Goal: Contribute content: Contribute content

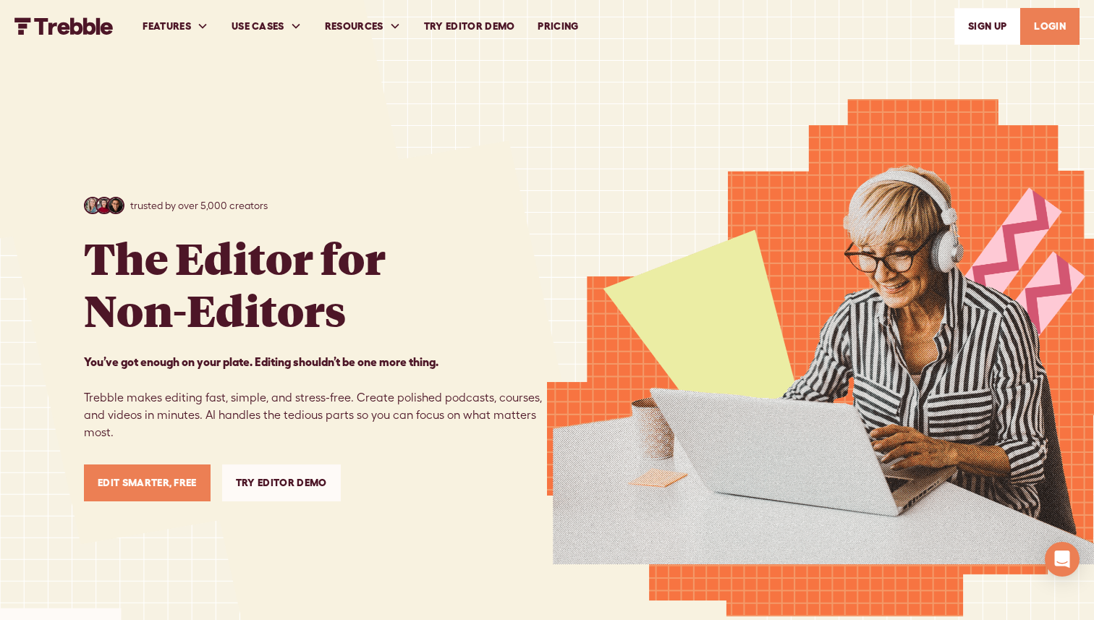
click at [1039, 31] on link "LOGIN" at bounding box center [1049, 26] width 59 height 37
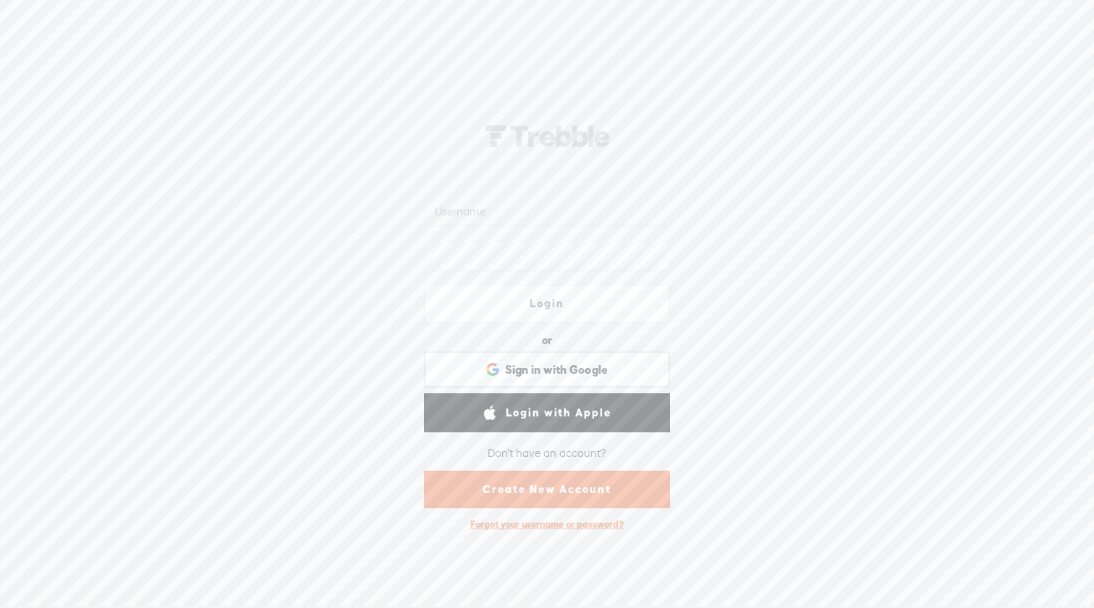
type input "[EMAIL_ADDRESS][DOMAIN_NAME]"
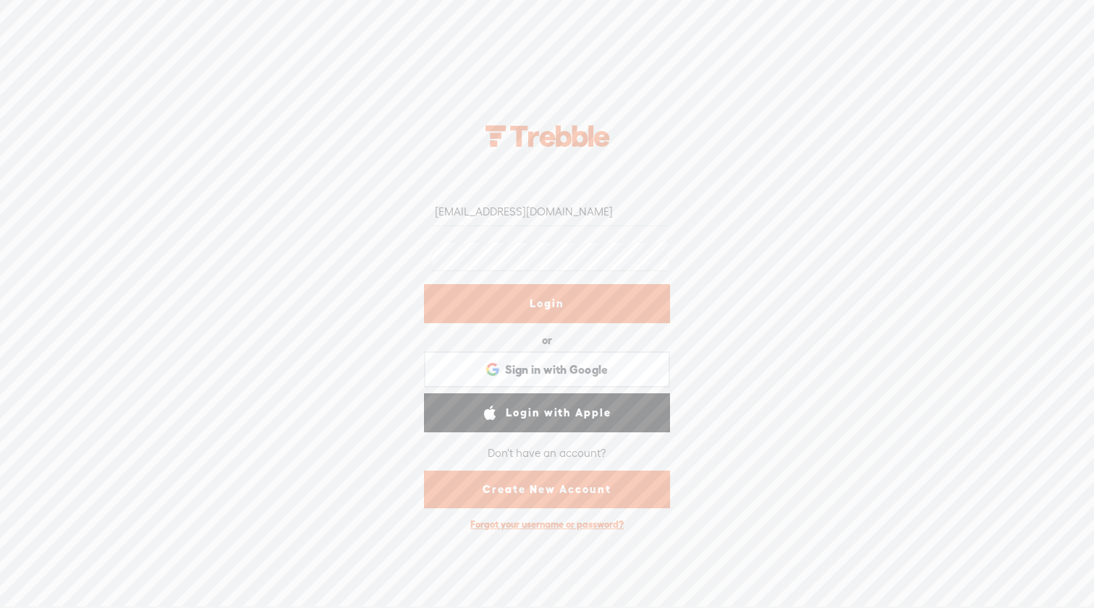
click at [571, 310] on link "Login" at bounding box center [547, 303] width 246 height 39
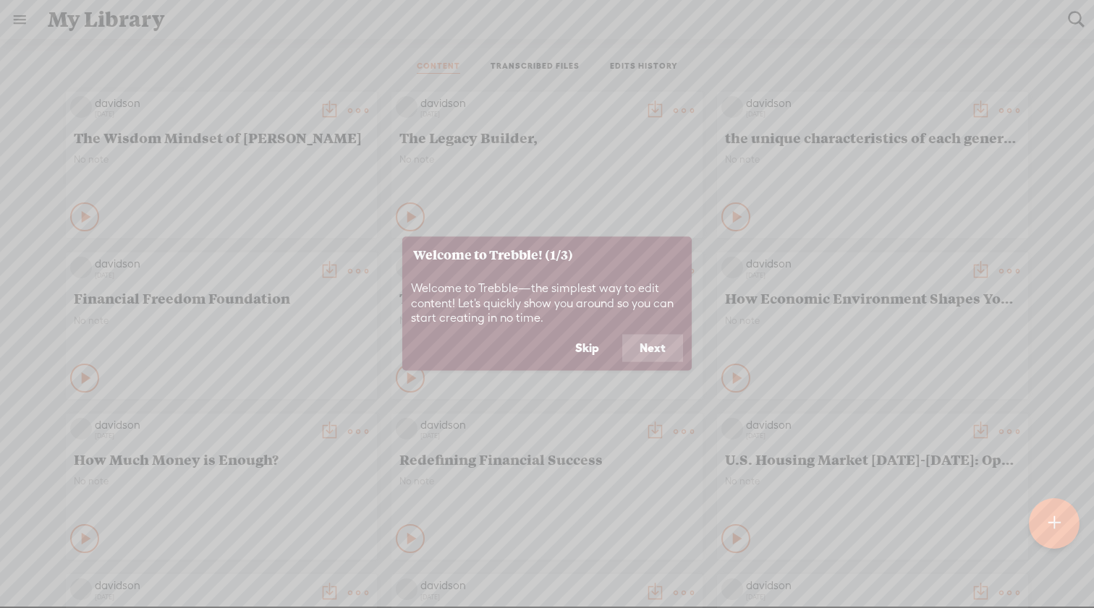
click at [666, 357] on button "Next" at bounding box center [652, 348] width 61 height 27
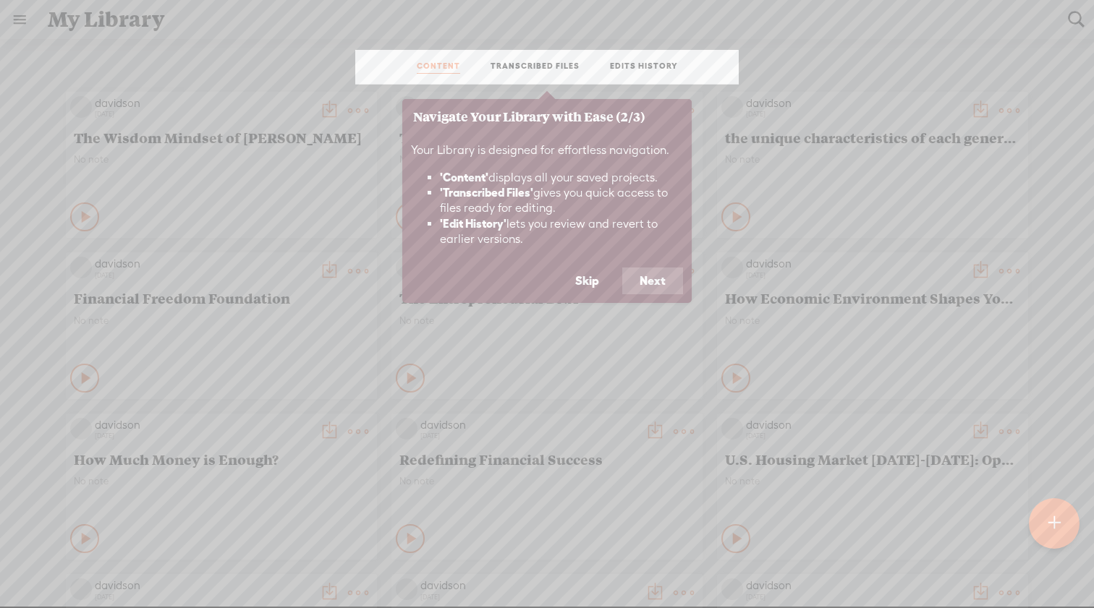
click at [652, 281] on button "Next" at bounding box center [652, 281] width 61 height 27
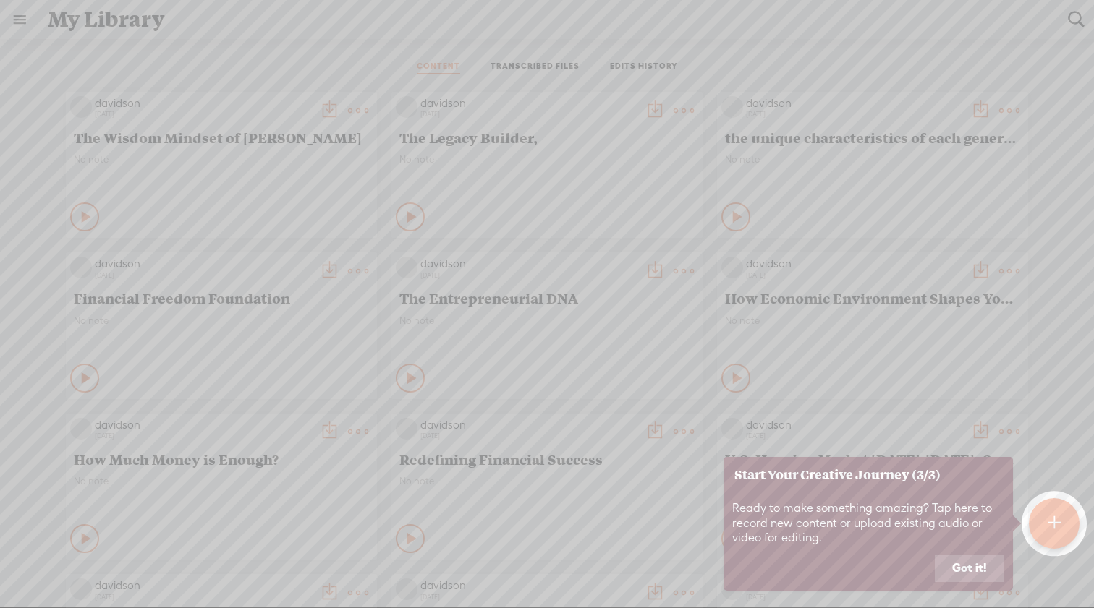
click at [962, 565] on button "Got it!" at bounding box center [969, 568] width 69 height 27
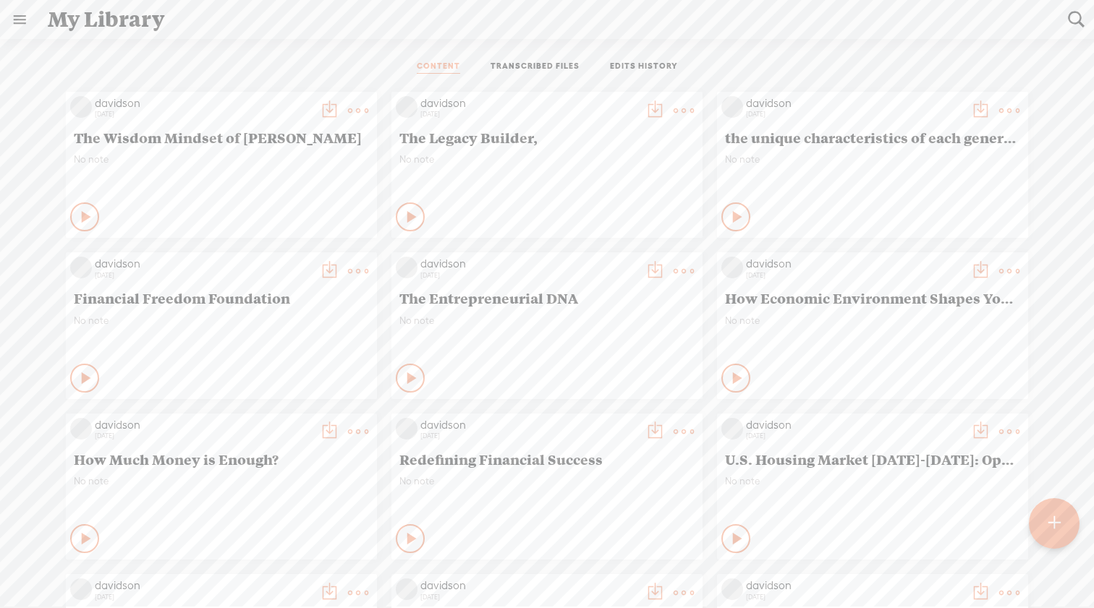
click at [20, 21] on link at bounding box center [20, 20] width 38 height 38
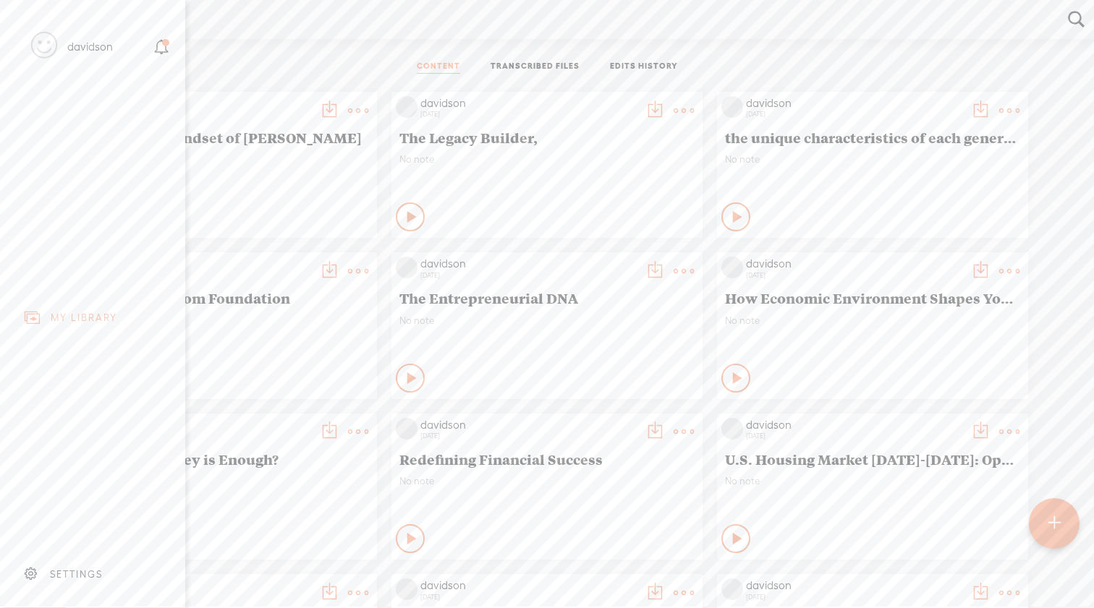
click at [72, 575] on div "SETTINGS" at bounding box center [76, 575] width 53 height 12
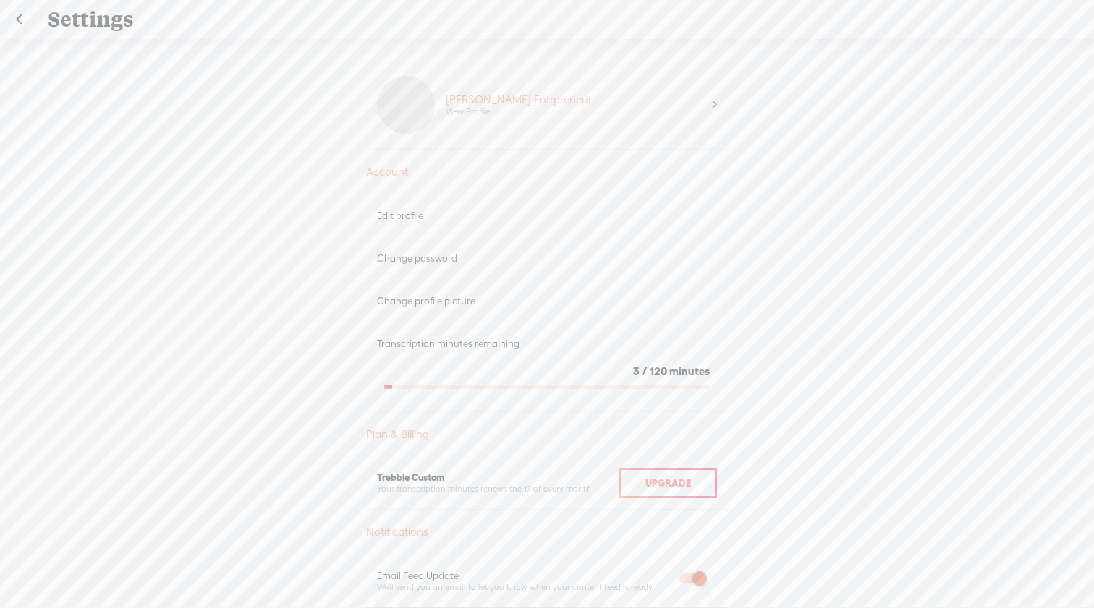
click at [19, 22] on link at bounding box center [19, 20] width 36 height 38
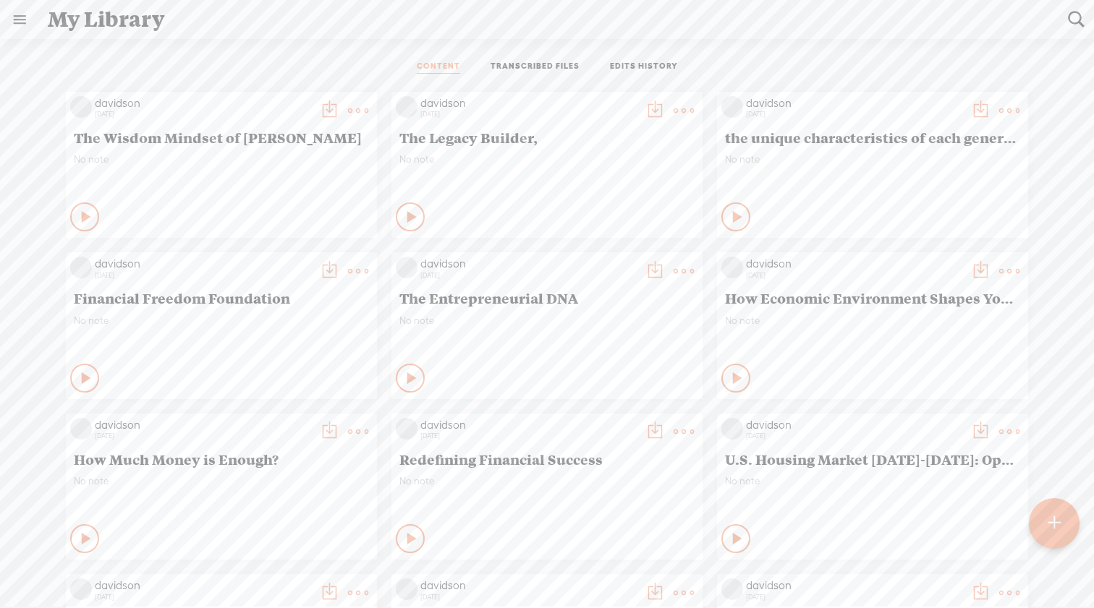
click at [409, 377] on icon at bounding box center [412, 378] width 14 height 14
click at [404, 380] on icon at bounding box center [411, 378] width 14 height 14
click at [411, 223] on icon at bounding box center [412, 217] width 14 height 14
click at [411, 223] on icon at bounding box center [411, 217] width 14 height 14
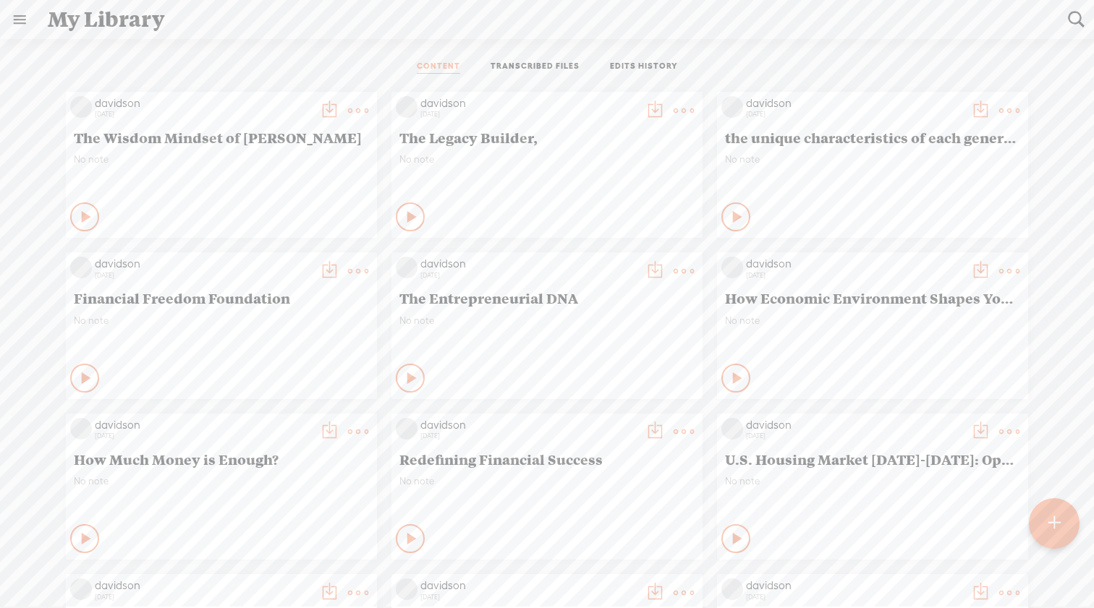
click at [677, 113] on t at bounding box center [683, 111] width 20 height 20
click at [624, 161] on link "Edit" at bounding box center [614, 158] width 145 height 33
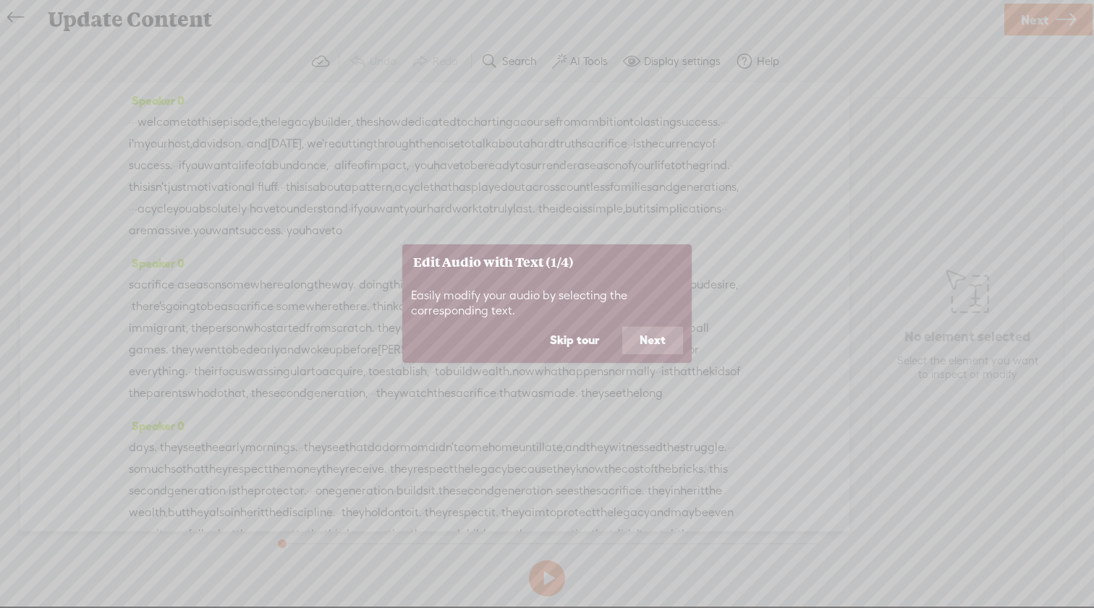
click at [594, 347] on button "Skip tour" at bounding box center [574, 340] width 84 height 27
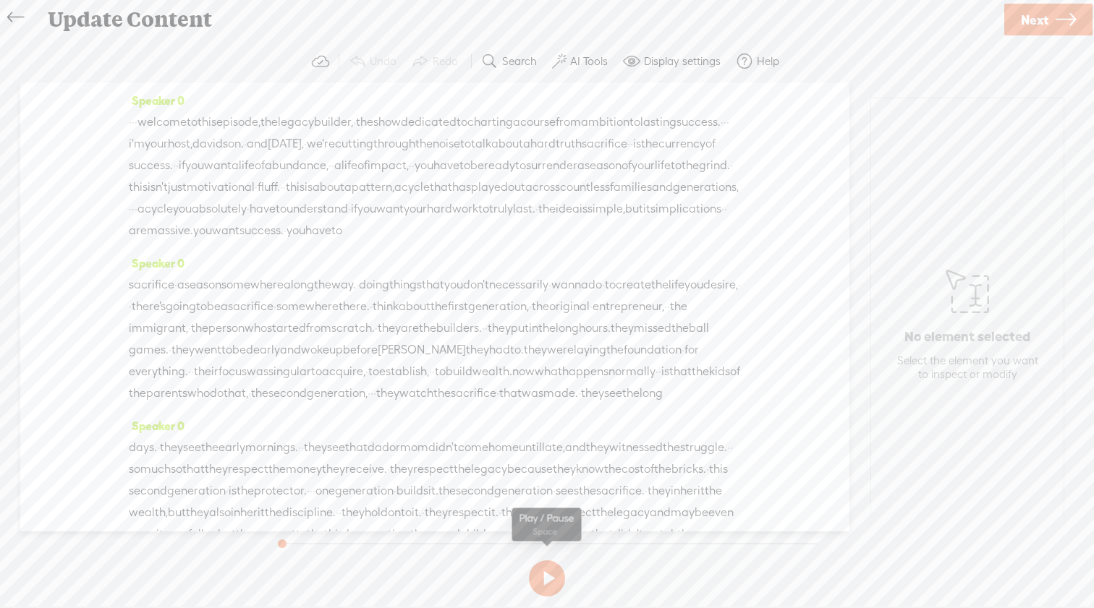
click at [550, 574] on button at bounding box center [547, 579] width 36 height 36
click at [132, 124] on span "·" at bounding box center [130, 122] width 3 height 22
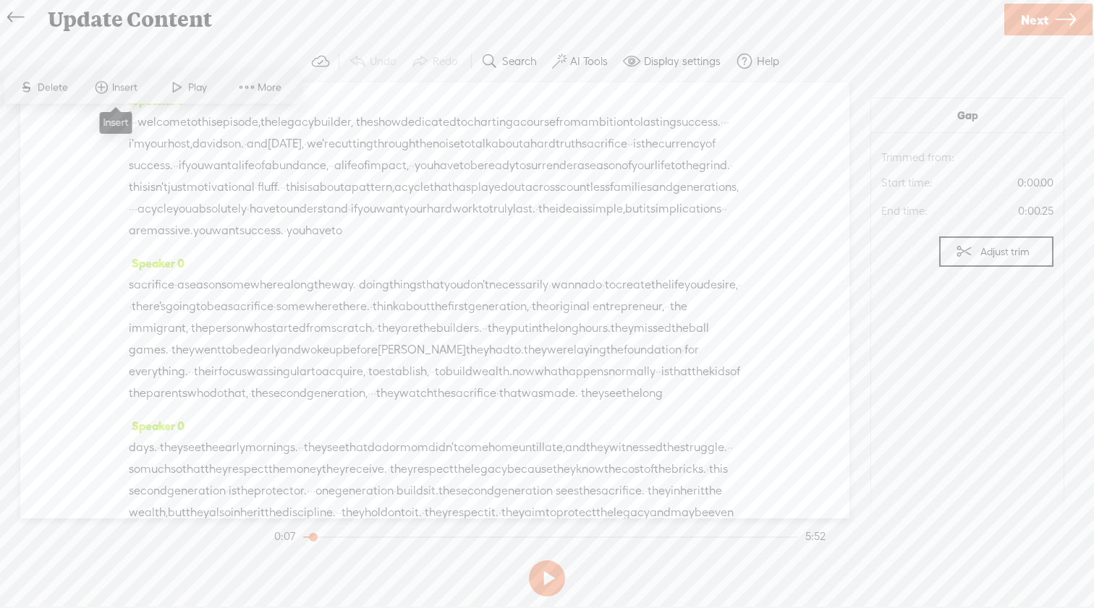
click at [123, 91] on span "Insert" at bounding box center [126, 87] width 29 height 14
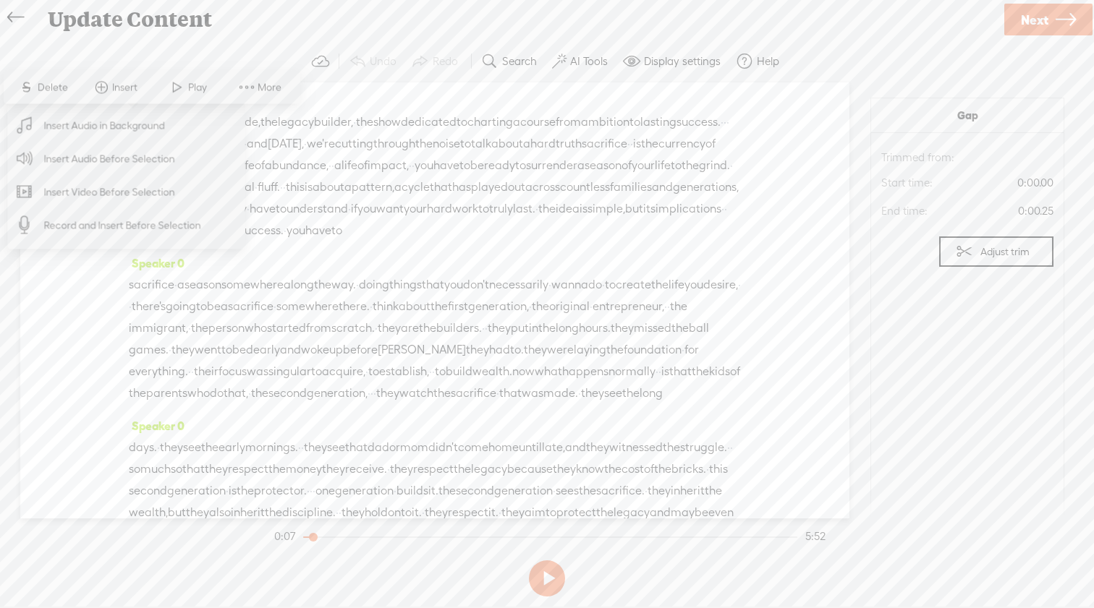
click at [144, 126] on span "Insert Audio in Background" at bounding box center [105, 125] width 178 height 33
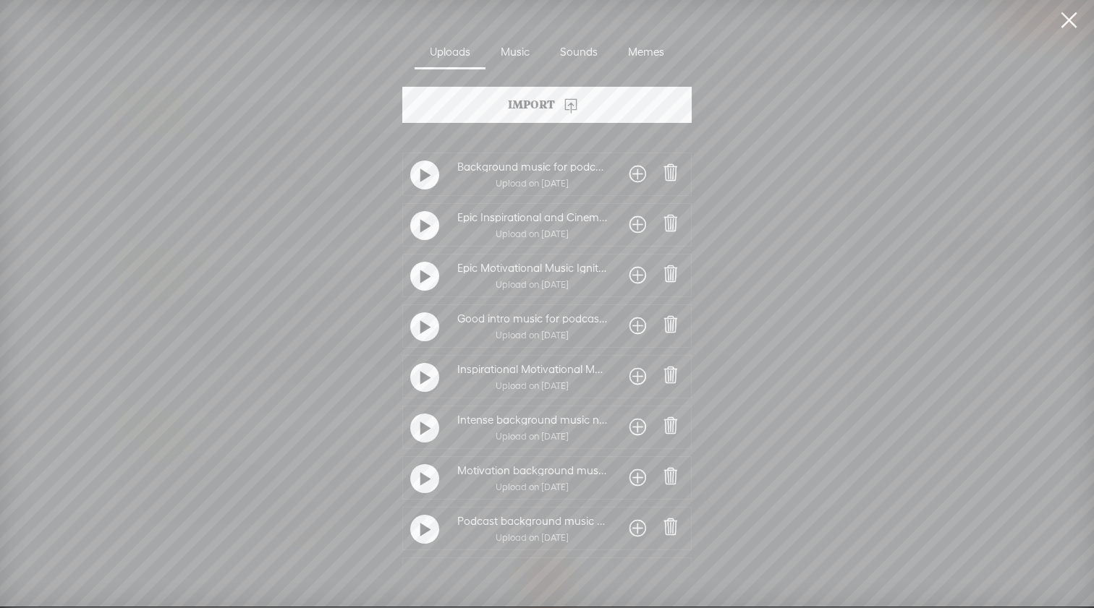
click at [426, 527] on t at bounding box center [425, 530] width 10 height 23
click at [420, 531] on t at bounding box center [425, 529] width 10 height 23
click at [428, 476] on div at bounding box center [424, 478] width 29 height 29
click at [420, 435] on t at bounding box center [425, 428] width 10 height 23
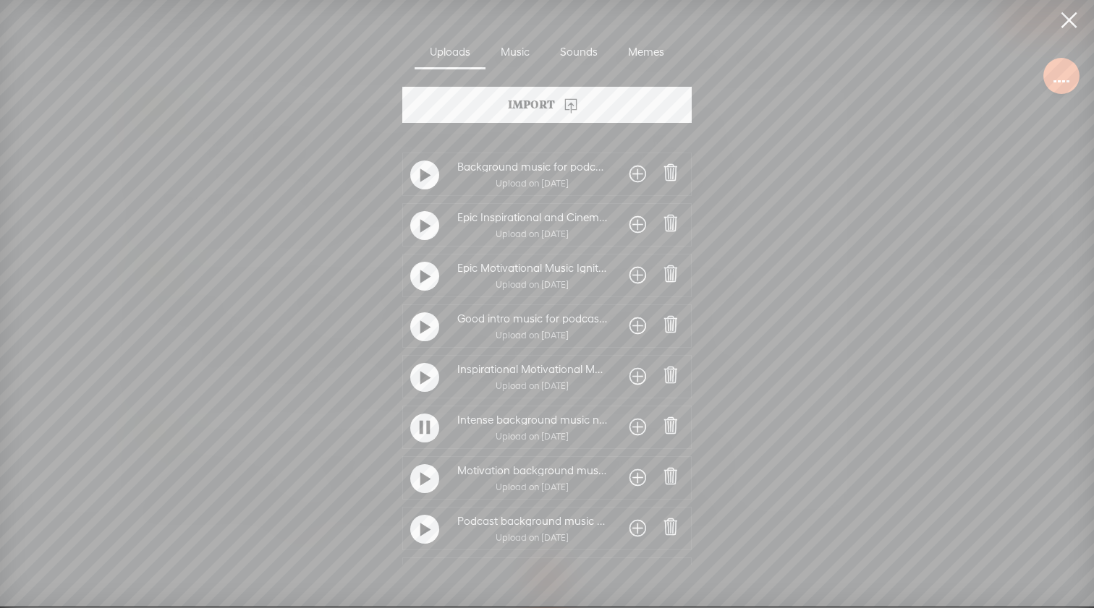
click at [629, 433] on span at bounding box center [637, 427] width 17 height 23
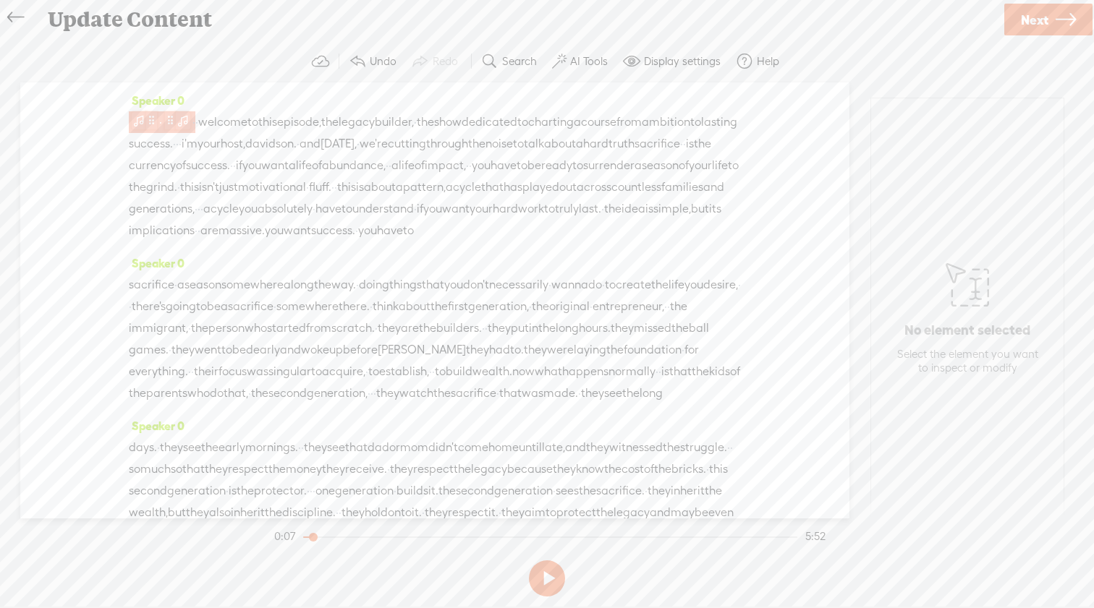
click at [146, 121] on span at bounding box center [151, 120] width 11 height 17
click at [176, 127] on span at bounding box center [170, 119] width 11 height 17
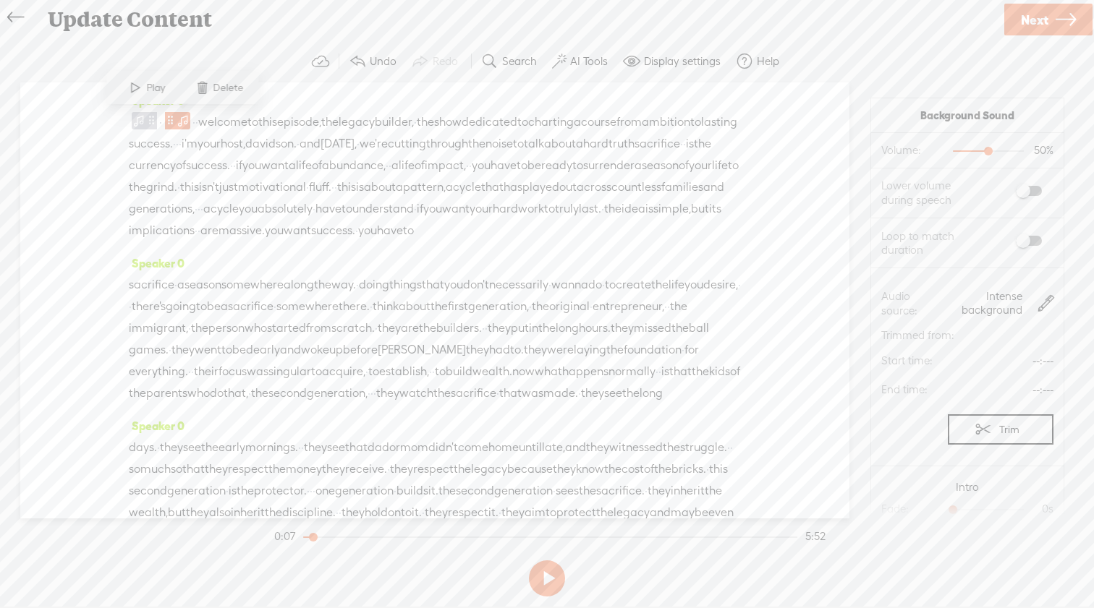
click at [975, 506] on span "0s 0s" at bounding box center [999, 509] width 108 height 14
drag, startPoint x: 954, startPoint y: 508, endPoint x: 1013, endPoint y: 508, distance: 58.6
click at [1013, 508] on div at bounding box center [1010, 511] width 33 height 33
click at [139, 120] on span at bounding box center [139, 120] width 14 height 17
click at [104, 91] on span at bounding box center [97, 88] width 22 height 26
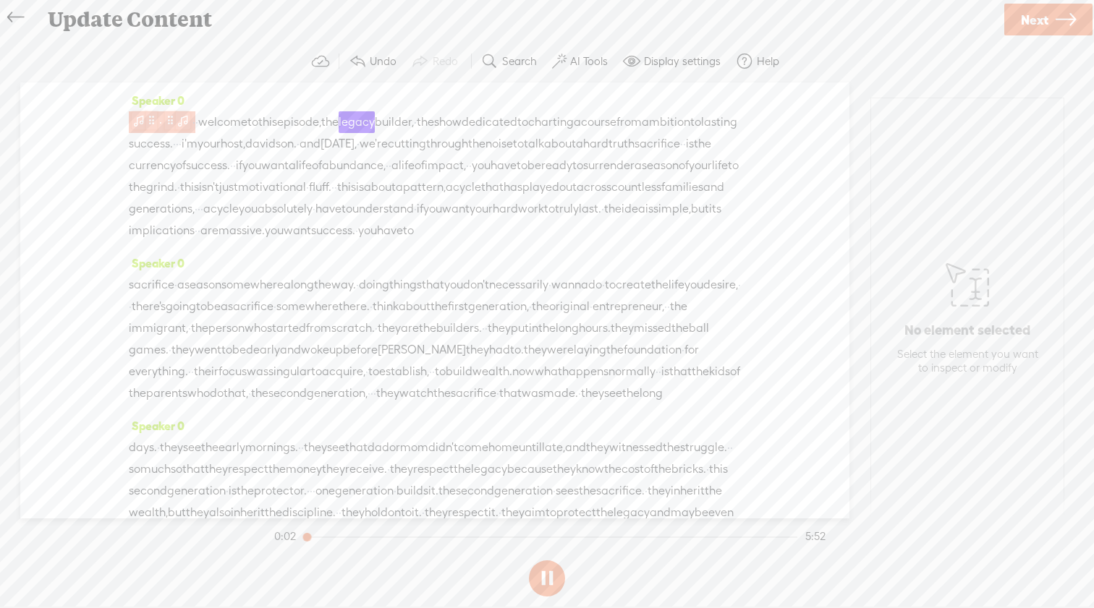
click at [137, 124] on span at bounding box center [139, 120] width 14 height 17
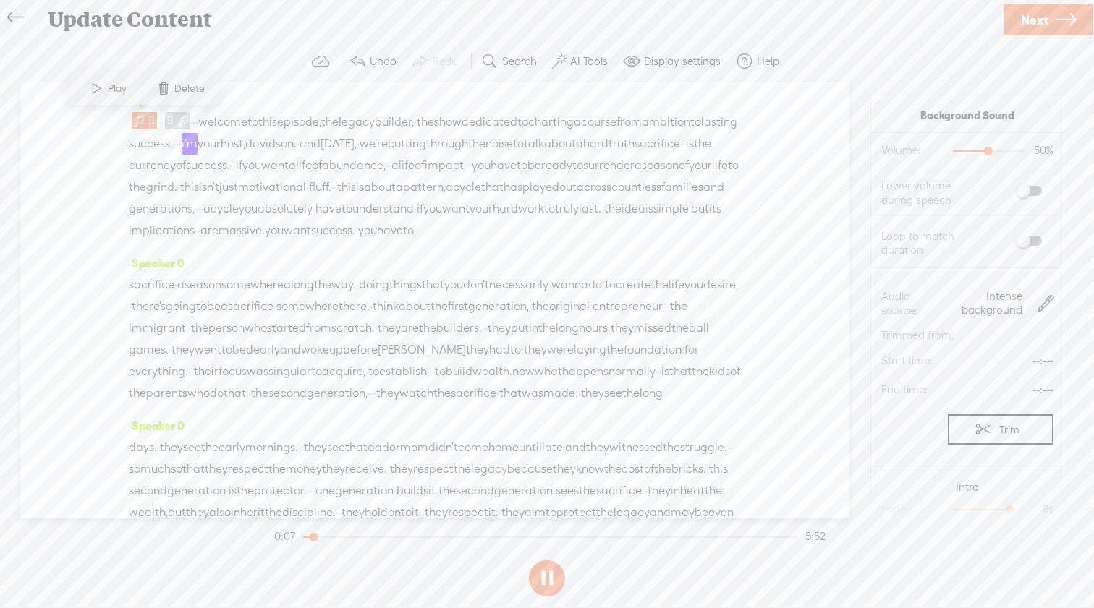
click at [553, 583] on button at bounding box center [547, 579] width 36 height 36
click at [142, 122] on span at bounding box center [139, 120] width 14 height 17
click at [907, 449] on section "Trim Reset" at bounding box center [967, 430] width 172 height 52
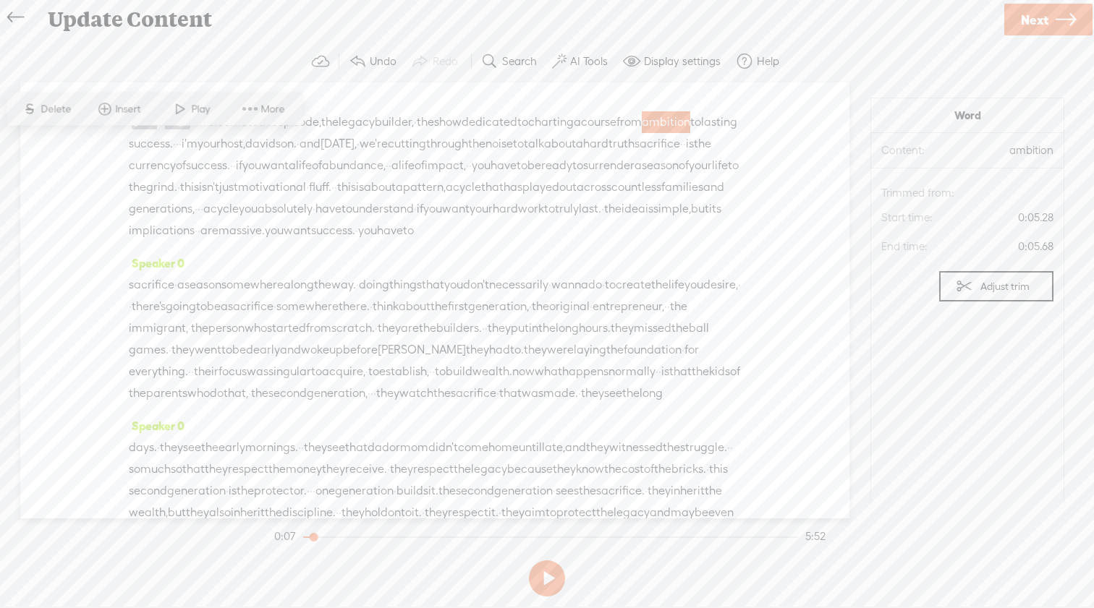
drag, startPoint x: 264, startPoint y: 161, endPoint x: 232, endPoint y: 46, distance: 119.3
click at [232, 46] on div "Trebble audio editor works best with Google Chrome or Firefox. Please switch yo…" at bounding box center [546, 322] width 1065 height 562
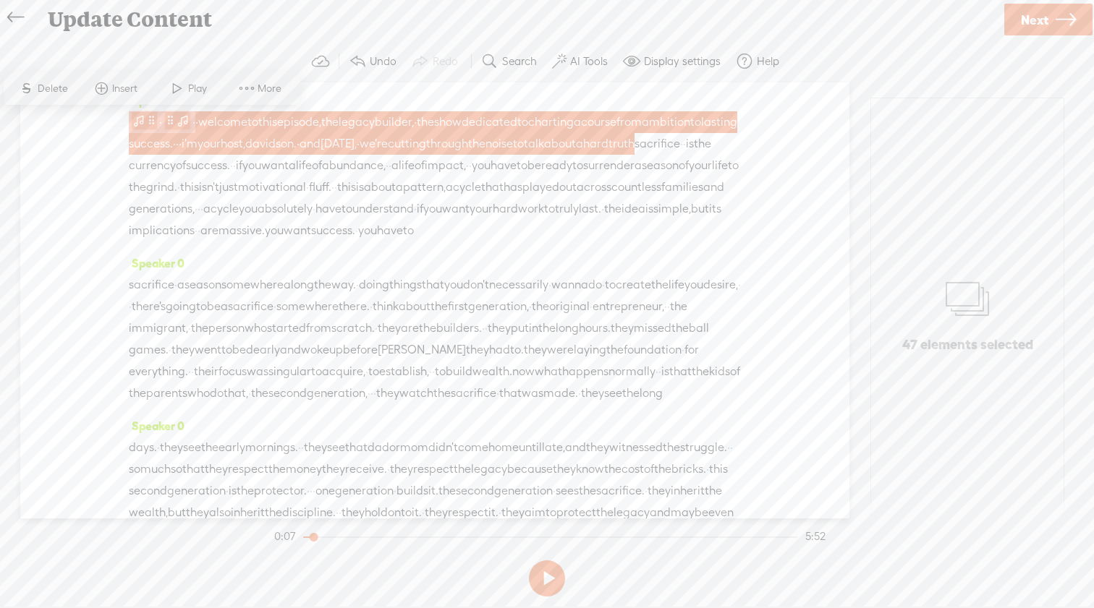
click at [146, 122] on span at bounding box center [151, 120] width 11 height 17
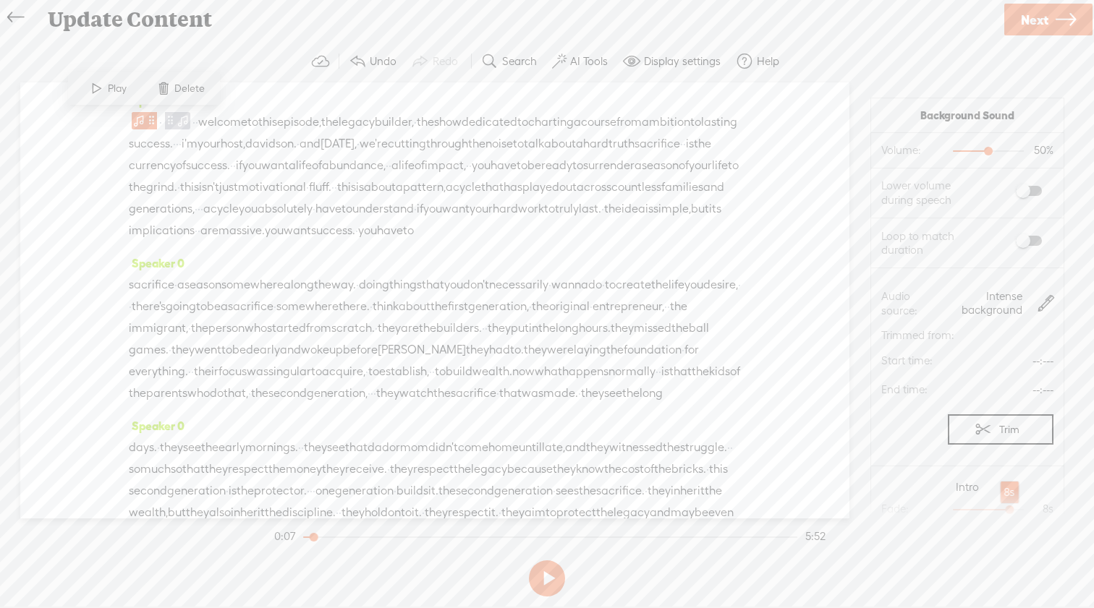
click at [1010, 508] on div at bounding box center [1010, 511] width 33 height 33
drag, startPoint x: 997, startPoint y: 522, endPoint x: 1005, endPoint y: 562, distance: 41.3
click at [1005, 562] on div "Trebble audio editor works best with Google Chrome or Firefox. Please switch yo…" at bounding box center [546, 322] width 1065 height 562
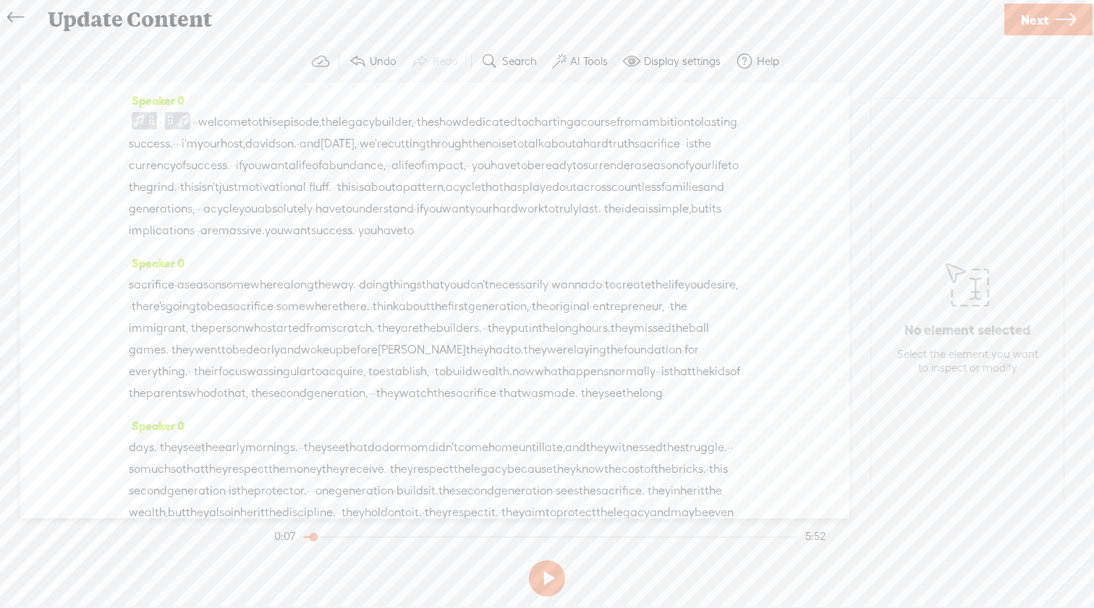
click at [198, 122] on span "·" at bounding box center [196, 122] width 3 height 22
click at [174, 89] on span "Insert" at bounding box center [185, 87] width 29 height 14
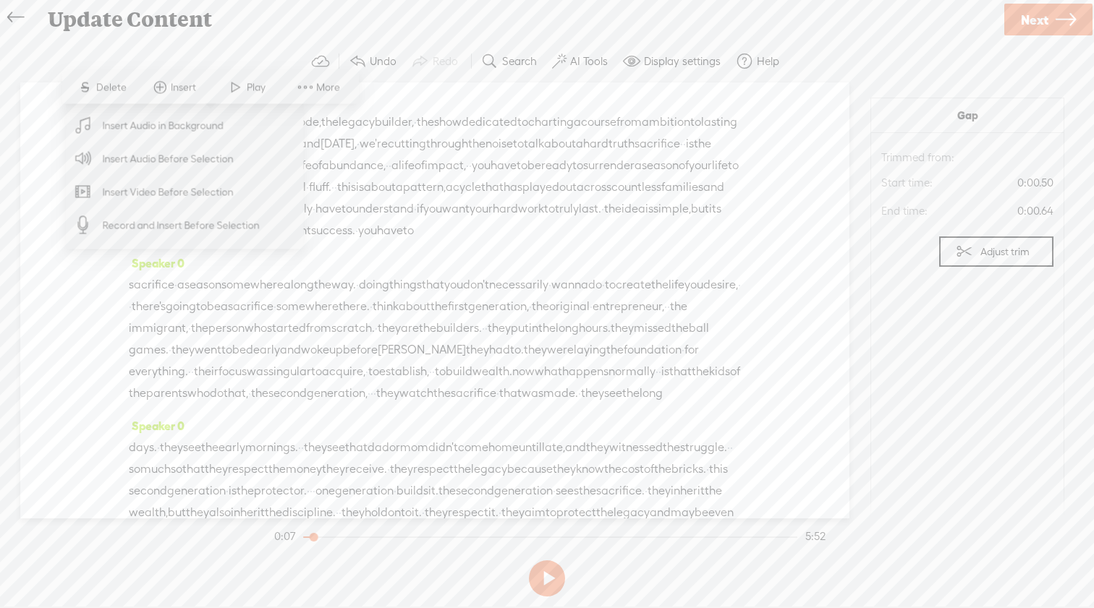
click at [321, 127] on span "episode," at bounding box center [299, 122] width 44 height 22
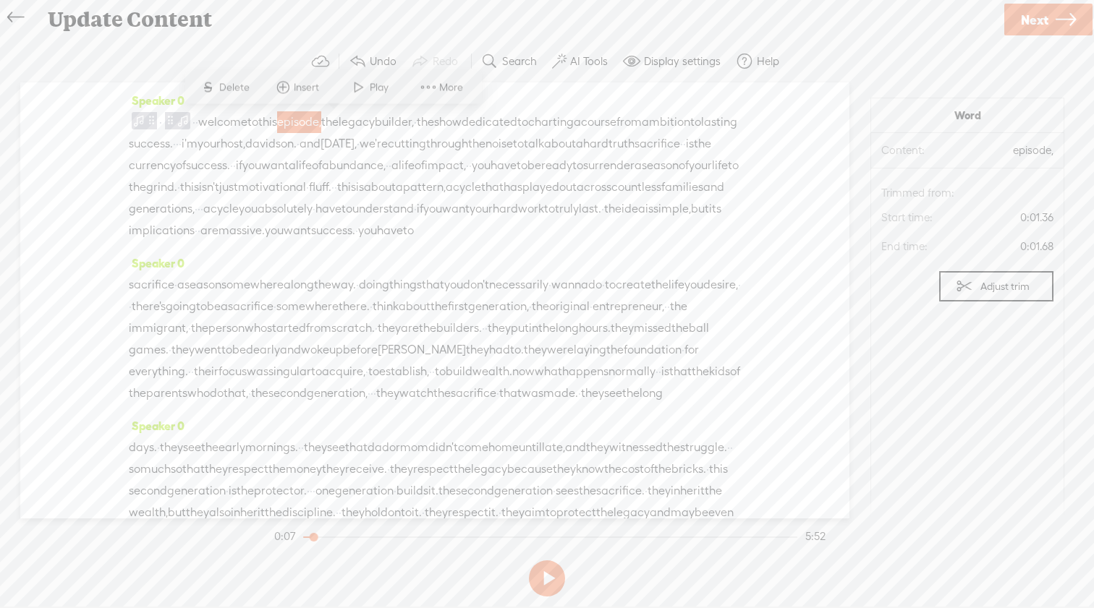
drag, startPoint x: 215, startPoint y: 121, endPoint x: 198, endPoint y: 231, distance: 111.2
click at [198, 231] on div "· · · welcome to this episode, the legacy builder, · the show dedicated to char…" at bounding box center [435, 176] width 612 height 130
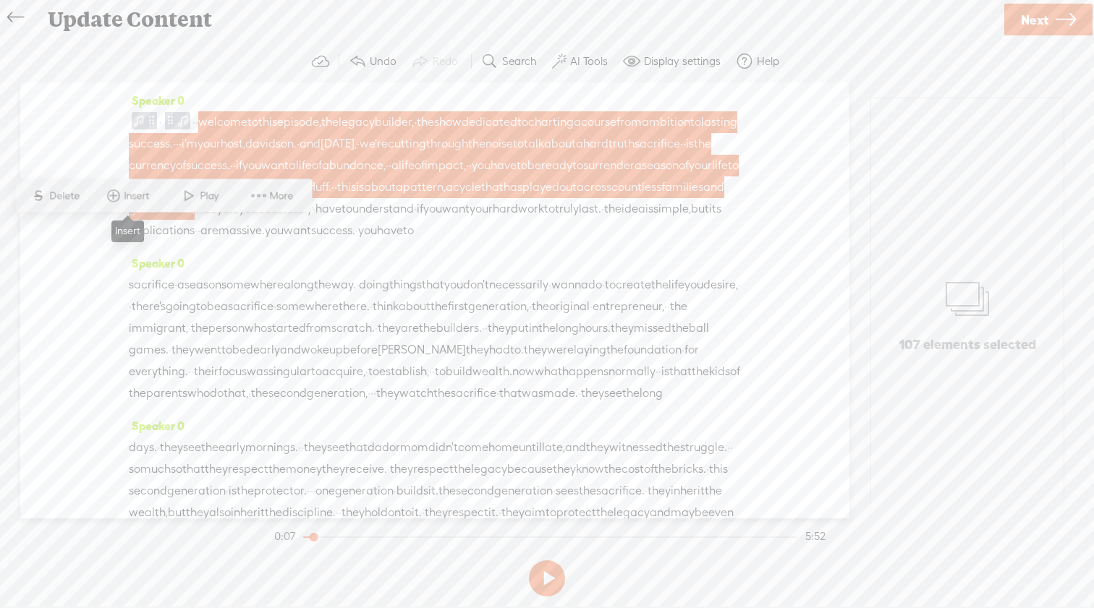
click at [142, 198] on span "Insert" at bounding box center [138, 196] width 29 height 14
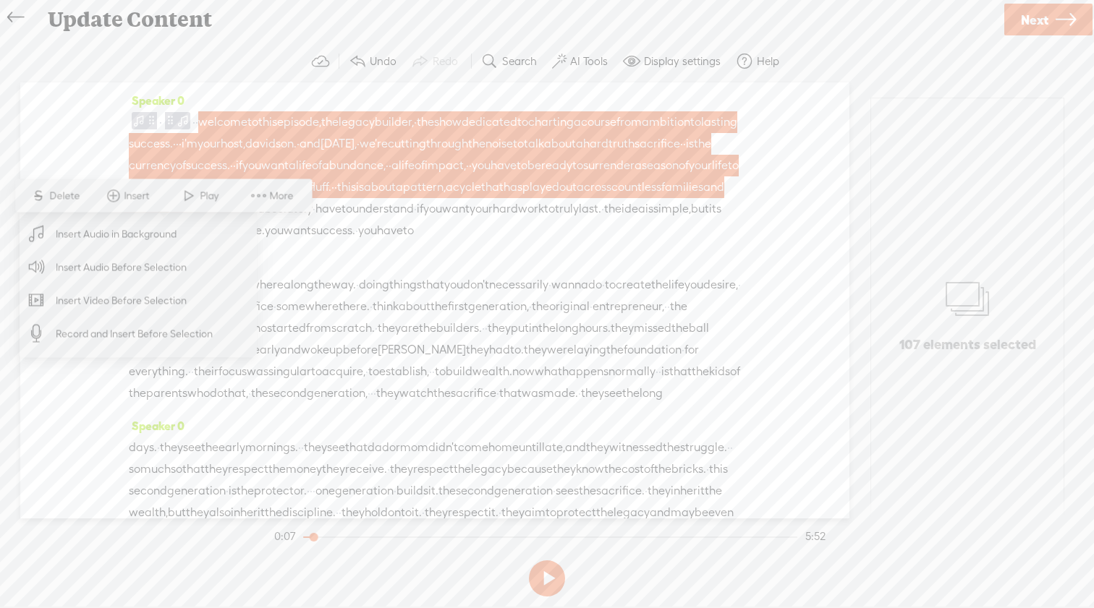
click at [117, 237] on span "Insert Audio in Background" at bounding box center [116, 234] width 178 height 33
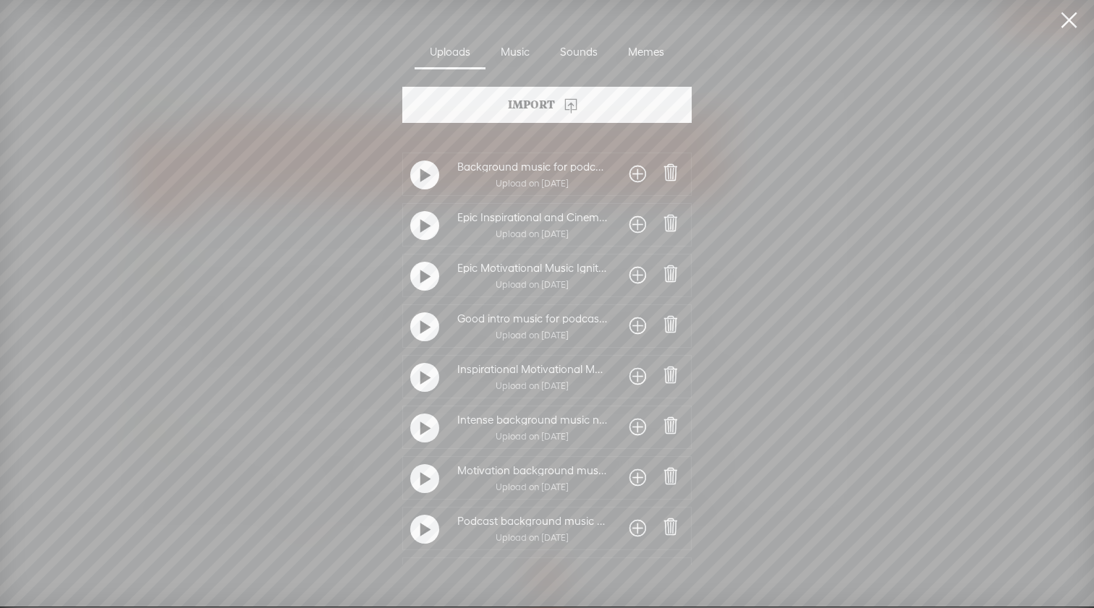
click at [422, 428] on t at bounding box center [425, 428] width 10 height 23
click at [423, 428] on t at bounding box center [425, 428] width 10 height 23
click at [635, 433] on span at bounding box center [637, 427] width 17 height 23
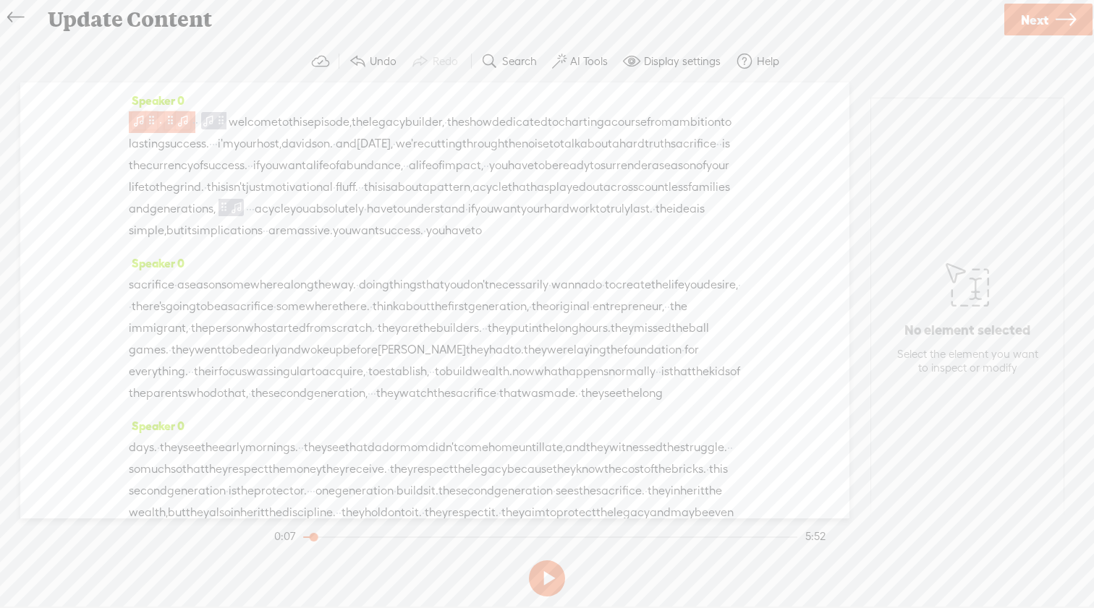
click at [182, 123] on span at bounding box center [183, 119] width 14 height 17
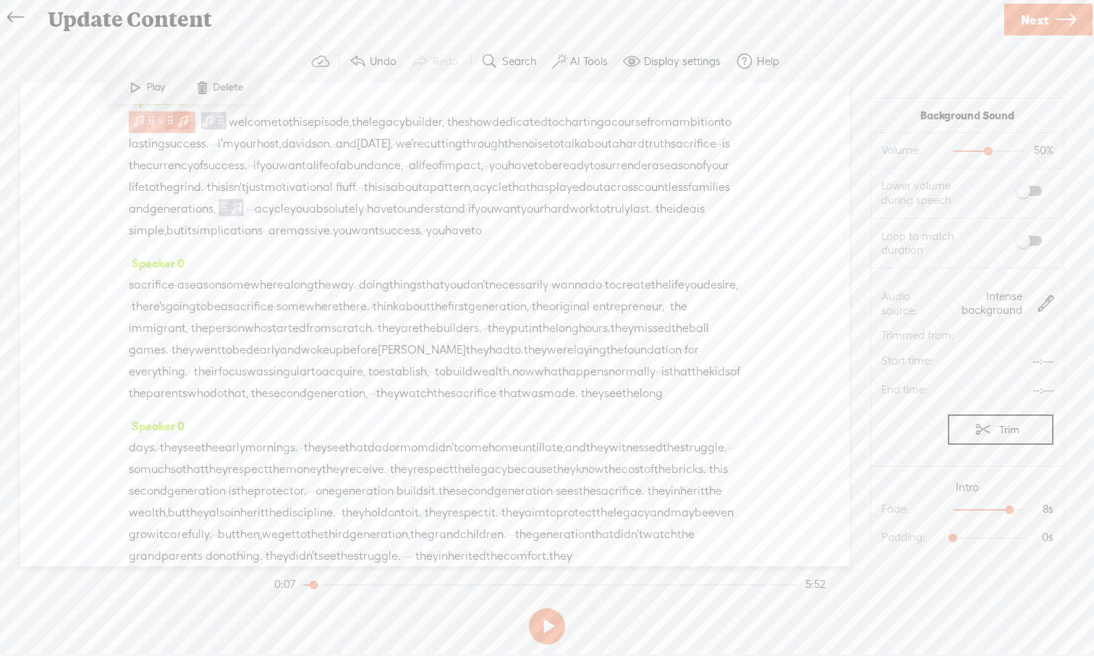
click at [145, 122] on span at bounding box center [139, 120] width 14 height 17
drag, startPoint x: 957, startPoint y: 538, endPoint x: 1003, endPoint y: 540, distance: 45.6
click at [1003, 540] on div at bounding box center [996, 539] width 33 height 33
drag, startPoint x: 1011, startPoint y: 510, endPoint x: 1027, endPoint y: 510, distance: 15.9
click at [1027, 510] on div at bounding box center [1024, 511] width 33 height 33
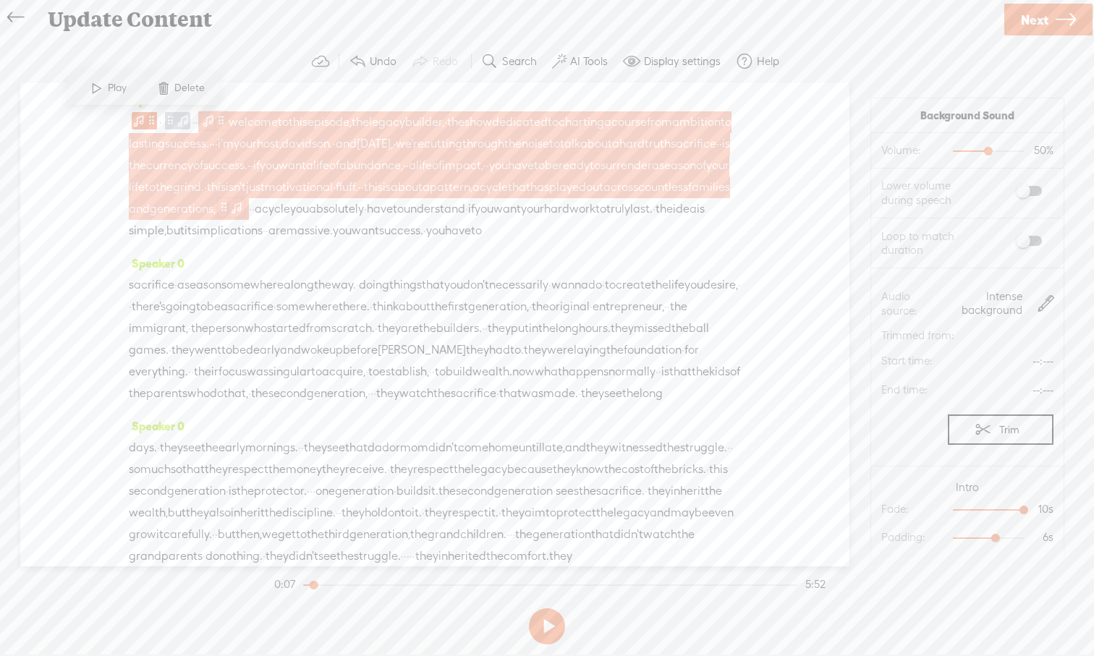
click at [226, 120] on span at bounding box center [221, 120] width 11 height 17
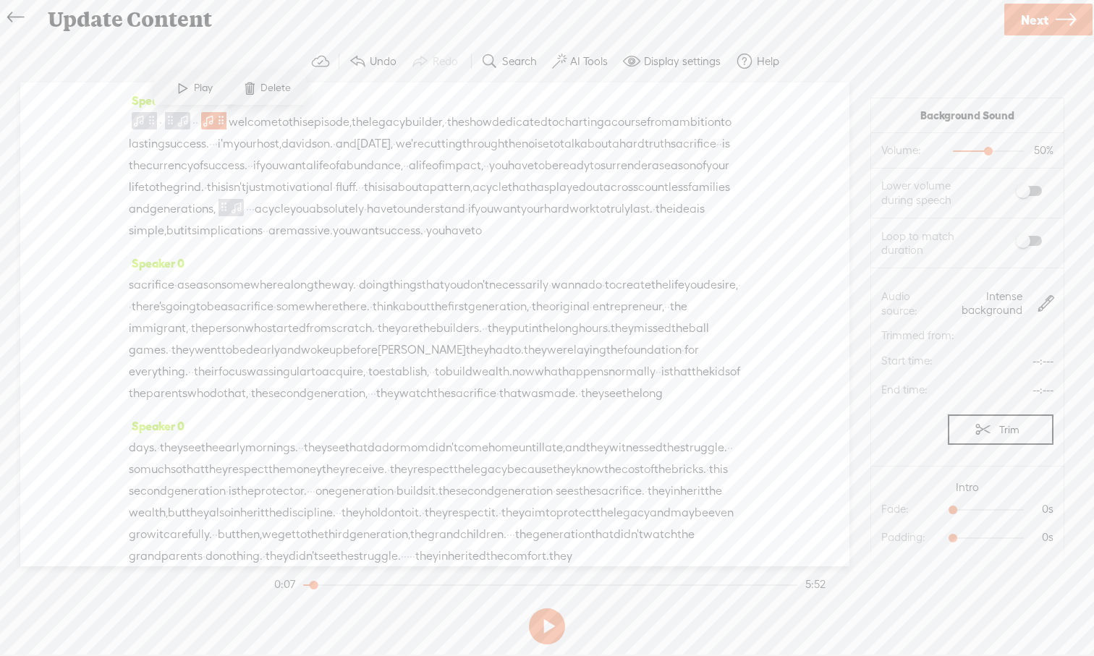
click at [1042, 192] on label at bounding box center [1014, 191] width 78 height 25
click at [1039, 242] on span at bounding box center [1029, 241] width 26 height 10
click at [138, 122] on span at bounding box center [139, 120] width 14 height 17
click at [101, 90] on span at bounding box center [97, 88] width 22 height 26
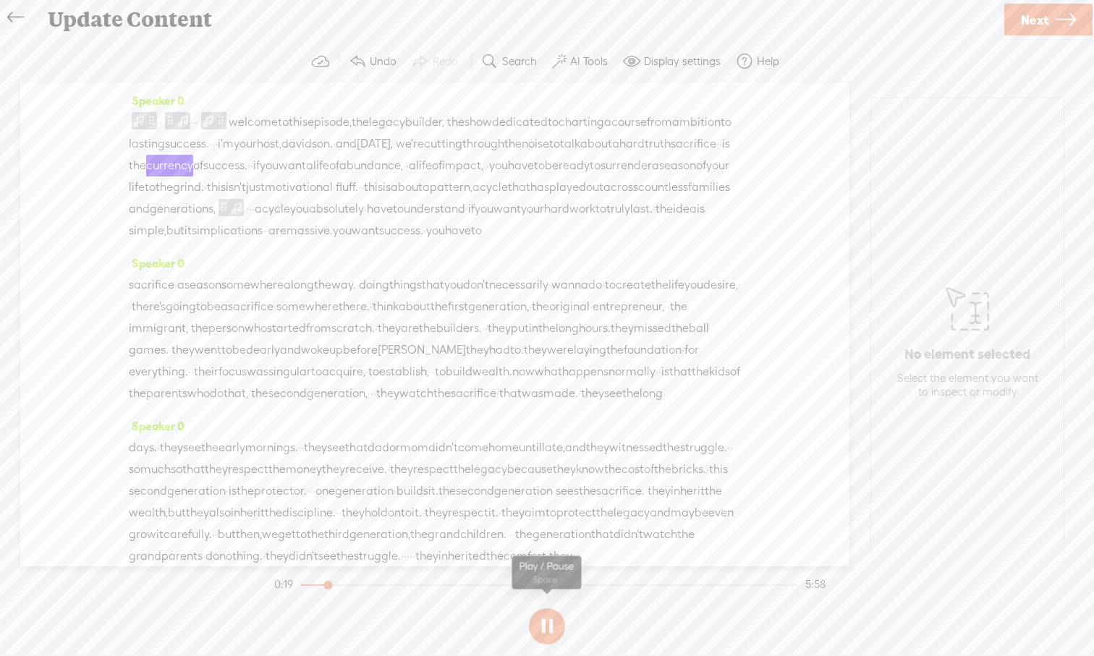
click at [547, 608] on button at bounding box center [547, 626] width 36 height 36
click at [137, 124] on span at bounding box center [139, 120] width 14 height 17
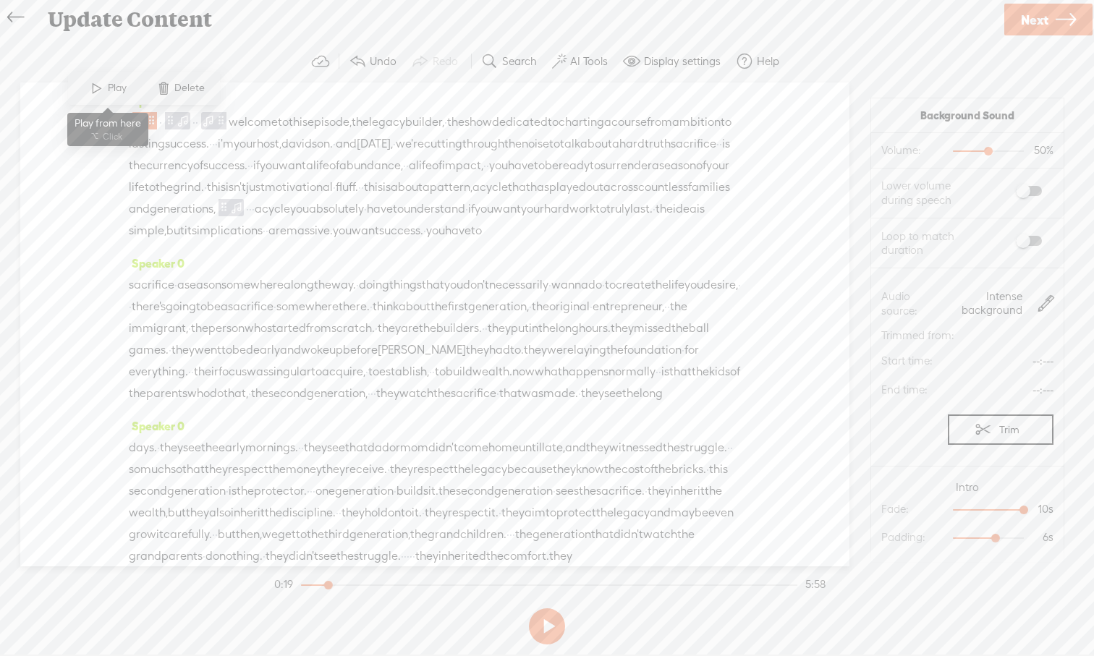
click at [94, 90] on span at bounding box center [97, 88] width 22 height 26
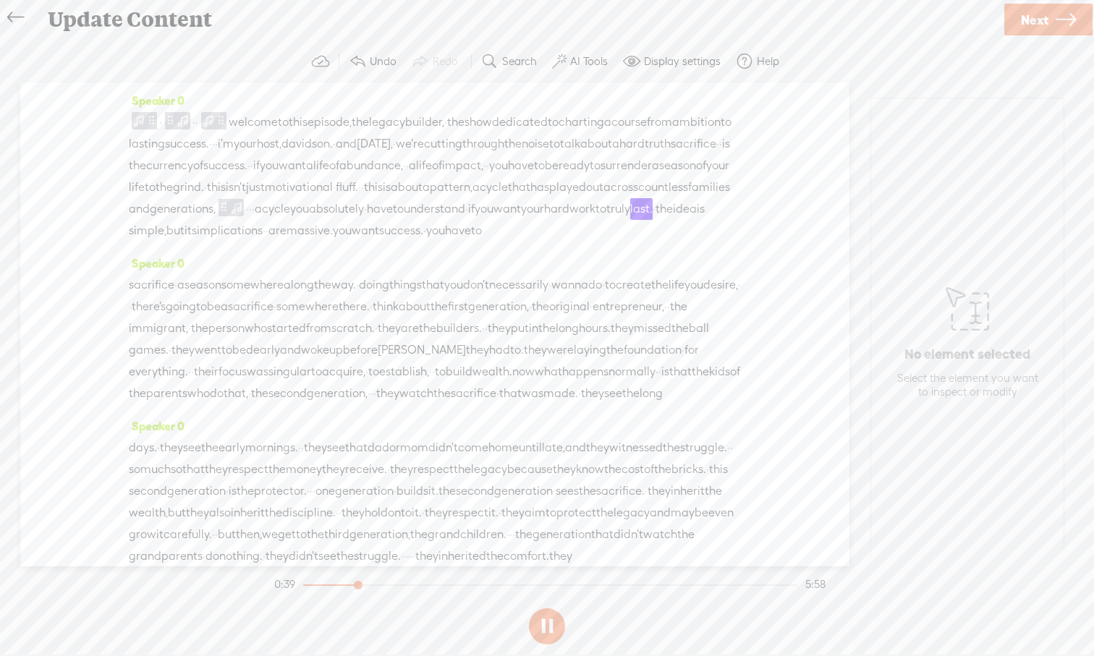
click at [548, 608] on button at bounding box center [547, 626] width 36 height 36
click at [246, 220] on span "·" at bounding box center [247, 209] width 3 height 22
click at [203, 201] on span "Insert" at bounding box center [208, 196] width 29 height 14
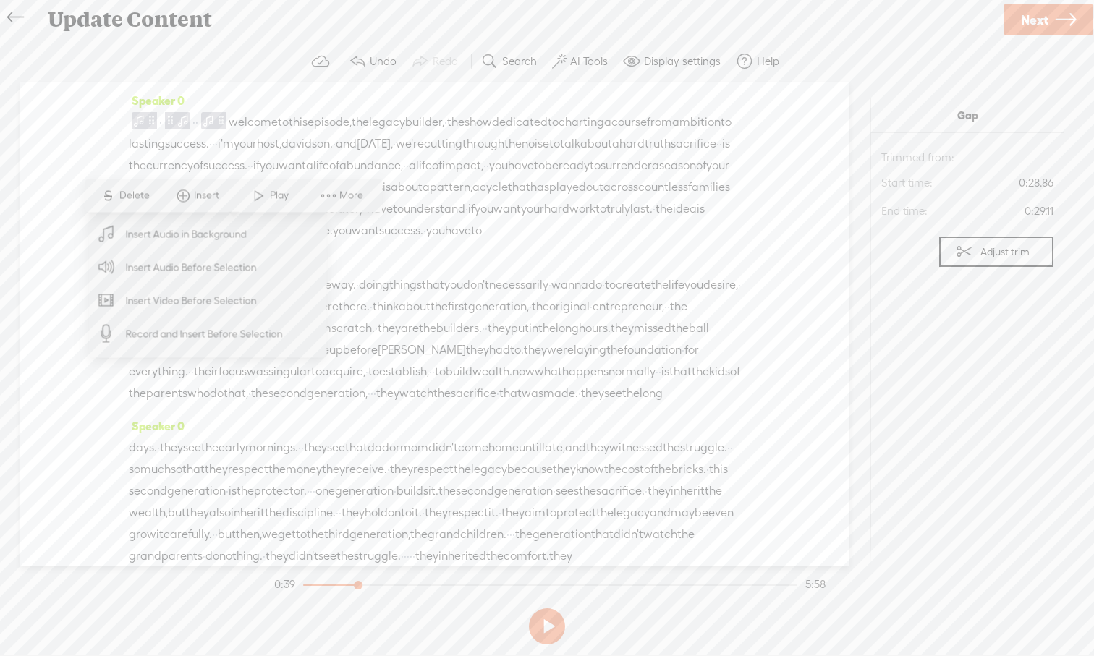
click at [202, 245] on span "Insert Audio in Background" at bounding box center [187, 234] width 178 height 33
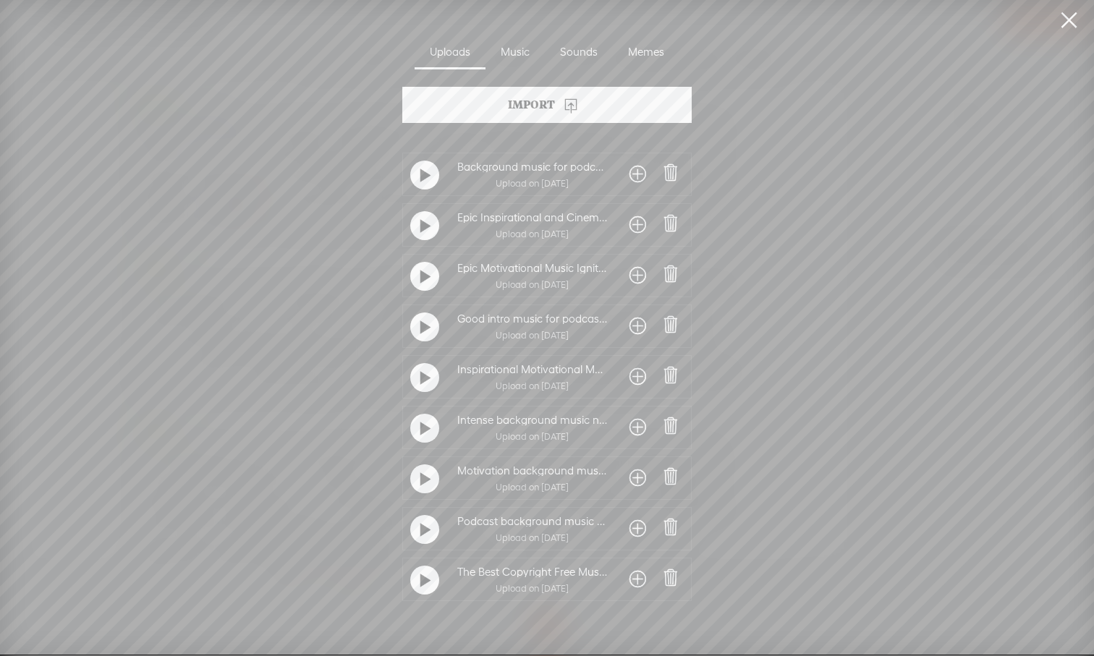
click at [423, 479] on t at bounding box center [425, 479] width 10 height 23
click at [423, 478] on t at bounding box center [425, 478] width 10 height 23
click at [427, 174] on div at bounding box center [424, 175] width 29 height 29
click at [634, 179] on span at bounding box center [637, 174] width 17 height 23
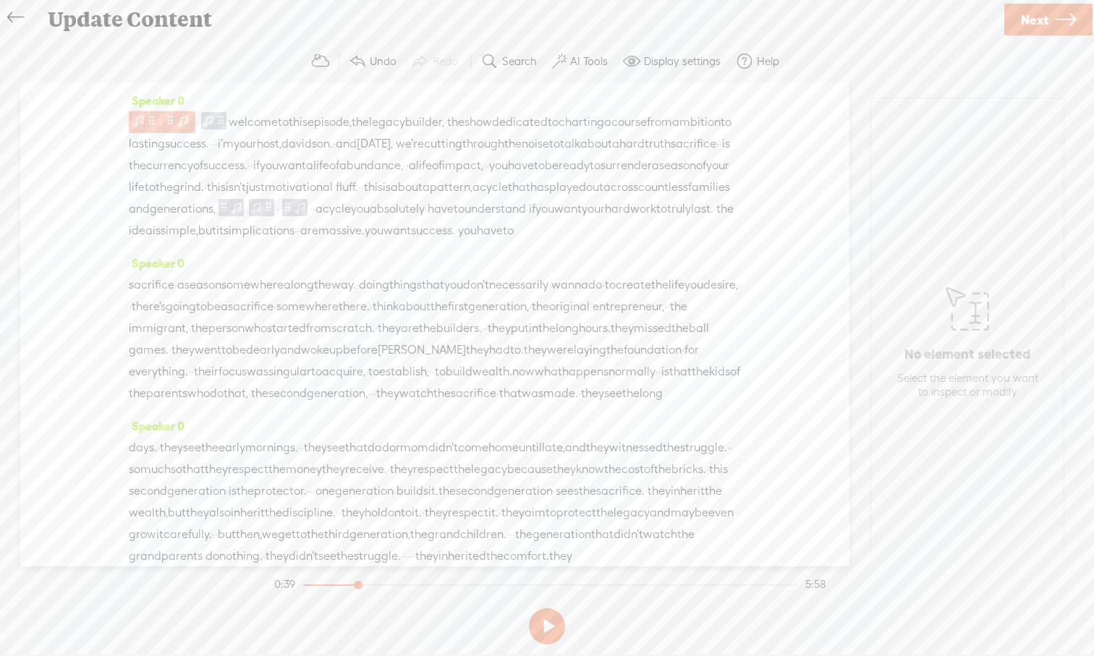
click at [140, 119] on span at bounding box center [139, 120] width 14 height 17
click at [156, 128] on span at bounding box center [151, 120] width 11 height 17
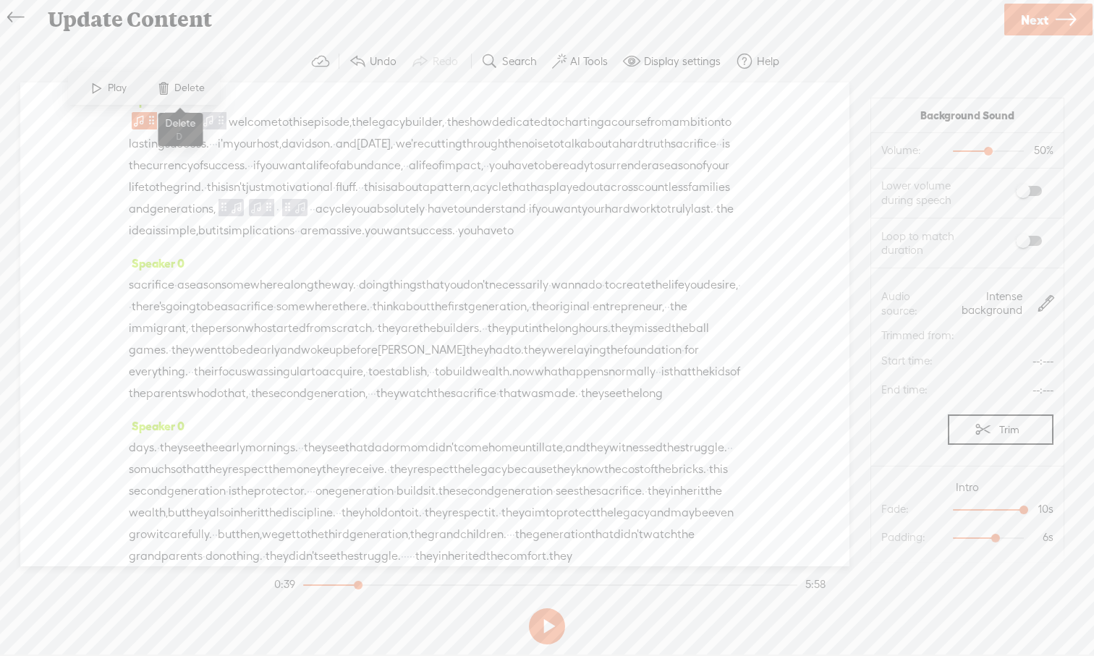
click at [169, 92] on span at bounding box center [164, 88] width 22 height 26
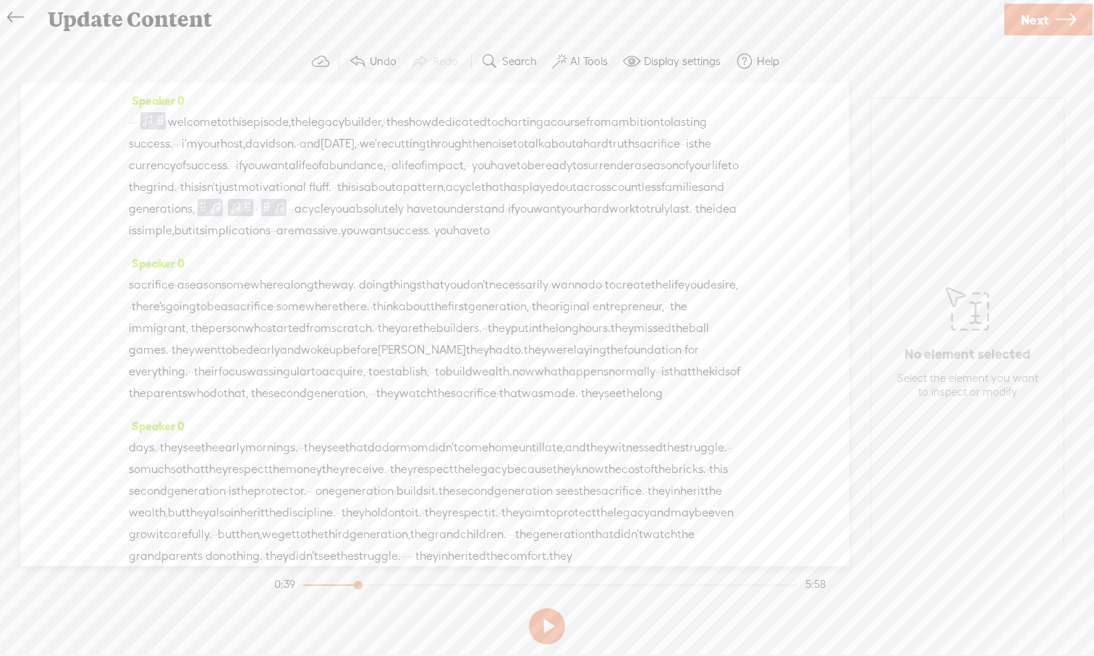
click at [137, 123] on span "·" at bounding box center [136, 122] width 3 height 22
click at [126, 90] on span "Insert" at bounding box center [126, 87] width 29 height 14
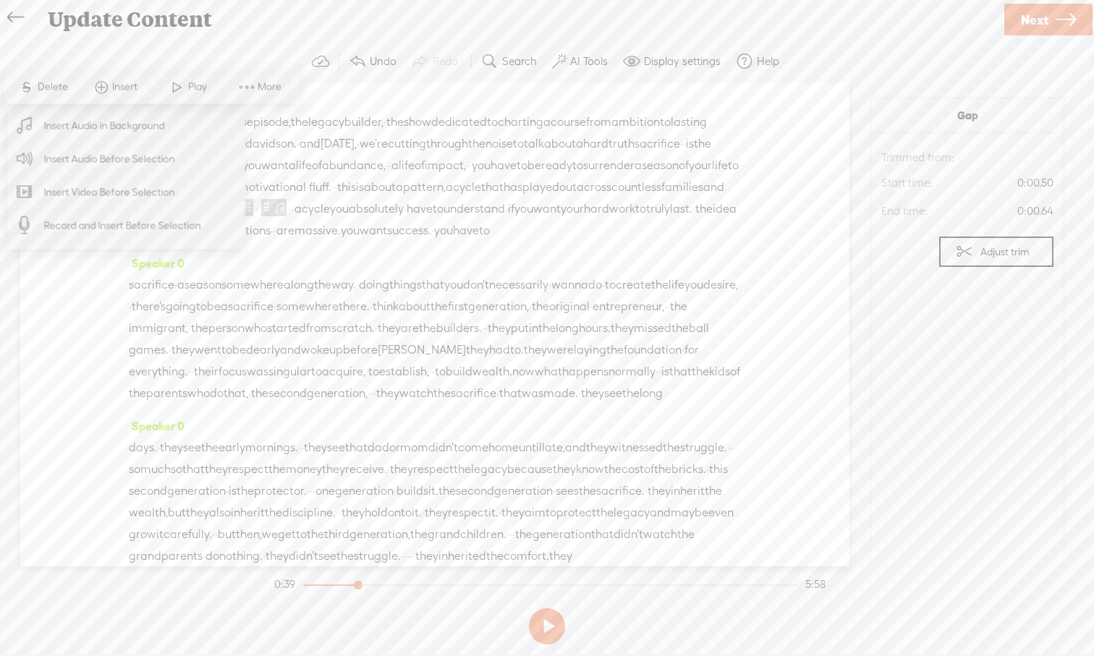
click at [133, 122] on span "Insert Audio in Background" at bounding box center [105, 125] width 178 height 33
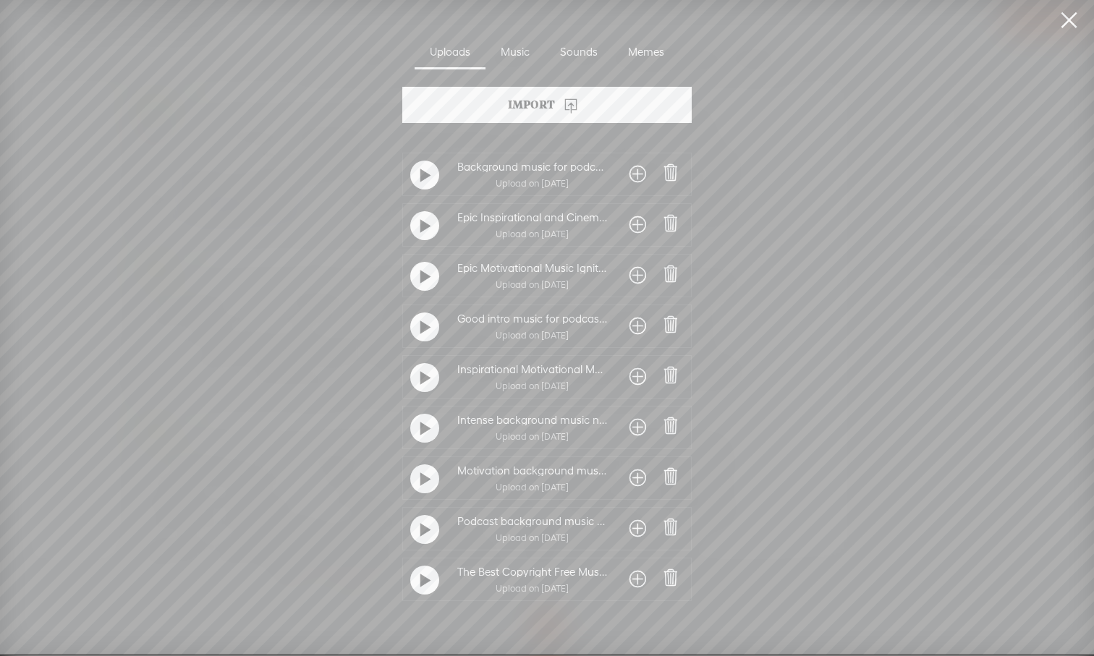
click at [427, 175] on div at bounding box center [424, 175] width 29 height 29
click at [629, 182] on span at bounding box center [637, 174] width 17 height 23
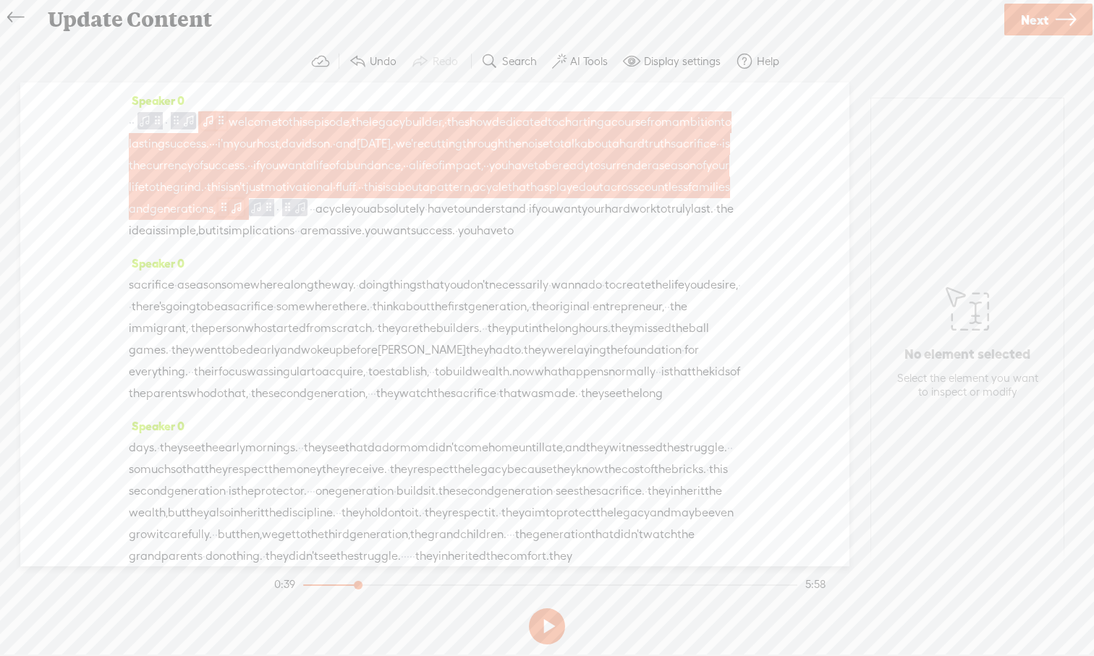
click at [226, 125] on span at bounding box center [221, 120] width 11 height 17
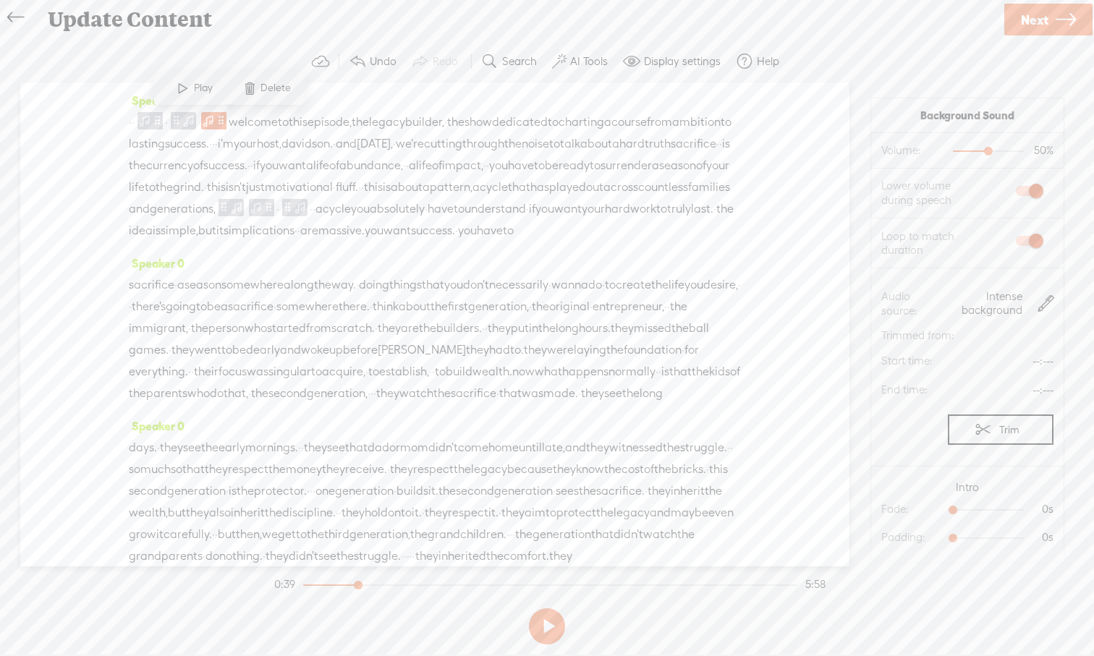
click at [247, 92] on span at bounding box center [250, 88] width 22 height 26
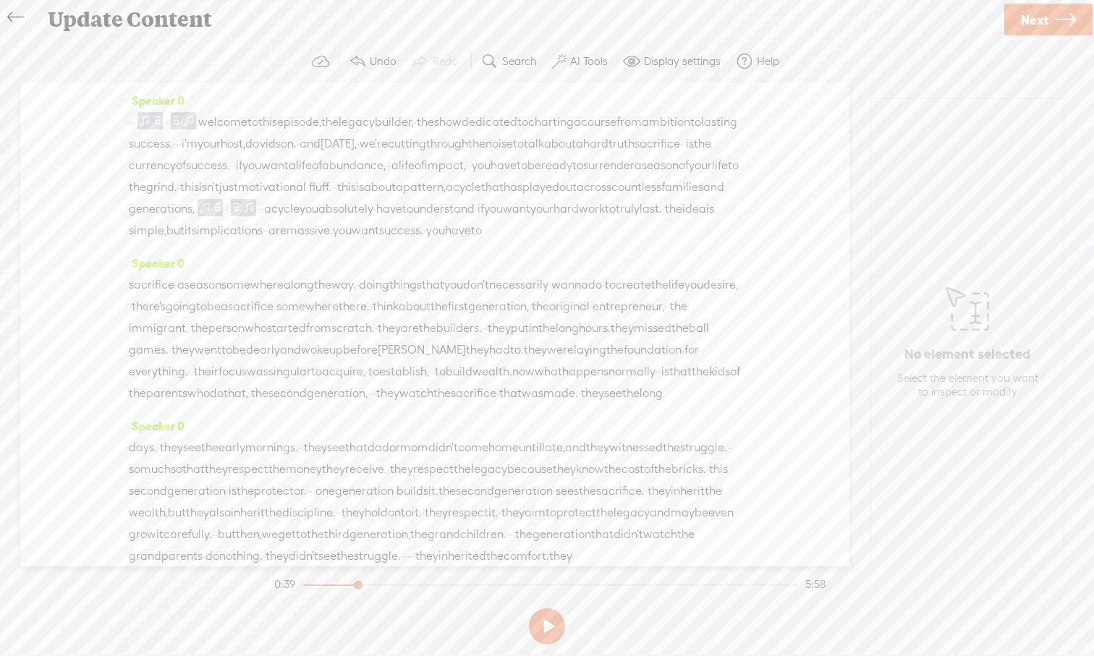
drag, startPoint x: 216, startPoint y: 122, endPoint x: 196, endPoint y: 226, distance: 106.0
click at [196, 226] on div "· · · welcome to this episode, the legacy builder, · the show dedicated to char…" at bounding box center [435, 176] width 612 height 130
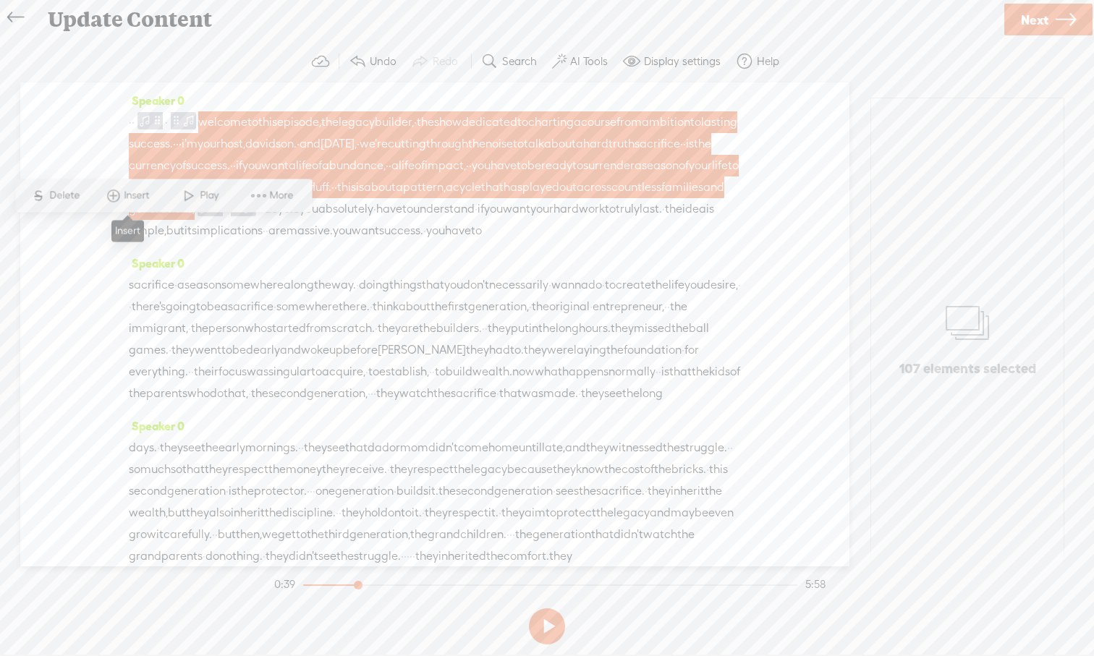
click at [122, 196] on span at bounding box center [114, 196] width 22 height 26
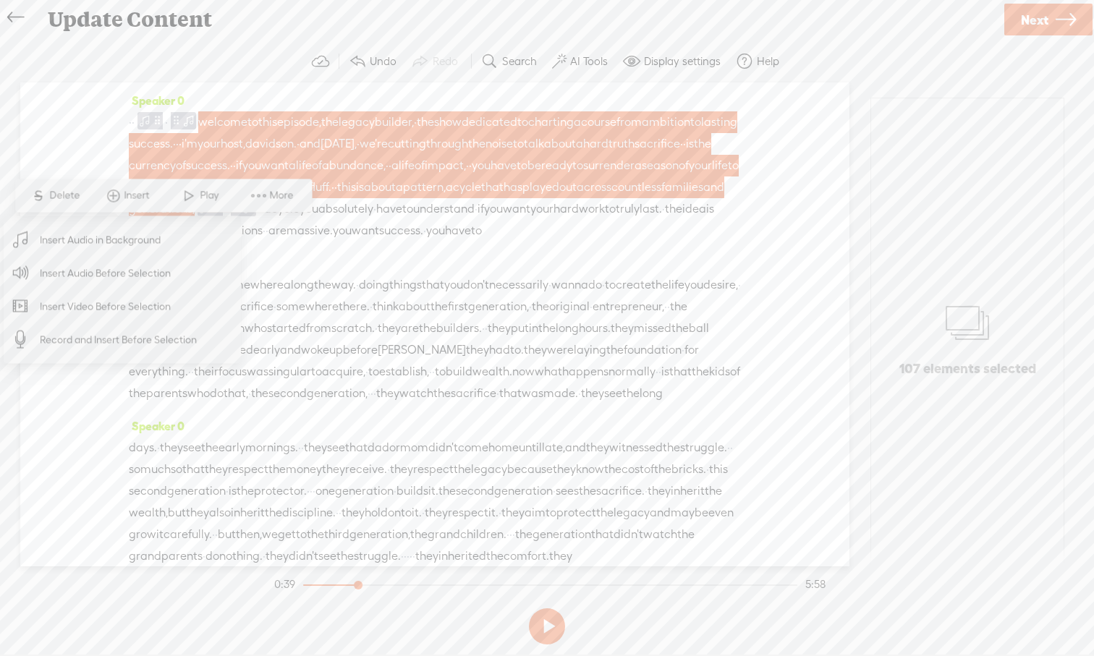
click at [131, 247] on span "Insert Audio in Background" at bounding box center [101, 240] width 178 height 33
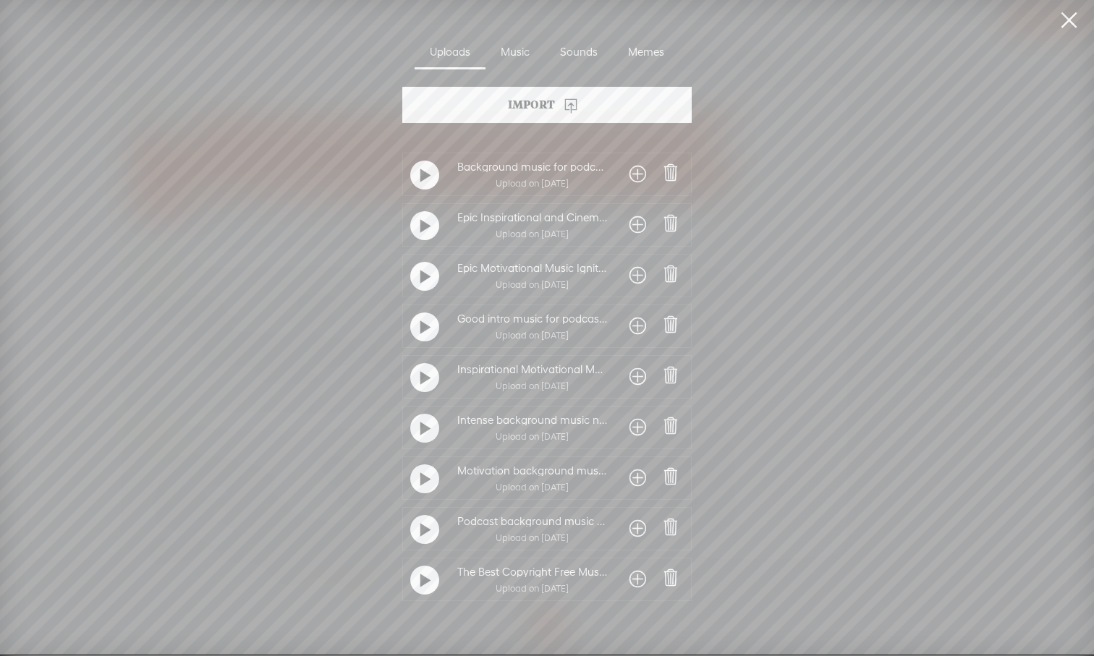
click at [630, 178] on span at bounding box center [637, 174] width 17 height 23
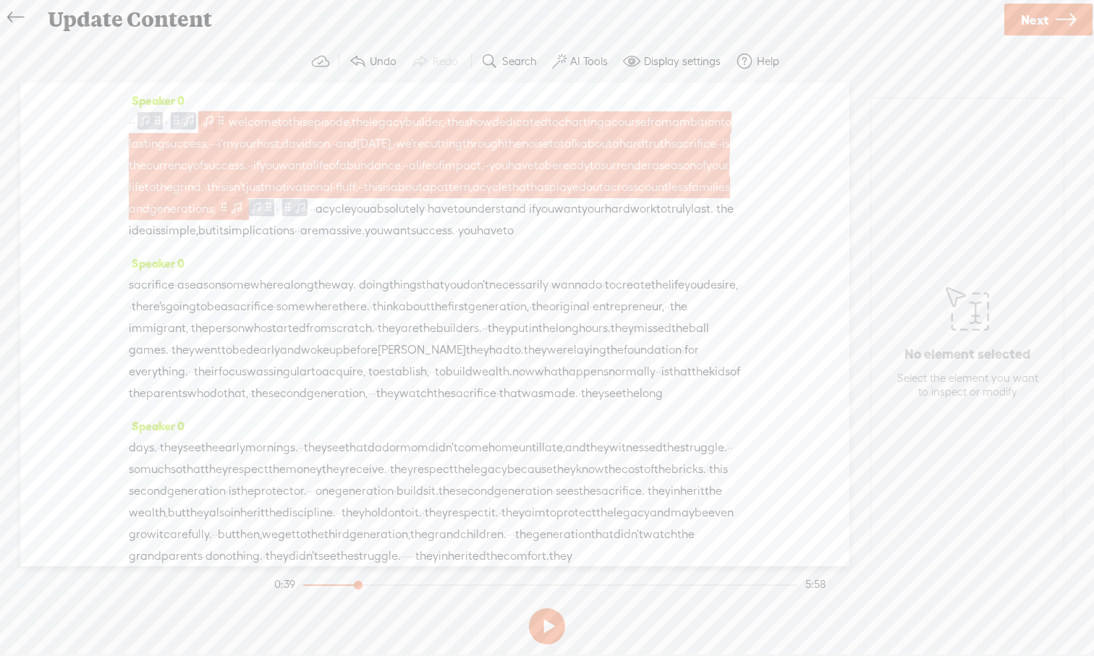
click at [226, 116] on span at bounding box center [221, 120] width 11 height 17
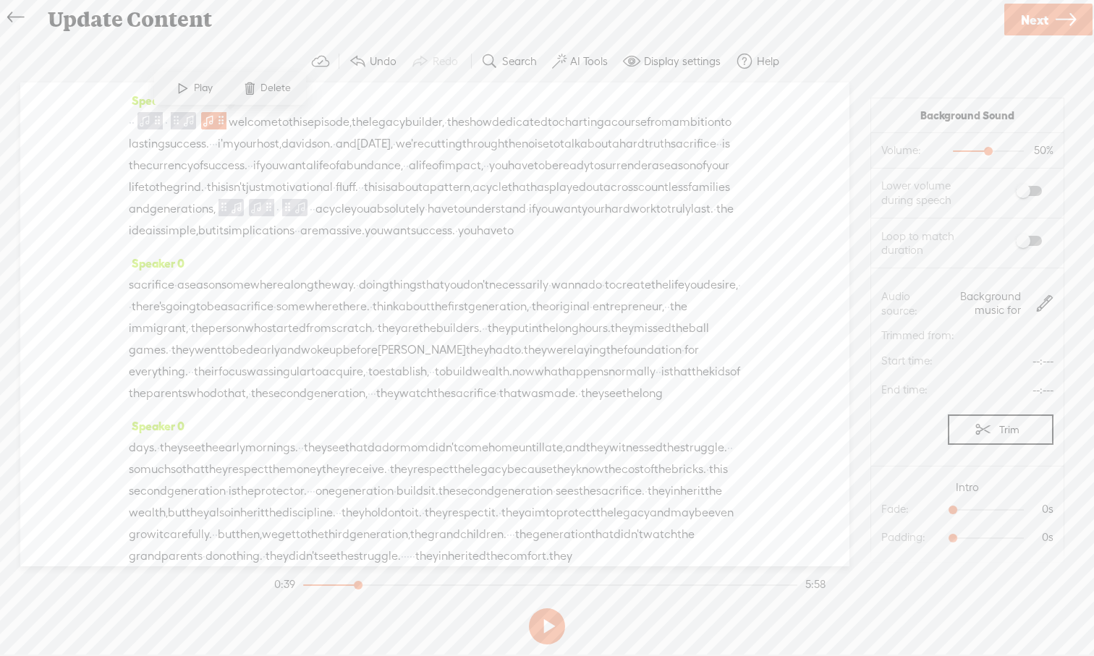
click at [1040, 191] on span at bounding box center [1029, 191] width 26 height 10
click at [1034, 244] on span at bounding box center [1029, 241] width 26 height 10
click at [163, 121] on span at bounding box center [157, 120] width 11 height 17
drag, startPoint x: 955, startPoint y: 508, endPoint x: 1072, endPoint y: 513, distance: 116.5
click at [1073, 513] on section "Background Sound Volume: 50% 50% Lower volume during speech Loop to match durat…" at bounding box center [967, 324] width 224 height 484
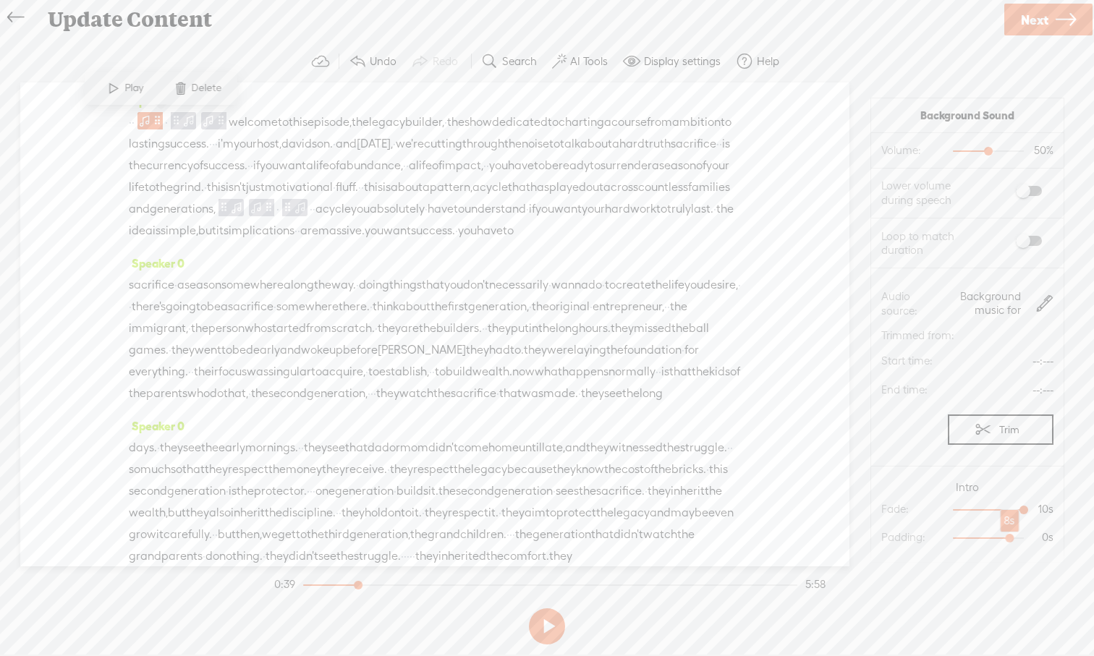
drag, startPoint x: 955, startPoint y: 539, endPoint x: 1014, endPoint y: 537, distance: 58.6
click at [1014, 537] on div at bounding box center [1010, 539] width 33 height 33
click at [152, 124] on span at bounding box center [144, 120] width 14 height 17
click at [109, 93] on span at bounding box center [114, 88] width 22 height 26
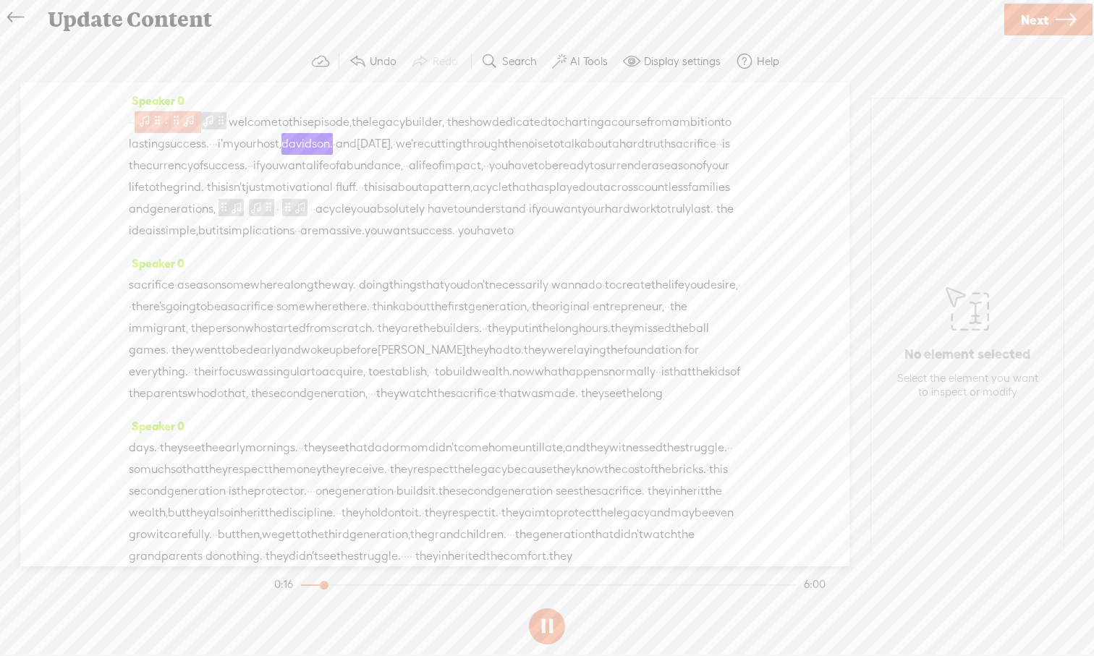
click at [150, 122] on span at bounding box center [144, 120] width 14 height 17
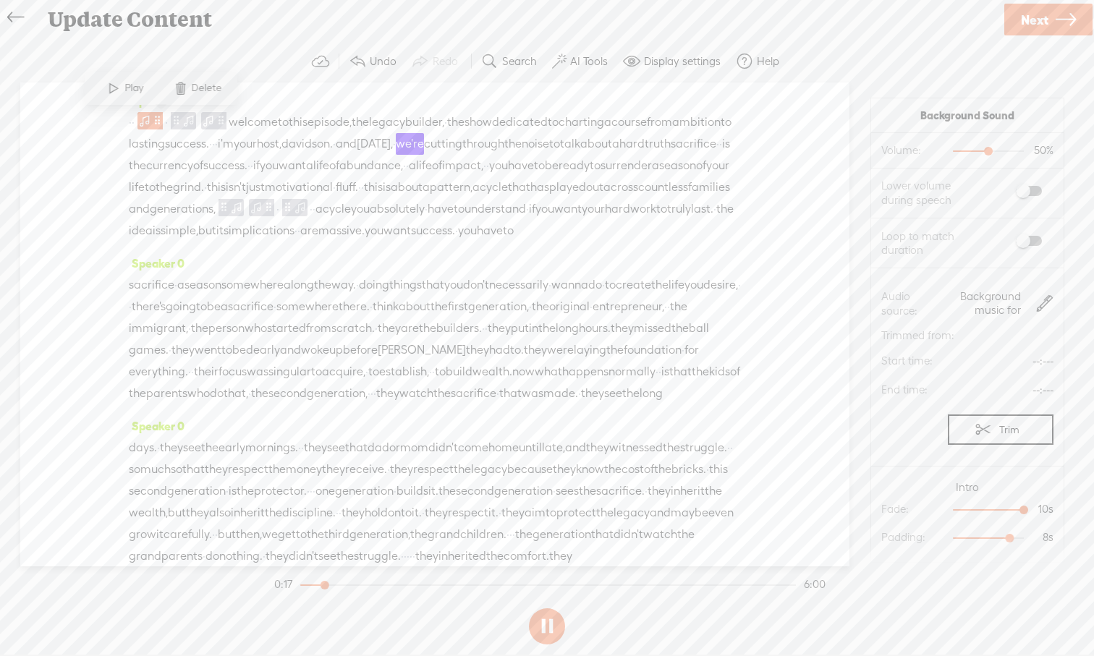
click at [115, 90] on span at bounding box center [114, 88] width 22 height 26
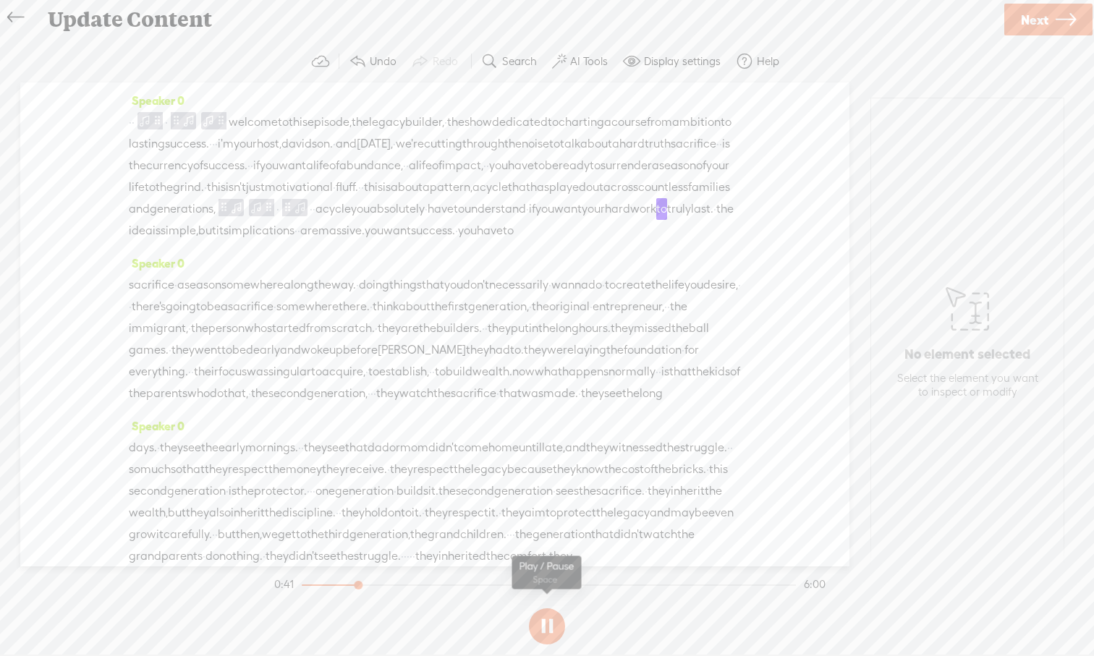
click at [551, 608] on button at bounding box center [547, 626] width 36 height 36
click at [249, 216] on span at bounding box center [256, 207] width 14 height 17
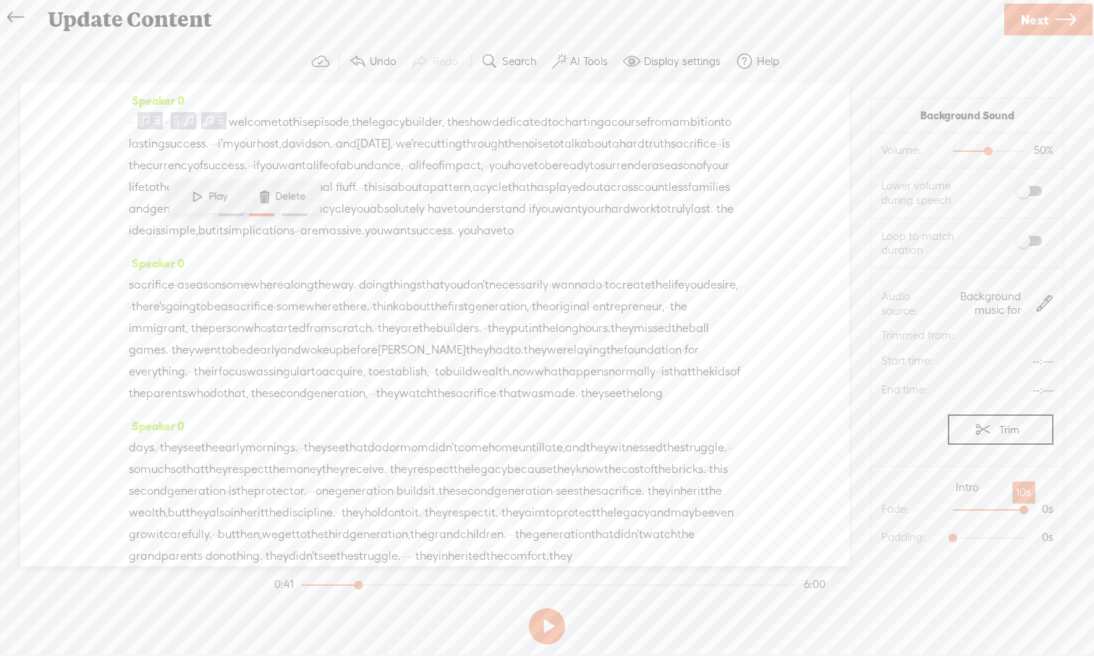
drag, startPoint x: 955, startPoint y: 508, endPoint x: 1051, endPoint y: 503, distance: 96.3
click at [1051, 503] on span "10s 0s" at bounding box center [999, 509] width 108 height 14
drag, startPoint x: 952, startPoint y: 538, endPoint x: 1008, endPoint y: 537, distance: 56.4
click at [1008, 537] on div at bounding box center [1010, 539] width 33 height 33
click at [150, 220] on span "generations," at bounding box center [183, 209] width 66 height 22
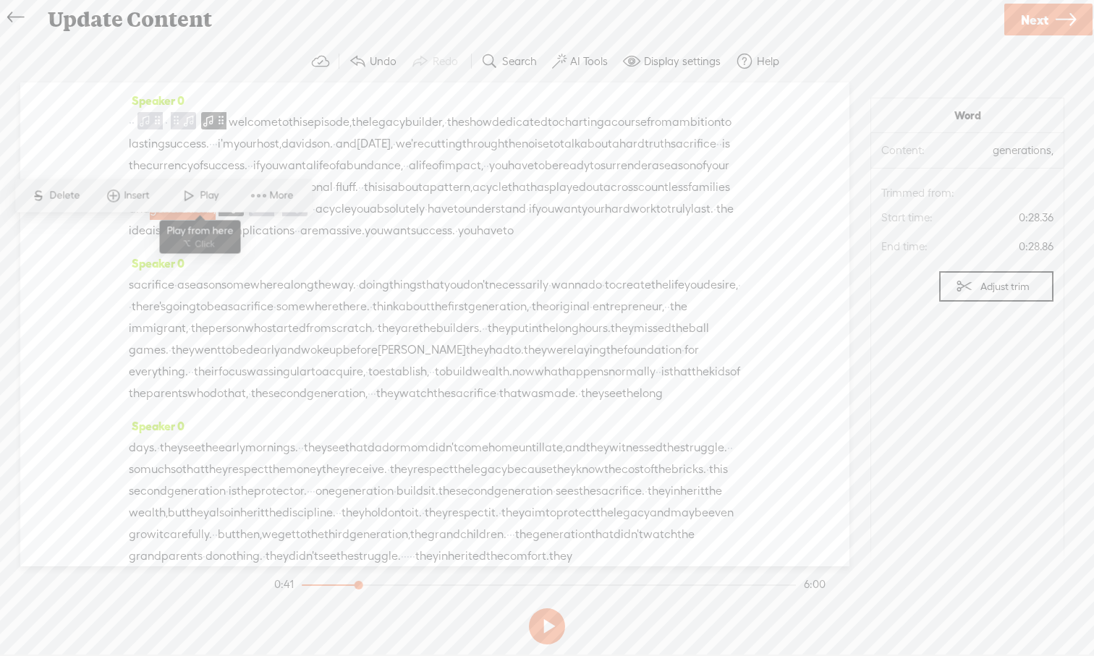
click at [182, 198] on span at bounding box center [189, 196] width 22 height 26
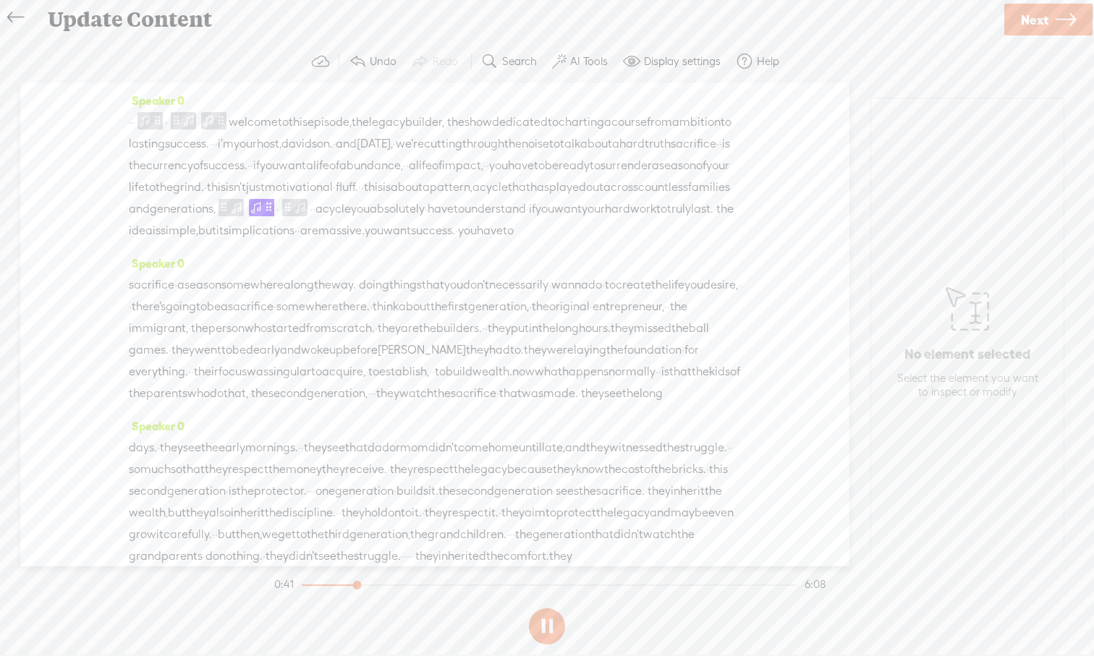
click at [265, 198] on span "motivational" at bounding box center [299, 187] width 68 height 22
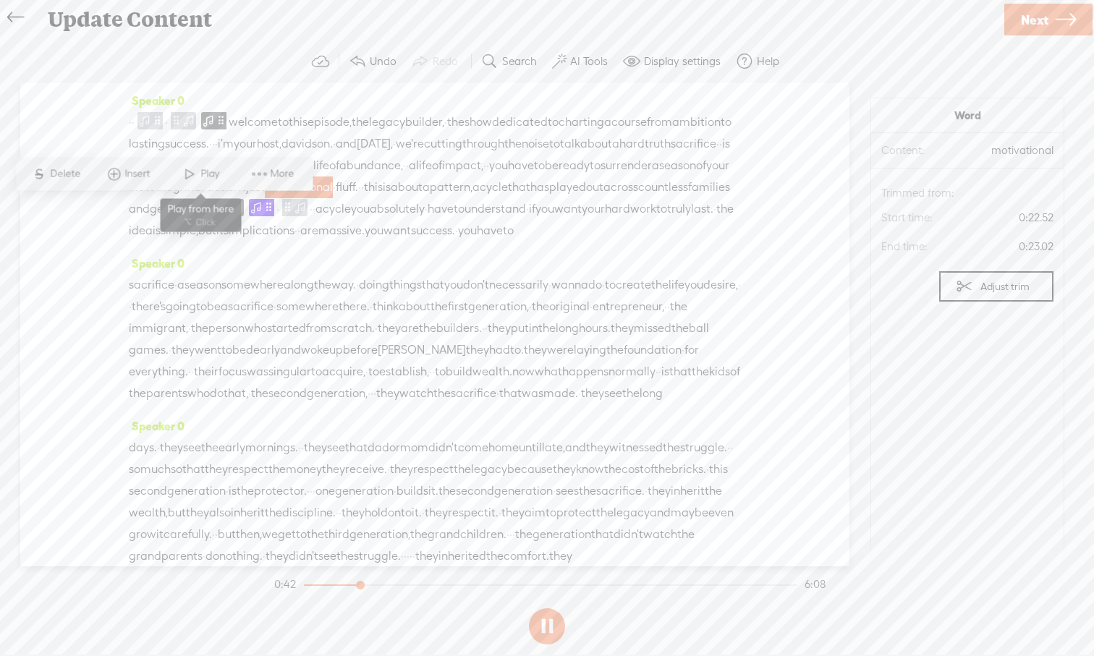
click at [187, 182] on span at bounding box center [190, 174] width 22 height 26
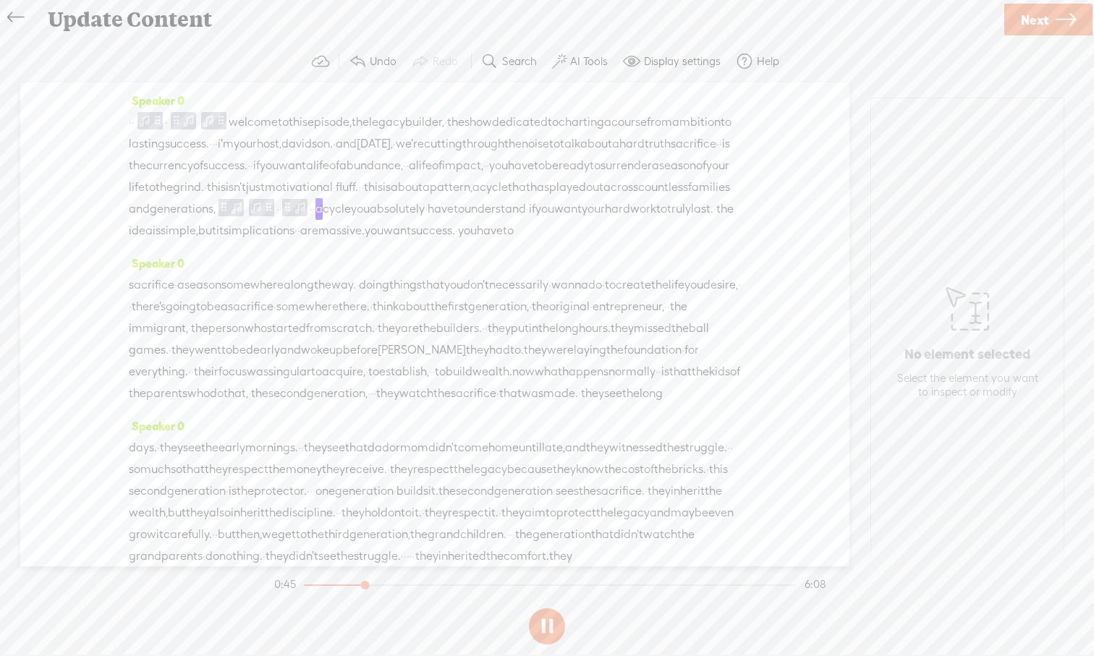
click at [550, 608] on button at bounding box center [547, 626] width 36 height 36
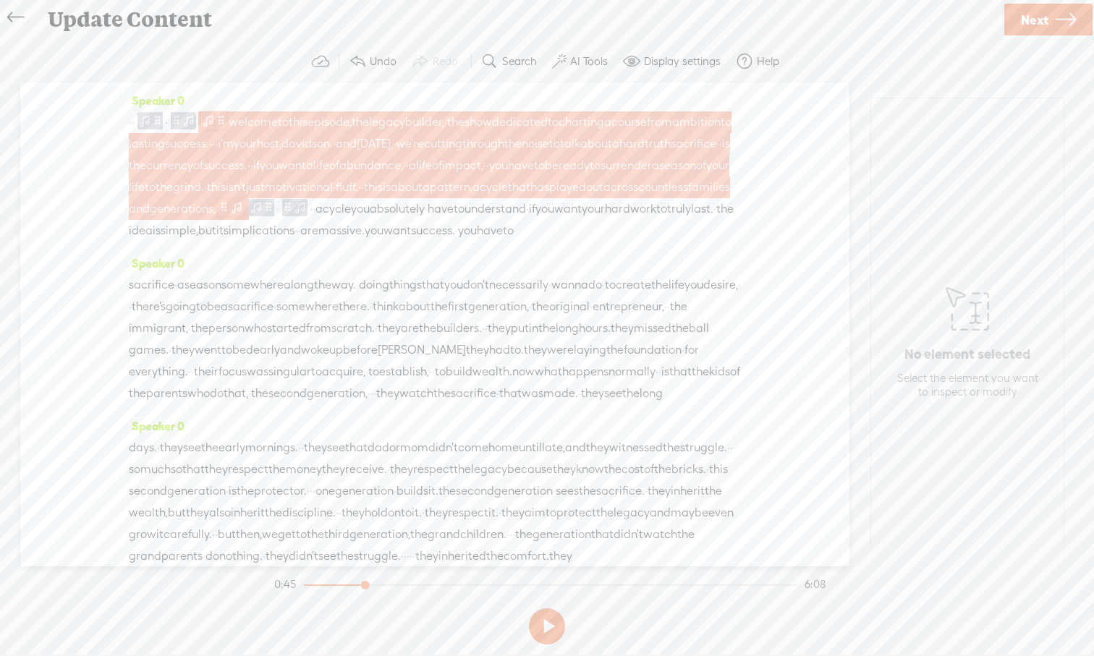
click at [229, 216] on span at bounding box center [236, 206] width 14 height 17
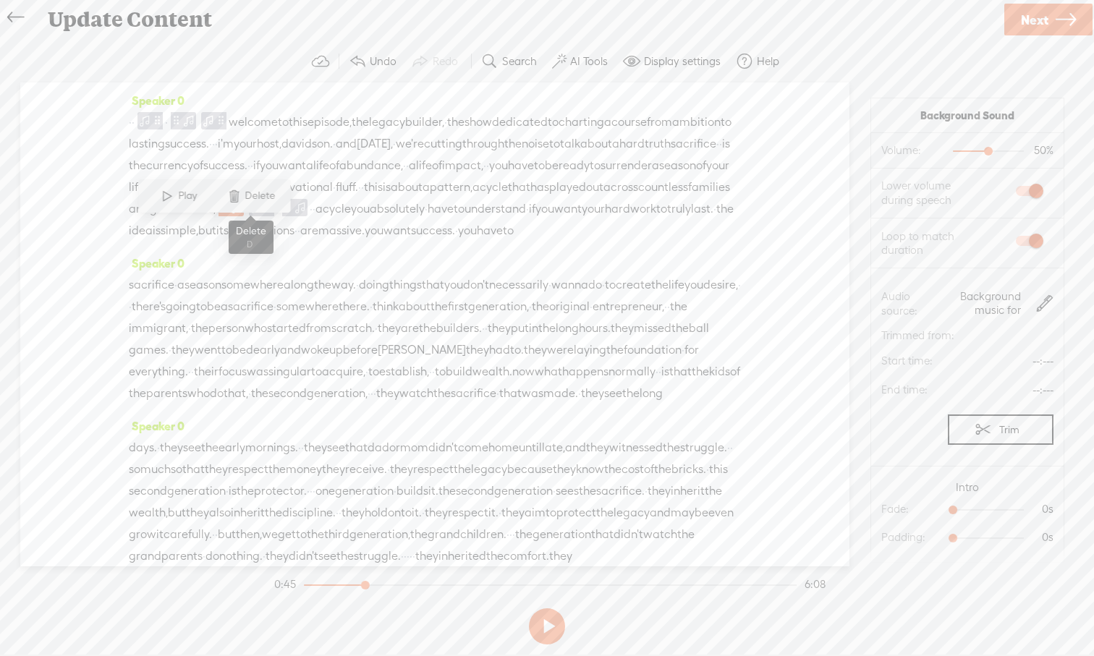
click at [242, 195] on span at bounding box center [234, 196] width 22 height 26
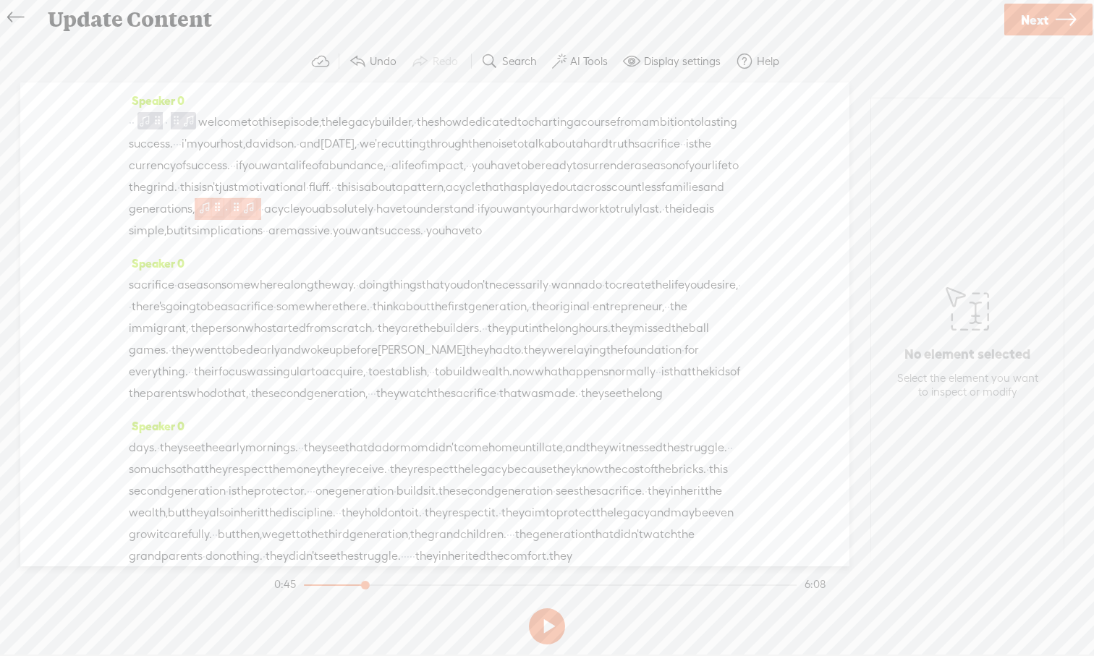
click at [216, 216] on span at bounding box center [217, 207] width 11 height 17
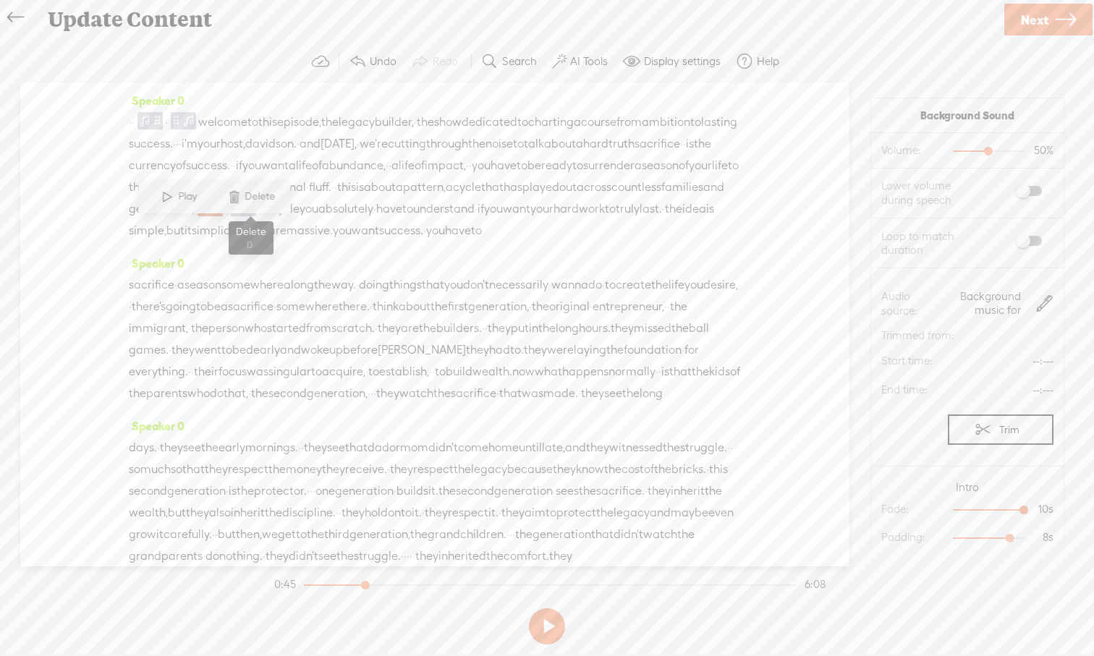
click at [247, 196] on span "Delete" at bounding box center [261, 197] width 34 height 14
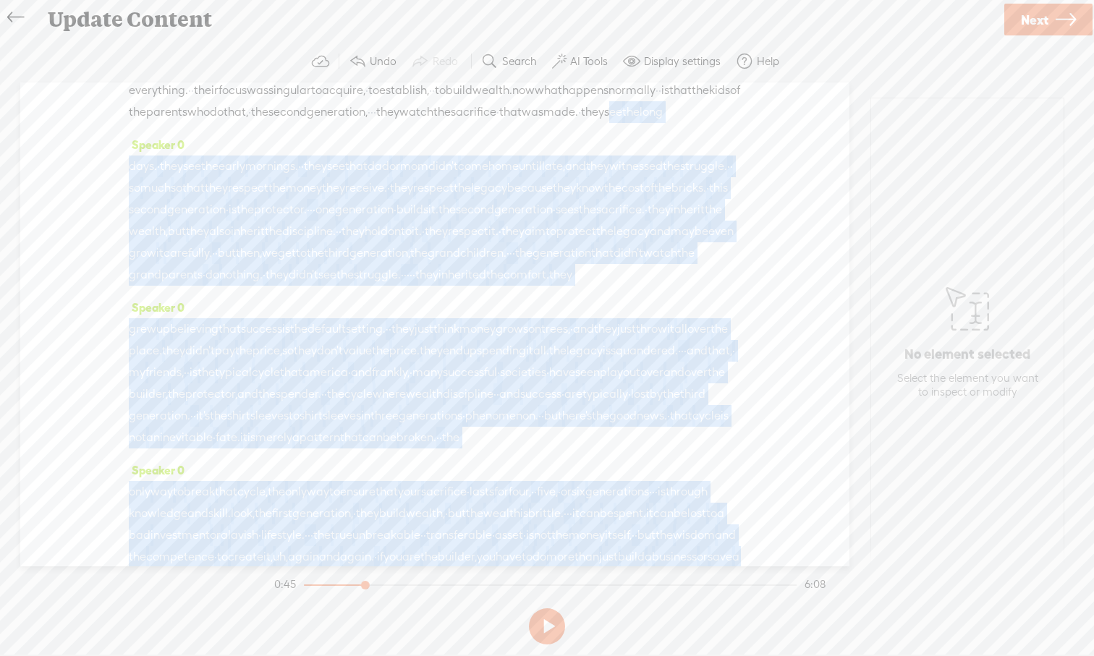
scroll to position [433, 0]
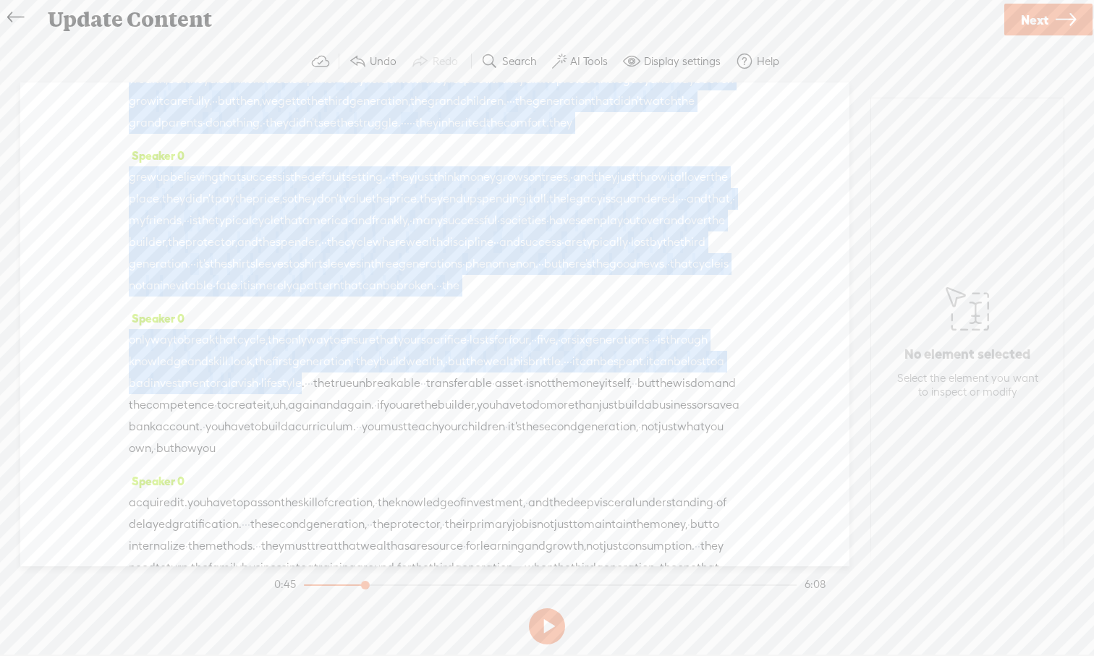
drag, startPoint x: 653, startPoint y: 430, endPoint x: 647, endPoint y: 500, distance: 69.7
click at [648, 501] on div "Speaker 0 · · · welcome to this episode, the legacy builder, · the show dedicat…" at bounding box center [434, 324] width 829 height 484
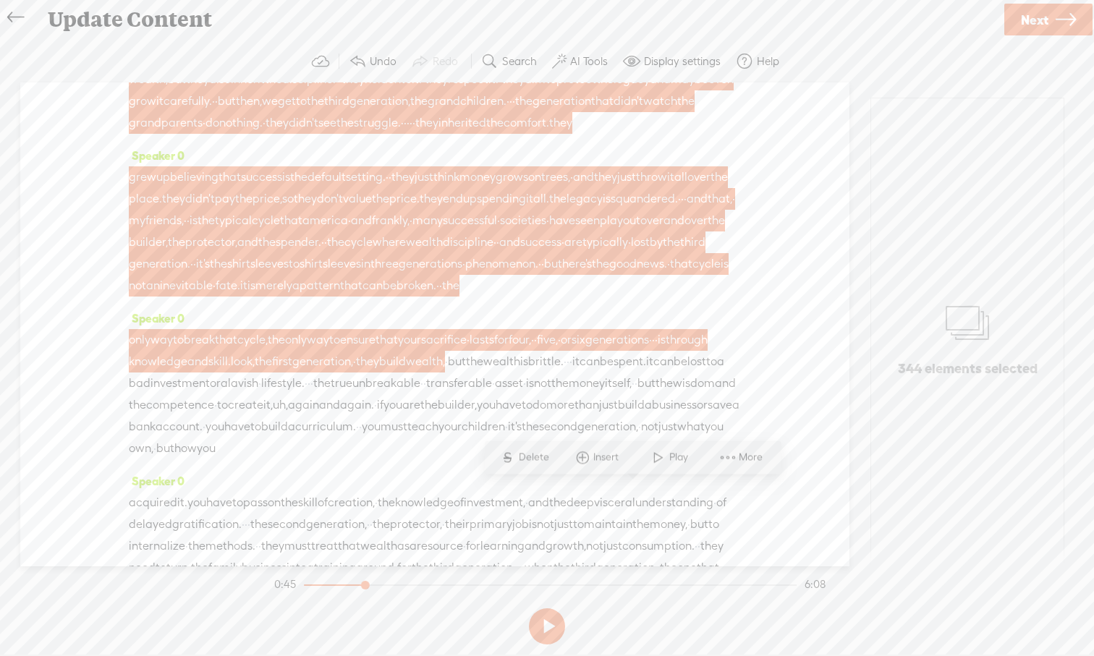
click at [486, 134] on span "inherited" at bounding box center [462, 123] width 48 height 22
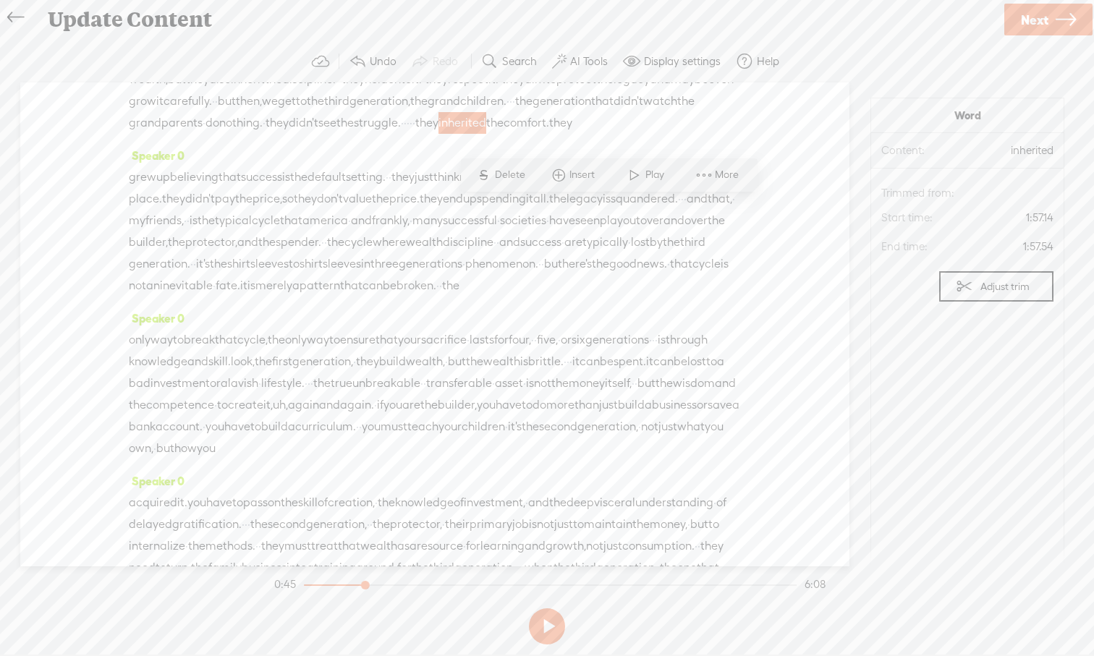
click at [789, 187] on div "Speaker 0 · · · welcome to this episode, the legacy builder, · the show dedicat…" at bounding box center [434, 324] width 829 height 484
click at [393, 69] on span "generation" at bounding box center [364, 58] width 59 height 22
drag, startPoint x: 647, startPoint y: 472, endPoint x: 661, endPoint y: 507, distance: 38.3
click at [661, 459] on div "only way to break that cycle, the only way to ensure that your sacrifice · last…" at bounding box center [435, 394] width 612 height 130
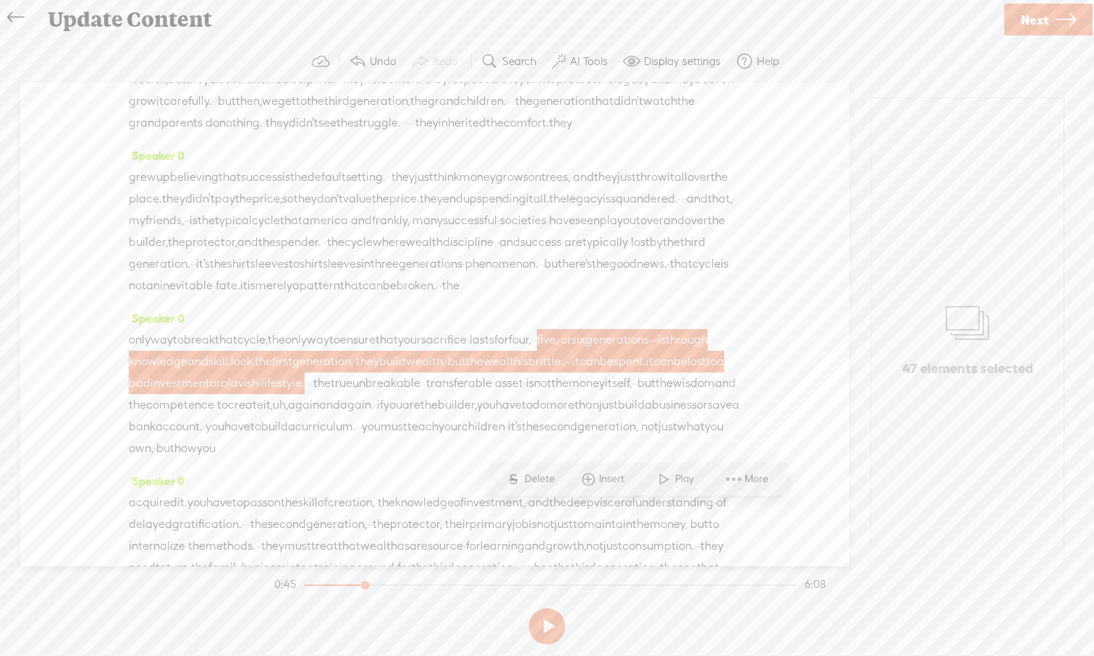
click at [592, 275] on span "here's" at bounding box center [577, 264] width 30 height 22
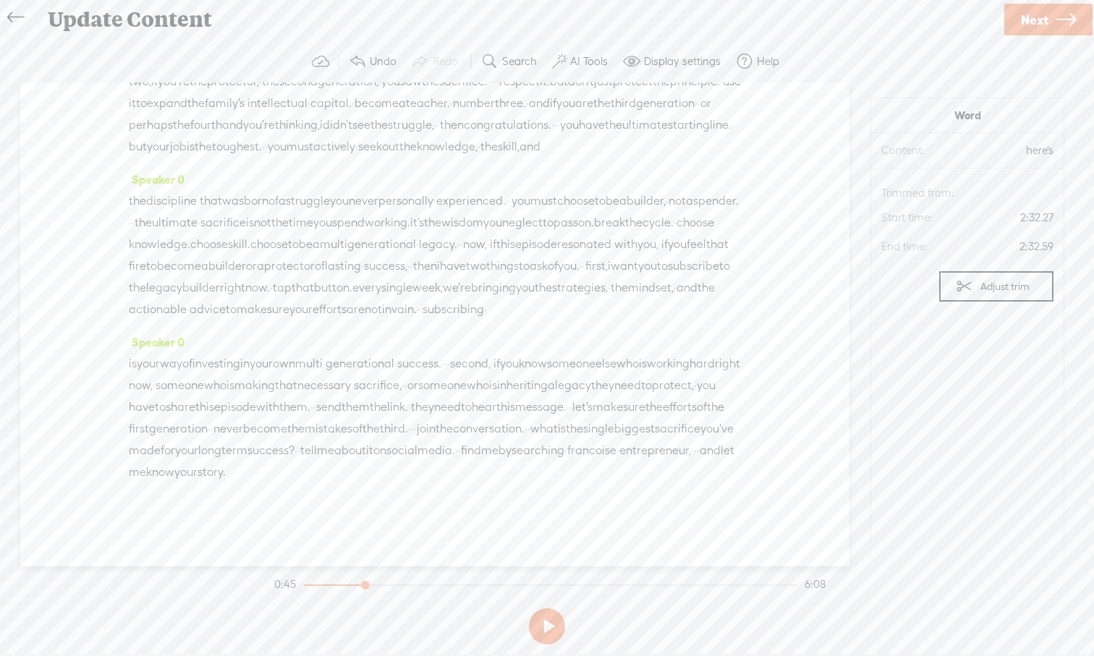
scroll to position [1034, 0]
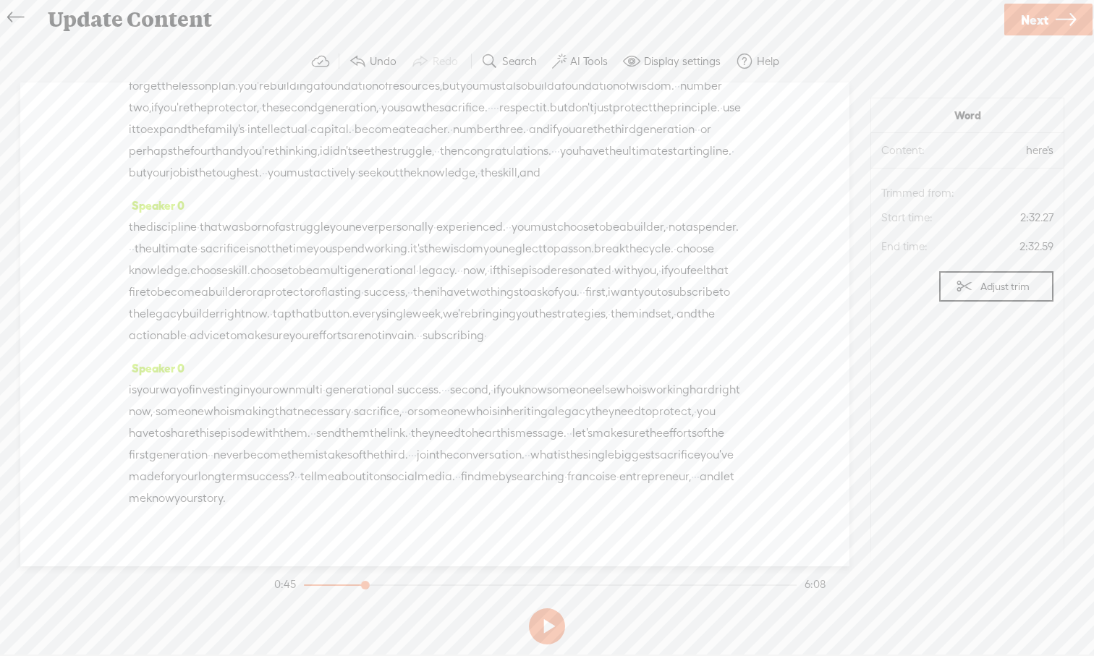
drag, startPoint x: 644, startPoint y: 482, endPoint x: 608, endPoint y: 195, distance: 289.5
click at [608, 195] on div "Speaker 0 · · · welcome to this episode, the legacy builder, · the show dedicat…" at bounding box center [434, 324] width 829 height 484
click at [506, 238] on span "experienced." at bounding box center [470, 227] width 69 height 22
click at [288, 281] on span "choose" at bounding box center [269, 271] width 38 height 22
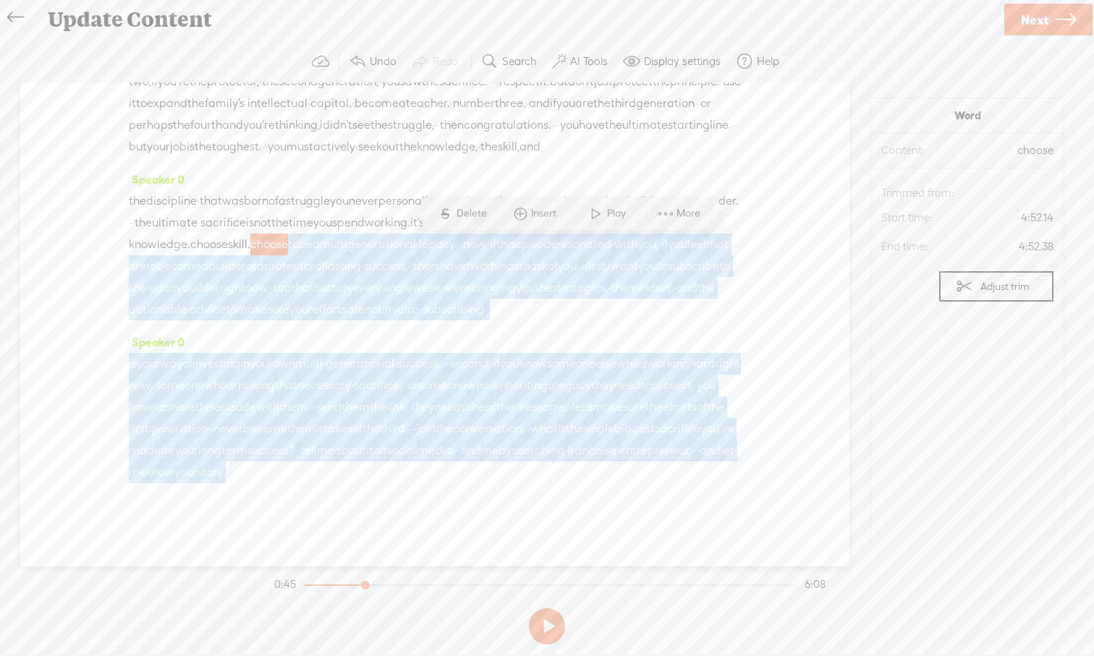
scroll to position [1366, 0]
drag, startPoint x: 592, startPoint y: 506, endPoint x: 605, endPoint y: 582, distance: 77.1
click at [605, 582] on div "Trebble audio editor works best with Google Chrome or Firefox. Please switch yo…" at bounding box center [546, 346] width 1065 height 610
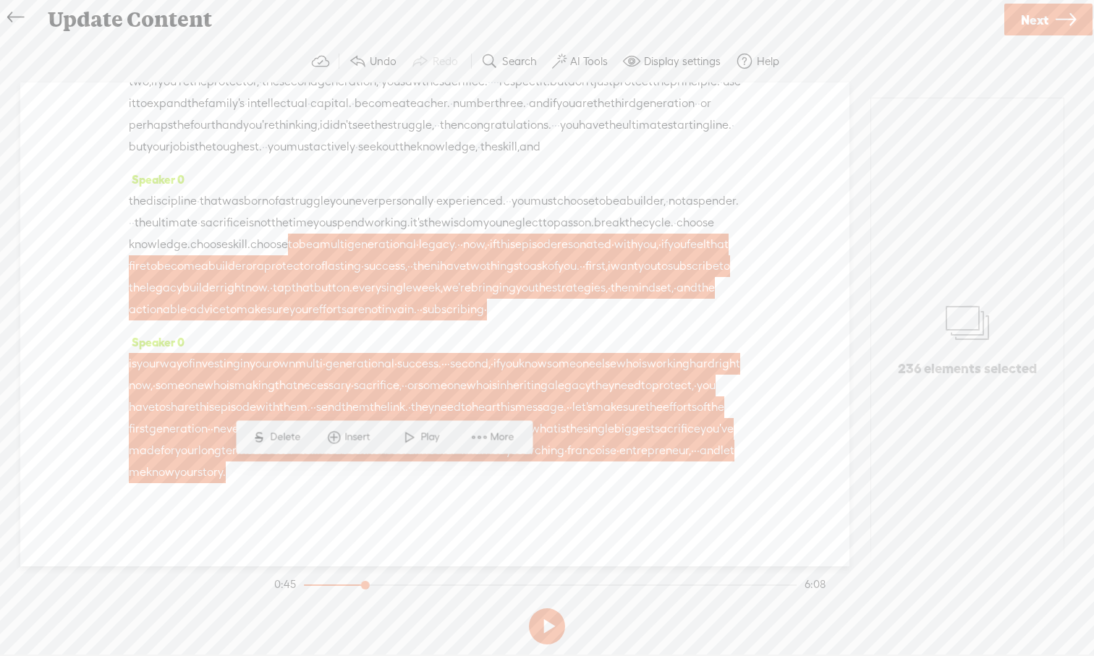
click at [793, 345] on div "Speaker 0 · · · welcome to this episode, the legacy builder, · the show dedicat…" at bounding box center [434, 324] width 829 height 484
click at [471, 277] on span "we're" at bounding box center [457, 288] width 28 height 22
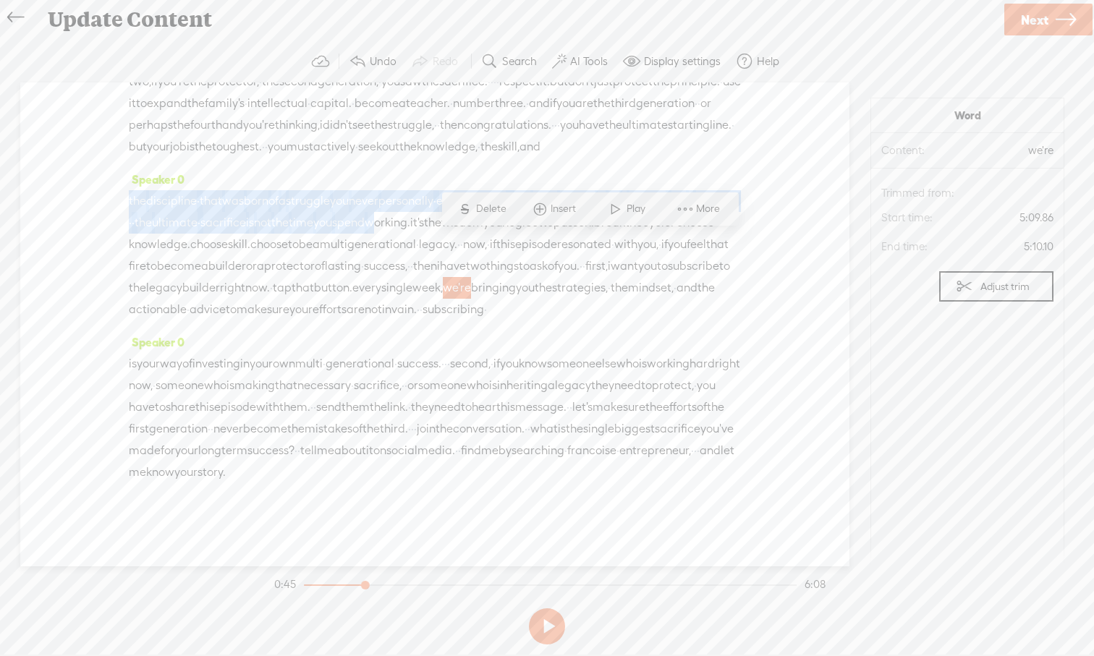
drag, startPoint x: 579, startPoint y: 166, endPoint x: 574, endPoint y: 96, distance: 70.3
click at [574, 95] on div "Speaker 0 · · · welcome to this episode, the legacy builder, · the show dedicat…" at bounding box center [434, 324] width 829 height 484
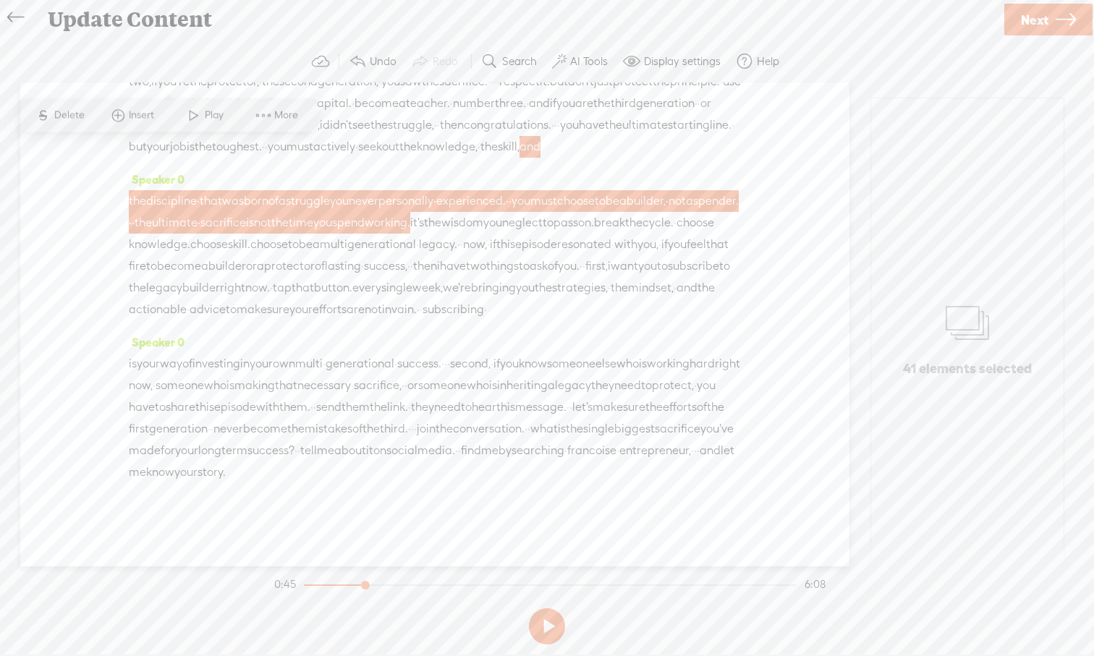
click at [498, 255] on span "things" at bounding box center [502, 266] width 33 height 22
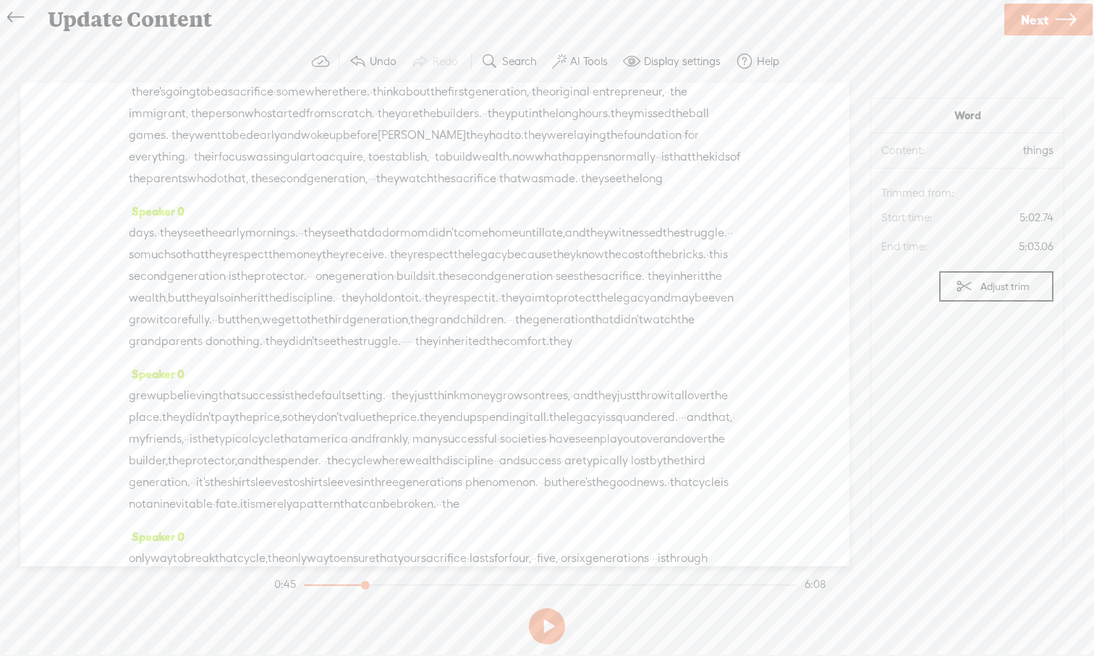
scroll to position [0, 0]
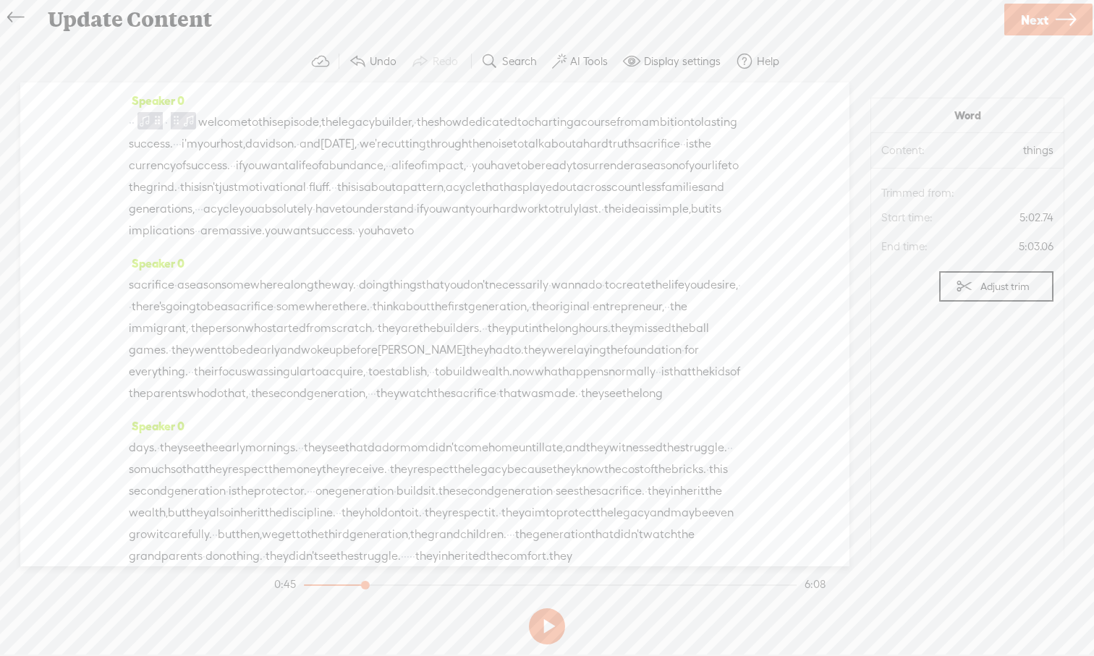
drag, startPoint x: 573, startPoint y: 135, endPoint x: 215, endPoint y: 124, distance: 358.2
click at [215, 124] on div "Speaker 0 · · · welcome to this episode, the legacy builder, · the show dedicat…" at bounding box center [434, 324] width 829 height 484
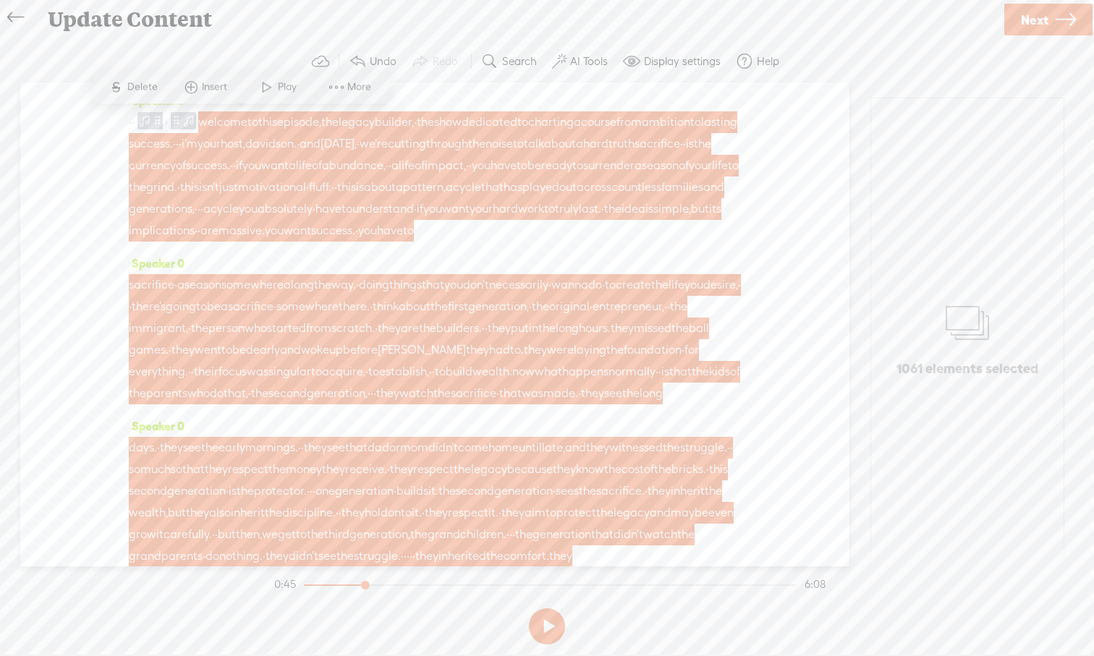
click at [195, 88] on span at bounding box center [191, 88] width 22 height 26
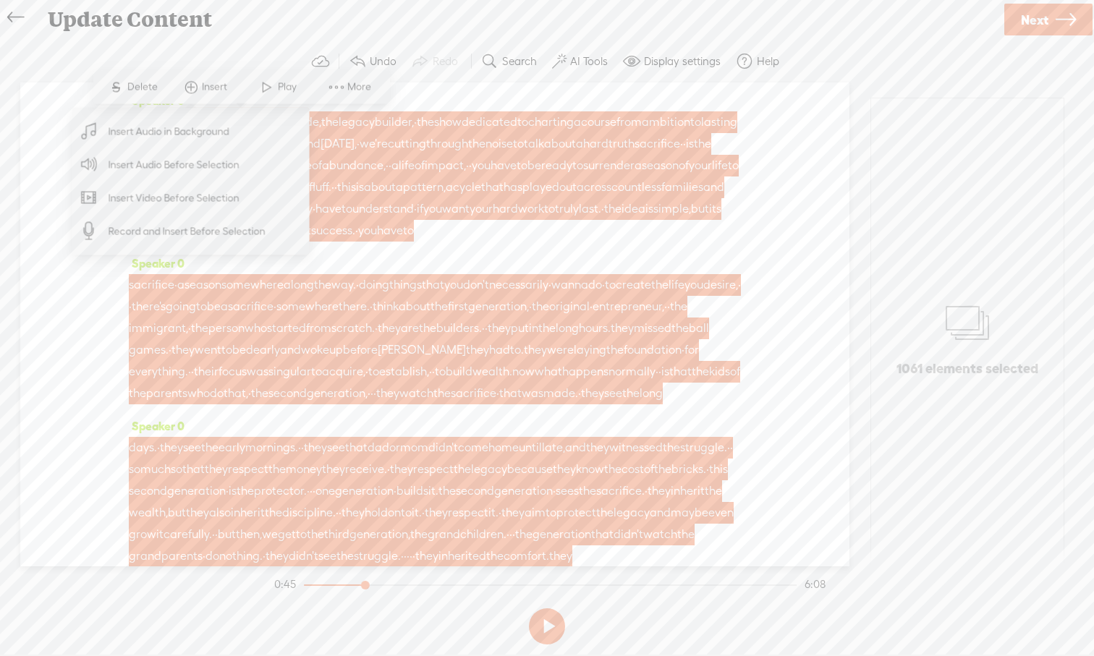
click at [197, 140] on span "Insert Audio in Background" at bounding box center [169, 131] width 178 height 33
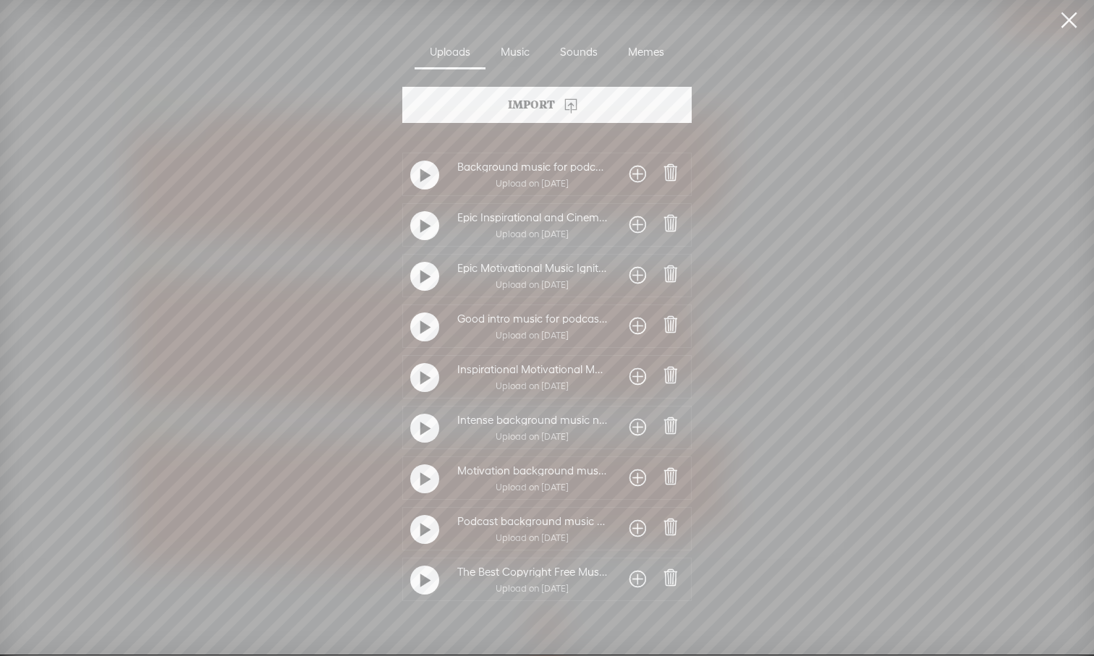
click at [634, 183] on span at bounding box center [637, 174] width 17 height 23
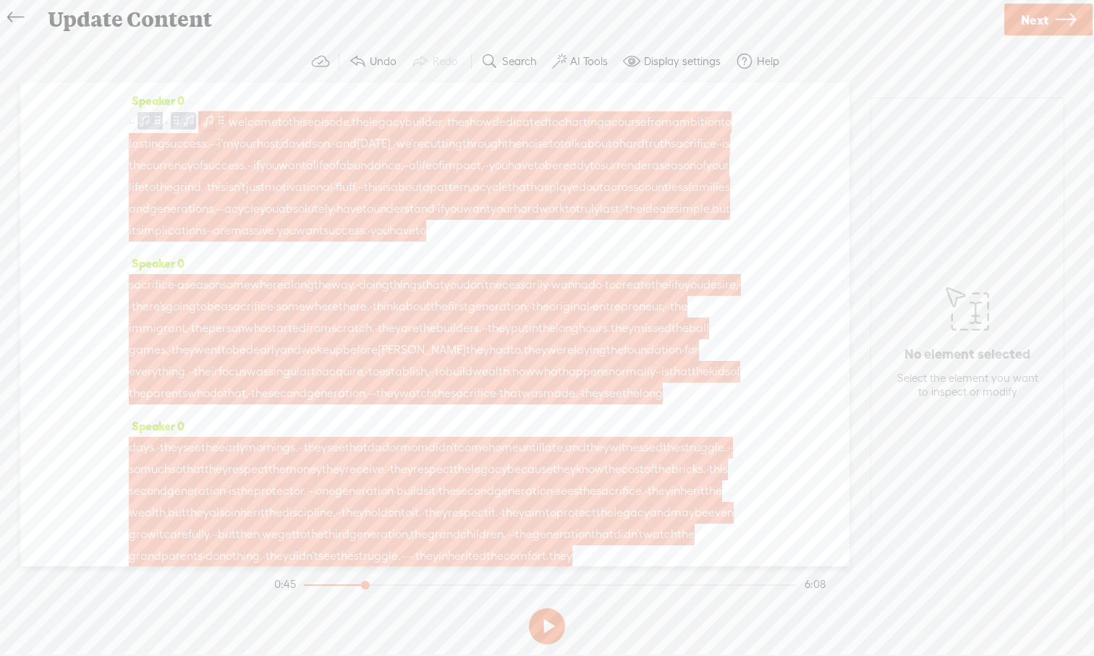
click at [226, 121] on span at bounding box center [221, 120] width 11 height 17
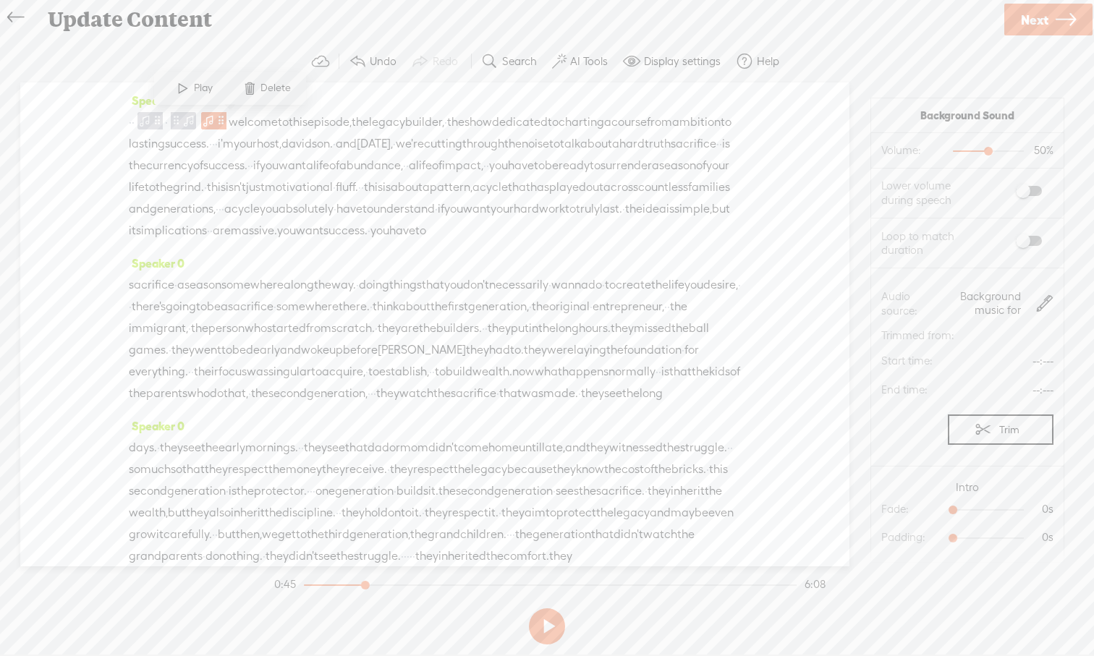
click at [1037, 191] on span at bounding box center [1029, 191] width 26 height 10
click at [135, 123] on span "·" at bounding box center [133, 122] width 3 height 22
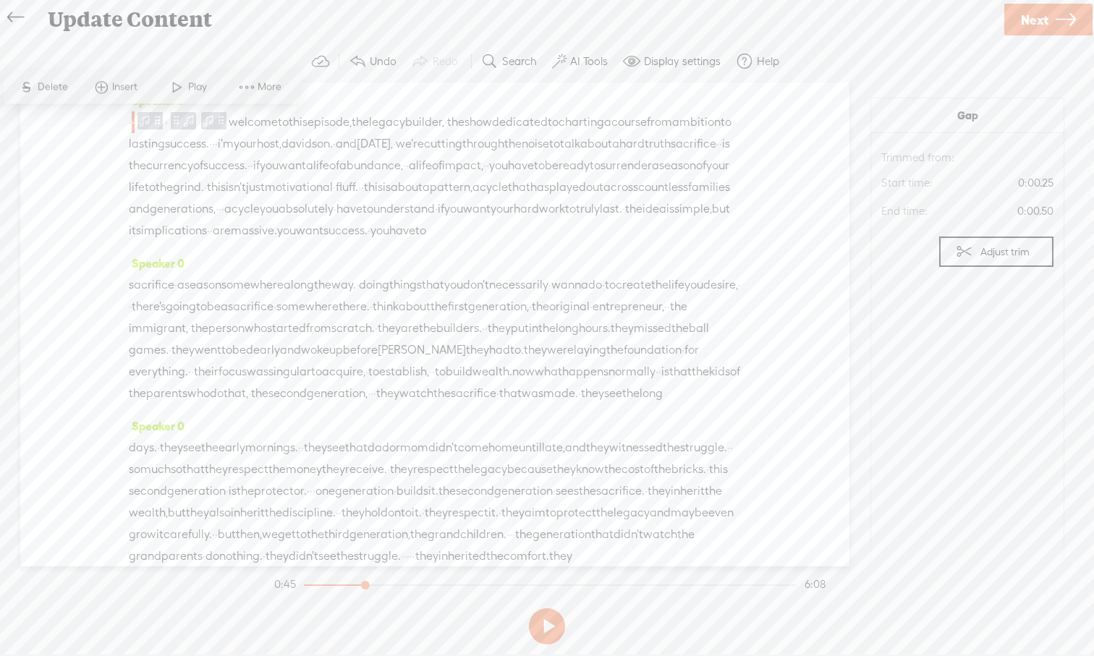
click at [169, 87] on span at bounding box center [177, 88] width 22 height 26
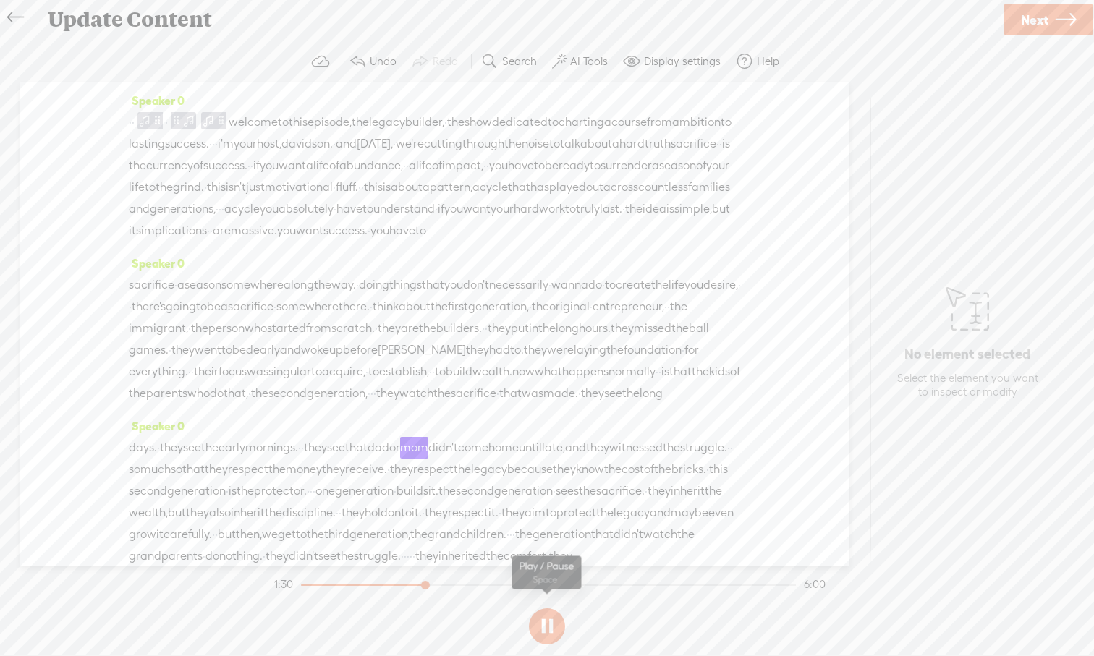
click at [553, 608] on button at bounding box center [547, 626] width 36 height 36
click at [152, 125] on span at bounding box center [144, 120] width 14 height 17
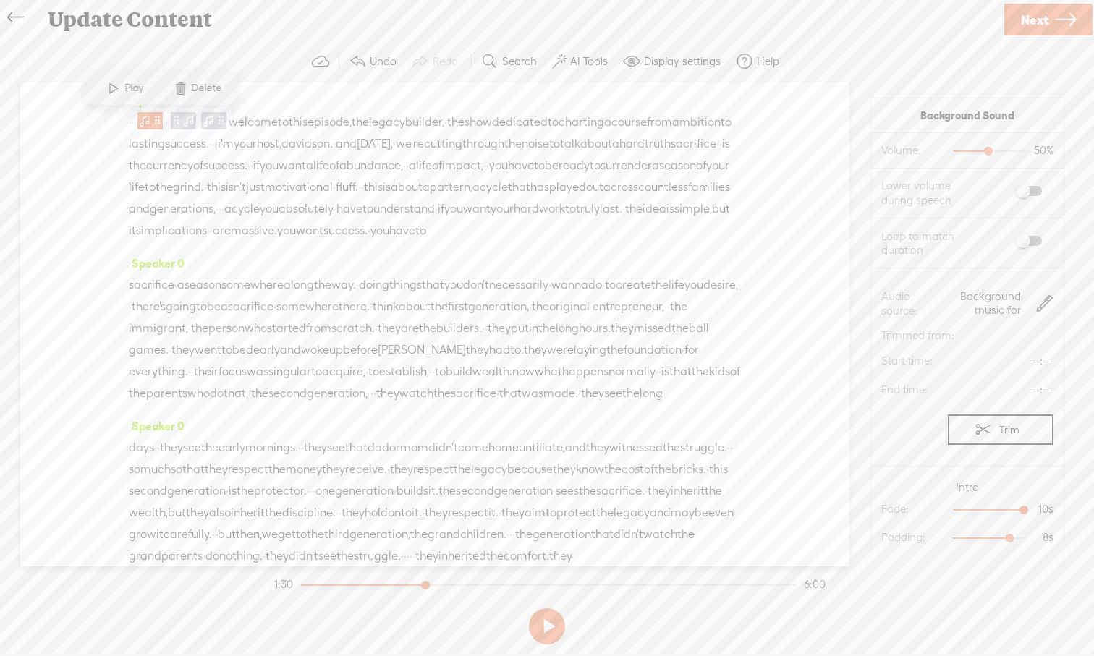
click at [123, 93] on span at bounding box center [114, 88] width 22 height 26
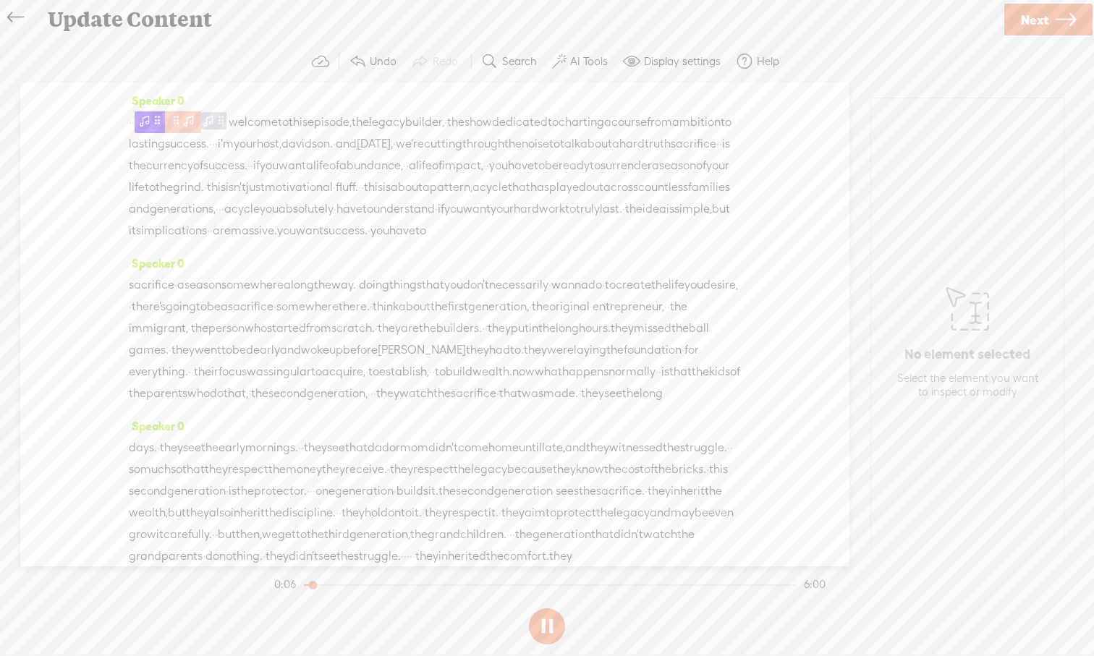
click at [152, 122] on span at bounding box center [144, 120] width 14 height 17
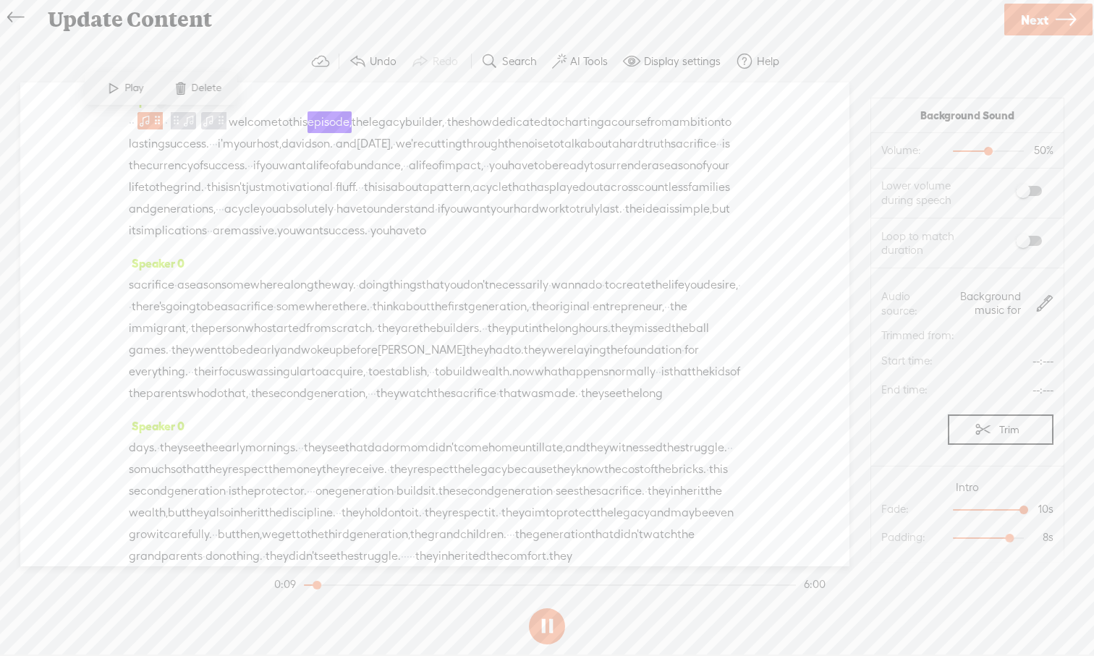
click at [546, 608] on button at bounding box center [547, 626] width 36 height 36
click at [152, 124] on span at bounding box center [144, 120] width 14 height 17
click at [191, 86] on span "Delete" at bounding box center [208, 88] width 34 height 14
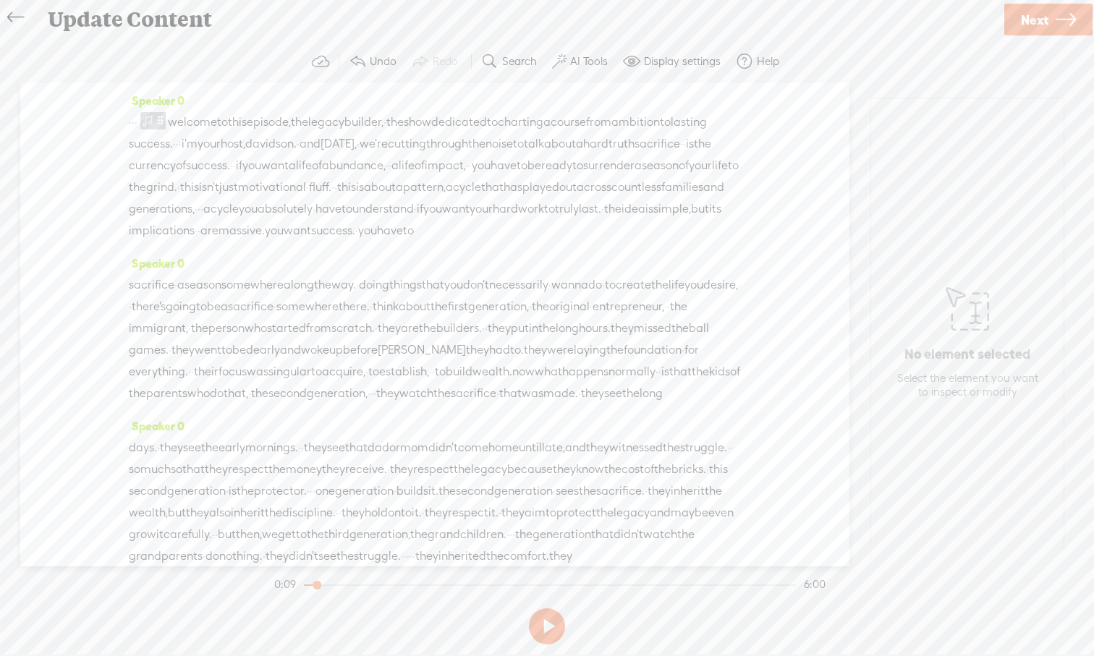
click at [137, 124] on span "·" at bounding box center [136, 122] width 3 height 22
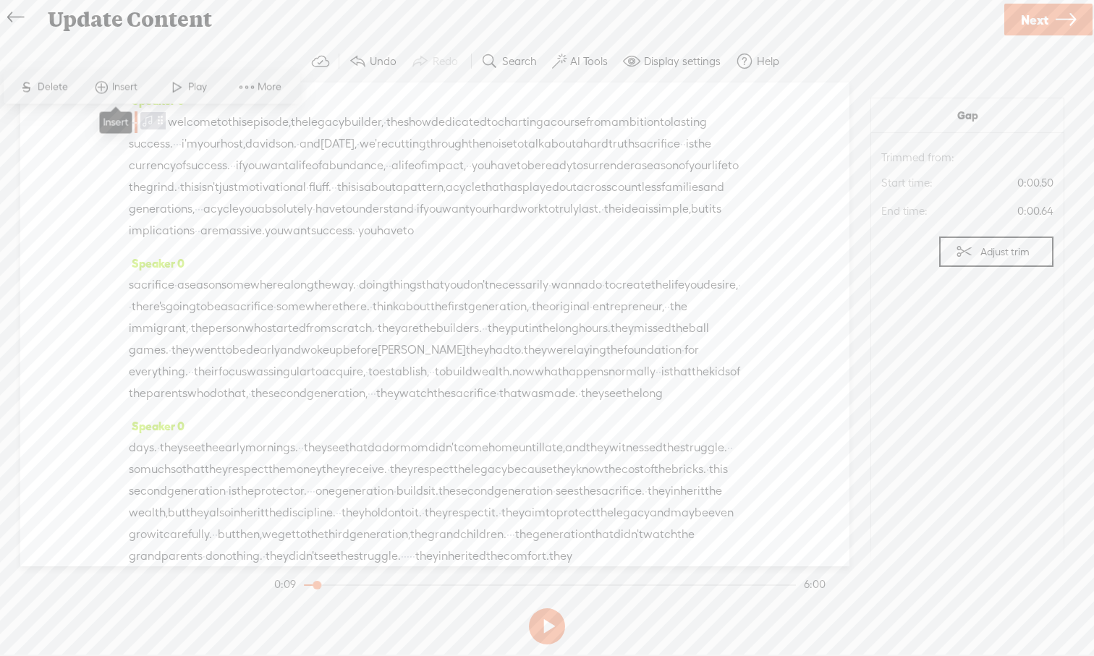
click at [118, 92] on span "Insert" at bounding box center [126, 87] width 29 height 14
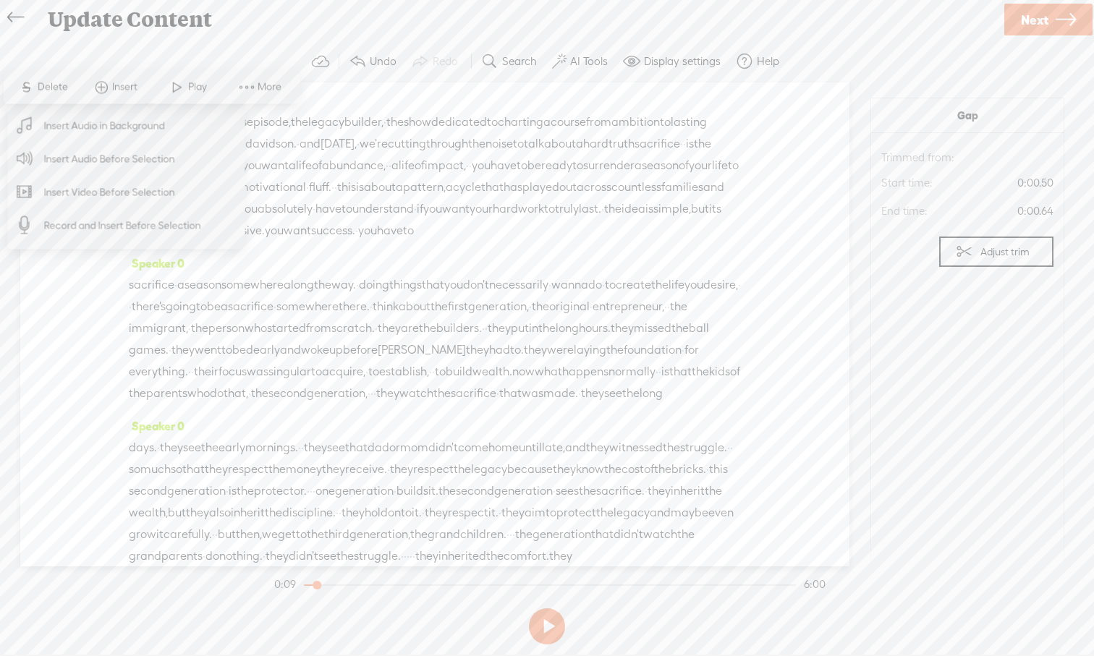
click at [114, 132] on span "Insert Audio in Background" at bounding box center [105, 125] width 178 height 33
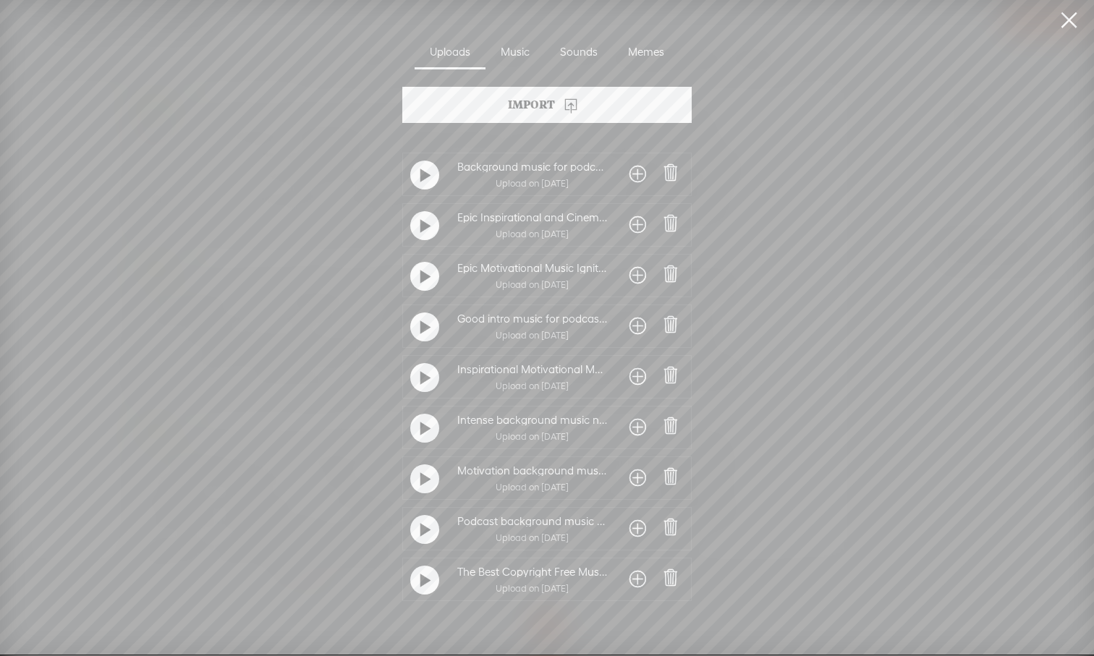
click at [425, 579] on t at bounding box center [425, 580] width 10 height 23
click at [420, 579] on t at bounding box center [425, 580] width 10 height 23
click at [420, 532] on t at bounding box center [425, 530] width 10 height 23
click at [425, 532] on div at bounding box center [424, 529] width 29 height 29
click at [425, 580] on t at bounding box center [425, 580] width 10 height 23
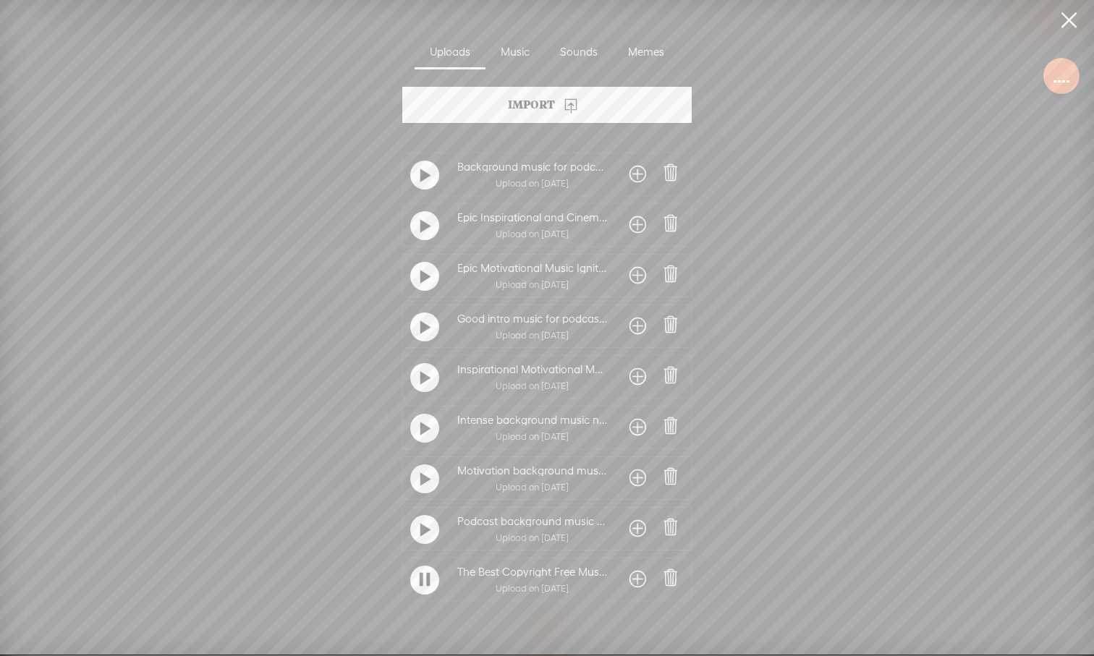
click at [426, 584] on div at bounding box center [424, 580] width 29 height 29
click at [634, 582] on span at bounding box center [637, 579] width 17 height 23
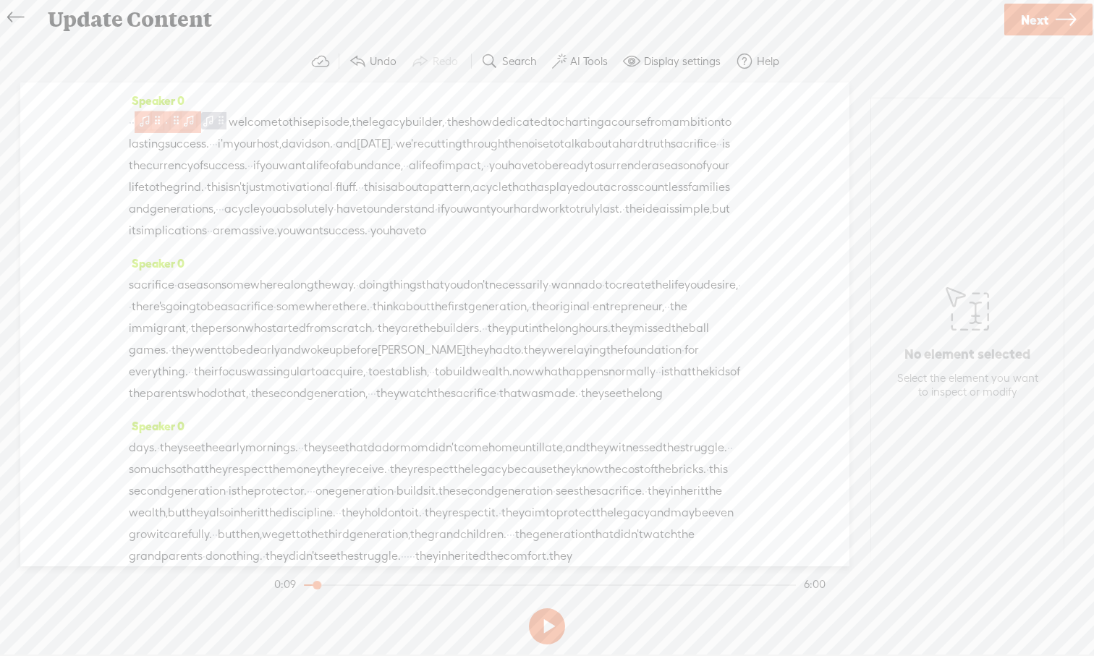
click at [152, 122] on span at bounding box center [144, 120] width 14 height 17
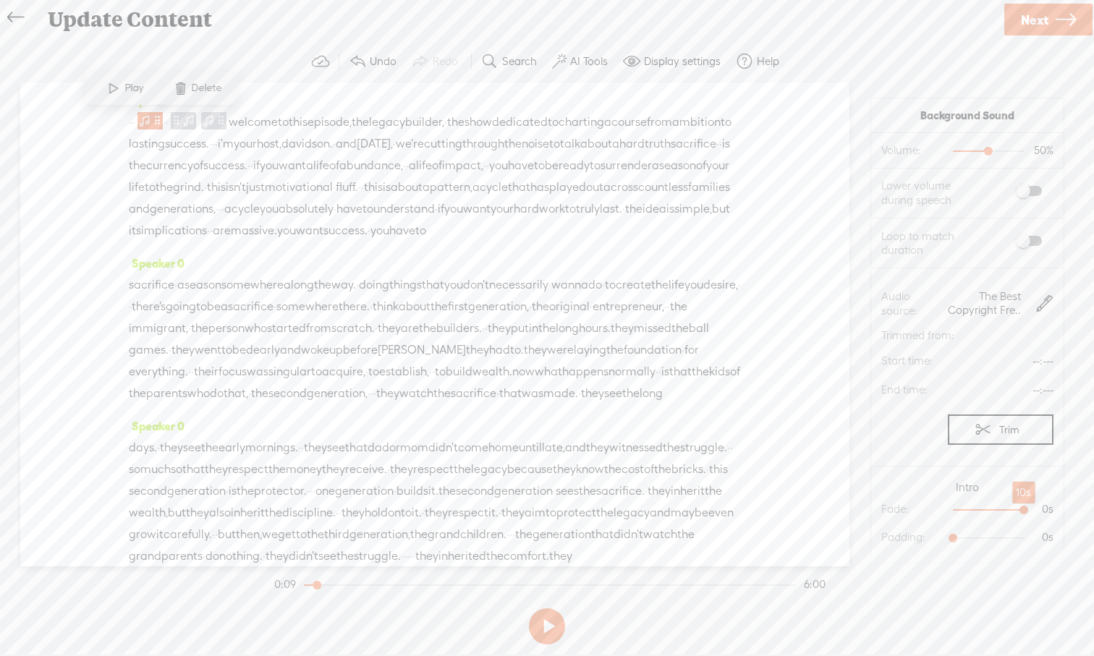
drag, startPoint x: 950, startPoint y: 509, endPoint x: 1033, endPoint y: 513, distance: 83.3
click at [1033, 513] on div at bounding box center [1024, 511] width 33 height 33
drag, startPoint x: 954, startPoint y: 539, endPoint x: 993, endPoint y: 538, distance: 39.1
click at [993, 538] on div at bounding box center [996, 539] width 33 height 33
click at [196, 124] on span at bounding box center [189, 119] width 14 height 17
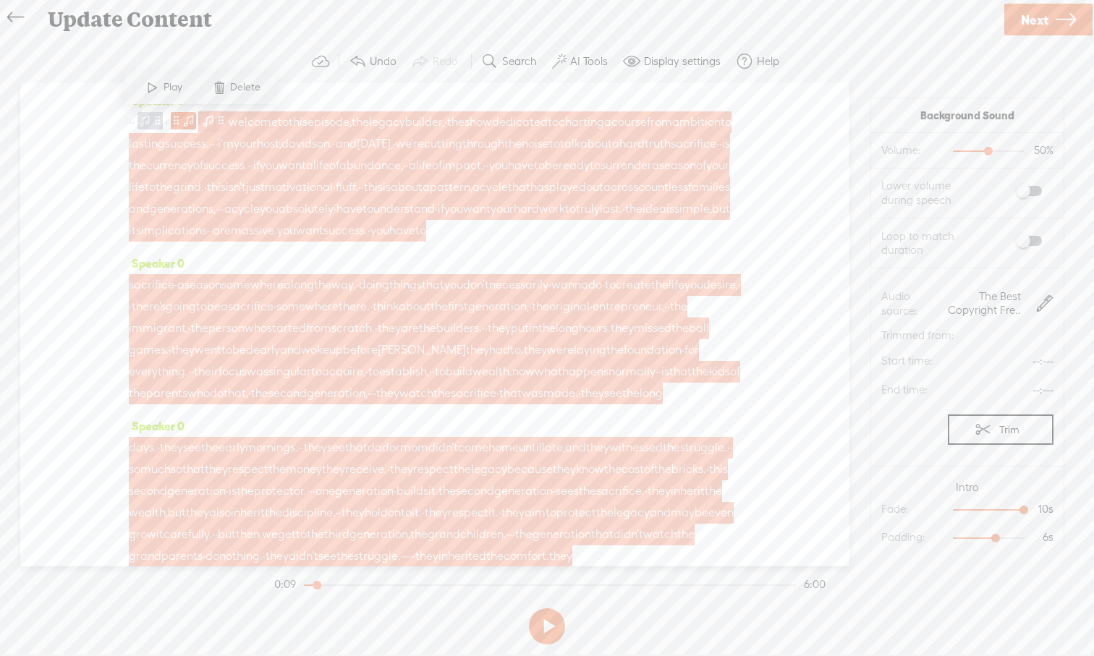
click at [216, 119] on span at bounding box center [208, 120] width 14 height 17
click at [216, 123] on span at bounding box center [208, 120] width 14 height 17
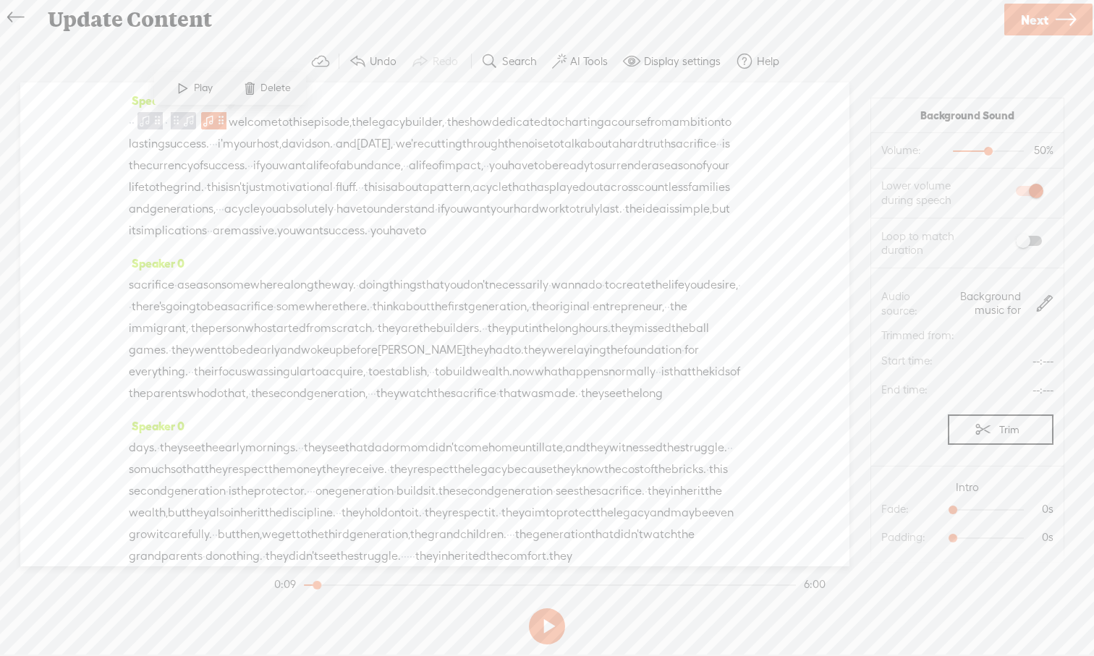
click at [586, 459] on span "and" at bounding box center [575, 448] width 21 height 22
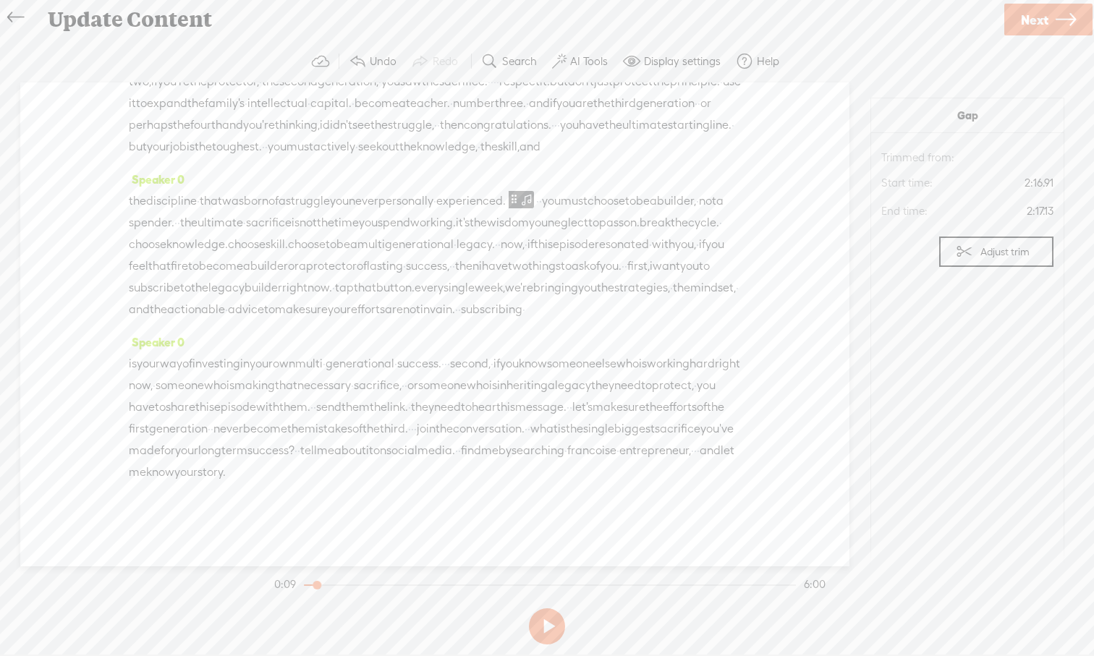
scroll to position [1126, 0]
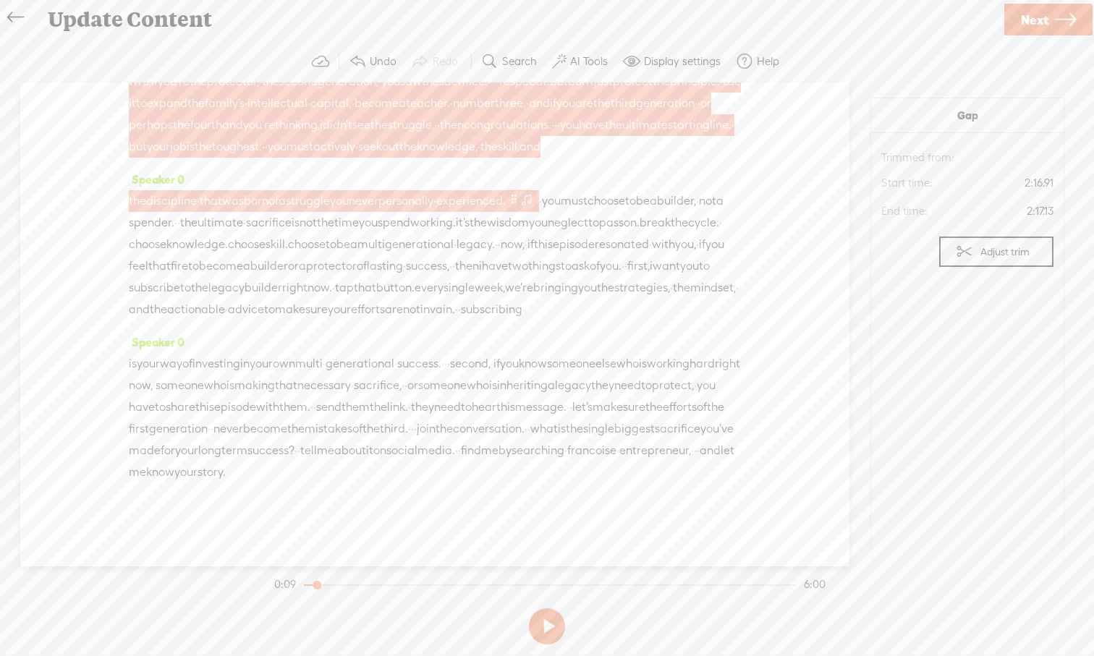
click at [534, 208] on span at bounding box center [526, 198] width 14 height 17
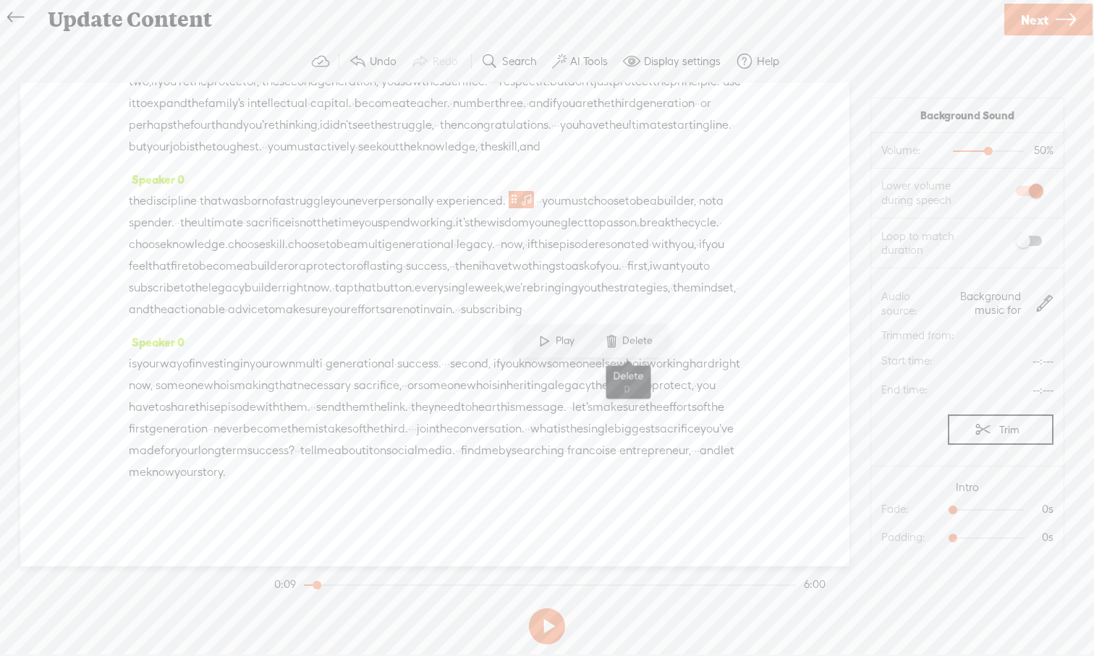
click at [621, 350] on span at bounding box center [611, 341] width 22 height 26
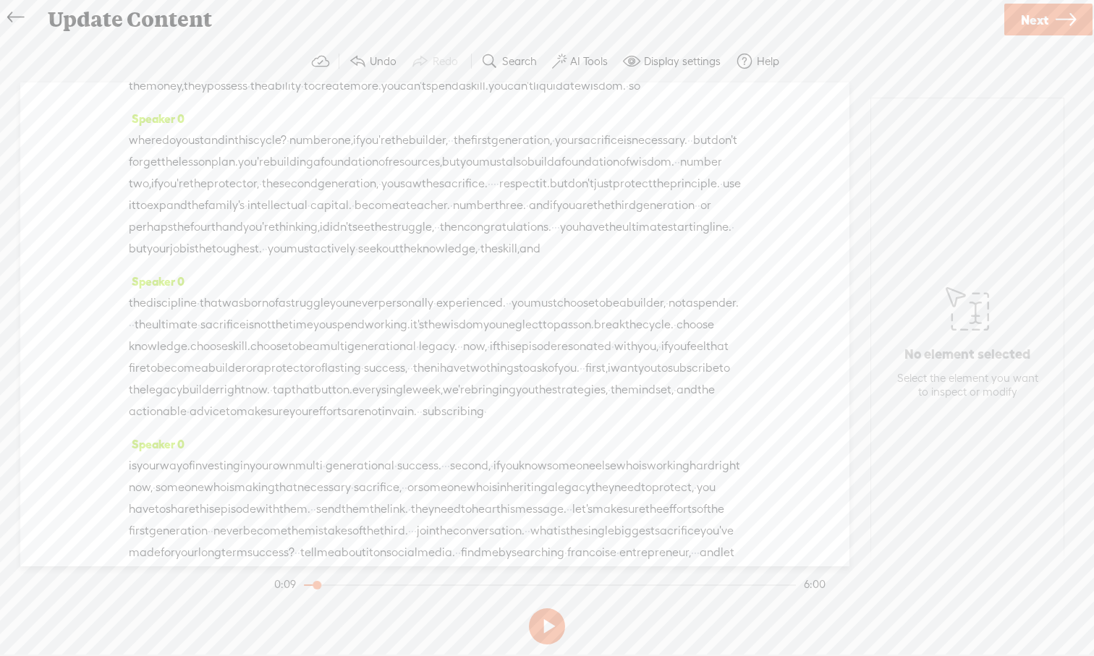
scroll to position [0, 0]
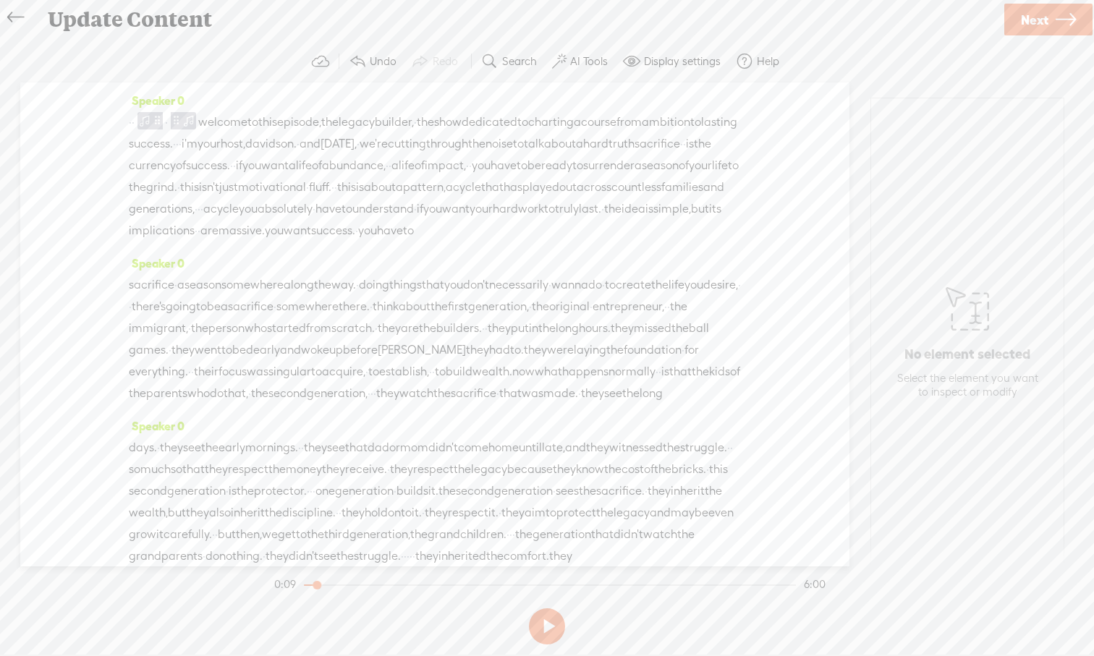
drag, startPoint x: 573, startPoint y: 376, endPoint x: 216, endPoint y: 126, distance: 436.2
click at [216, 126] on div "Speaker 0 · · · welcome to this episode, the legacy builder, · the show dedicat…" at bounding box center [434, 324] width 829 height 484
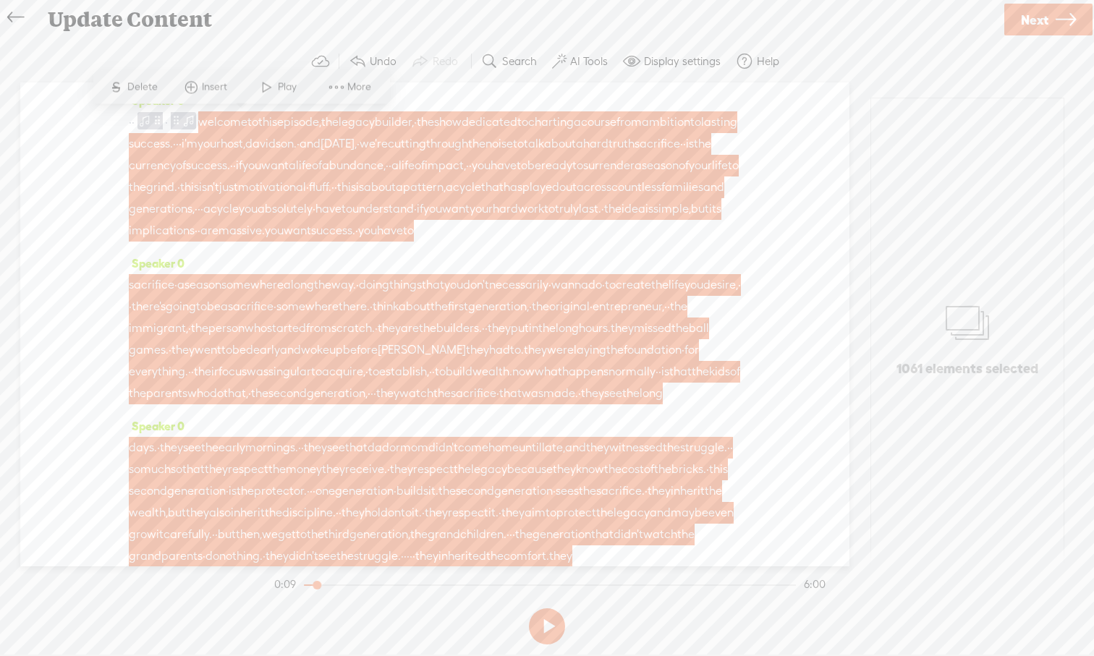
click at [192, 87] on span at bounding box center [191, 88] width 22 height 26
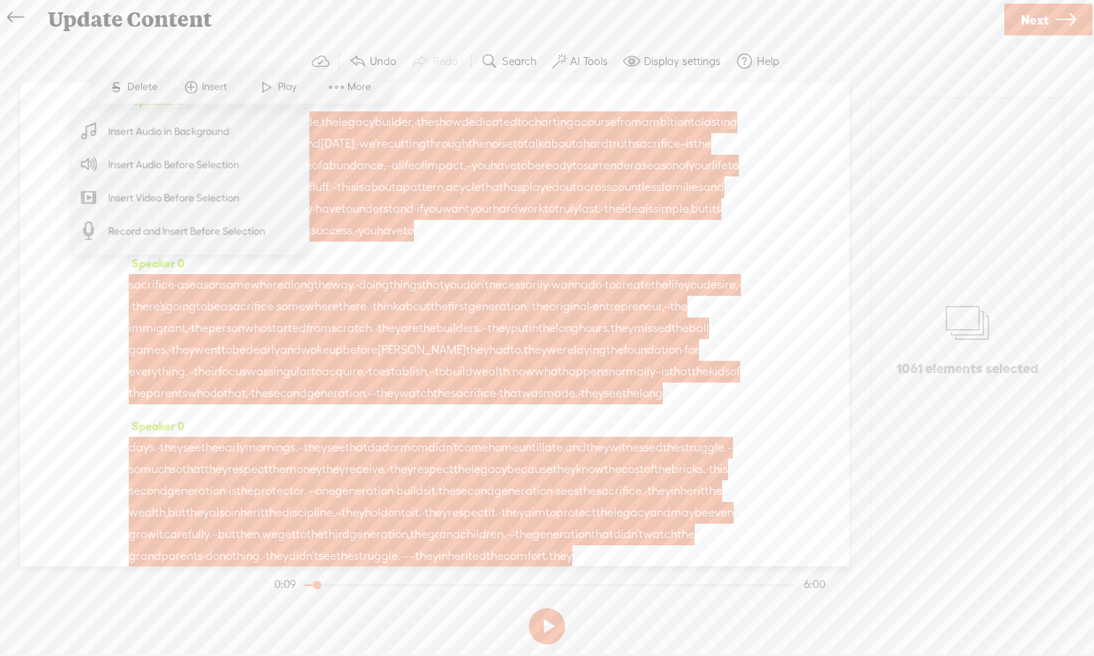
click at [191, 140] on span "Insert Audio in Background" at bounding box center [169, 131] width 178 height 33
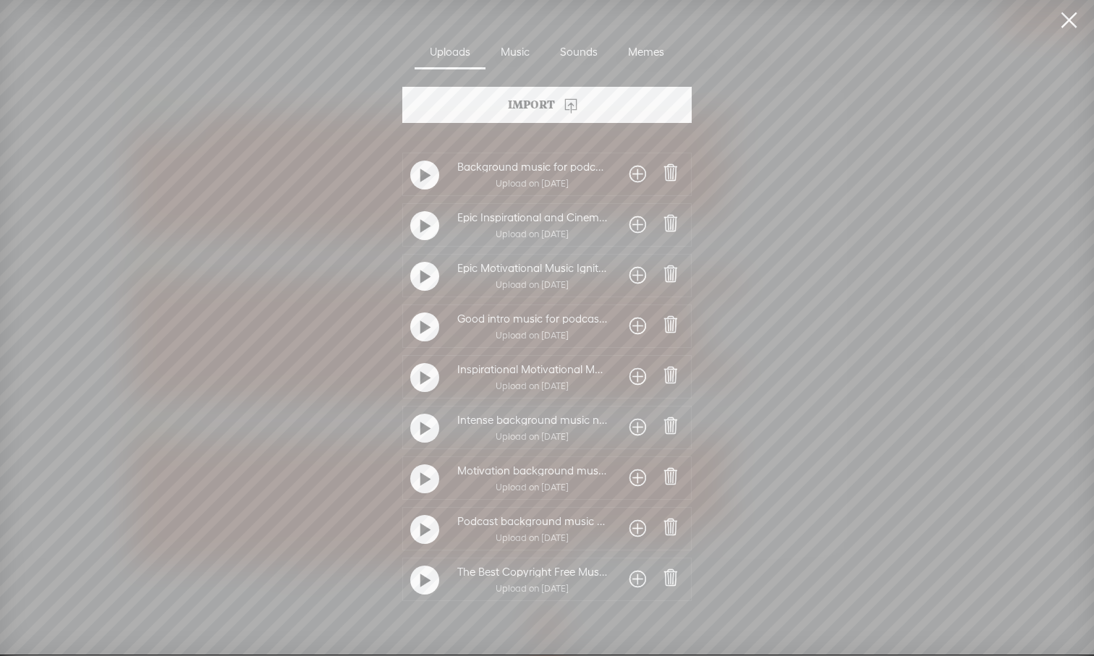
click at [631, 578] on span at bounding box center [637, 579] width 17 height 23
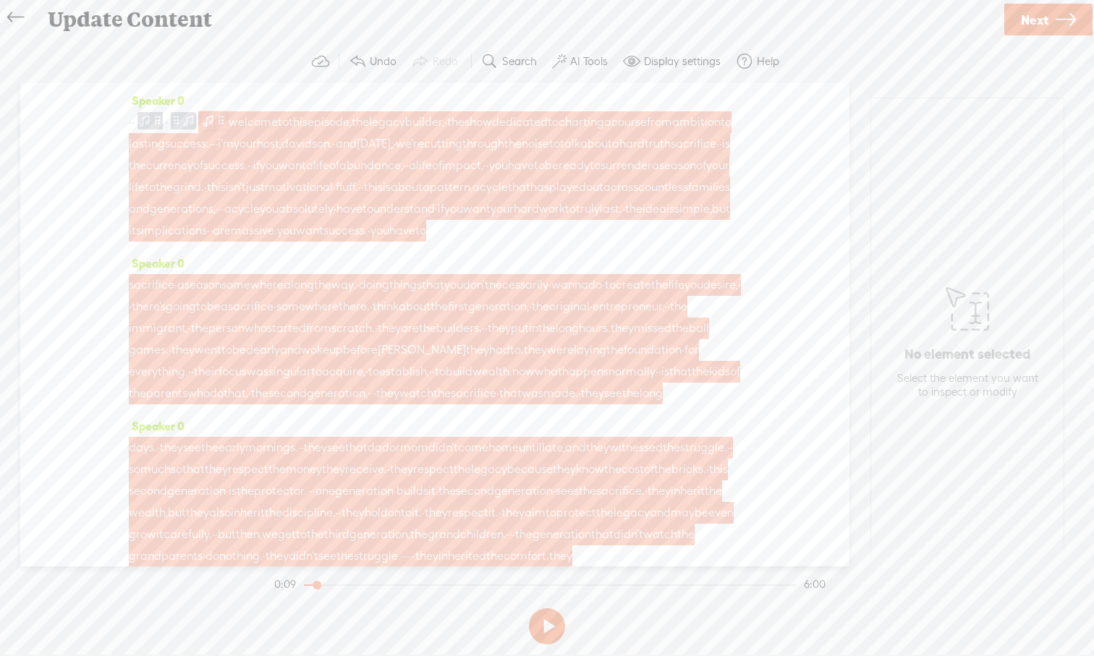
click at [226, 121] on span at bounding box center [221, 120] width 11 height 17
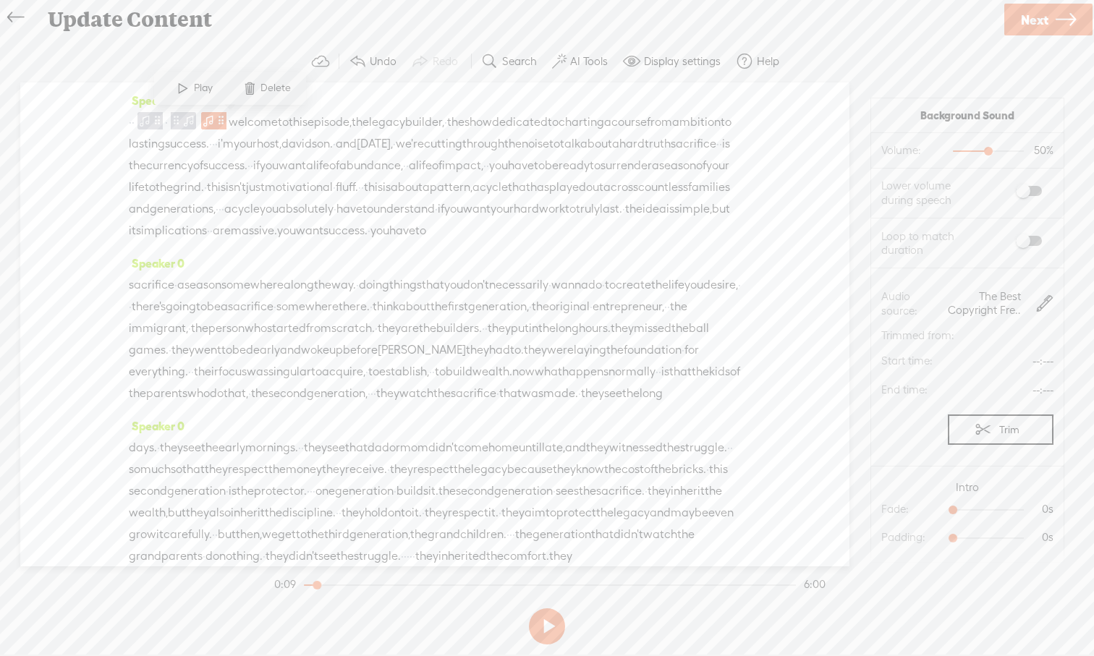
click at [1043, 192] on label at bounding box center [1014, 191] width 78 height 25
click at [1036, 236] on span at bounding box center [1029, 241] width 26 height 10
click at [152, 125] on span at bounding box center [144, 120] width 14 height 17
click at [120, 91] on span at bounding box center [114, 88] width 22 height 26
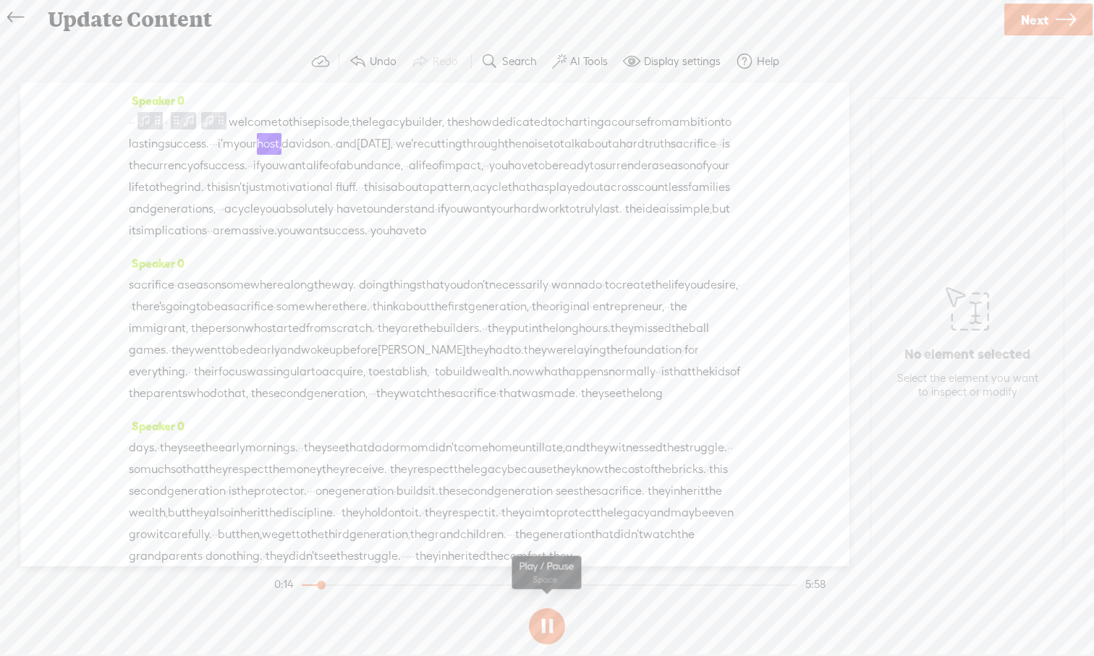
click at [547, 608] on button at bounding box center [547, 626] width 36 height 36
click at [146, 124] on div "· · · welcome to this episode, the legacy builder, · the show dedicated to char…" at bounding box center [435, 176] width 612 height 130
click at [152, 120] on span at bounding box center [144, 120] width 14 height 17
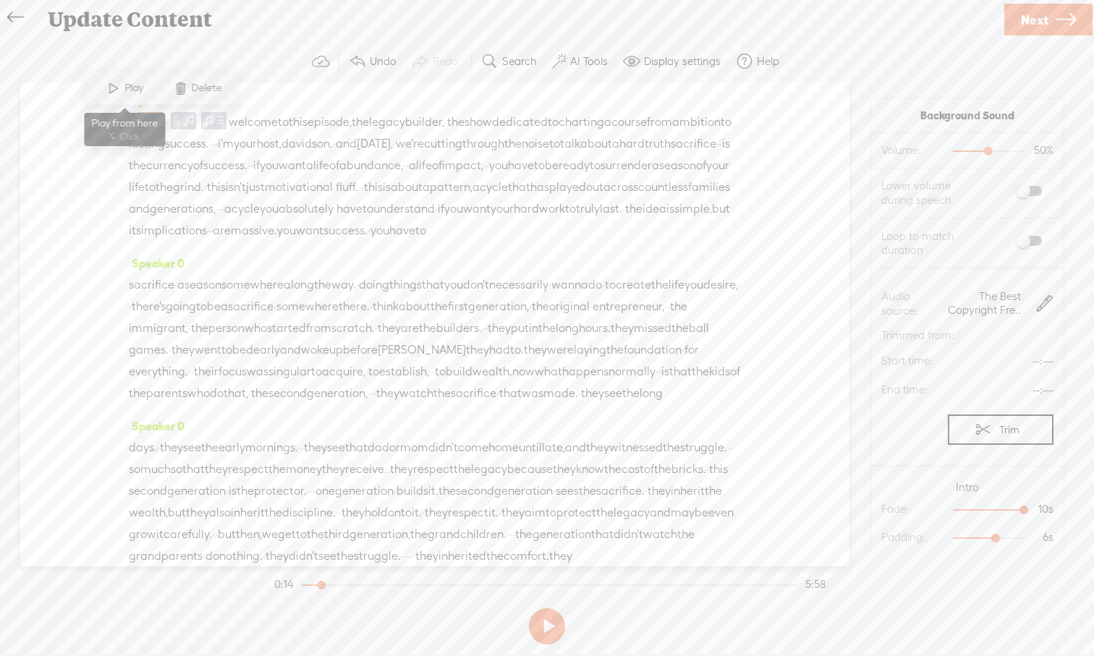
click at [119, 91] on span at bounding box center [114, 88] width 22 height 26
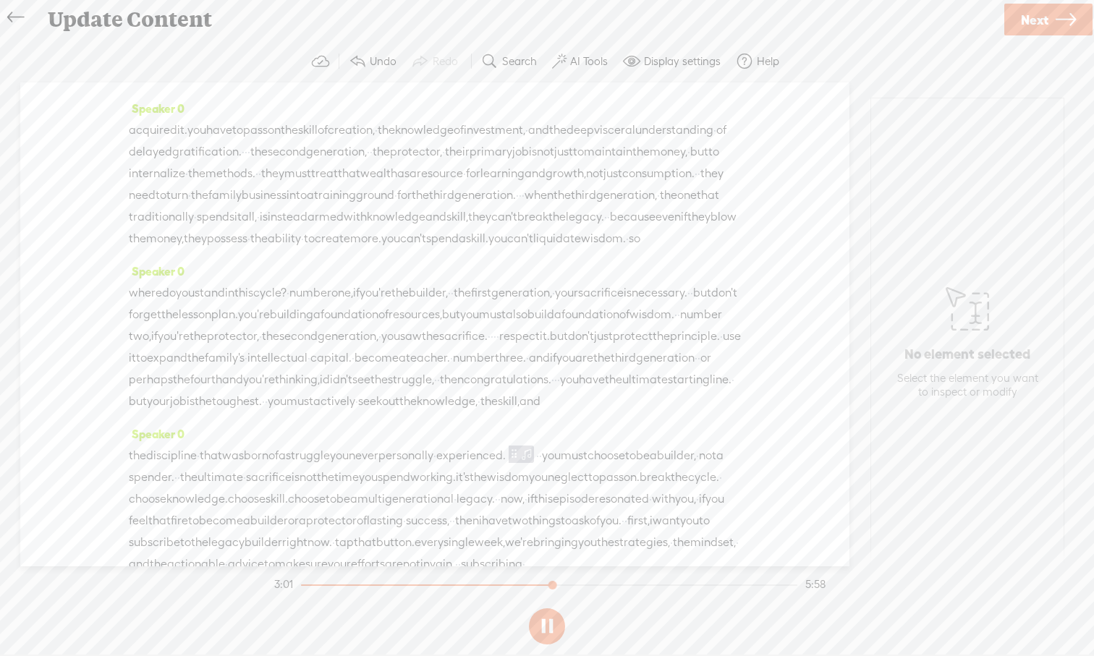
scroll to position [811, 0]
click at [553, 608] on button at bounding box center [547, 626] width 36 height 36
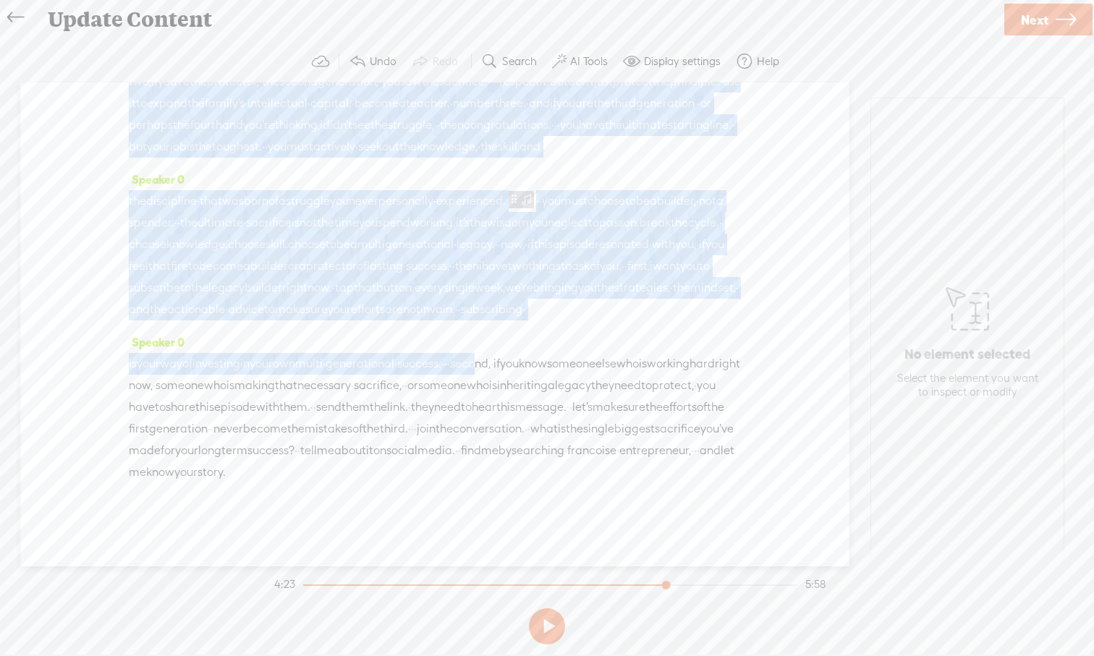
scroll to position [1162, 0]
drag, startPoint x: 348, startPoint y: 529, endPoint x: 249, endPoint y: 399, distance: 163.6
click at [249, 399] on div "Speaker 0 · · · welcome to this episode, the legacy builder, · the show dedicat…" at bounding box center [434, 324] width 829 height 484
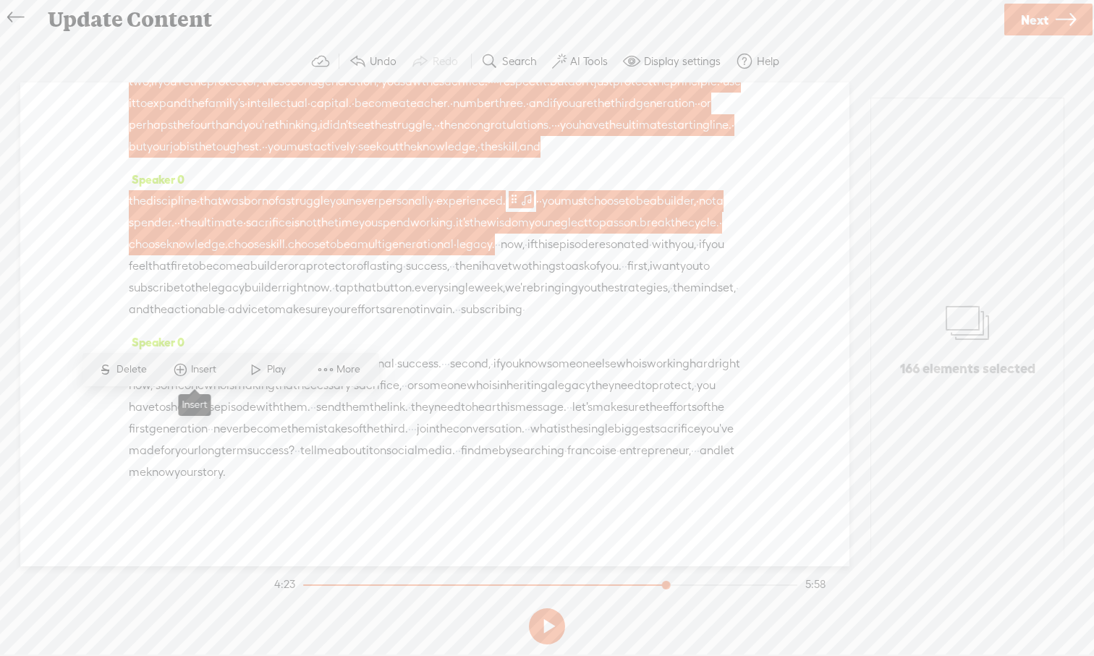
click at [197, 370] on span "Insert" at bounding box center [205, 369] width 29 height 14
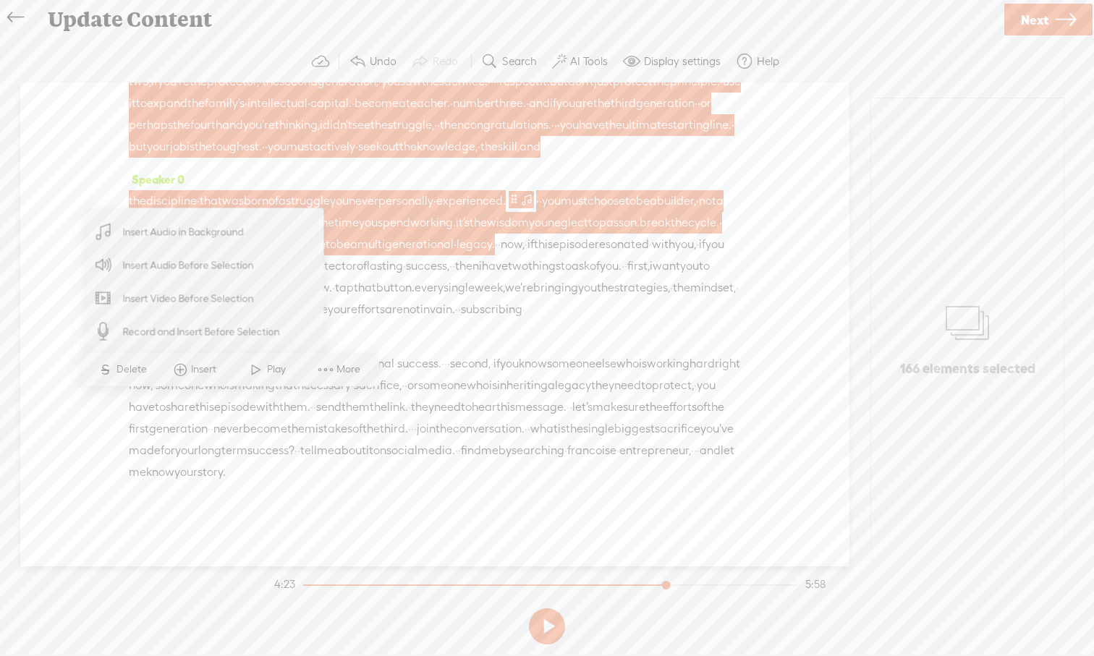
click at [200, 243] on span "Insert Audio in Background" at bounding box center [184, 232] width 178 height 33
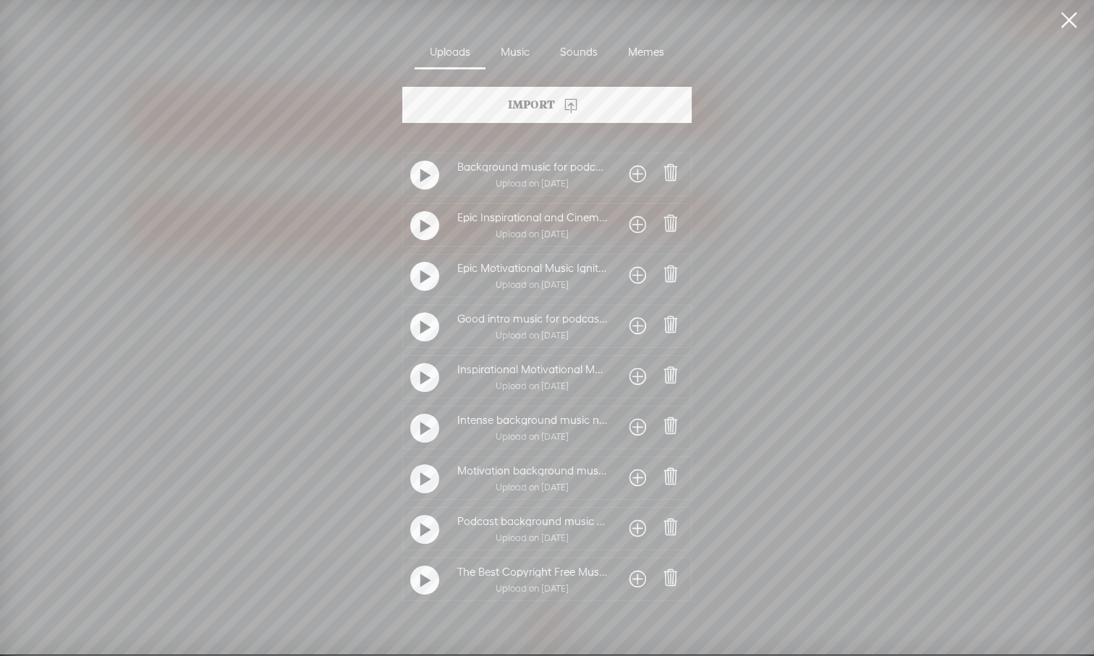
click at [425, 581] on t at bounding box center [425, 580] width 10 height 23
click at [631, 580] on span at bounding box center [637, 579] width 17 height 23
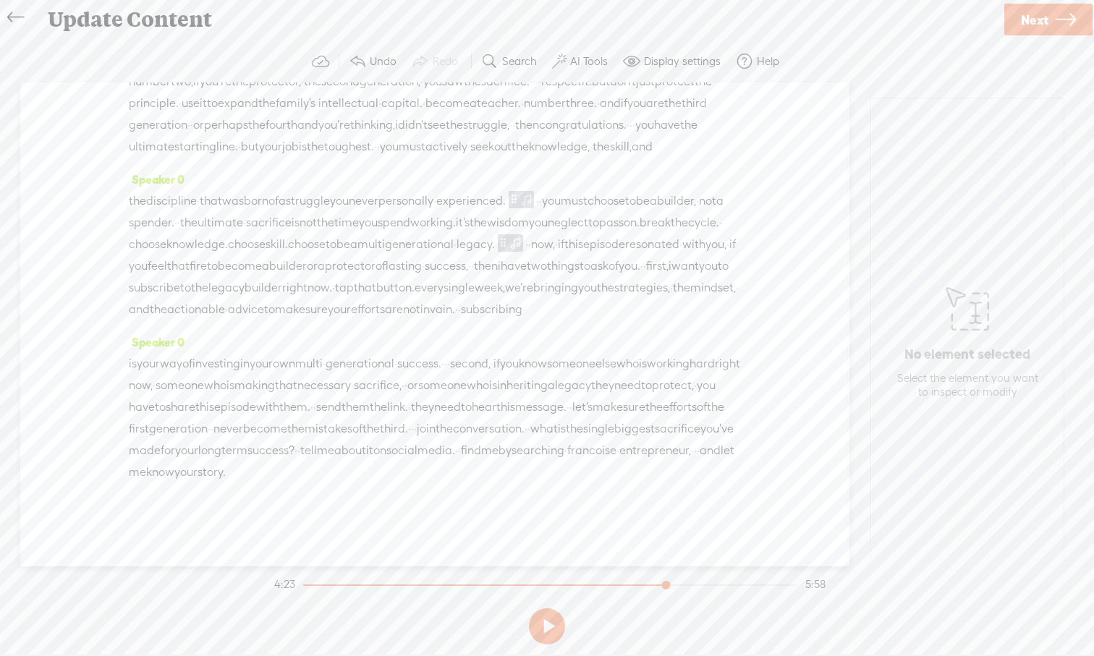
click at [374, 158] on span "toughest." at bounding box center [349, 147] width 50 height 22
click at [422, 230] on span at bounding box center [422, 229] width 22 height 26
click at [548, 608] on button at bounding box center [547, 626] width 36 height 36
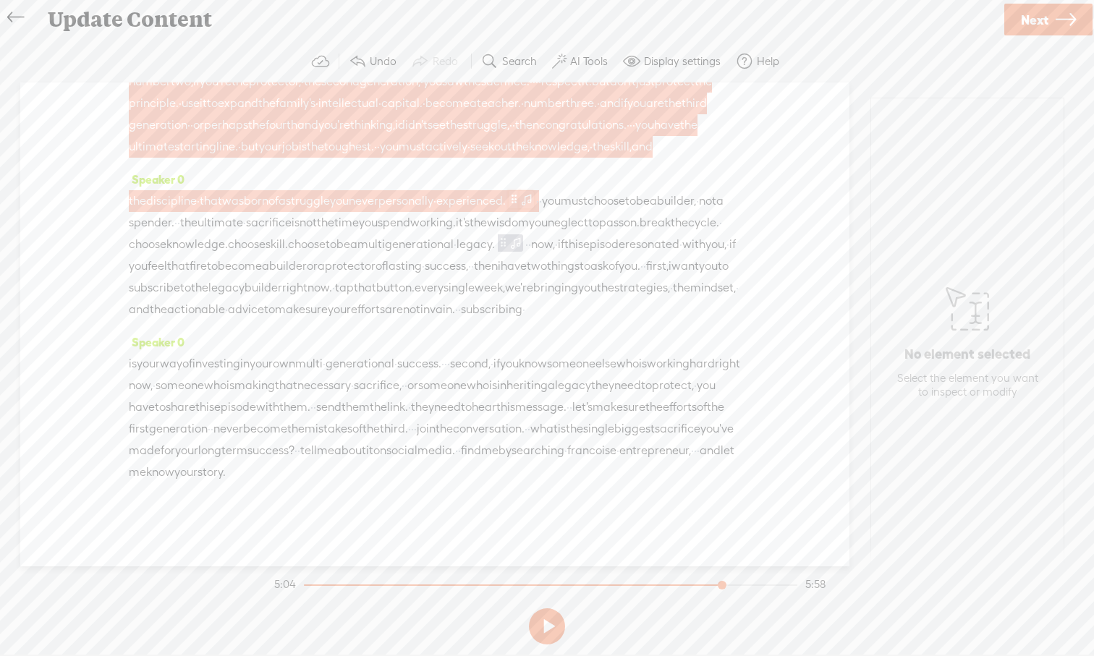
click at [534, 208] on span at bounding box center [526, 198] width 14 height 17
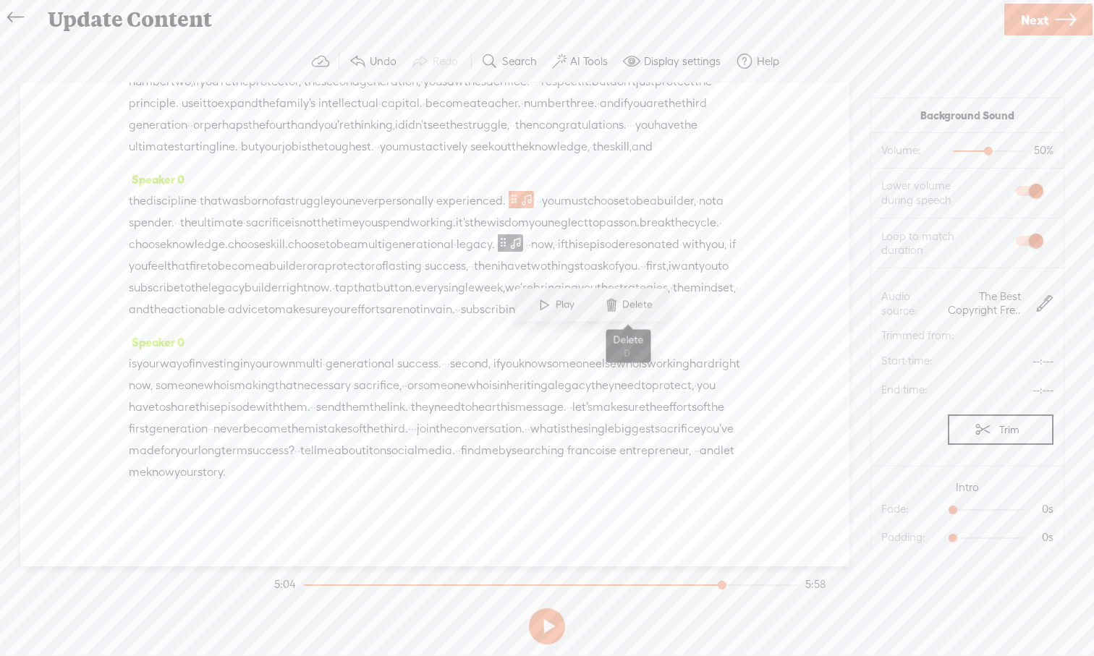
click at [618, 310] on span at bounding box center [611, 305] width 22 height 26
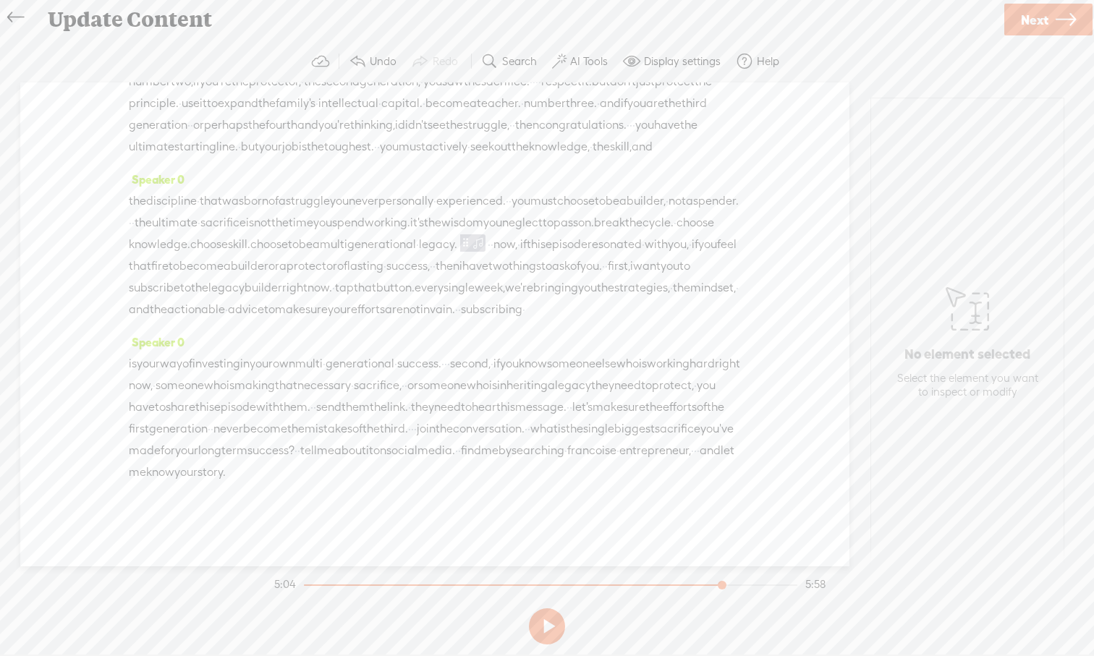
click at [686, 212] on span "a" at bounding box center [689, 201] width 7 height 22
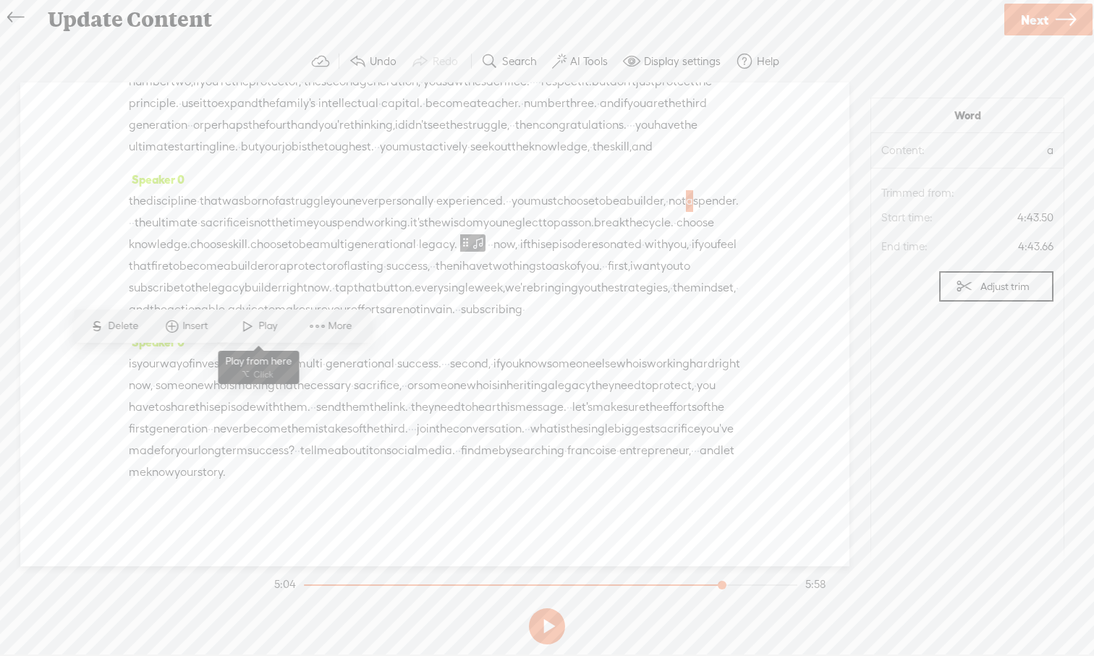
click at [250, 331] on span at bounding box center [248, 326] width 22 height 26
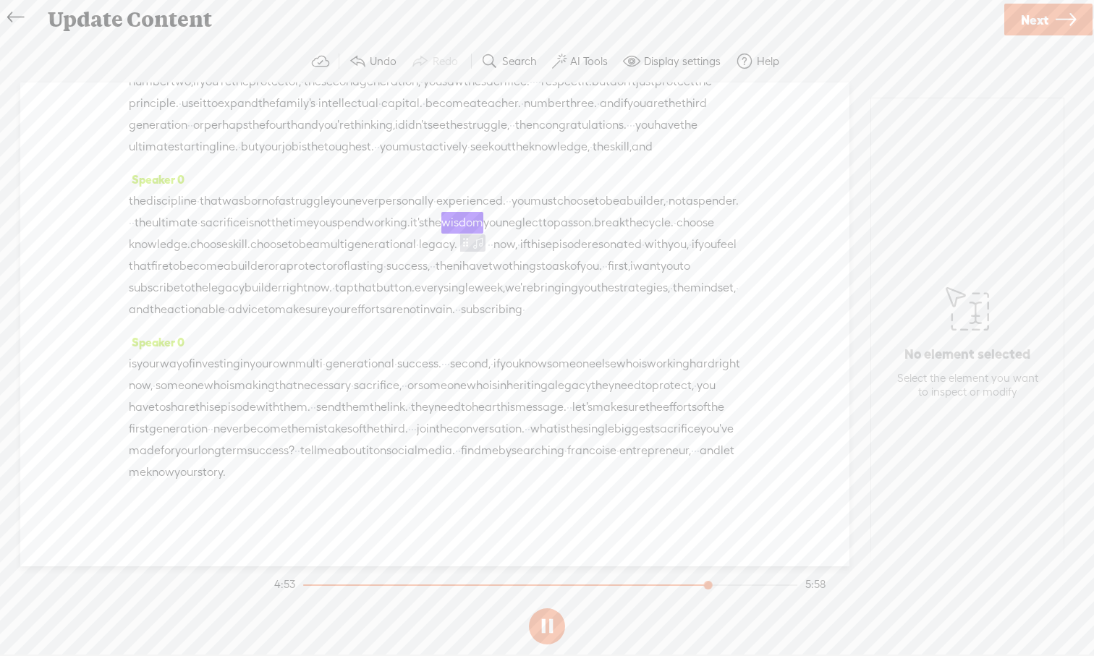
click at [548, 608] on button at bounding box center [547, 626] width 36 height 36
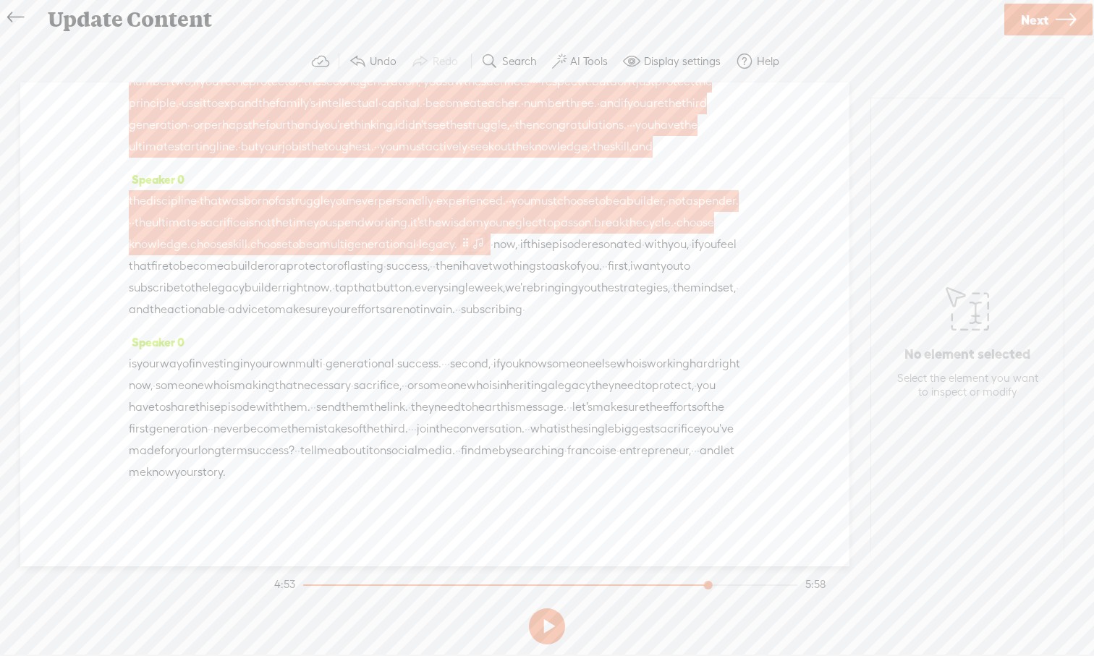
click at [471, 251] on span at bounding box center [478, 242] width 14 height 17
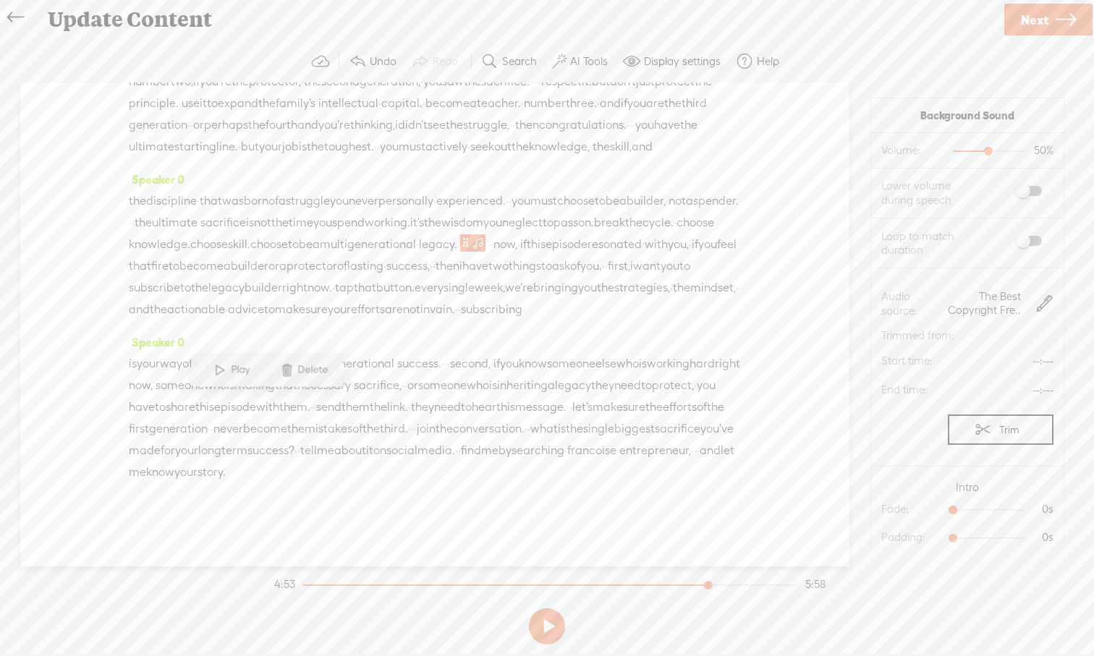
click at [1042, 192] on label at bounding box center [1014, 191] width 78 height 25
click at [1043, 242] on label at bounding box center [1014, 241] width 78 height 25
click at [216, 373] on span at bounding box center [220, 370] width 22 height 26
click at [222, 212] on span "that" at bounding box center [211, 201] width 22 height 22
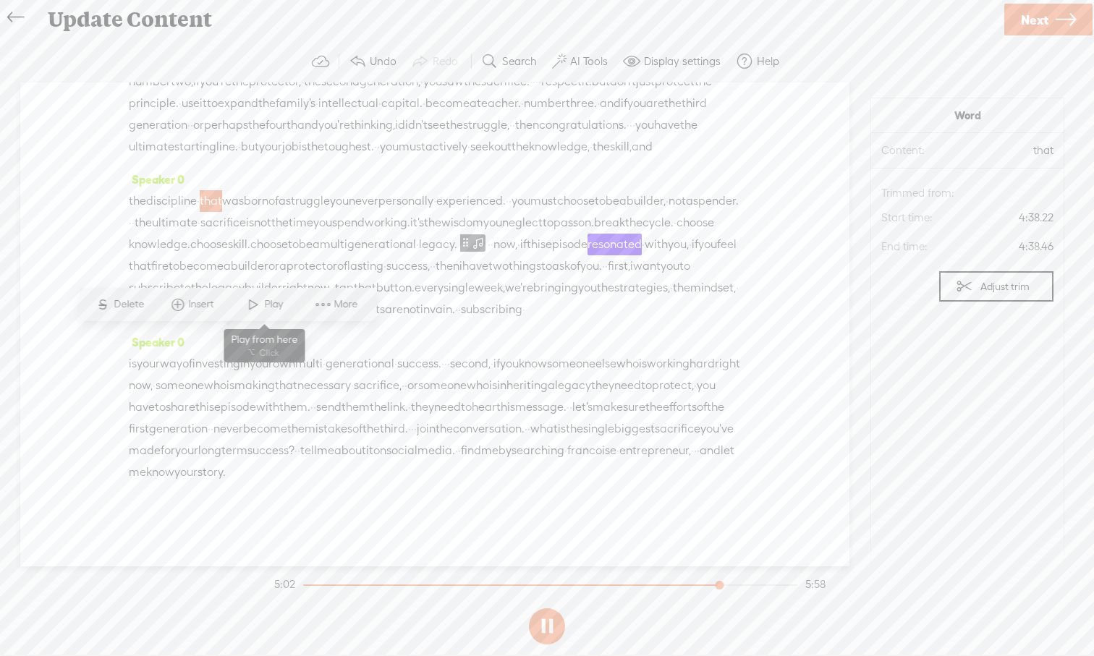
click at [247, 306] on span at bounding box center [253, 304] width 22 height 26
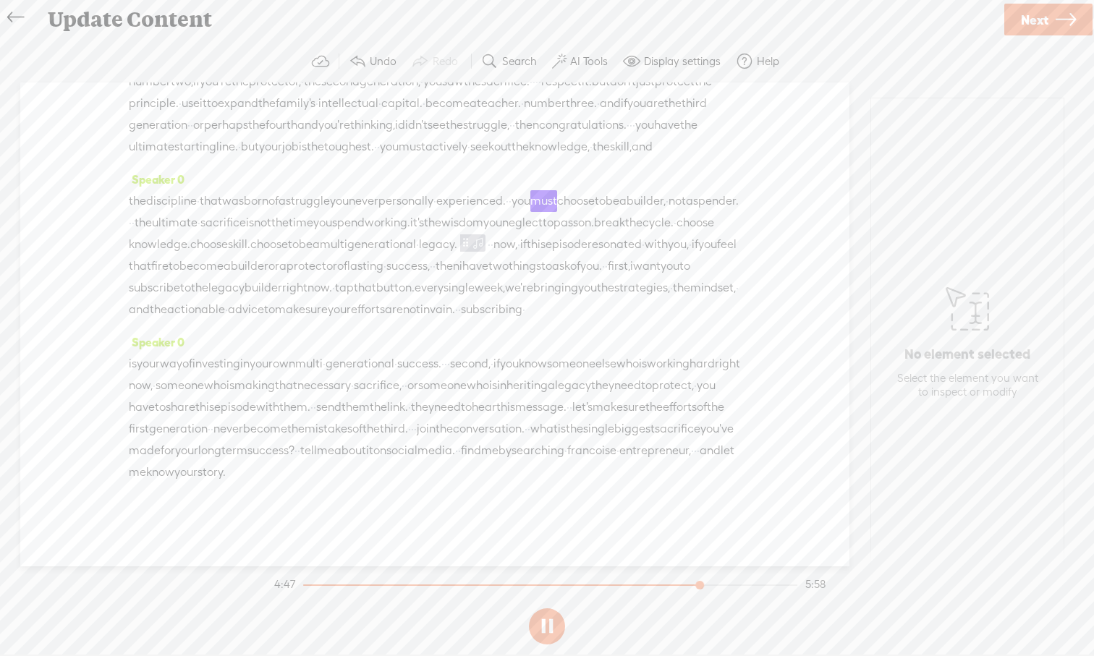
click at [543, 608] on button at bounding box center [547, 626] width 36 height 36
click at [488, 255] on span "·" at bounding box center [489, 245] width 3 height 22
click at [264, 373] on span "Insert" at bounding box center [261, 369] width 29 height 14
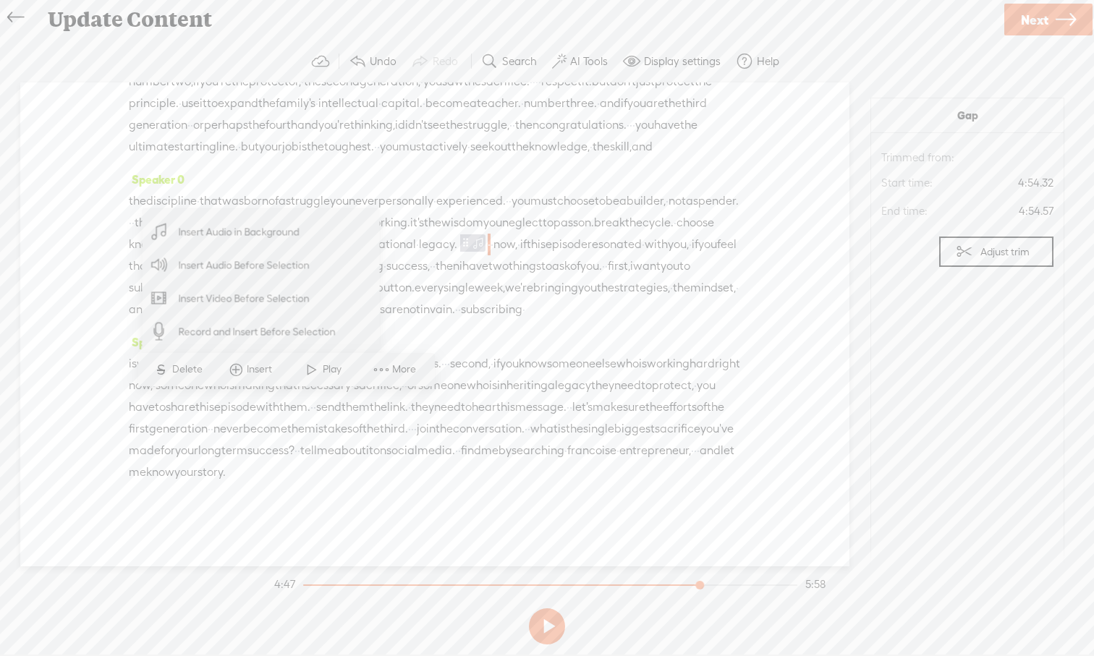
click at [265, 239] on span "Insert Audio in Background" at bounding box center [239, 232] width 178 height 33
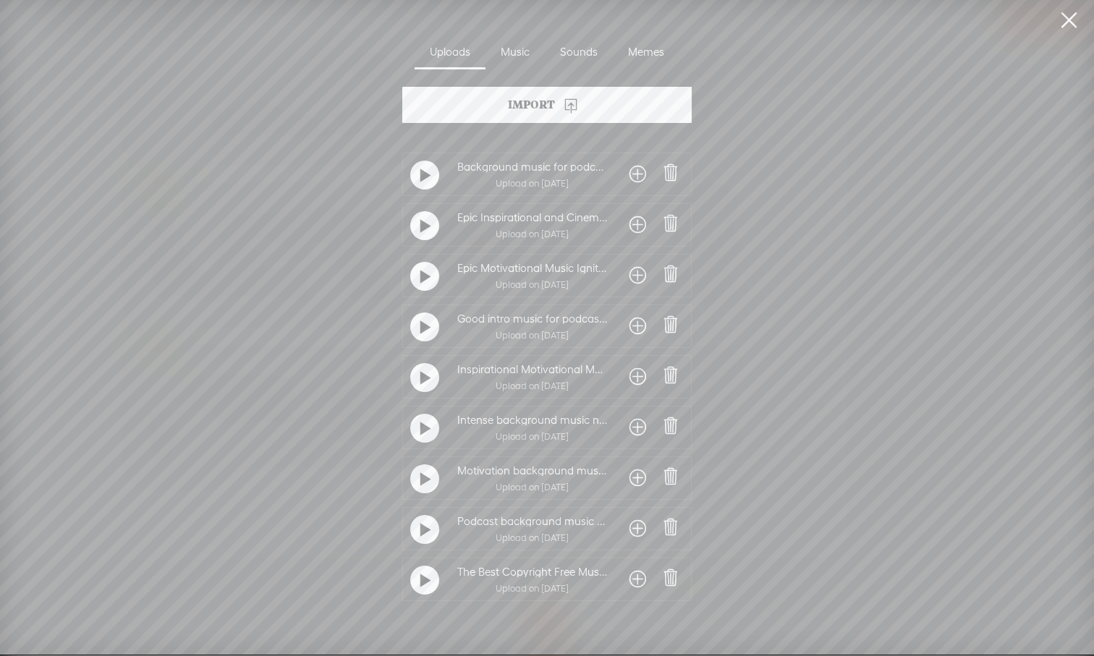
click at [629, 581] on span at bounding box center [637, 579] width 17 height 23
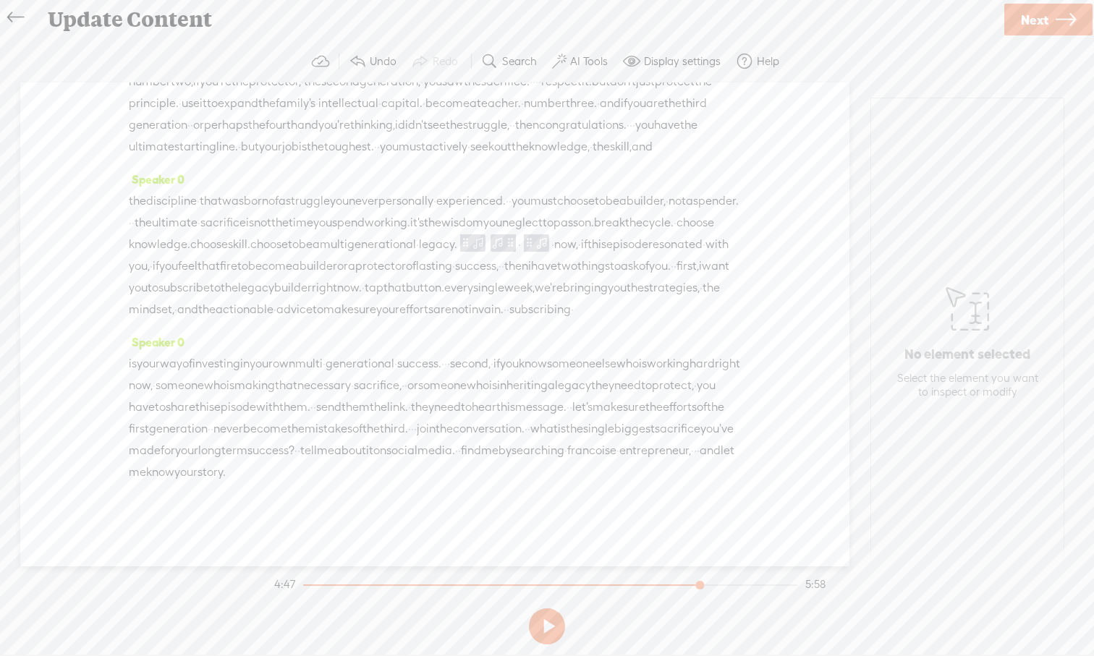
click at [551, 255] on span "·" at bounding box center [552, 245] width 3 height 22
drag, startPoint x: 357, startPoint y: 404, endPoint x: 394, endPoint y: 474, distance: 80.2
click at [394, 474] on div "Speaker 0 · · · welcome to this episode, the legacy builder, · the show dedicat…" at bounding box center [434, 324] width 829 height 484
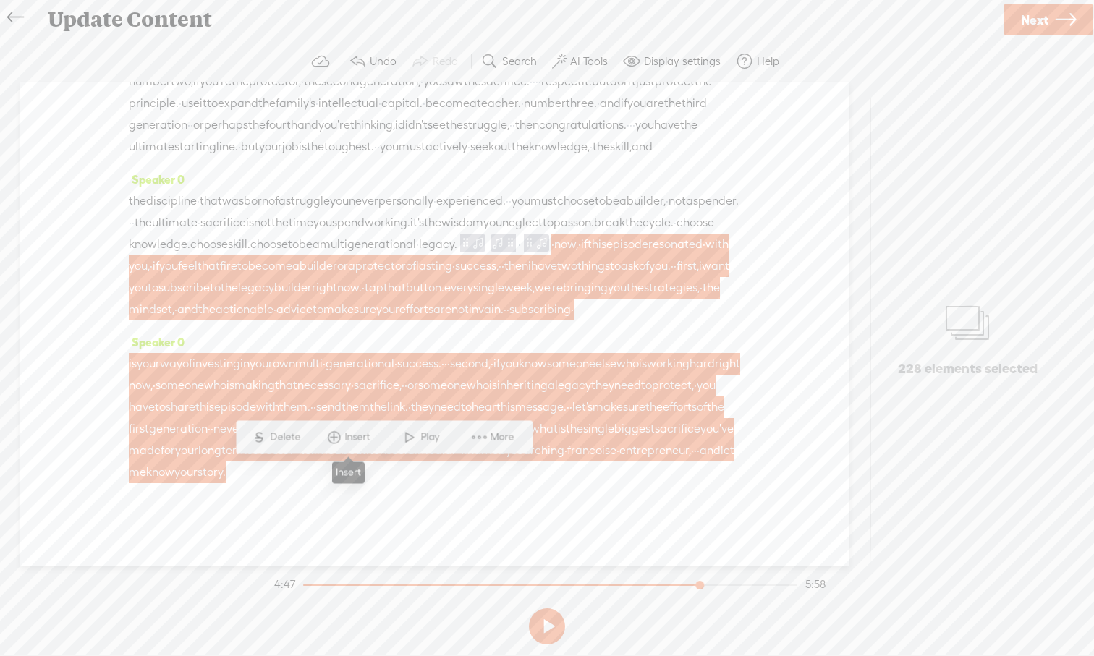
click at [347, 438] on span "Insert" at bounding box center [359, 437] width 29 height 14
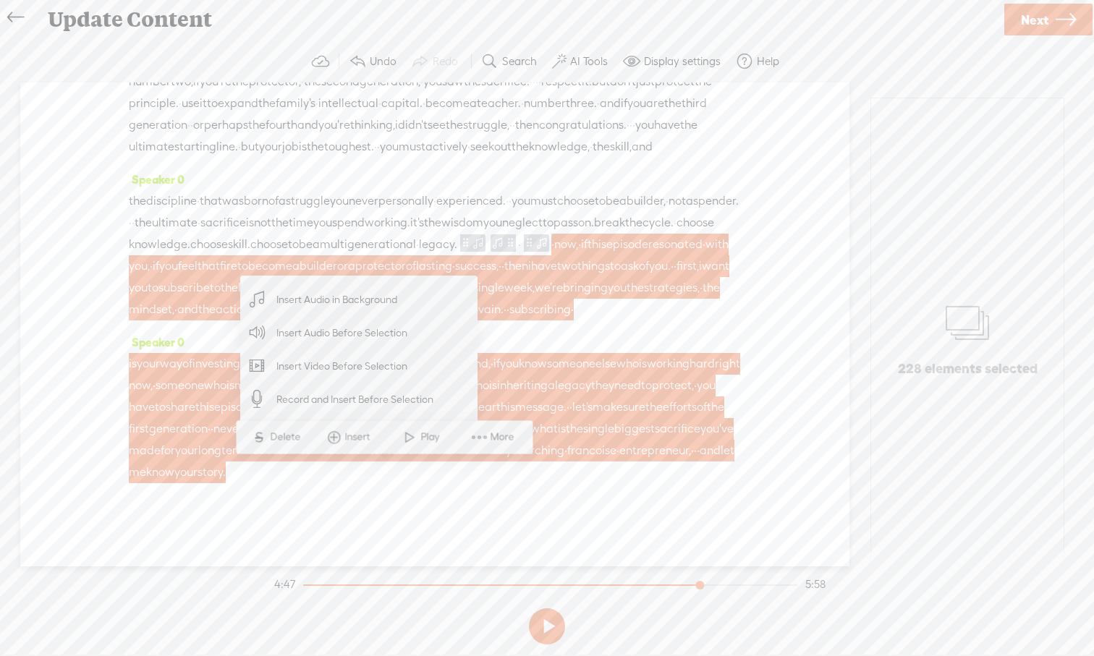
click at [334, 307] on span "Insert Audio in Background" at bounding box center [337, 300] width 178 height 33
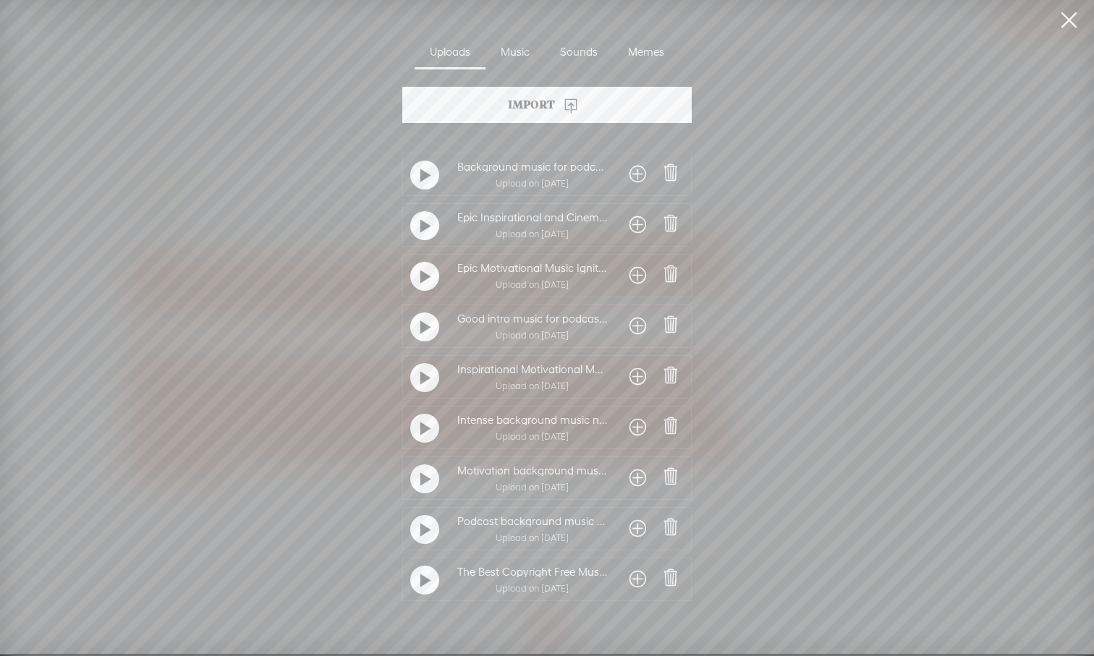
click at [629, 582] on span at bounding box center [637, 579] width 17 height 23
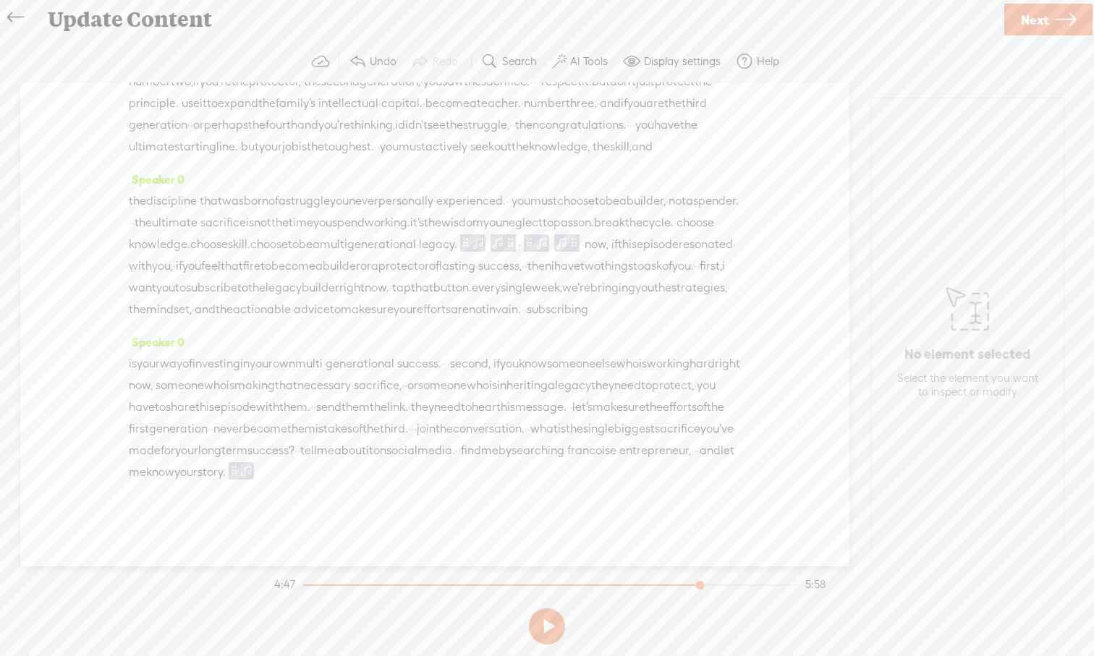
click at [417, 438] on span "join" at bounding box center [426, 429] width 19 height 22
click at [403, 388] on span "Play" at bounding box center [408, 394] width 22 height 14
click at [540, 608] on button at bounding box center [547, 626] width 36 height 36
drag, startPoint x: 344, startPoint y: 451, endPoint x: 232, endPoint y: 470, distance: 113.8
click at [232, 470] on div "is your way of investing in your own multi · generational · success. · · · seco…" at bounding box center [435, 418] width 612 height 130
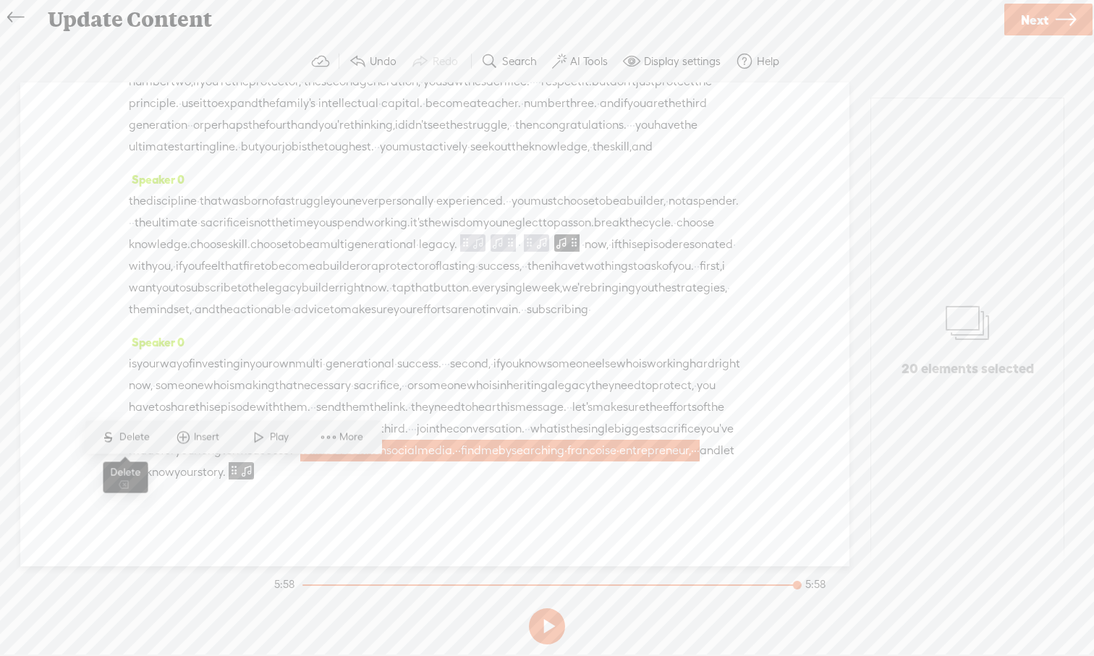
click at [140, 435] on span "Delete" at bounding box center [136, 437] width 34 height 14
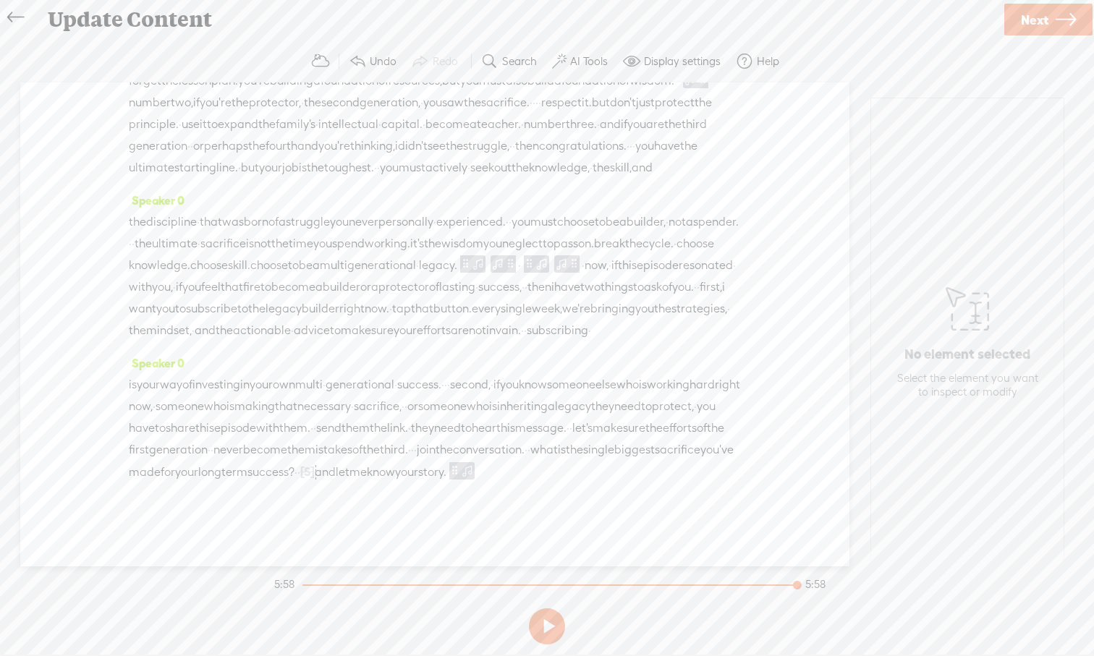
scroll to position [1345, 0]
click at [362, 439] on span "the" at bounding box center [370, 450] width 17 height 22
click at [294, 414] on span at bounding box center [305, 416] width 22 height 26
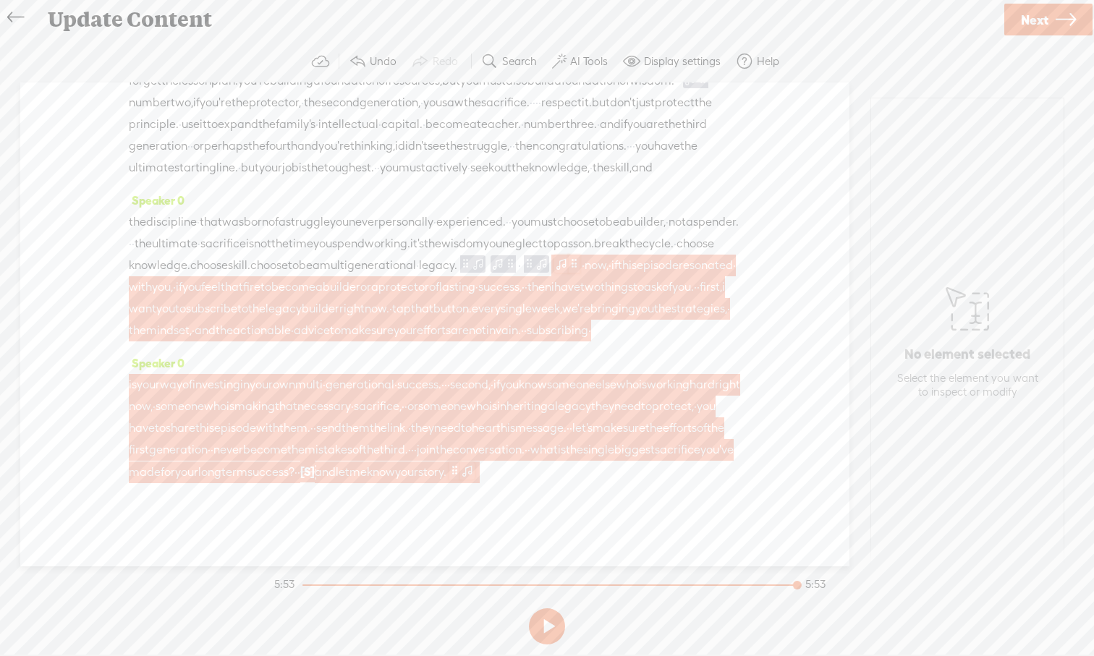
click at [474, 472] on span at bounding box center [467, 469] width 14 height 17
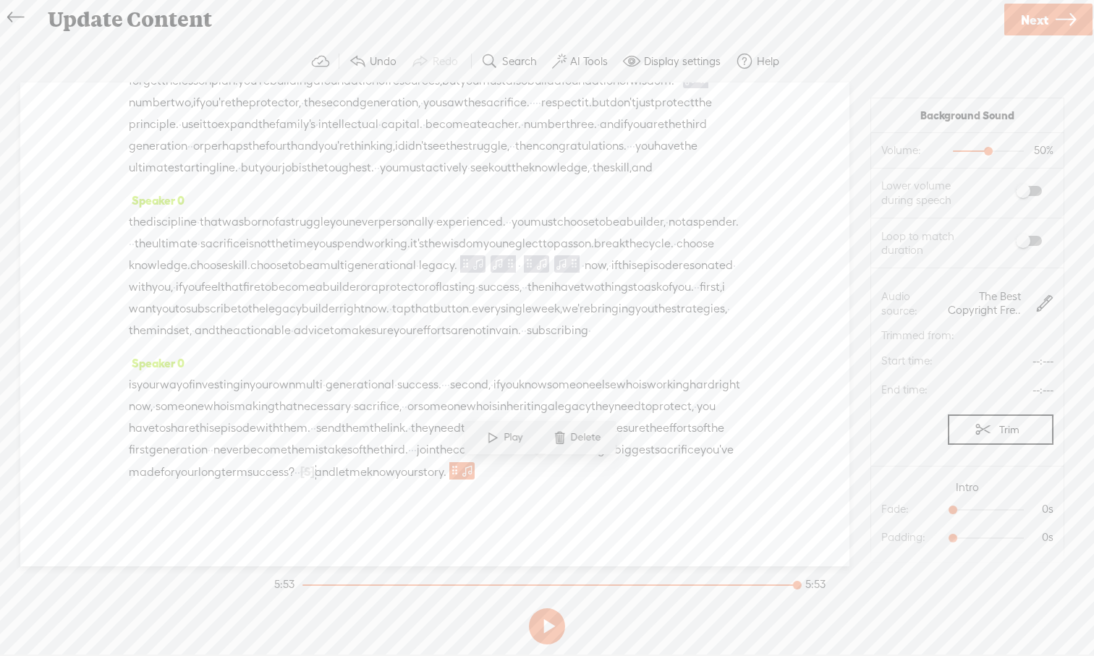
click at [1037, 195] on span at bounding box center [1029, 191] width 26 height 10
click at [1037, 242] on span at bounding box center [1029, 241] width 26 height 10
click at [566, 427] on span "·" at bounding box center [567, 428] width 3 height 22
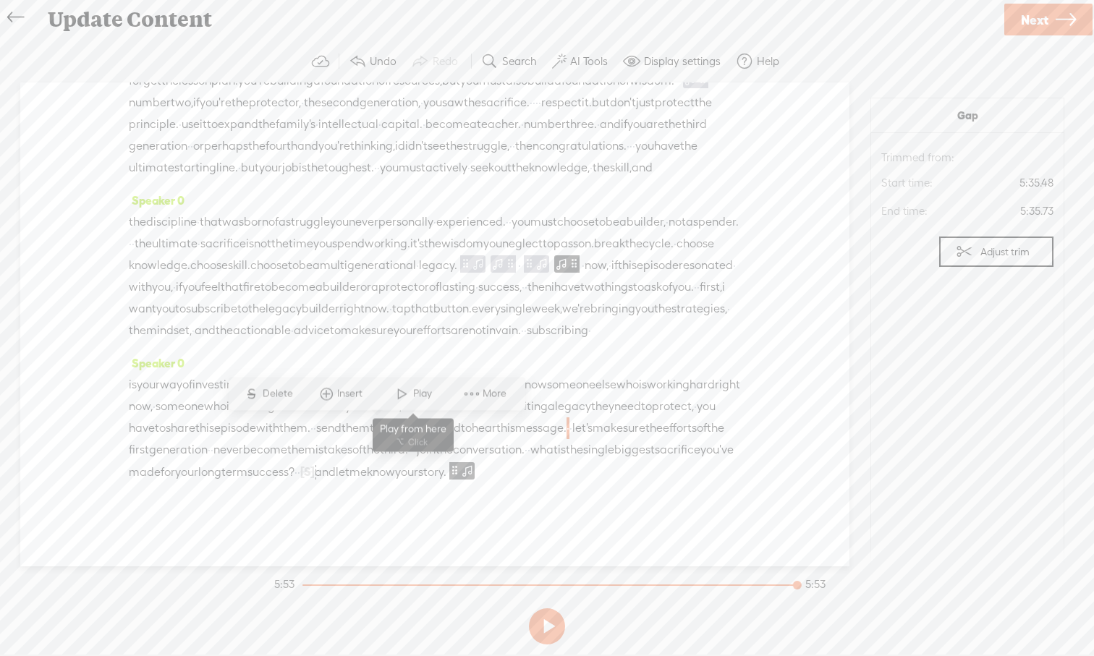
click at [400, 394] on span at bounding box center [402, 394] width 22 height 26
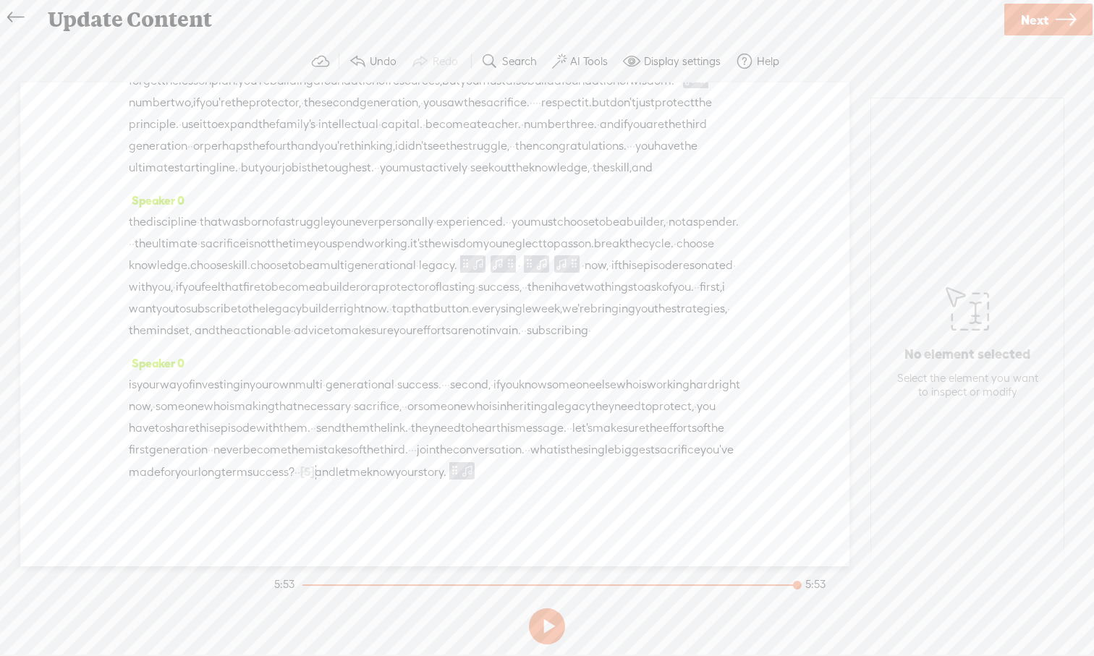
click at [821, 393] on div "Speaker 0 · · · welcome to this episode, the legacy builder, · the show dedicat…" at bounding box center [434, 324] width 829 height 484
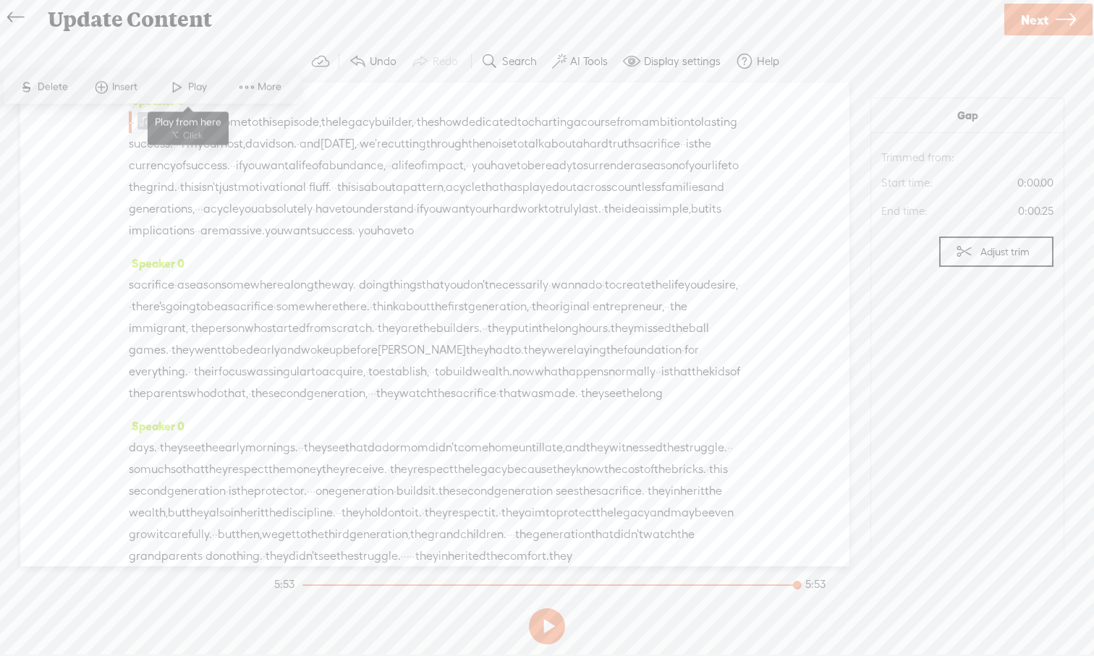
click at [175, 85] on span at bounding box center [177, 88] width 22 height 26
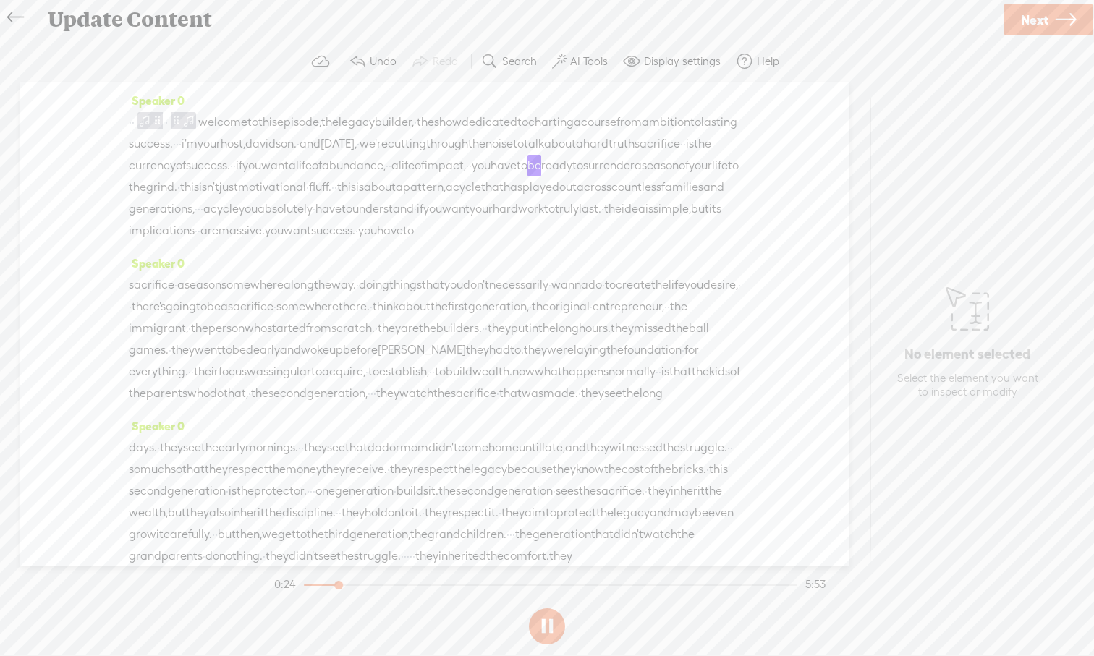
click at [543, 608] on button at bounding box center [547, 626] width 36 height 36
click at [196, 120] on span at bounding box center [189, 119] width 14 height 17
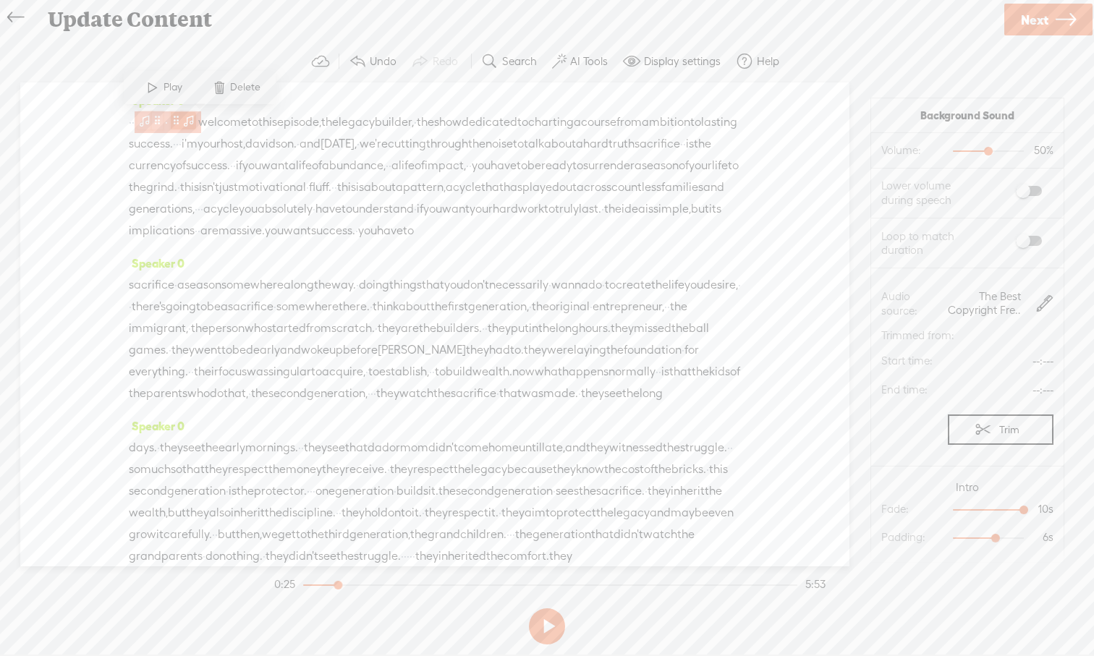
click at [196, 122] on span at bounding box center [189, 119] width 14 height 17
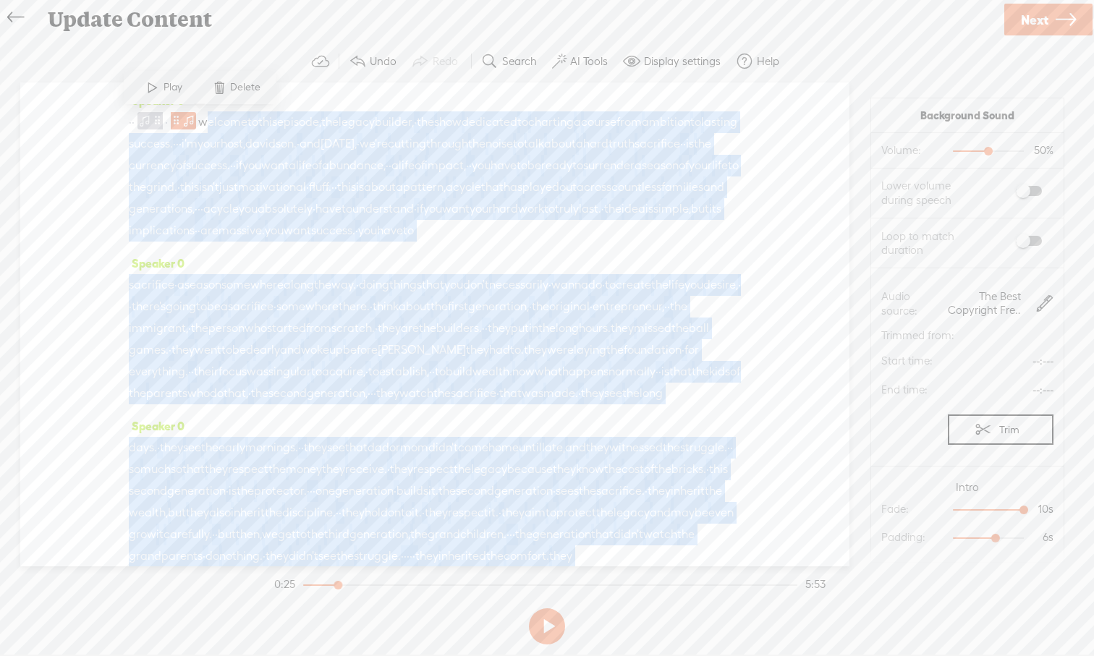
drag, startPoint x: 324, startPoint y: 333, endPoint x: 218, endPoint y: 123, distance: 235.2
click at [218, 123] on div "Speaker 0 · · · welcome to this episode, the legacy builder, · the show dedicat…" at bounding box center [434, 324] width 829 height 484
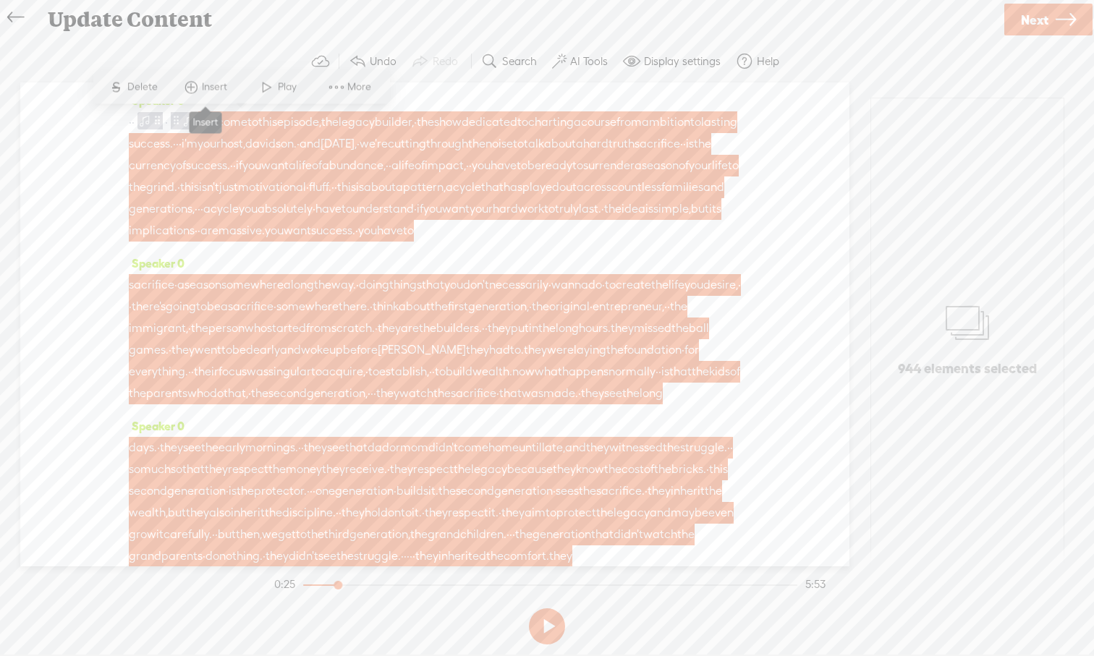
click at [192, 82] on span at bounding box center [191, 88] width 22 height 26
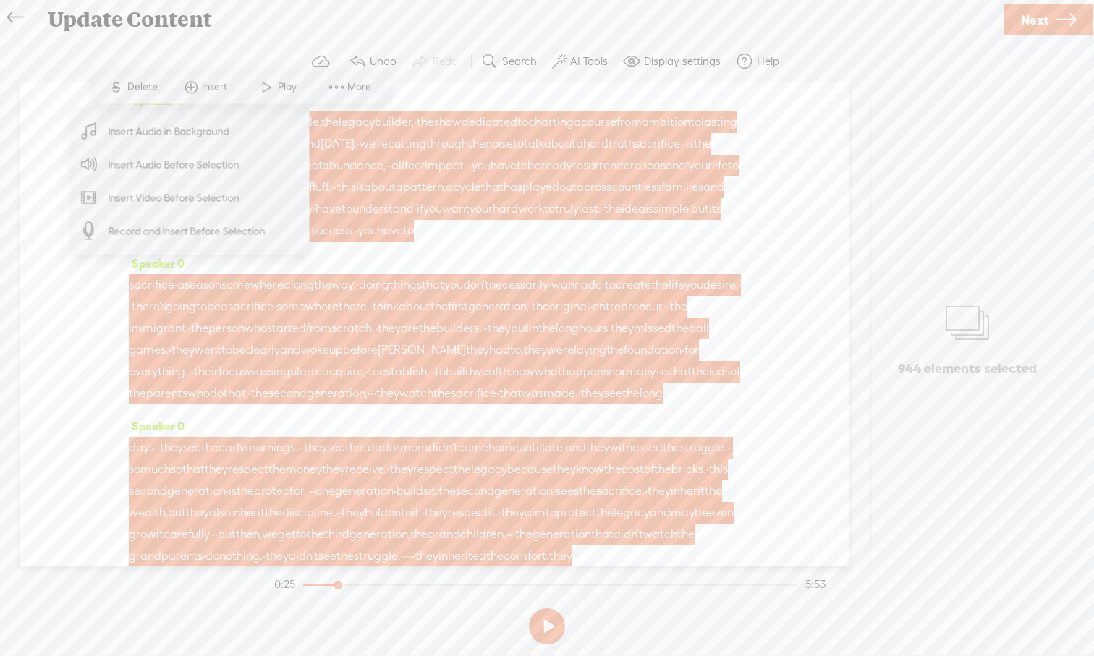
click at [202, 135] on span "Insert Audio in Background" at bounding box center [169, 131] width 178 height 33
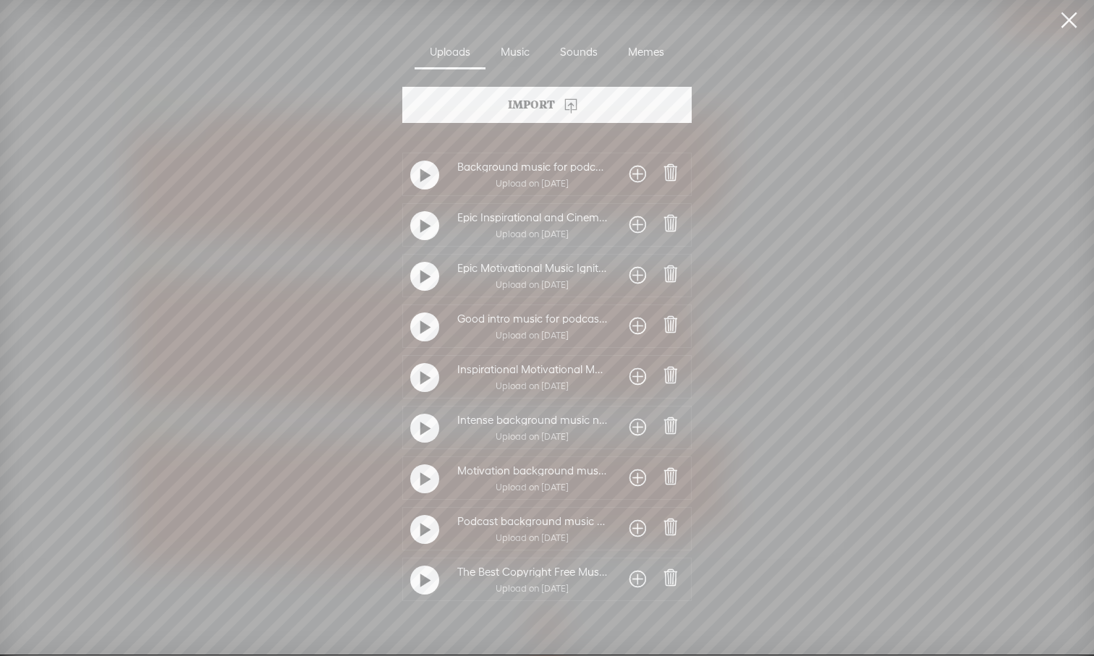
click at [631, 579] on span at bounding box center [637, 579] width 17 height 23
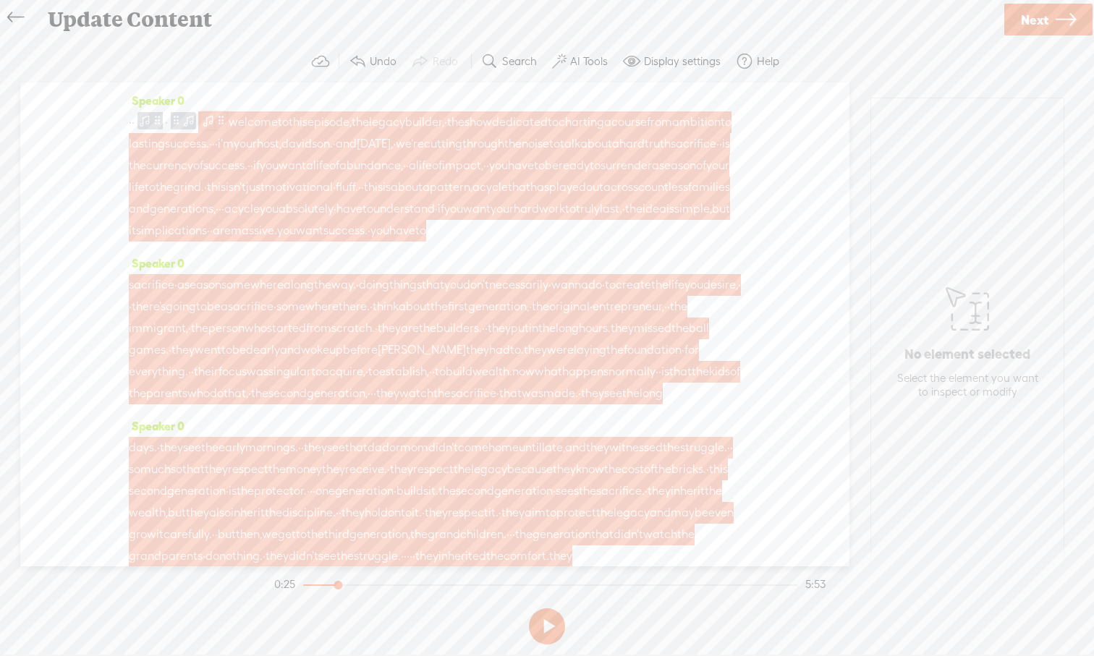
click at [216, 123] on span at bounding box center [208, 120] width 14 height 17
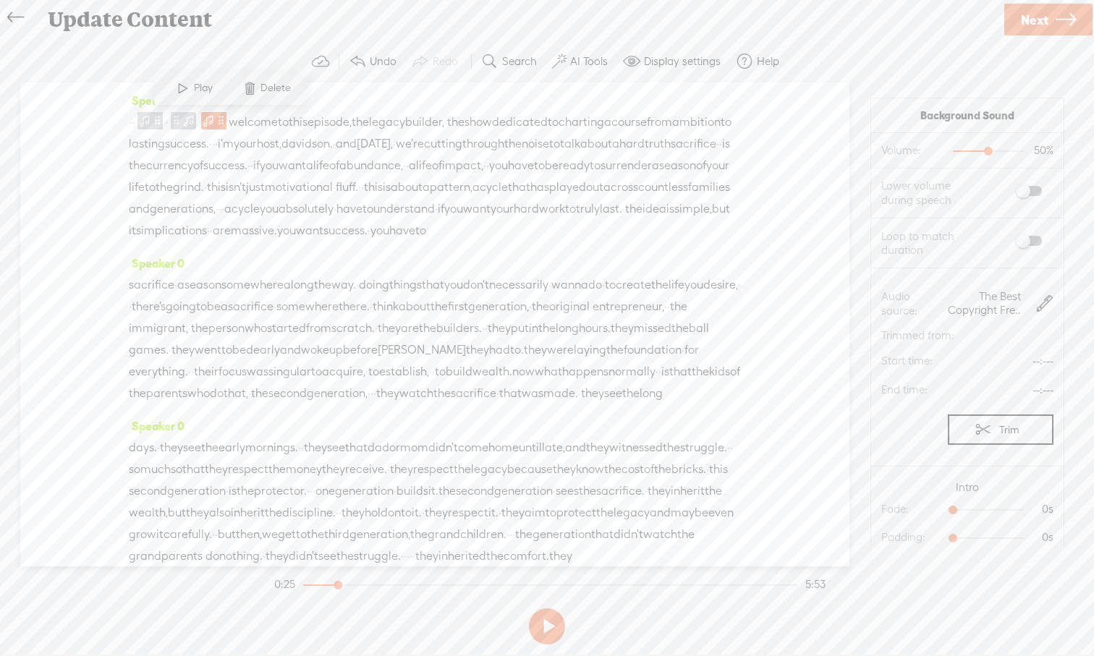
click at [1038, 185] on label at bounding box center [1014, 191] width 78 height 25
click at [1038, 235] on label at bounding box center [1014, 241] width 78 height 25
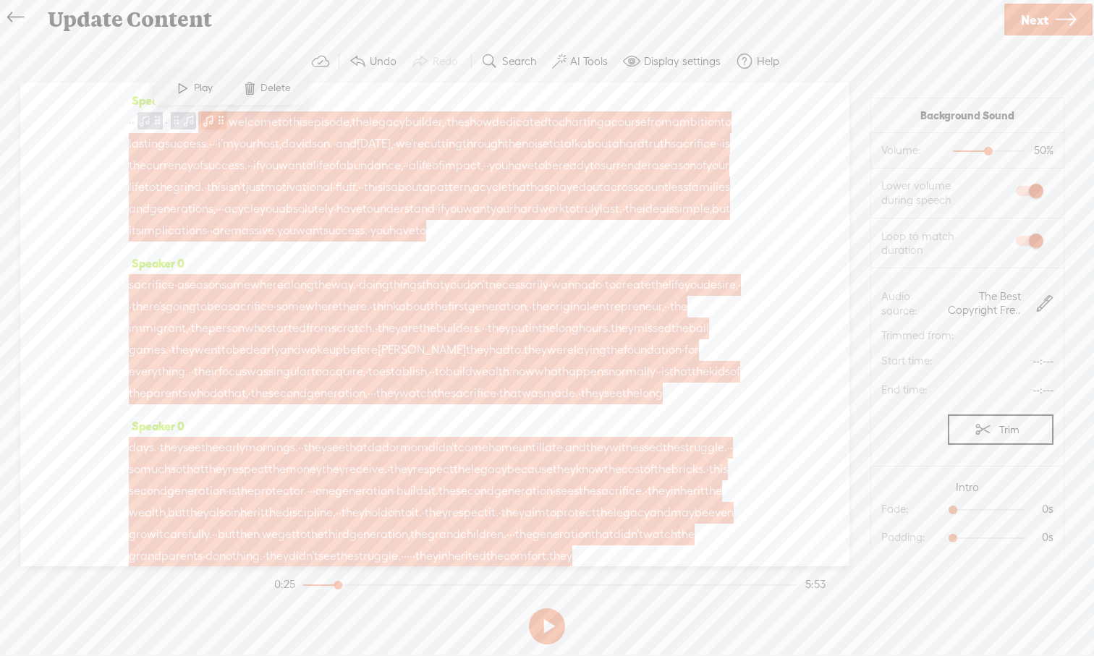
click at [216, 121] on span at bounding box center [208, 120] width 14 height 17
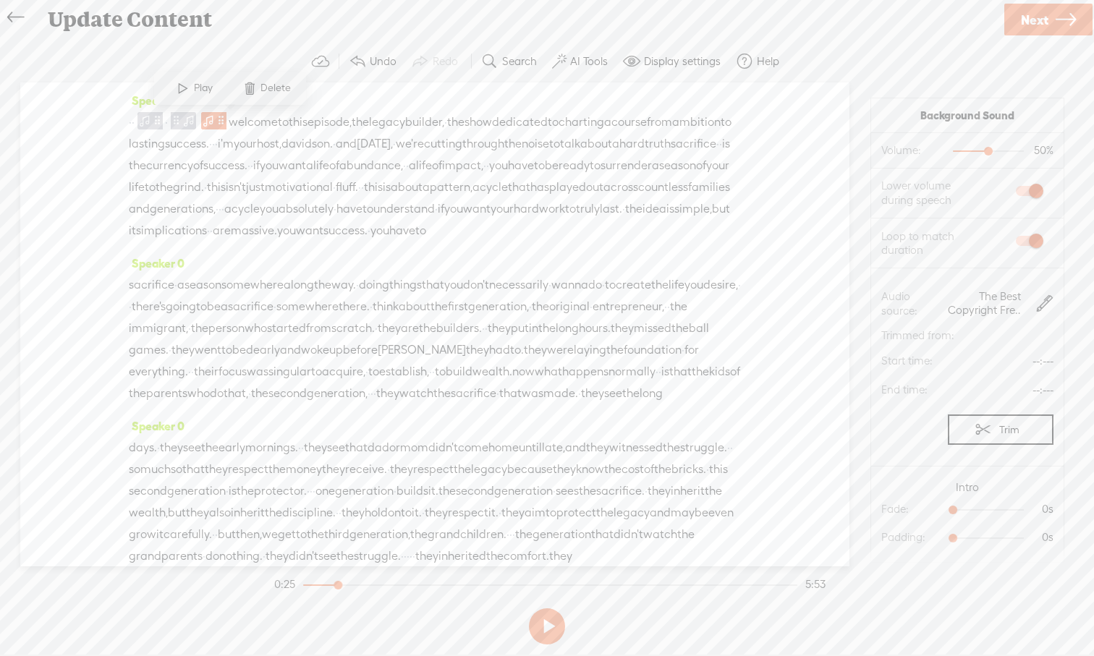
click at [792, 371] on div "Speaker 0 · · · welcome to this episode, the legacy builder, · the show dedicat…" at bounding box center [434, 324] width 829 height 484
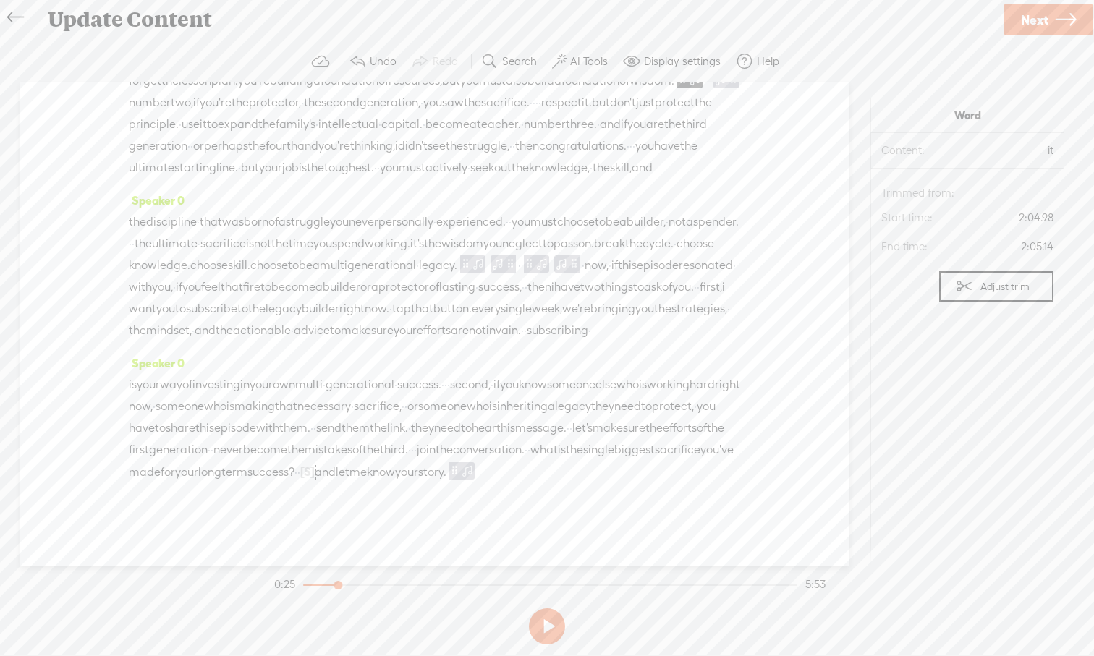
scroll to position [1127, 0]
click at [705, 92] on span "·" at bounding box center [706, 81] width 3 height 22
click at [329, 175] on span "Insert" at bounding box center [338, 176] width 29 height 14
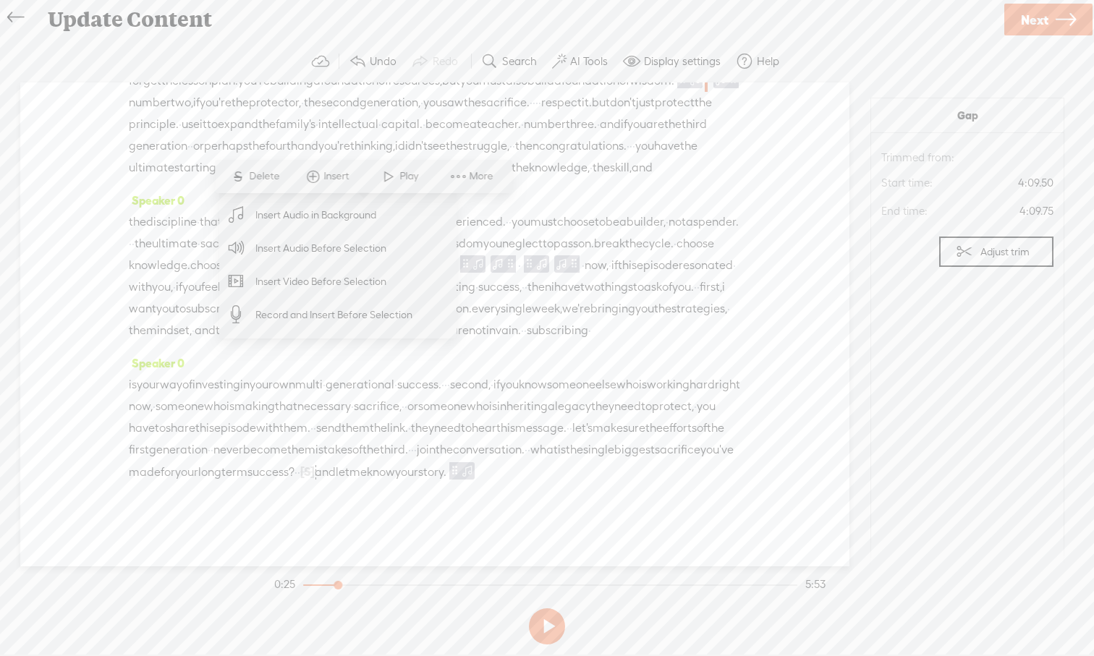
click at [322, 215] on span "Insert Audio in Background" at bounding box center [316, 215] width 178 height 33
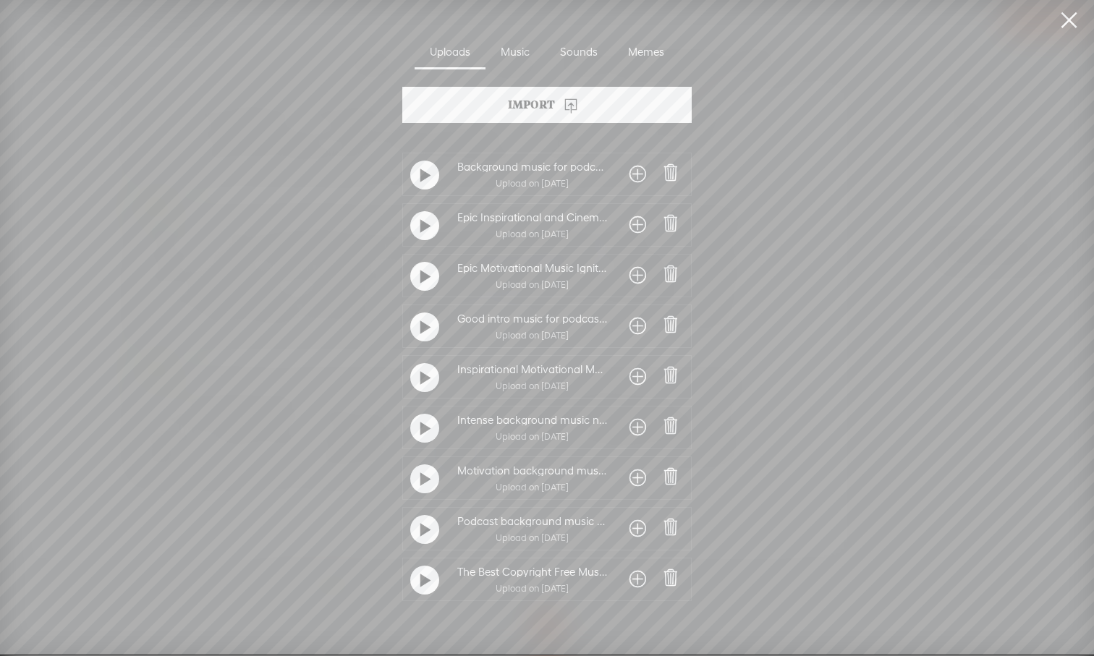
click at [635, 582] on span at bounding box center [637, 579] width 17 height 23
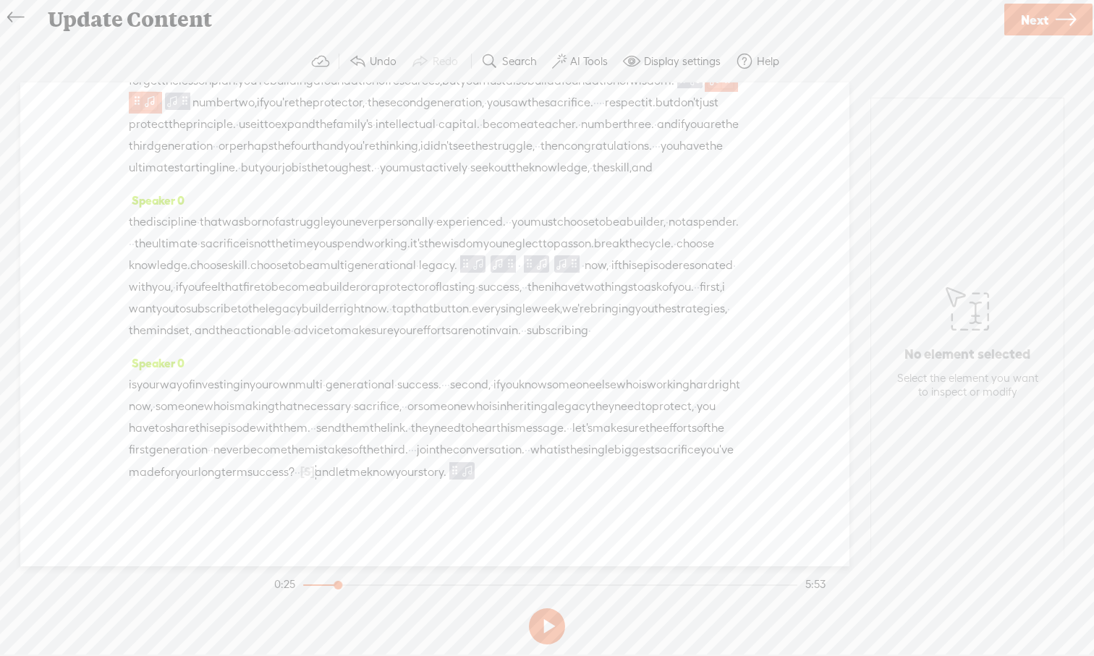
click at [157, 109] on span at bounding box center [149, 100] width 14 height 17
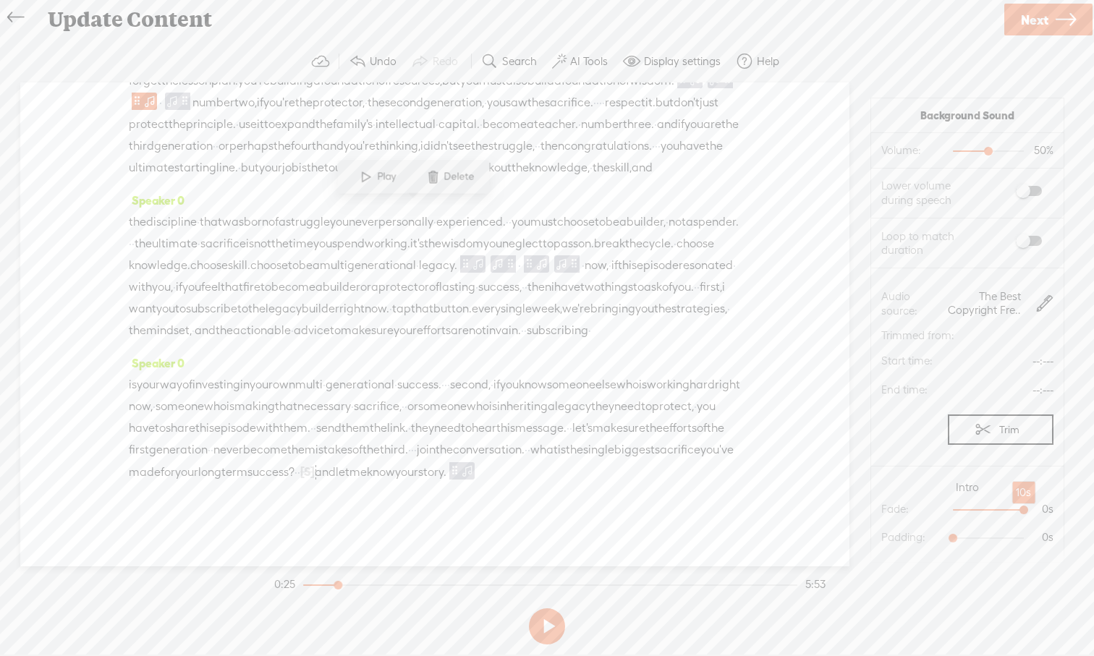
drag, startPoint x: 953, startPoint y: 510, endPoint x: 1031, endPoint y: 512, distance: 78.1
click at [1031, 512] on div at bounding box center [1024, 511] width 33 height 33
drag, startPoint x: 954, startPoint y: 537, endPoint x: 995, endPoint y: 533, distance: 41.4
click at [995, 533] on div at bounding box center [996, 539] width 33 height 33
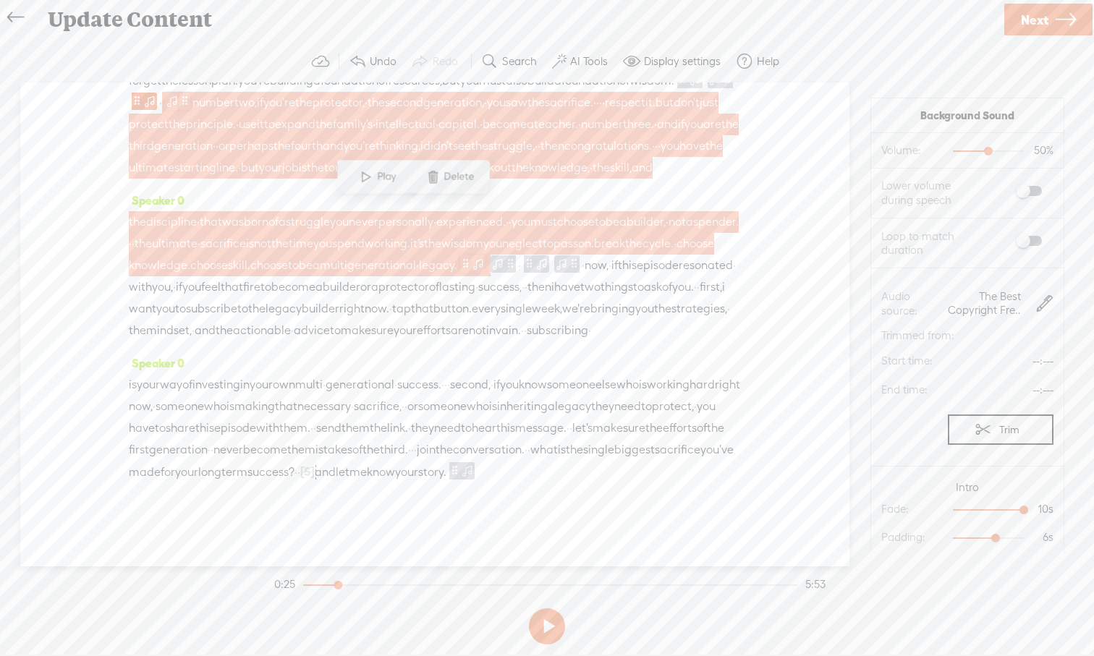
click at [179, 110] on span at bounding box center [172, 101] width 14 height 17
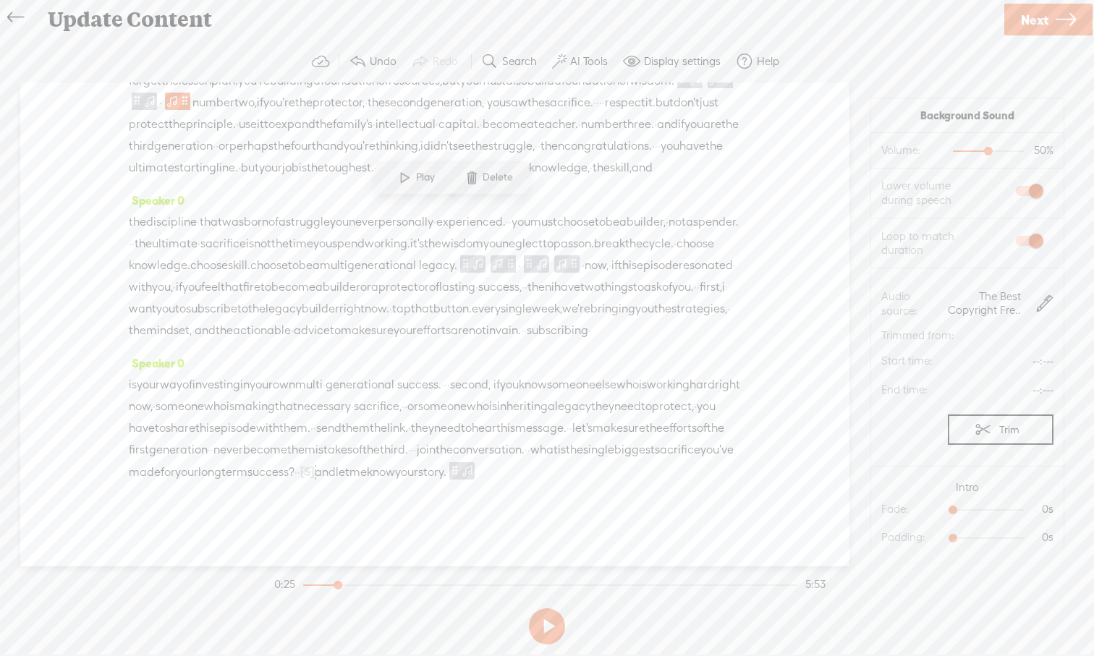
click at [475, 187] on span at bounding box center [472, 178] width 22 height 26
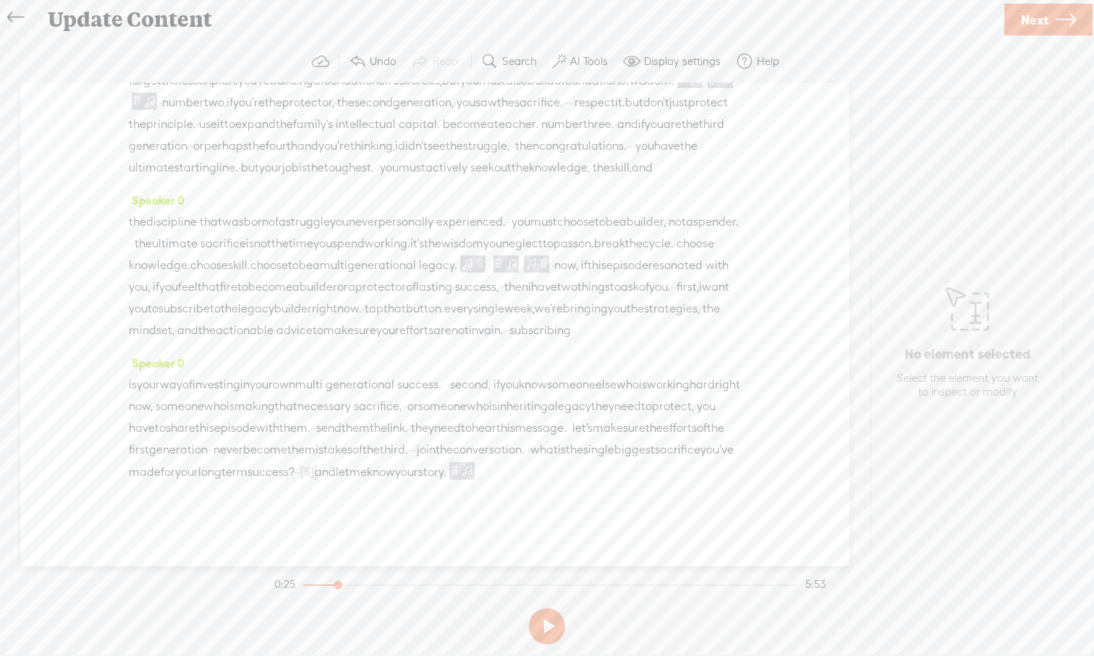
drag, startPoint x: 430, startPoint y: 212, endPoint x: 250, endPoint y: 436, distance: 287.6
click at [250, 436] on div "Speaker 0 · · · welcome to this episode, the legacy builder, · the show dedicat…" at bounding box center [434, 324] width 829 height 484
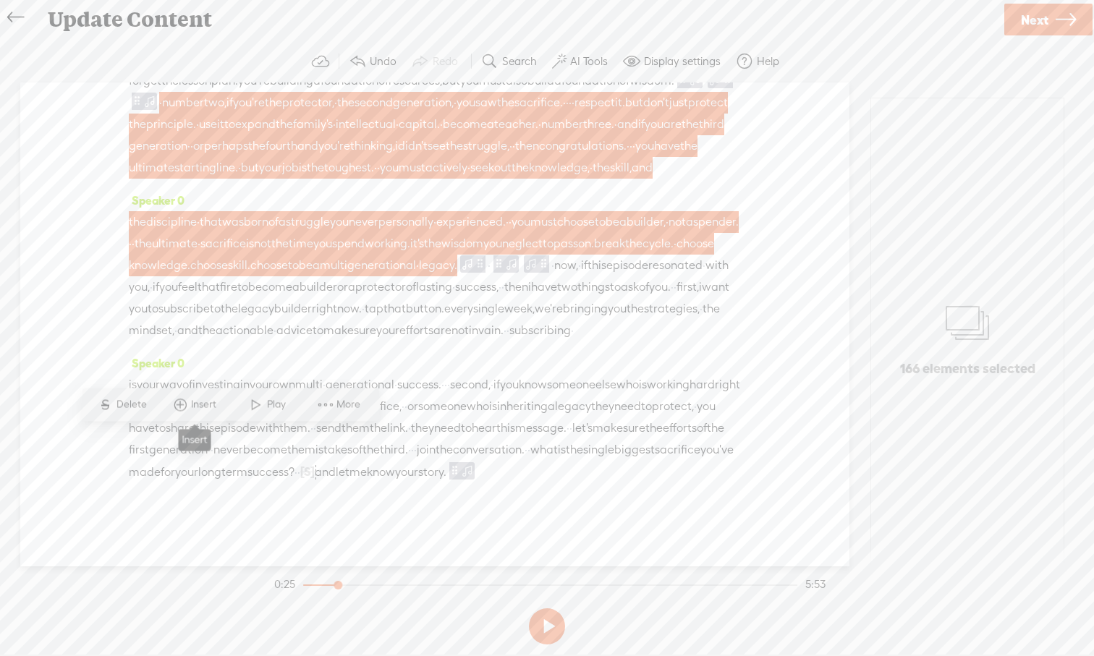
click at [195, 412] on span "Insert" at bounding box center [205, 405] width 29 height 14
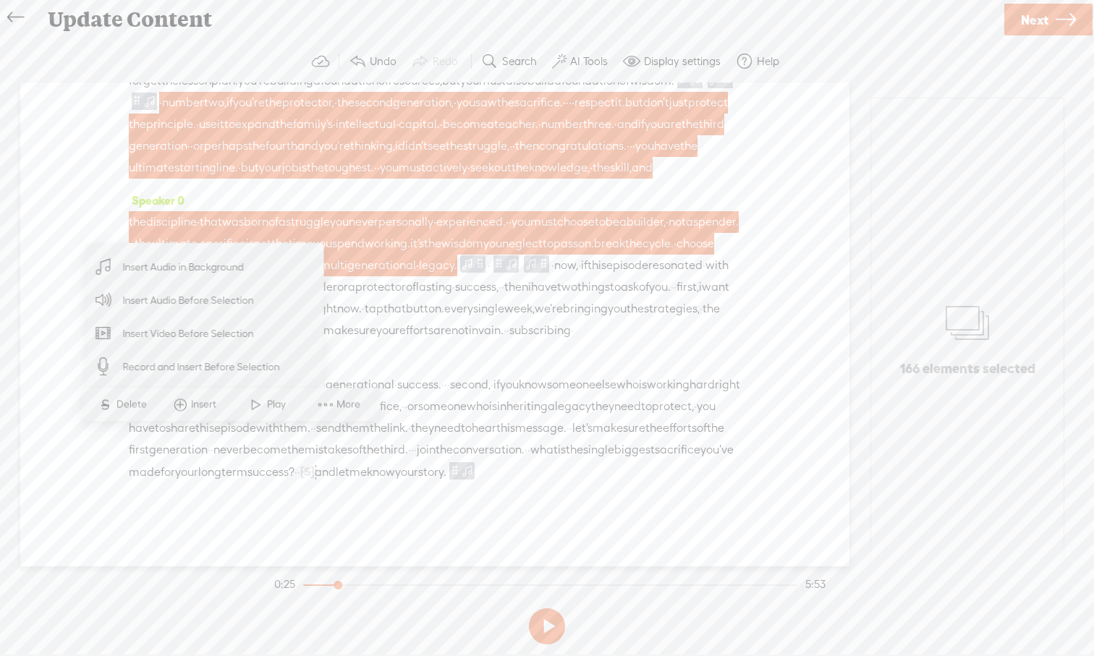
click at [200, 271] on span "Insert Audio in Background" at bounding box center [184, 267] width 178 height 33
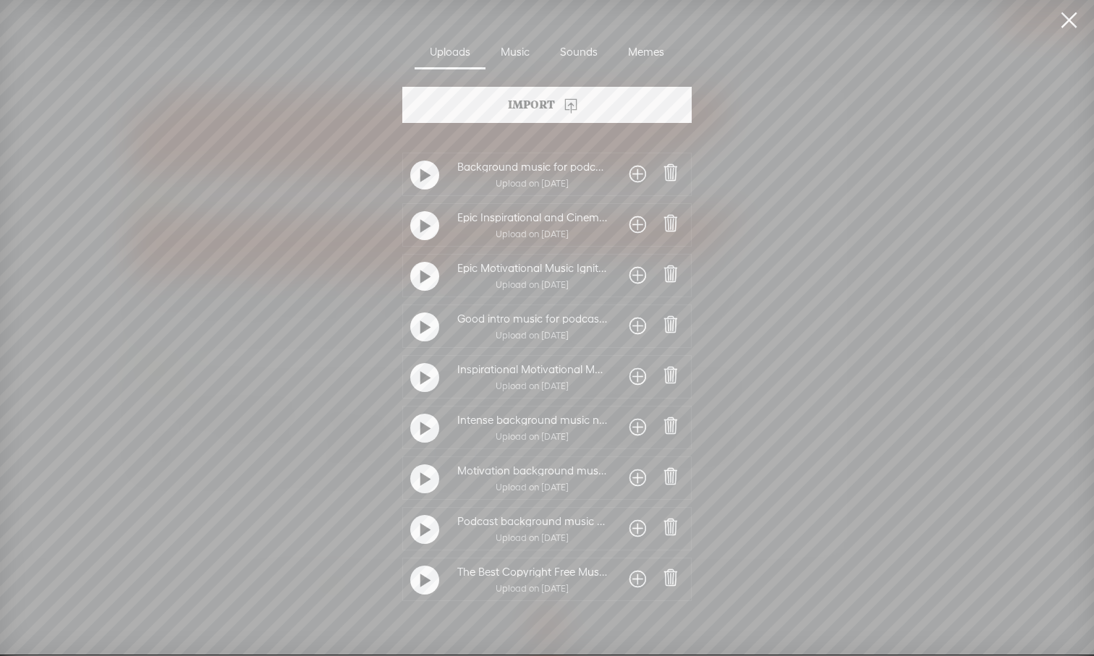
click at [632, 580] on span at bounding box center [637, 579] width 17 height 23
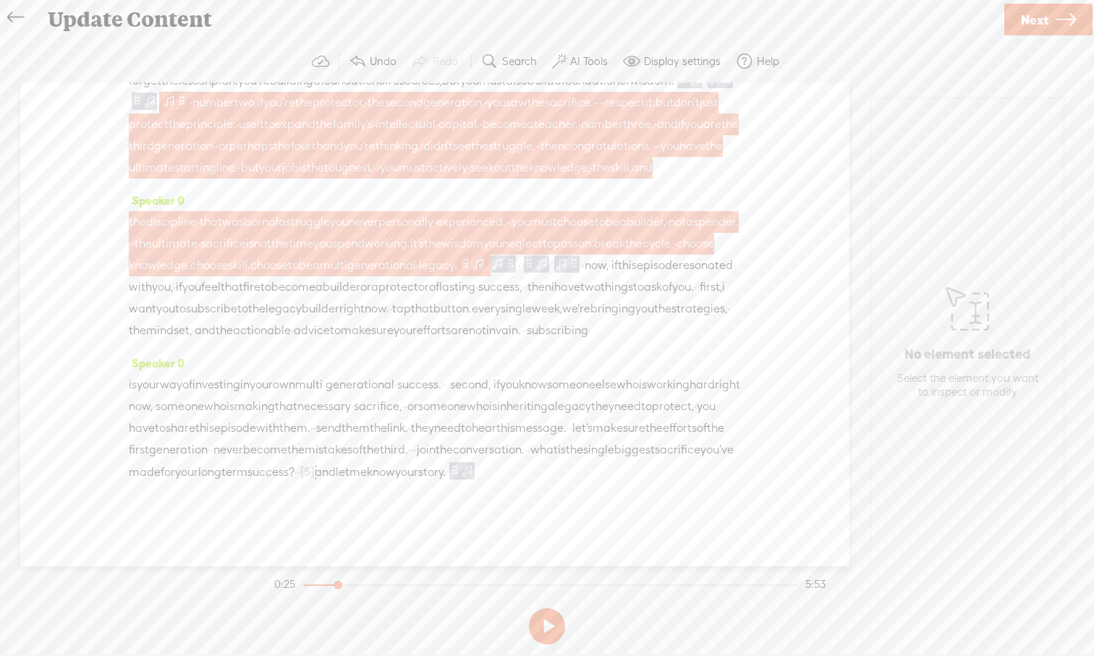
click at [176, 110] on span at bounding box center [169, 101] width 14 height 17
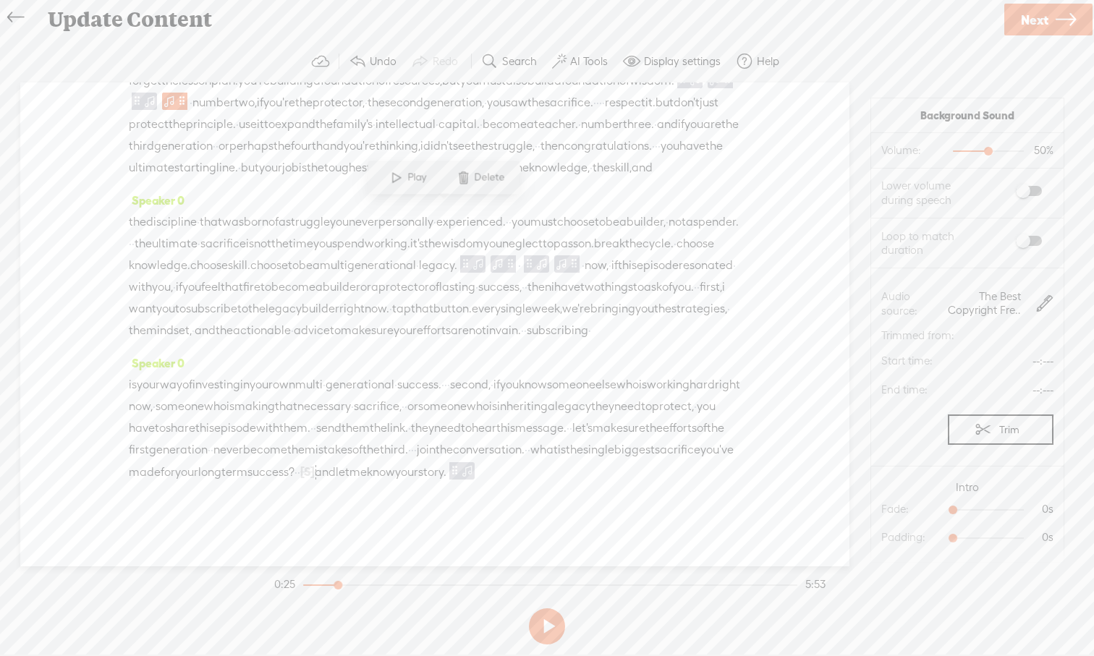
click at [1038, 182] on label at bounding box center [1014, 191] width 78 height 25
click at [1040, 235] on label at bounding box center [1014, 241] width 78 height 25
click at [722, 88] on span at bounding box center [727, 79] width 11 height 17
click at [234, 70] on span "in" at bounding box center [229, 59] width 9 height 22
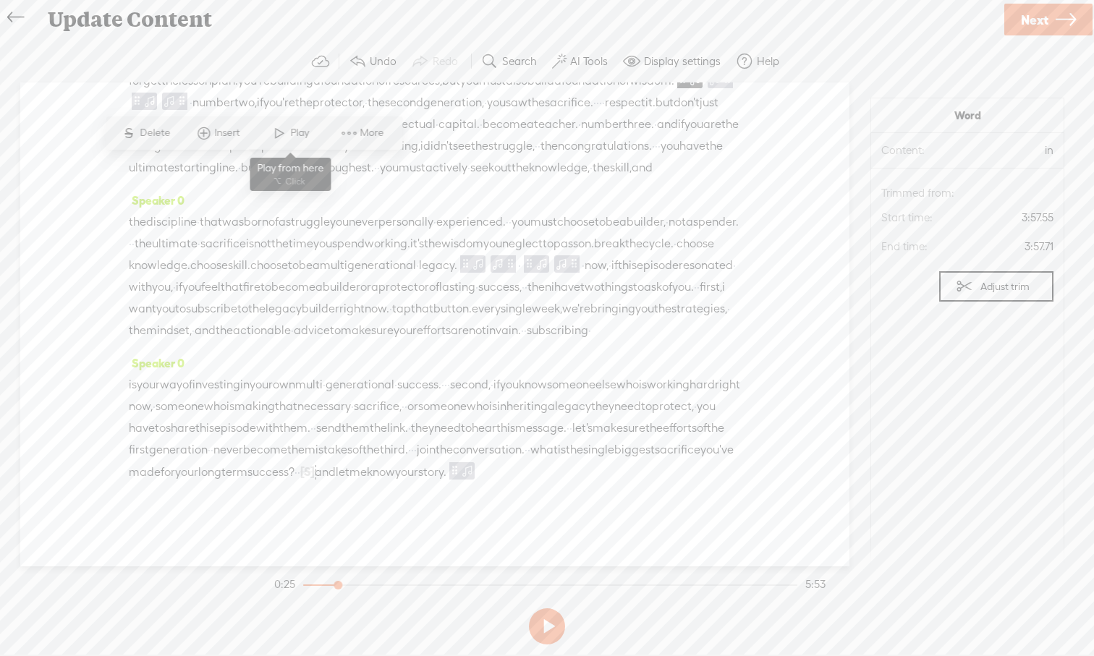
click at [275, 139] on span at bounding box center [279, 133] width 22 height 26
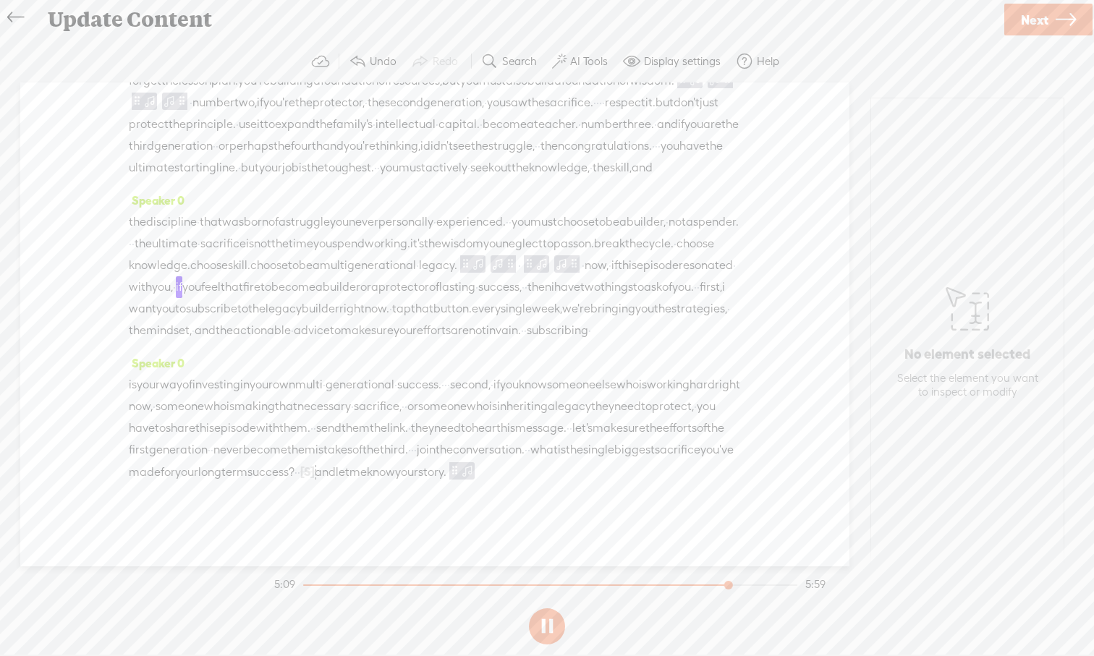
click at [542, 608] on button at bounding box center [547, 626] width 36 height 36
click at [505, 273] on span at bounding box center [510, 263] width 11 height 17
drag, startPoint x: 955, startPoint y: 509, endPoint x: 1030, endPoint y: 506, distance: 74.6
click at [1030, 506] on div at bounding box center [1024, 511] width 33 height 33
drag, startPoint x: 951, startPoint y: 540, endPoint x: 996, endPoint y: 544, distance: 45.1
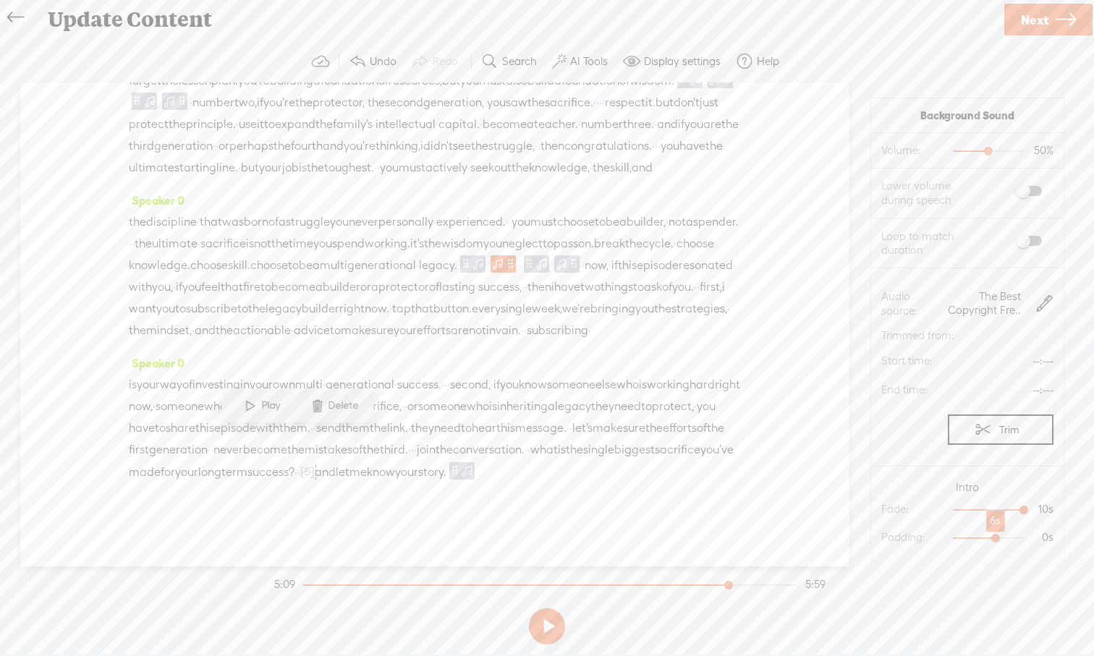
click at [996, 544] on div at bounding box center [996, 539] width 33 height 33
click at [502, 255] on span "neglect" at bounding box center [522, 244] width 41 height 22
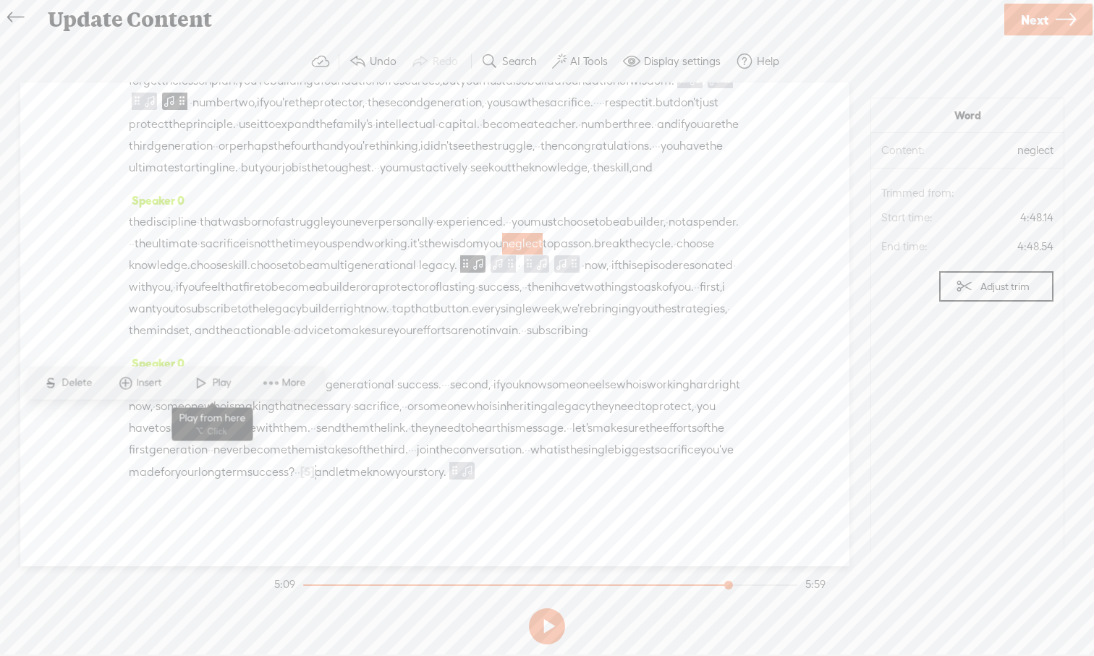
click at [198, 383] on span at bounding box center [201, 383] width 22 height 26
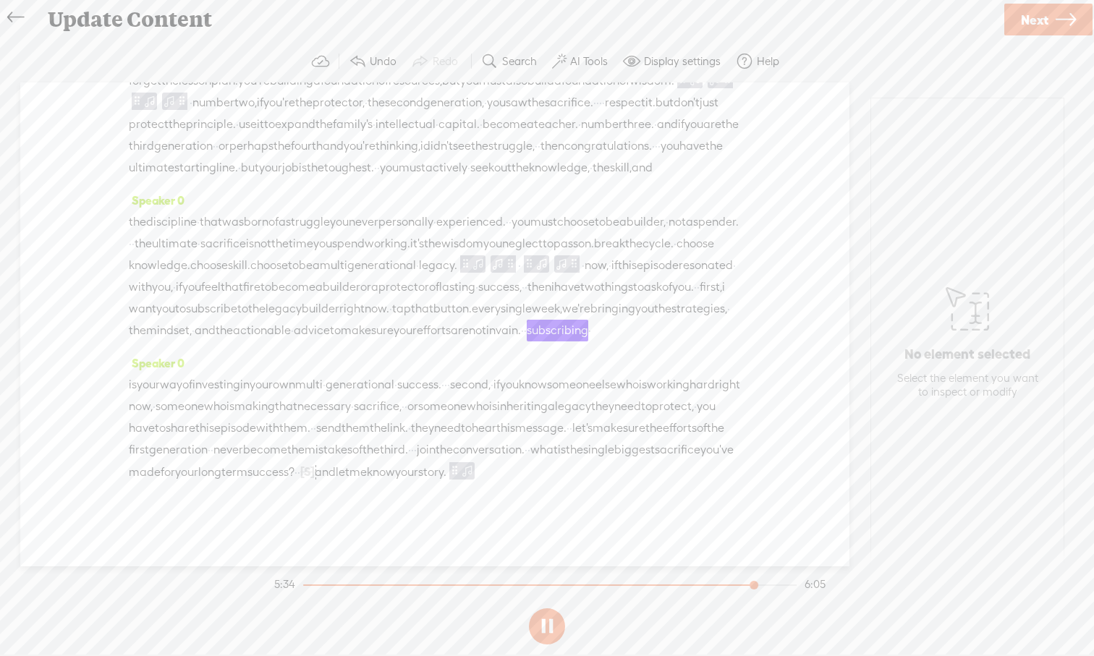
click at [547, 608] on button at bounding box center [547, 626] width 36 height 36
click at [642, 255] on span "cycle." at bounding box center [657, 244] width 31 height 22
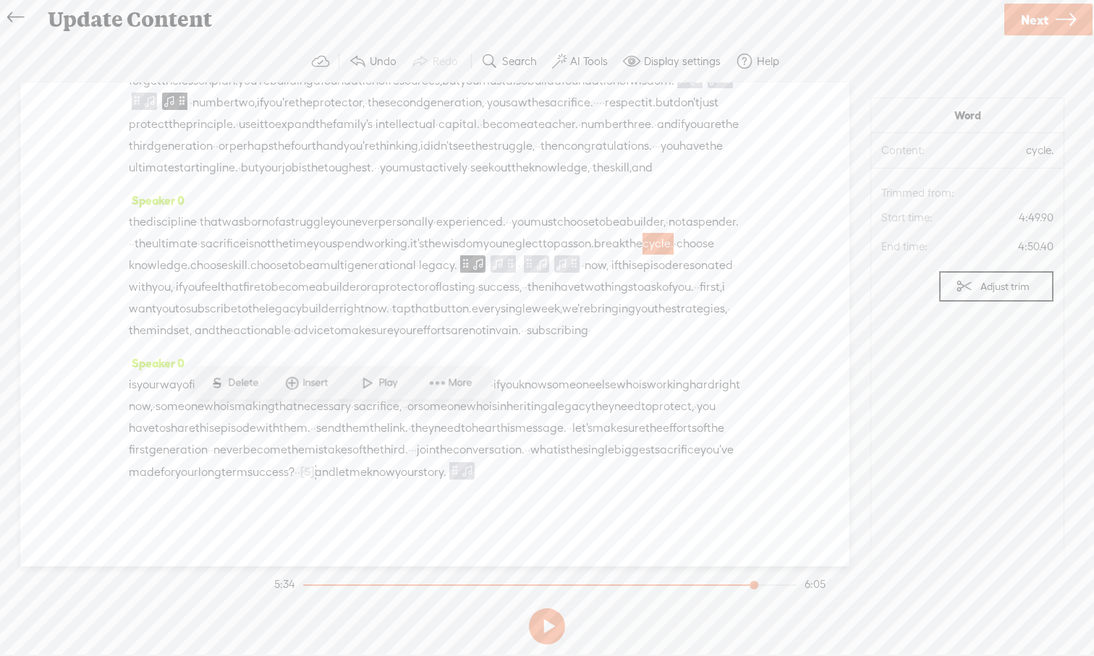
click at [361, 389] on span at bounding box center [368, 383] width 22 height 26
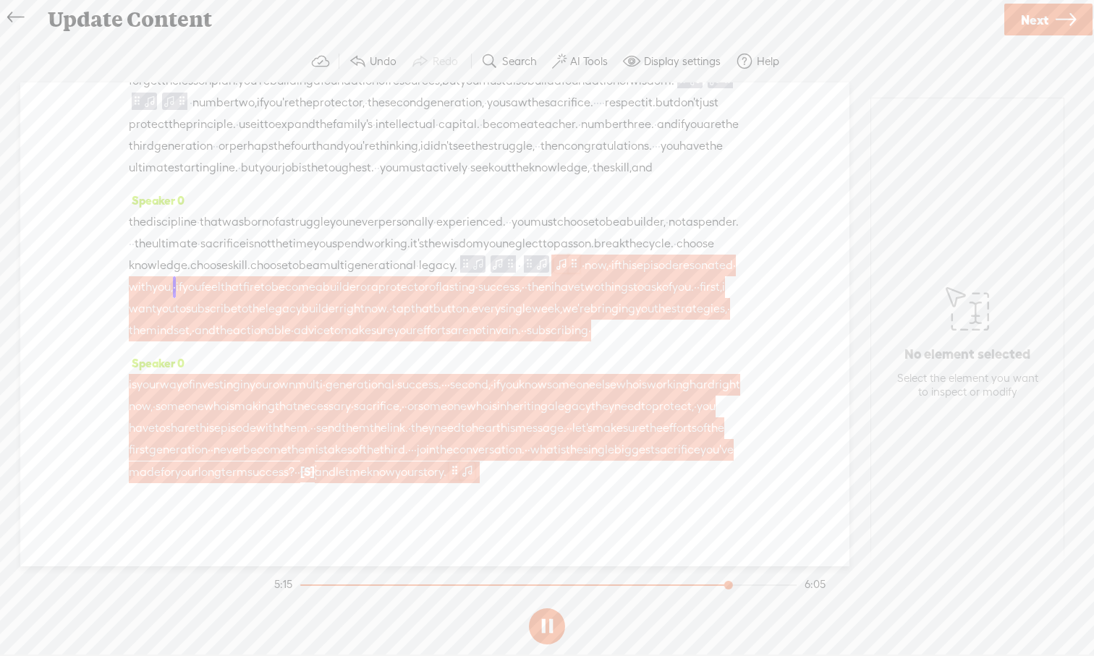
click at [569, 273] on span at bounding box center [574, 263] width 11 height 17
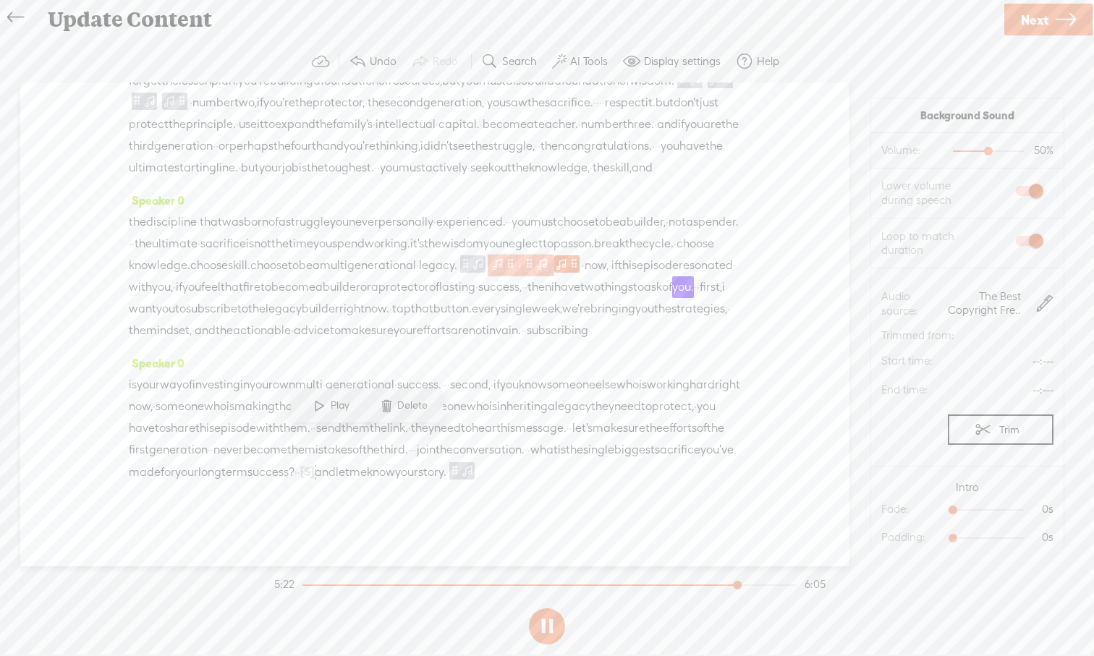
click at [535, 272] on span at bounding box center [542, 263] width 14 height 17
drag, startPoint x: 1020, startPoint y: 511, endPoint x: 1000, endPoint y: 511, distance: 20.3
click at [1000, 511] on div at bounding box center [1003, 511] width 33 height 33
drag, startPoint x: 998, startPoint y: 540, endPoint x: 970, endPoint y: 540, distance: 28.2
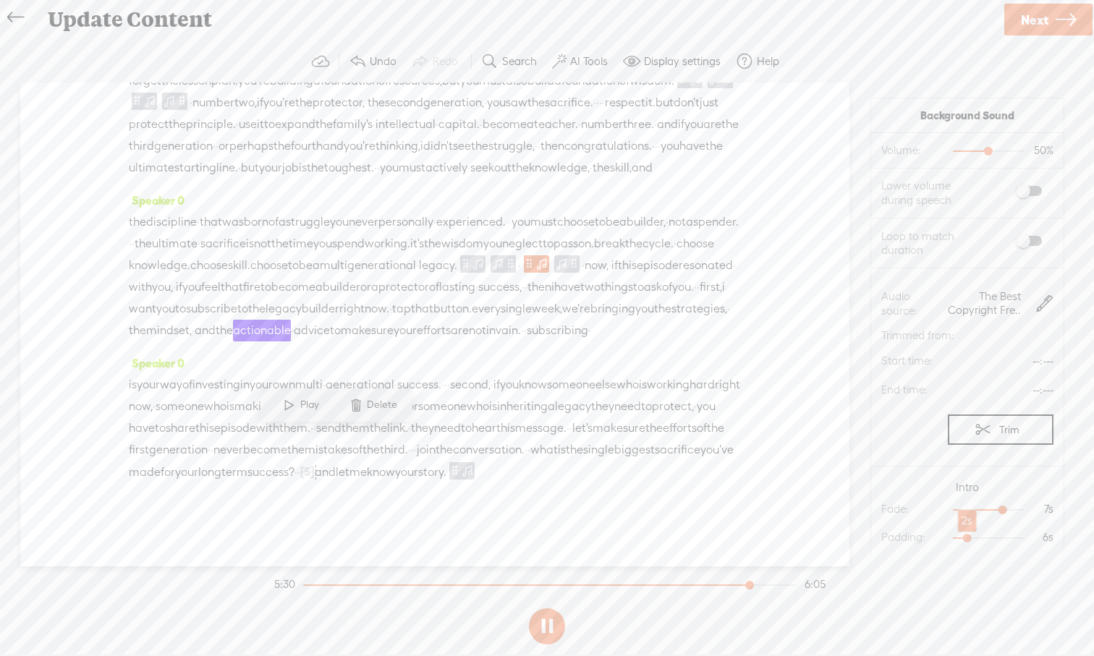
click at [970, 540] on div at bounding box center [968, 539] width 33 height 33
click at [419, 255] on span "legacy." at bounding box center [438, 266] width 38 height 22
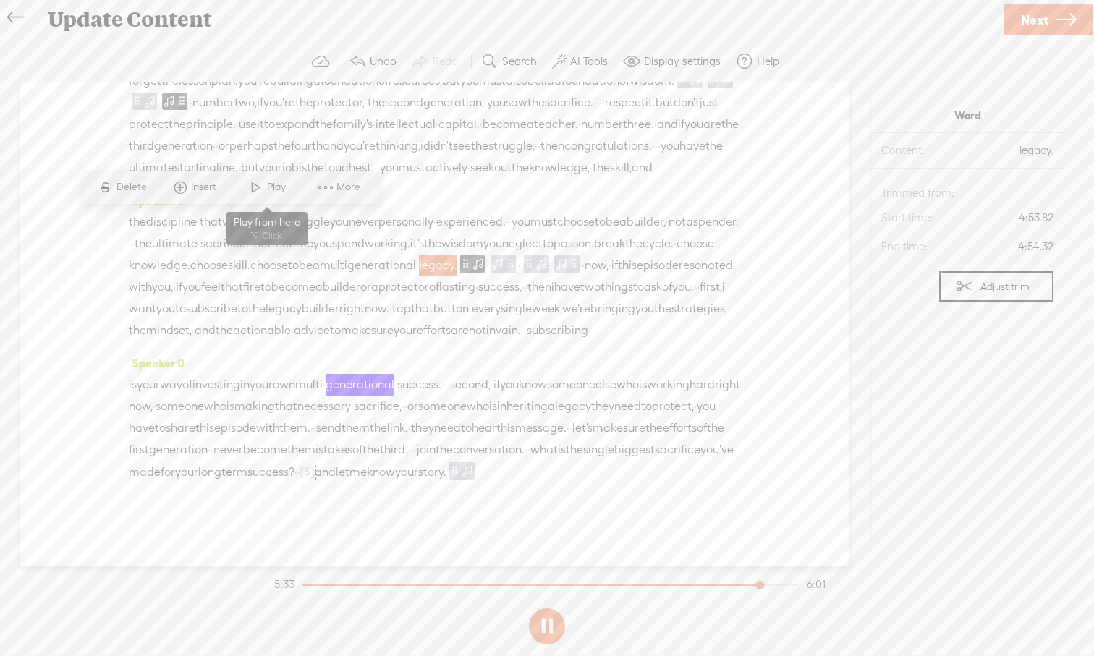
click at [250, 192] on span at bounding box center [256, 187] width 22 height 26
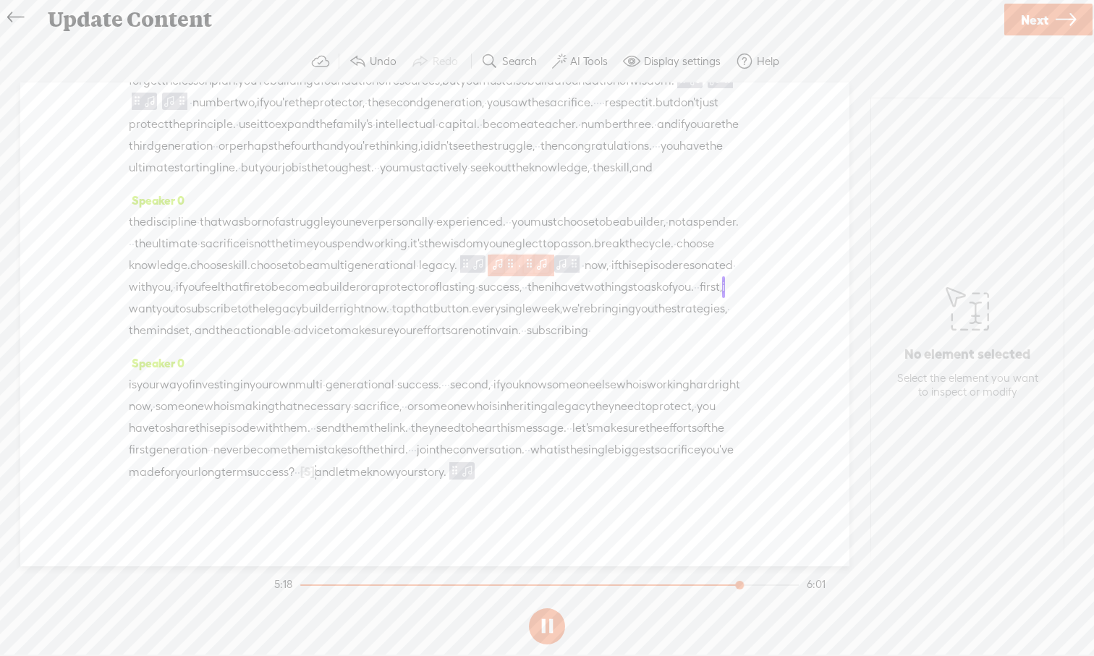
click at [535, 255] on span at bounding box center [542, 263] width 14 height 17
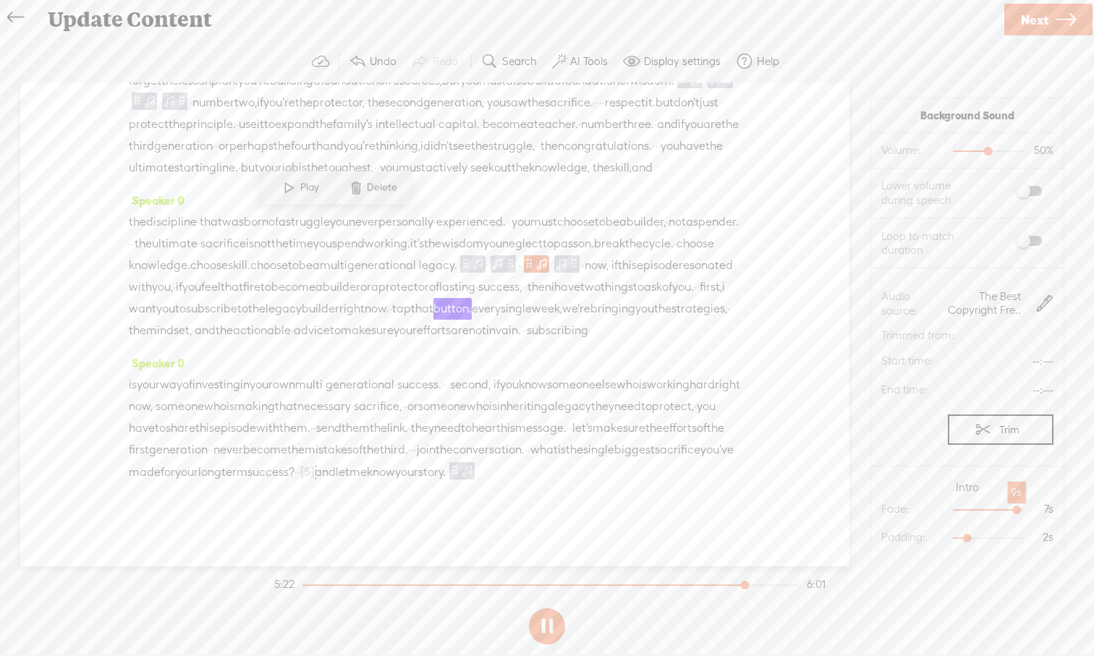
drag, startPoint x: 1005, startPoint y: 511, endPoint x: 1018, endPoint y: 511, distance: 12.3
click at [1018, 511] on div at bounding box center [1017, 511] width 33 height 33
click at [797, 378] on div "Speaker 0 · · · welcome to this episode, the legacy builder, · the show dedicat…" at bounding box center [434, 324] width 829 height 484
click at [556, 608] on button at bounding box center [547, 626] width 36 height 36
click at [304, 585] on div at bounding box center [550, 584] width 495 height 1
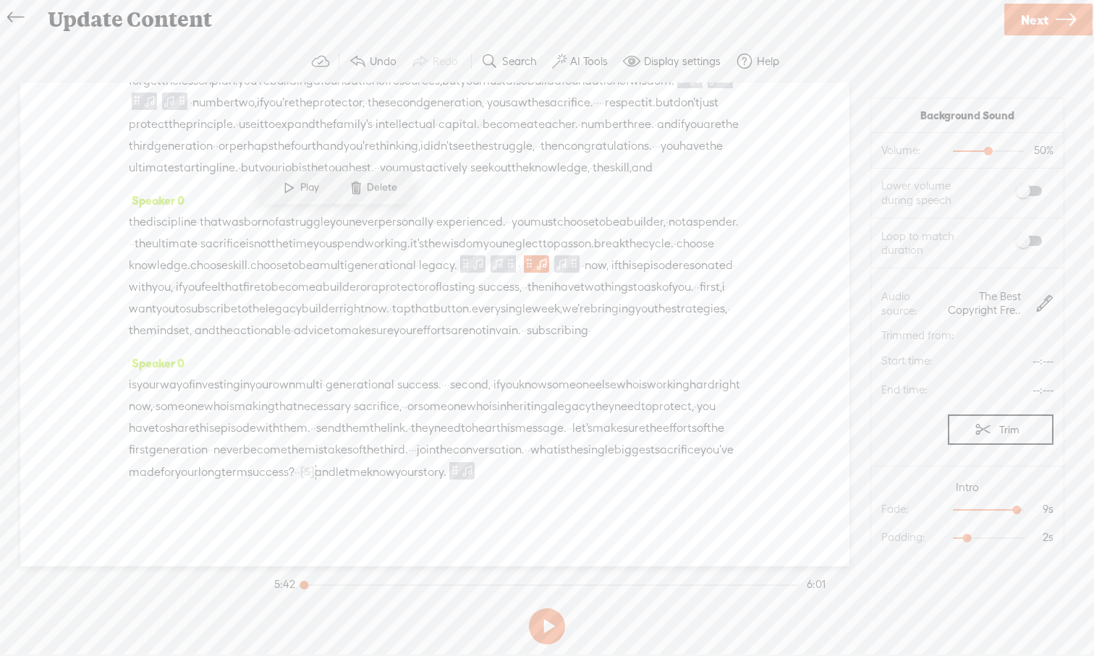
click at [540, 608] on button at bounding box center [547, 626] width 36 height 36
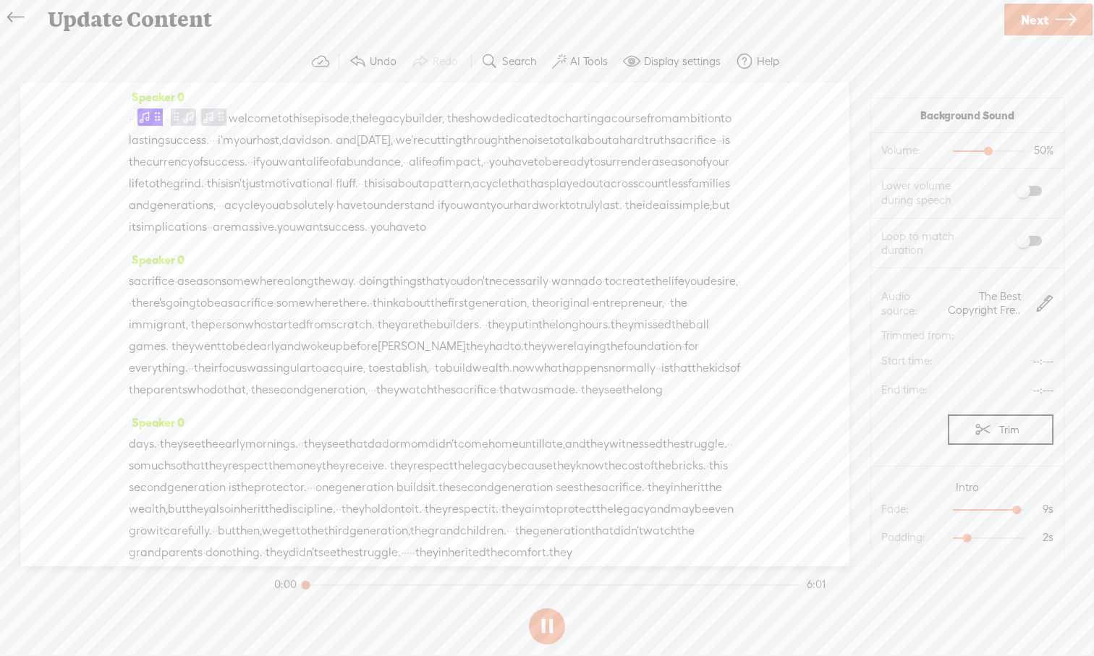
scroll to position [0, 0]
click at [554, 608] on button at bounding box center [547, 626] width 36 height 36
click at [543, 608] on button at bounding box center [547, 626] width 36 height 36
click at [550, 608] on button at bounding box center [547, 626] width 36 height 36
click at [557, 608] on button at bounding box center [547, 626] width 36 height 36
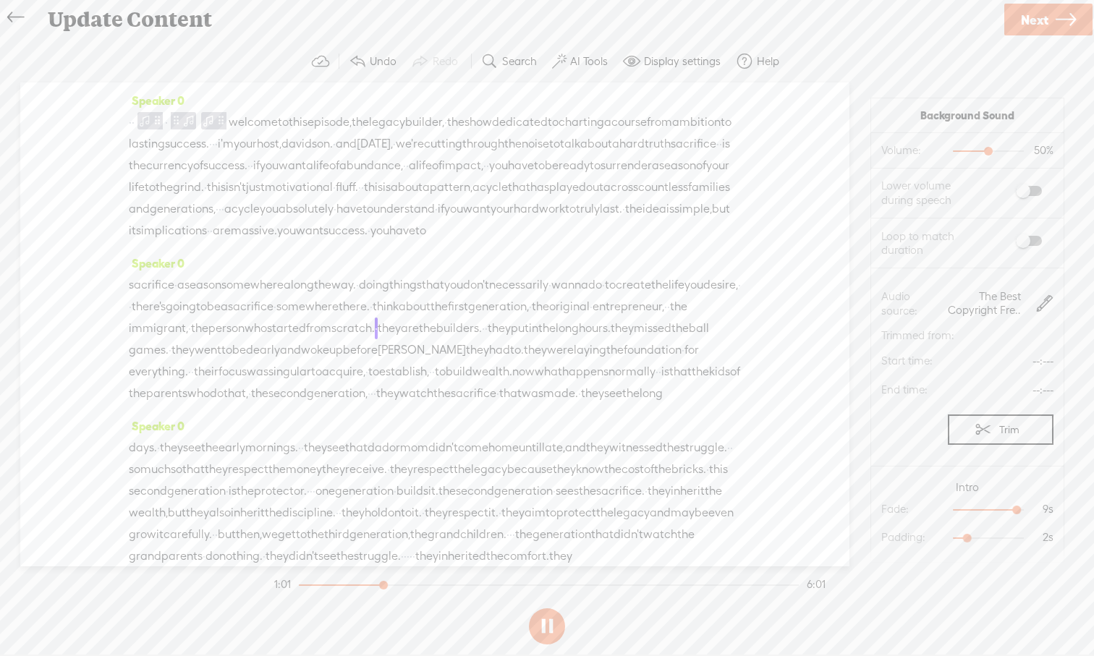
click at [823, 251] on div "Speaker 0 · · · welcome to this episode, the legacy builder, · the show dedicat…" at bounding box center [434, 324] width 829 height 484
click at [576, 64] on label "AI Tools" at bounding box center [589, 61] width 38 height 14
click at [582, 344] on span at bounding box center [571, 346] width 26 height 10
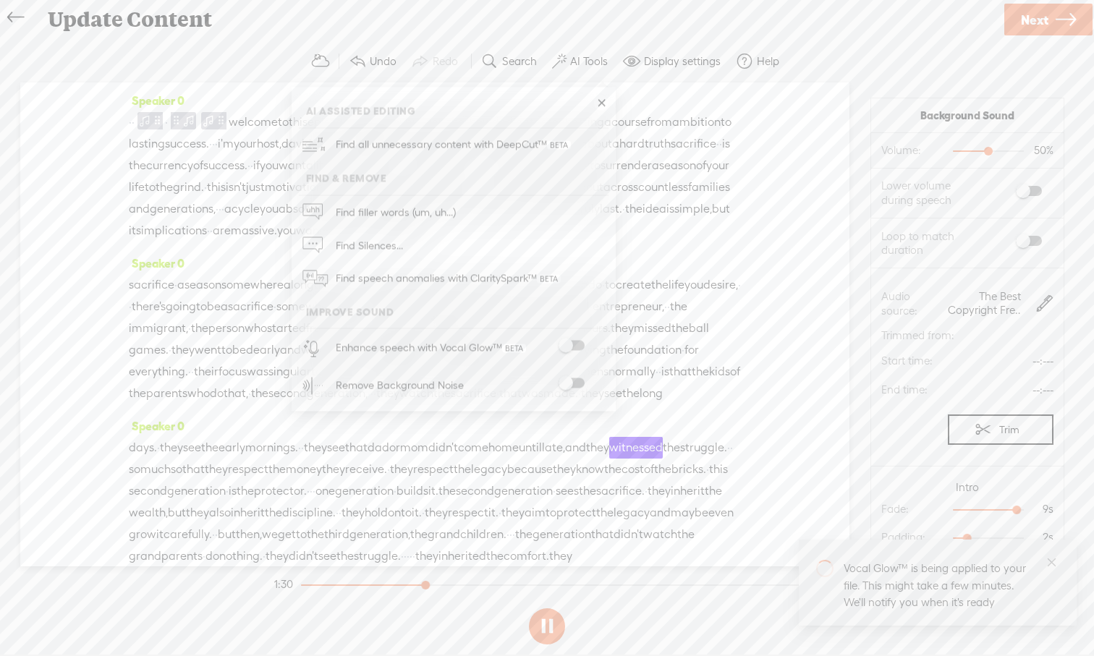
click at [574, 382] on span at bounding box center [571, 383] width 26 height 10
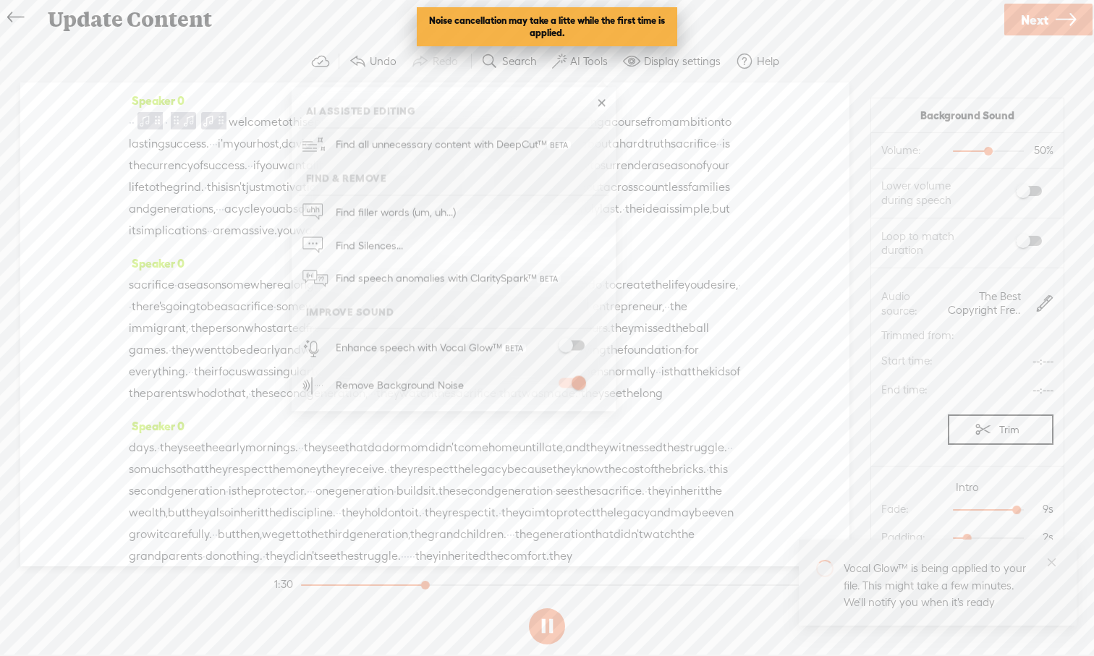
click at [583, 345] on span at bounding box center [571, 346] width 26 height 10
click at [841, 38] on div "Update Content Use text-to-audio Use voice actor Record From This Browser Use p…" at bounding box center [547, 19] width 1095 height 40
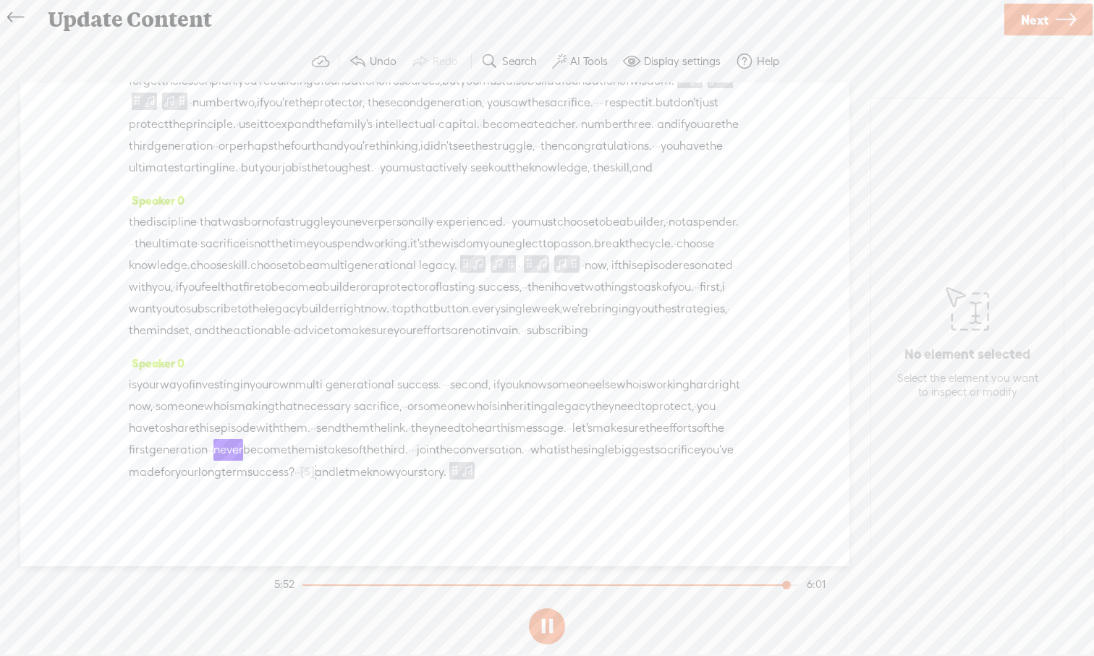
scroll to position [1345, 0]
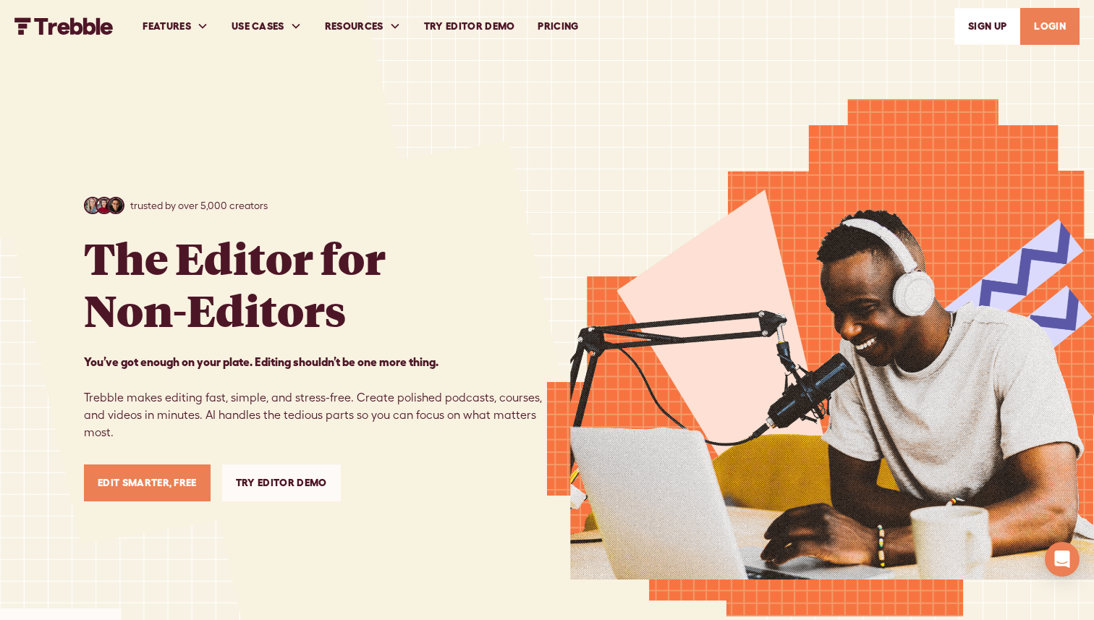
click at [536, 106] on div "trusted by over 5,000 creators The Editor for Non-Editors You’ve got enough on …" at bounding box center [547, 349] width 926 height 698
click at [364, 535] on div "trusted by over 5,000 creators The Editor for Non-Editors You’ve got enough on …" at bounding box center [547, 349] width 926 height 698
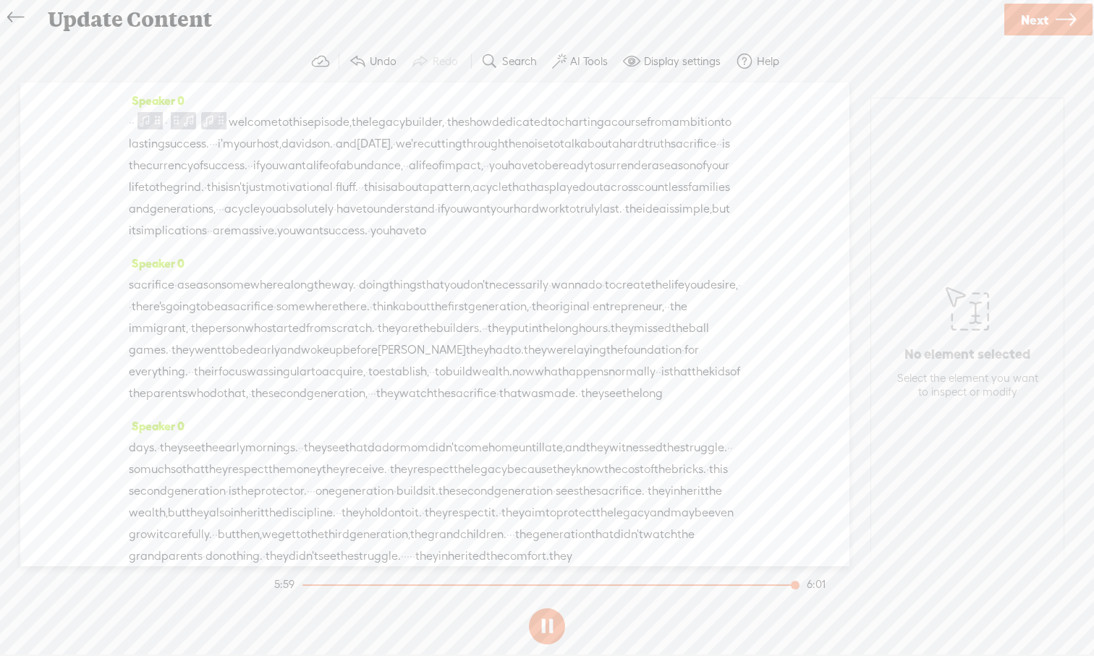
scroll to position [1345, 0]
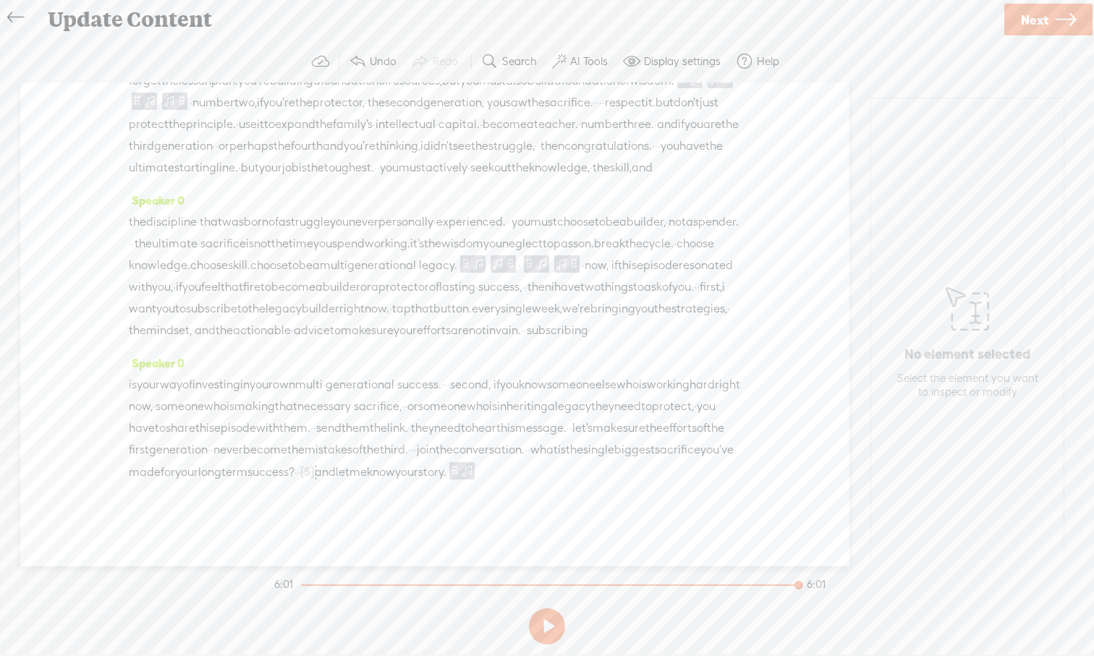
click at [1056, 25] on icon at bounding box center [1065, 19] width 20 height 37
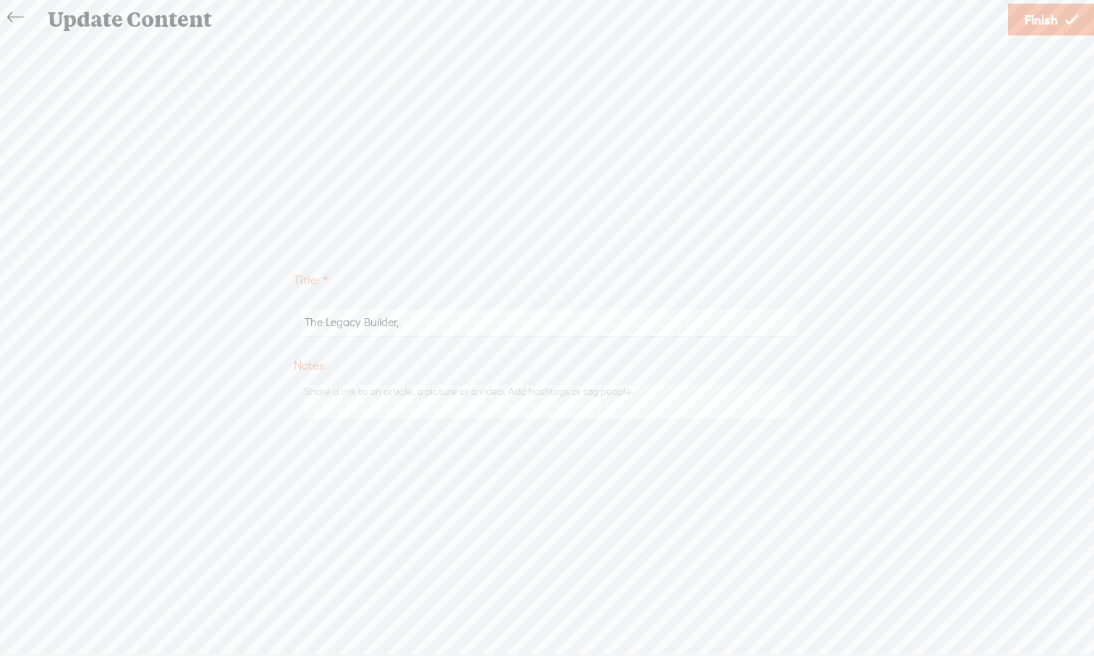
click at [1059, 19] on link "Finish" at bounding box center [1051, 20] width 87 height 32
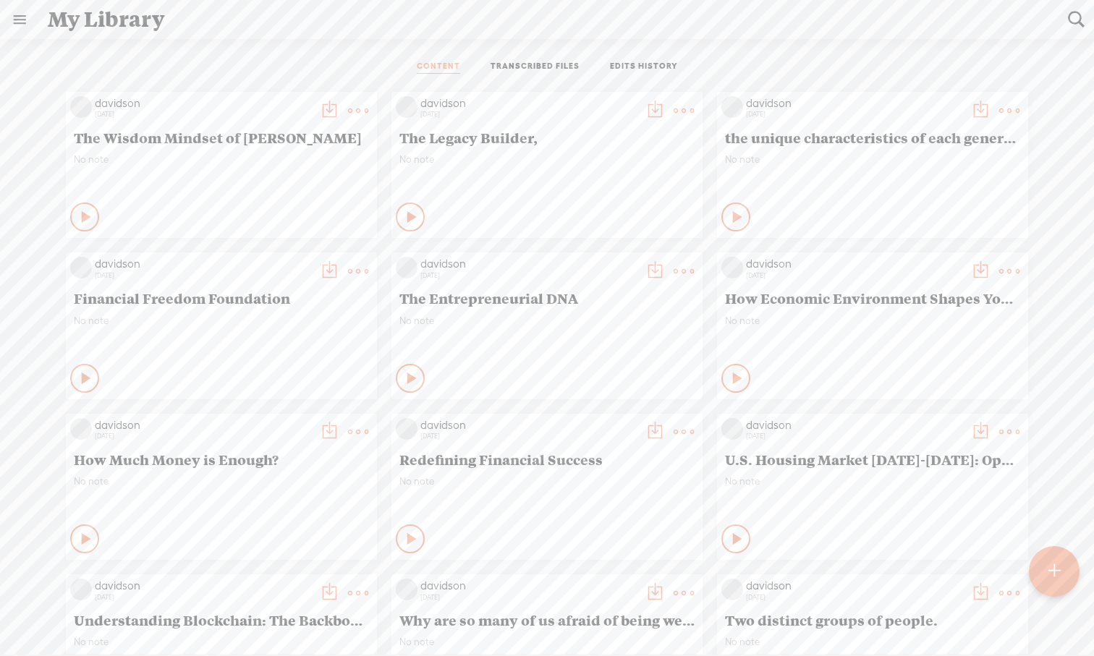
click at [676, 108] on t at bounding box center [683, 111] width 20 height 20
click at [628, 262] on link "Download as..." at bounding box center [614, 258] width 145 height 33
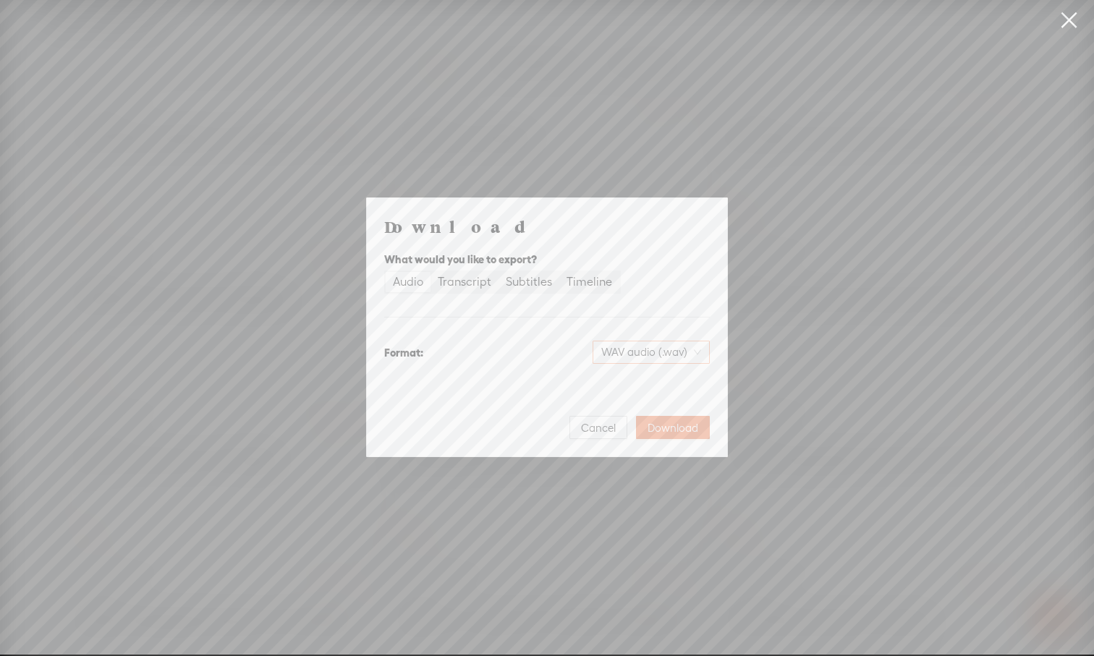
click at [690, 352] on span "WAV audio (.wav)" at bounding box center [651, 352] width 100 height 22
click at [657, 390] on div "MP3 audio (.mp3)" at bounding box center [639, 382] width 118 height 14
click at [677, 431] on span "Download" at bounding box center [672, 428] width 51 height 14
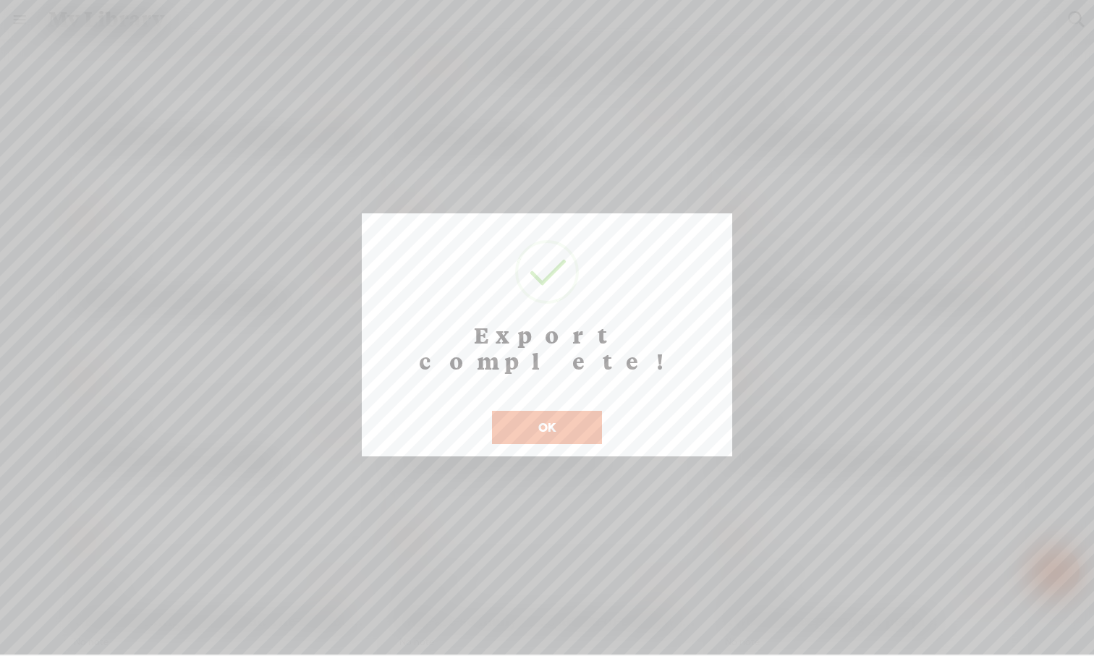
click at [586, 411] on button "OK" at bounding box center [547, 427] width 110 height 33
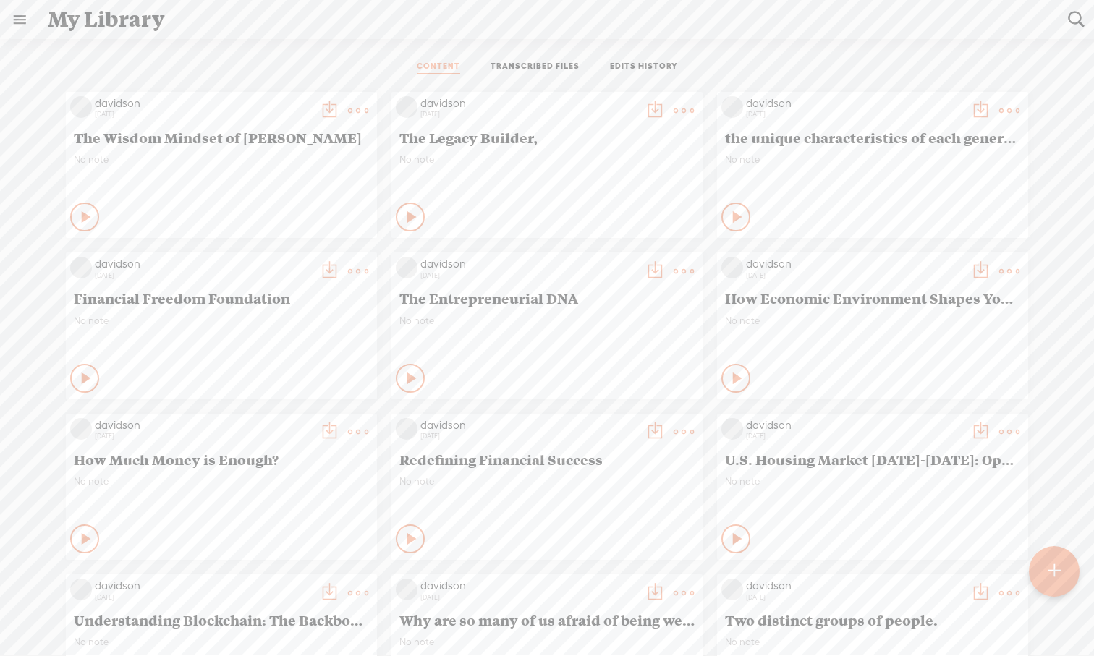
click at [409, 378] on icon at bounding box center [412, 378] width 14 height 14
click at [409, 378] on icon at bounding box center [411, 378] width 14 height 14
click at [382, 407] on div "davidson [DATE] The Wisdom Mindset of [PERSON_NAME] No note Play Content" at bounding box center [547, 648] width 1072 height 1126
click at [677, 269] on t at bounding box center [683, 271] width 20 height 20
click at [600, 429] on link "Download as..." at bounding box center [614, 419] width 145 height 33
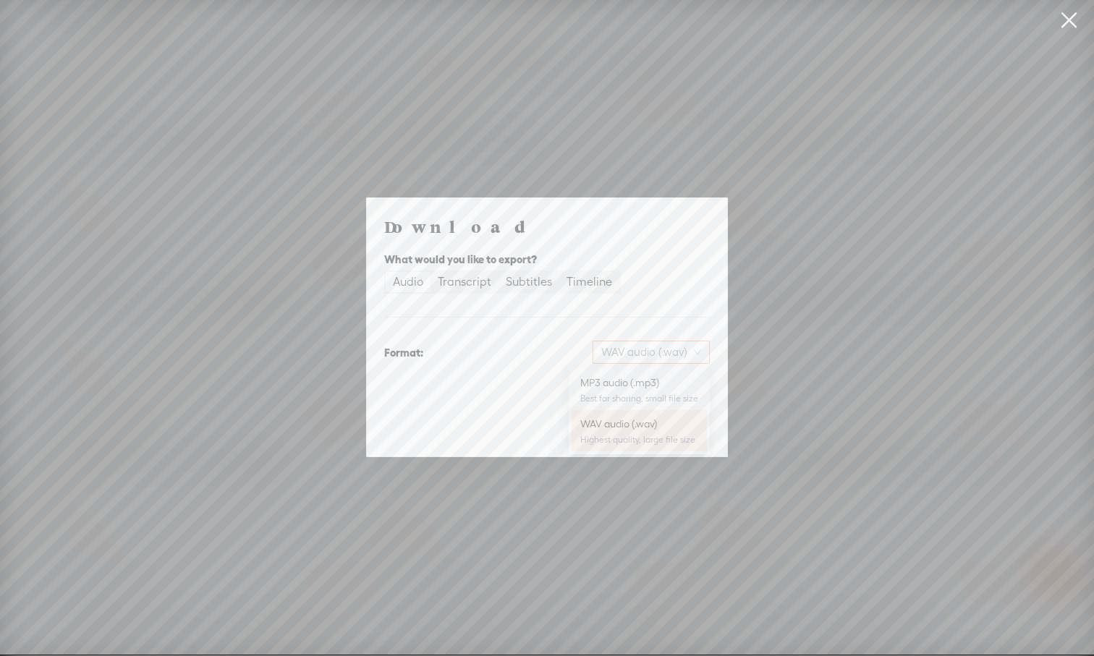
click at [666, 357] on span "WAV audio (.wav)" at bounding box center [651, 352] width 100 height 22
click at [652, 388] on div "MP3 audio (.mp3)" at bounding box center [639, 382] width 118 height 14
click at [674, 429] on span "Download" at bounding box center [672, 428] width 51 height 14
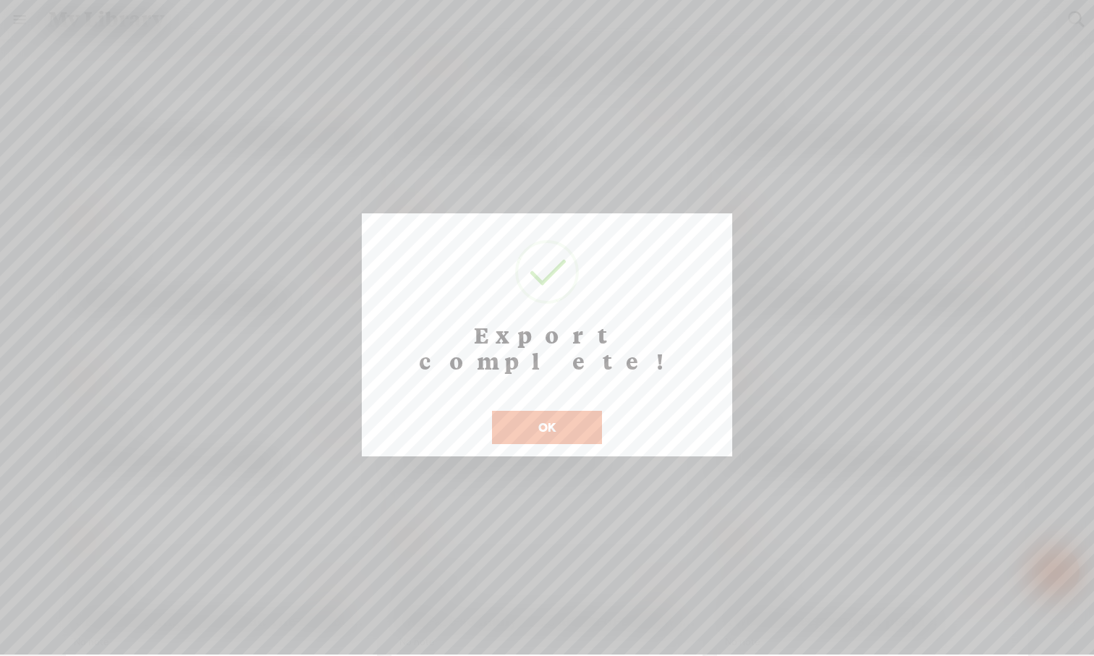
click at [563, 411] on button "OK" at bounding box center [547, 427] width 110 height 33
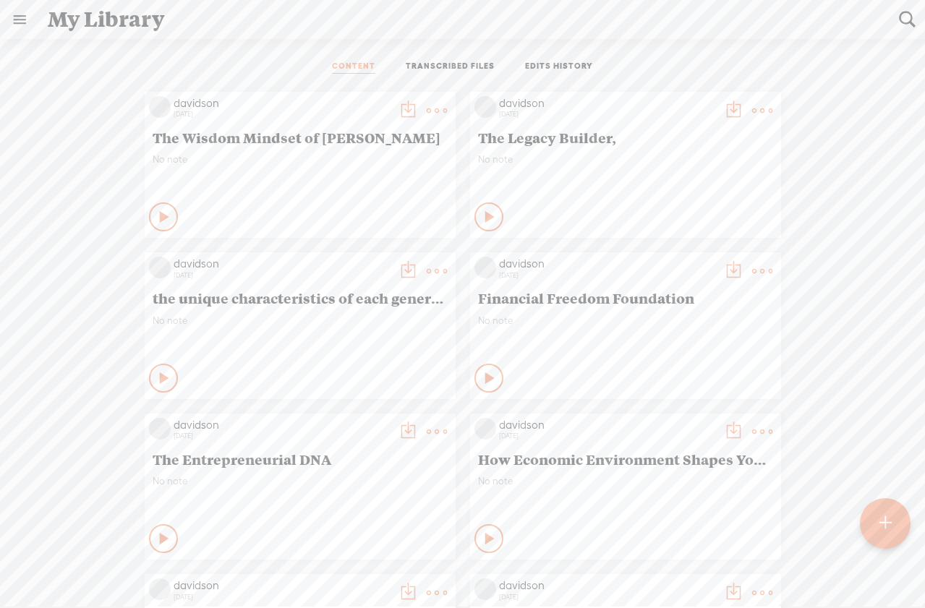
click at [161, 219] on icon at bounding box center [165, 217] width 14 height 14
click at [166, 217] on icon at bounding box center [164, 217] width 14 height 14
click at [166, 217] on icon at bounding box center [165, 217] width 14 height 14
click at [431, 114] on t at bounding box center [437, 111] width 20 height 20
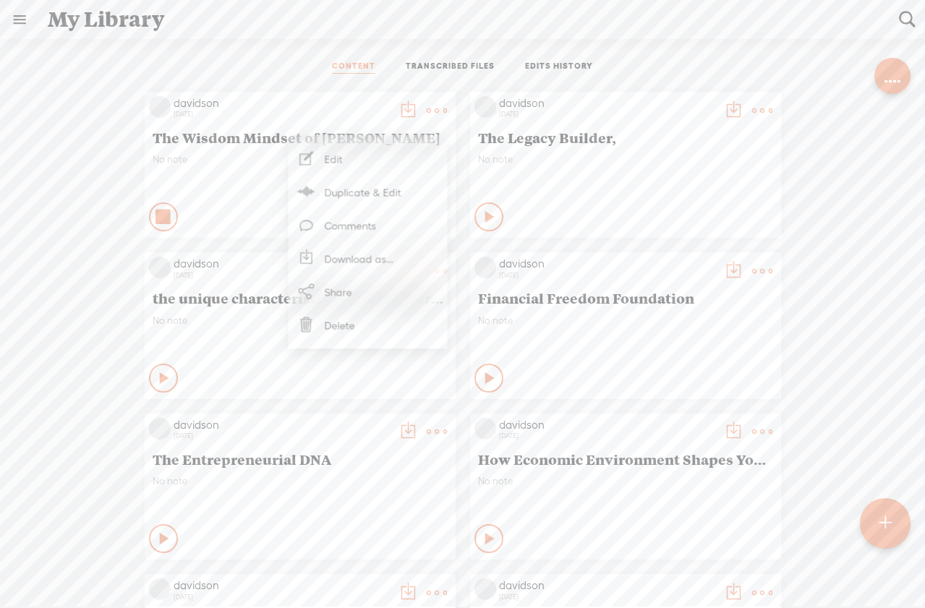
click at [393, 169] on link "Edit" at bounding box center [368, 158] width 145 height 33
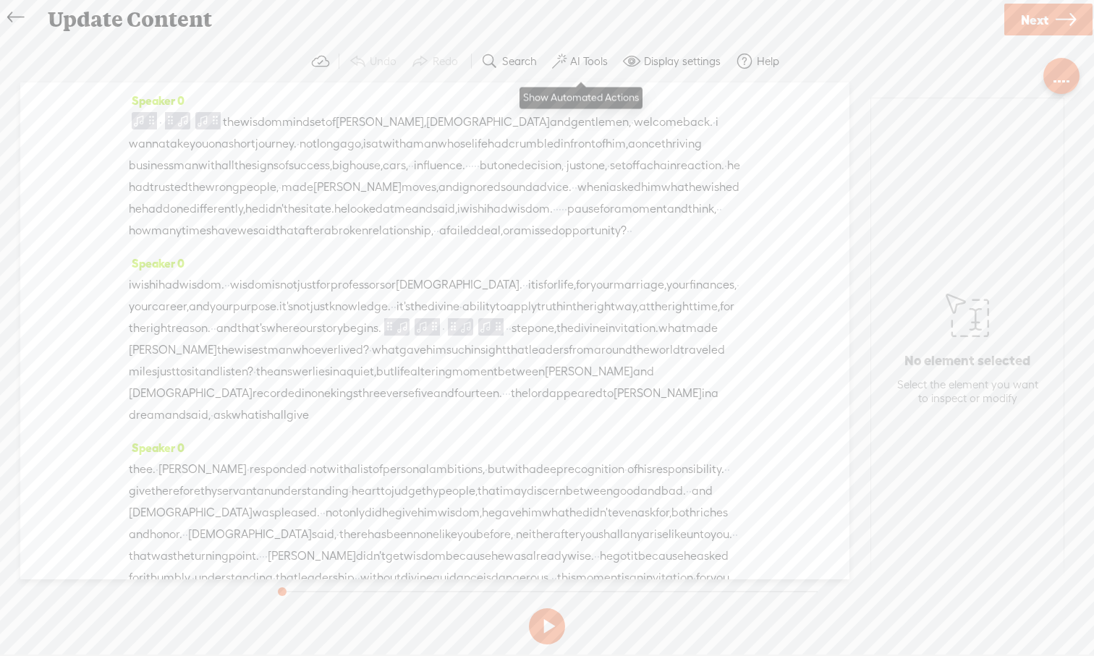
click at [584, 61] on label "AI Tools" at bounding box center [589, 61] width 38 height 14
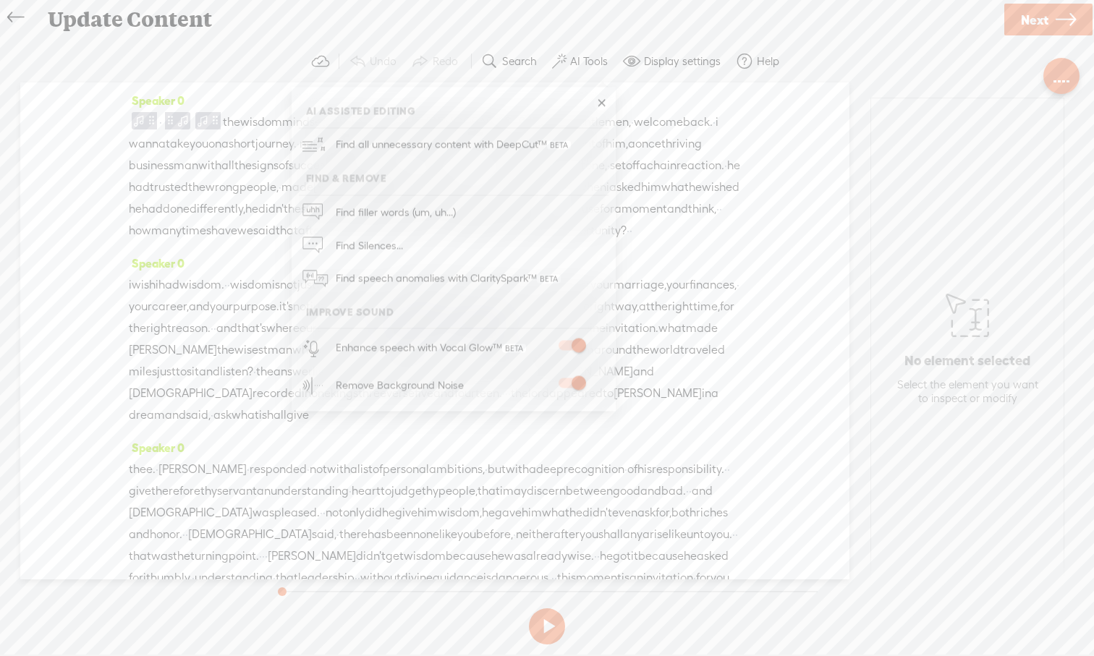
click at [779, 171] on div "Speaker 0 · the wisdom mindset of solomon, ladies and gentlemen, · welcome back…" at bounding box center [434, 330] width 829 height 497
click at [731, 426] on div "i wish i had wisdom. · · wisdom is not just for professors or theologians. · · …" at bounding box center [435, 350] width 612 height 152
click at [527, 502] on span "may" at bounding box center [515, 491] width 24 height 22
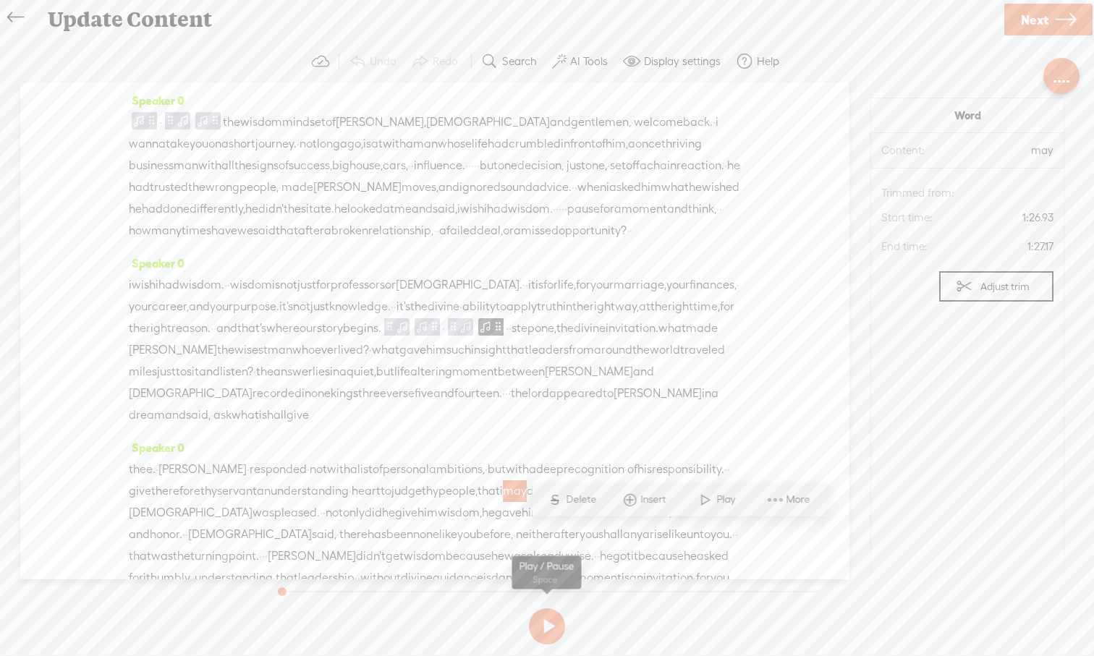
click at [550, 631] on button at bounding box center [547, 626] width 36 height 36
click at [1060, 80] on div at bounding box center [1058, 81] width 3 height 2
click at [539, 633] on button at bounding box center [547, 626] width 36 height 36
click at [553, 631] on button at bounding box center [547, 626] width 36 height 36
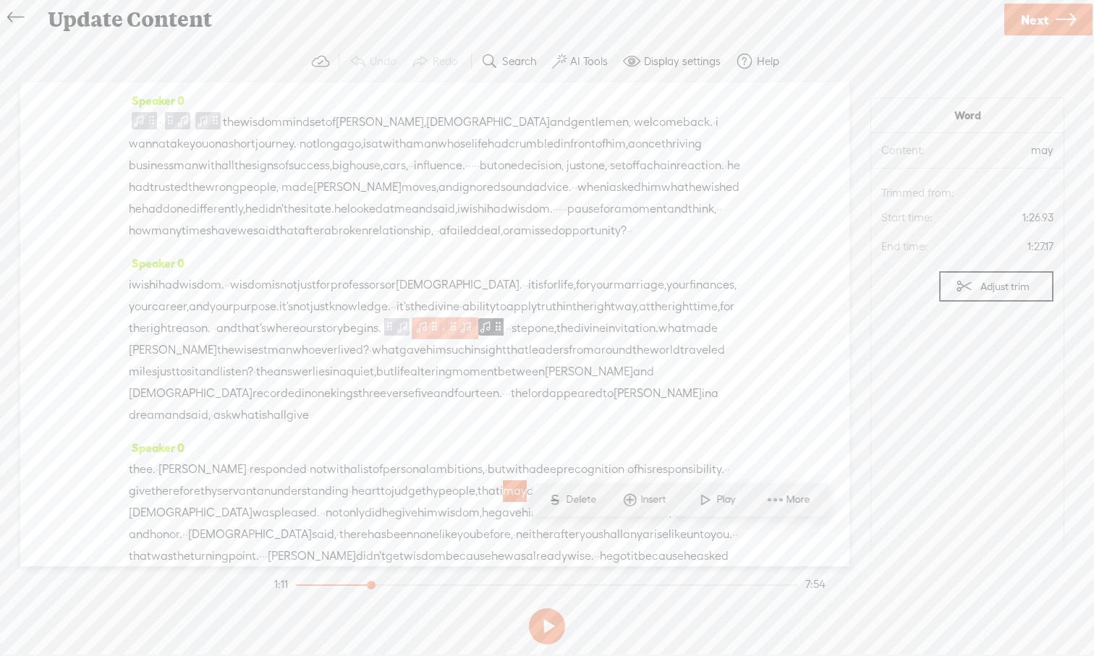
click at [414, 336] on span at bounding box center [421, 326] width 14 height 17
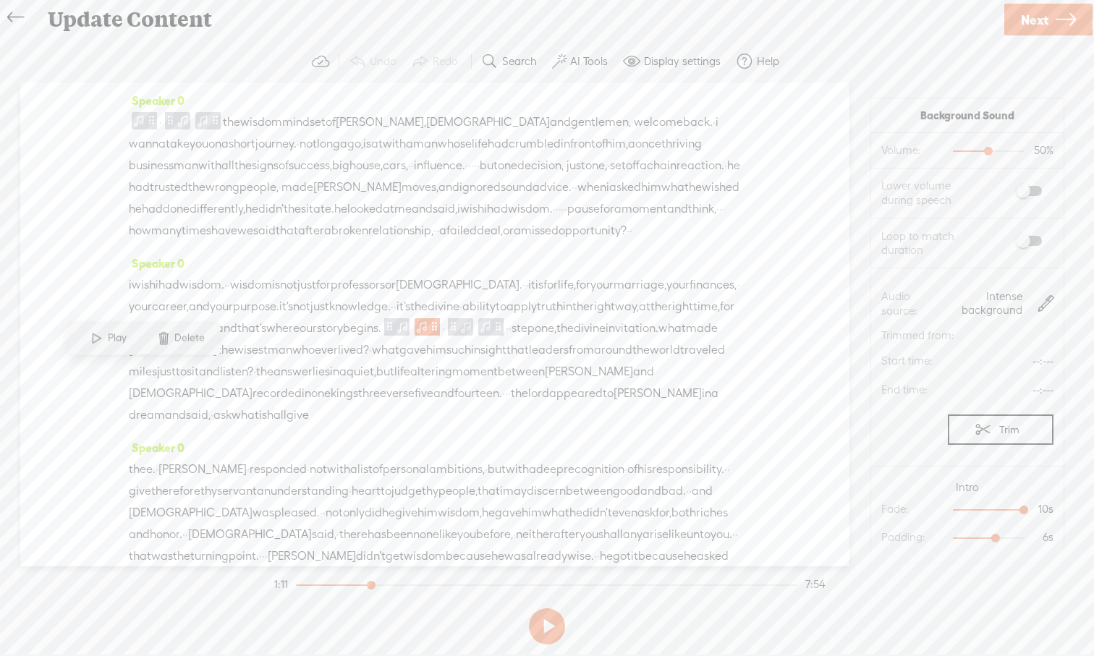
click at [668, 318] on span "right" at bounding box center [680, 307] width 25 height 22
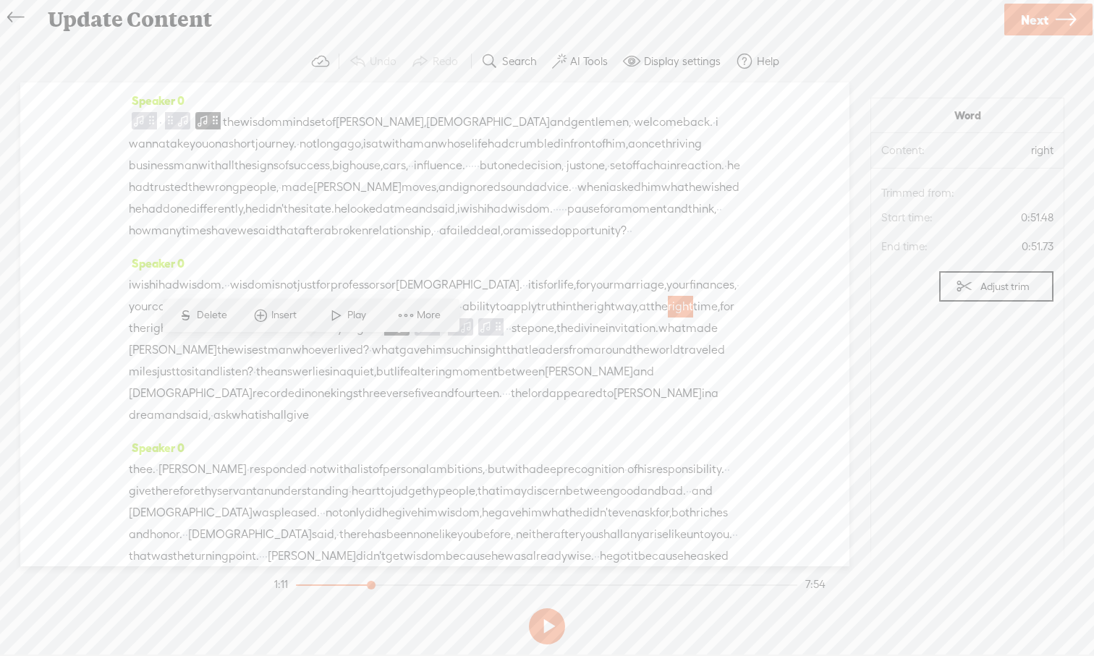
click at [341, 317] on span at bounding box center [336, 315] width 22 height 26
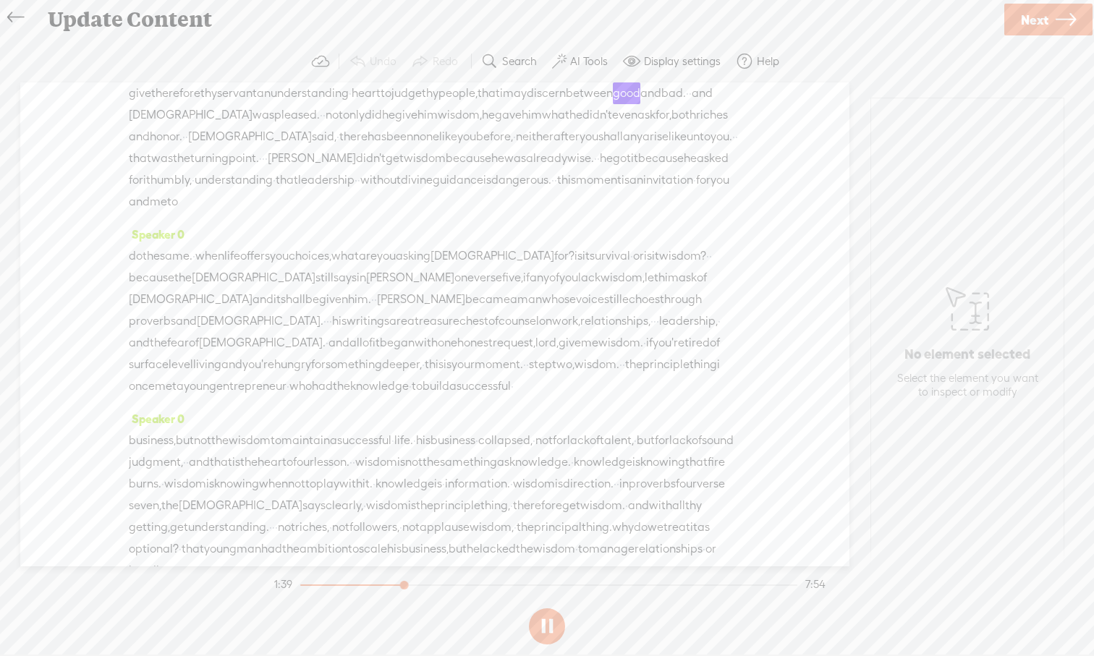
scroll to position [398, 0]
click at [817, 330] on div "Speaker 0 · the wisdom mindset of solomon, ladies and gentlemen, · welcome back…" at bounding box center [434, 324] width 829 height 484
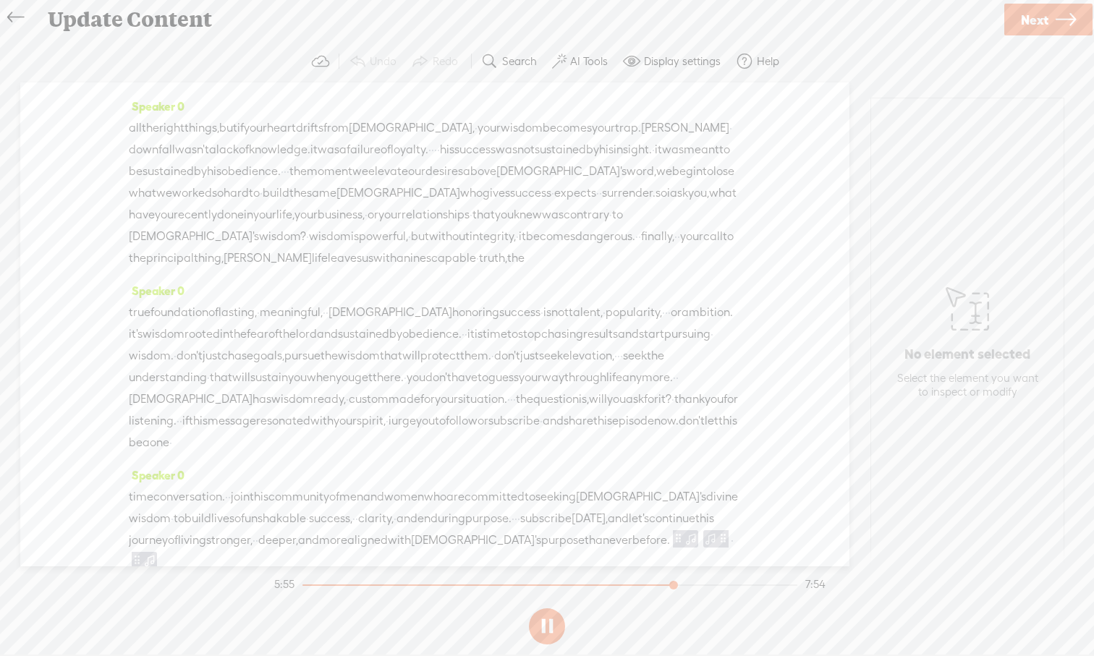
scroll to position [1637, 0]
click at [546, 628] on button at bounding box center [547, 626] width 36 height 36
drag, startPoint x: 210, startPoint y: 111, endPoint x: 122, endPoint y: 118, distance: 88.5
click at [122, 118] on div "Speaker 0 · the wisdom mindset of solomon, ladies and gentlemen, · welcome back…" at bounding box center [434, 324] width 829 height 484
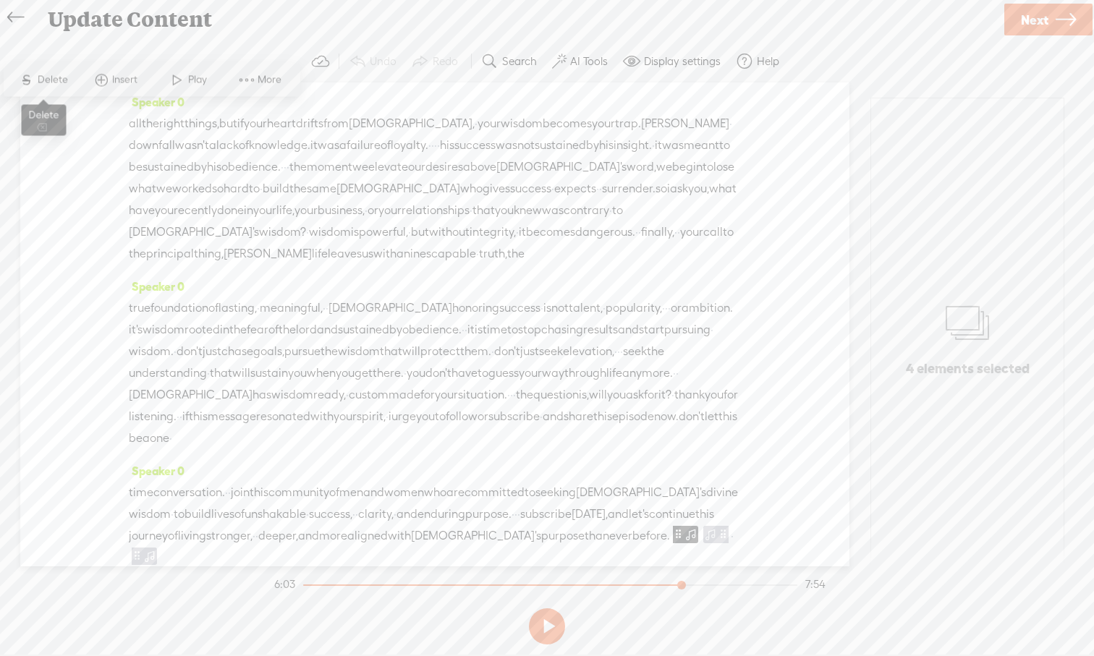
click at [54, 83] on span "Delete" at bounding box center [55, 80] width 34 height 14
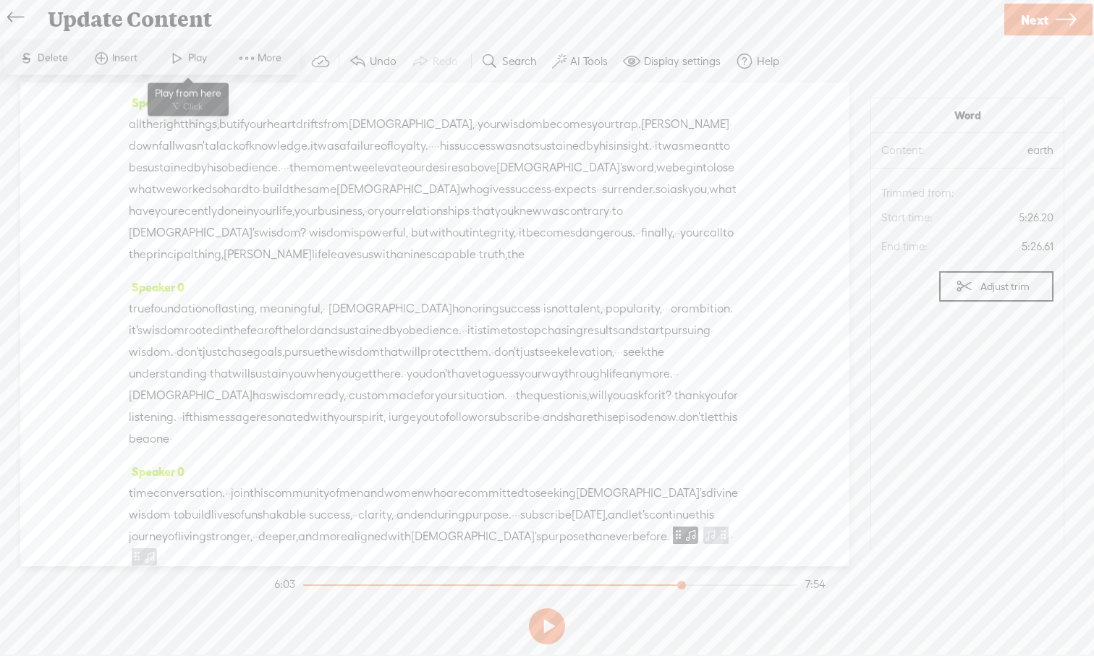
click at [179, 59] on span at bounding box center [177, 59] width 22 height 26
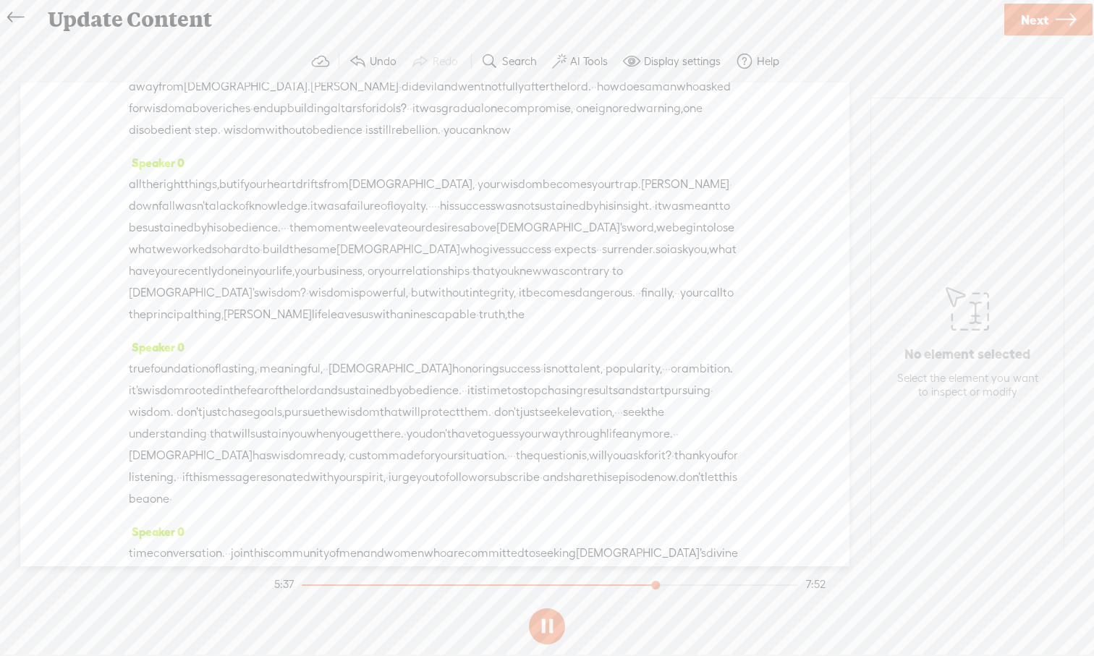
scroll to position [1572, 0]
click at [554, 624] on button at bounding box center [547, 626] width 36 height 36
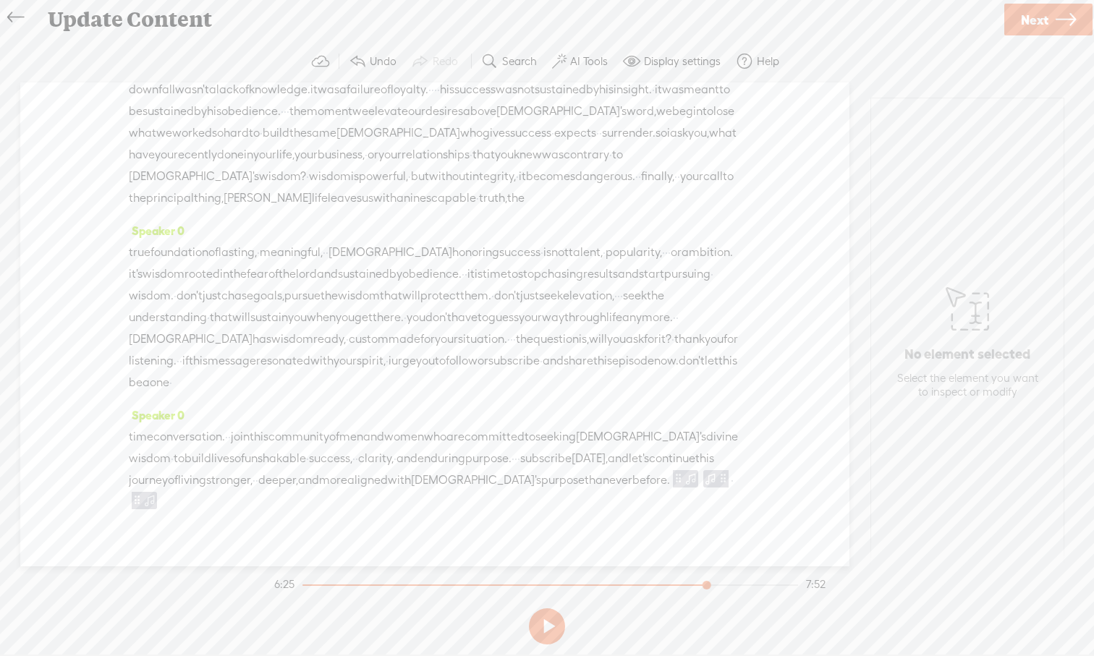
scroll to position [1669, 0]
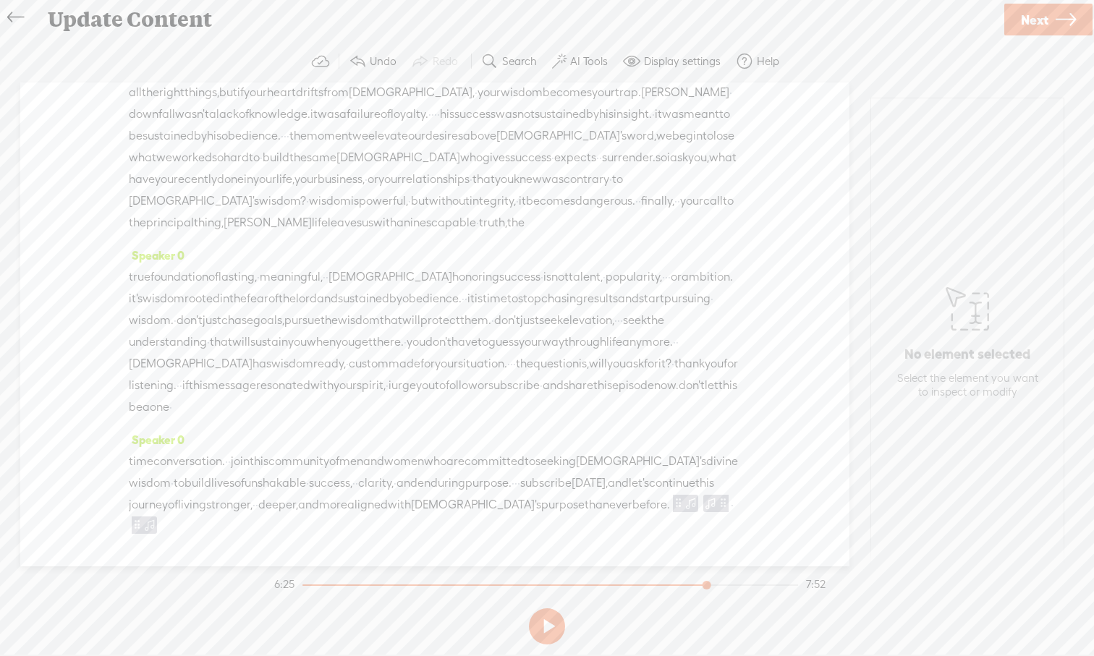
click at [635, 212] on span "·" at bounding box center [636, 201] width 3 height 22
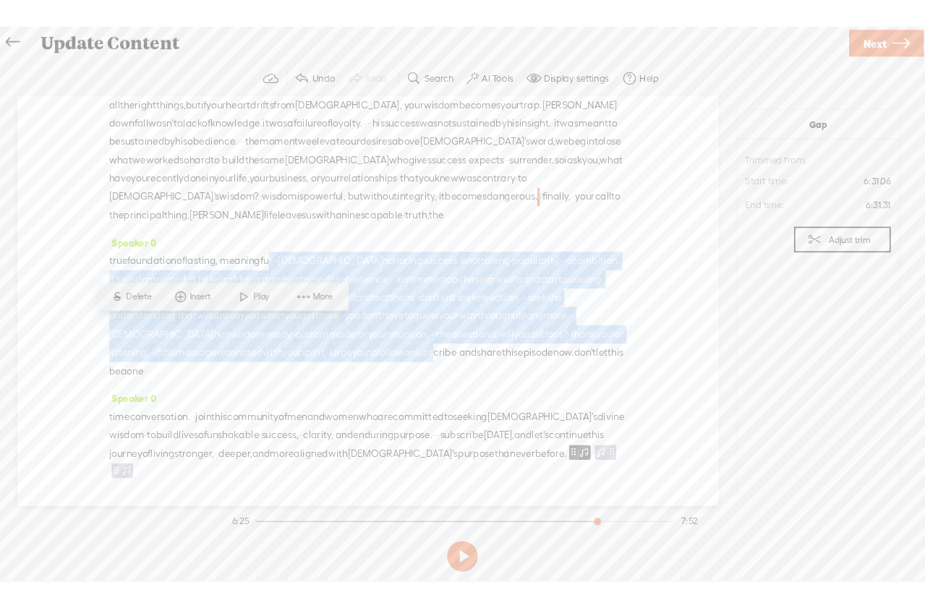
scroll to position [1877, 0]
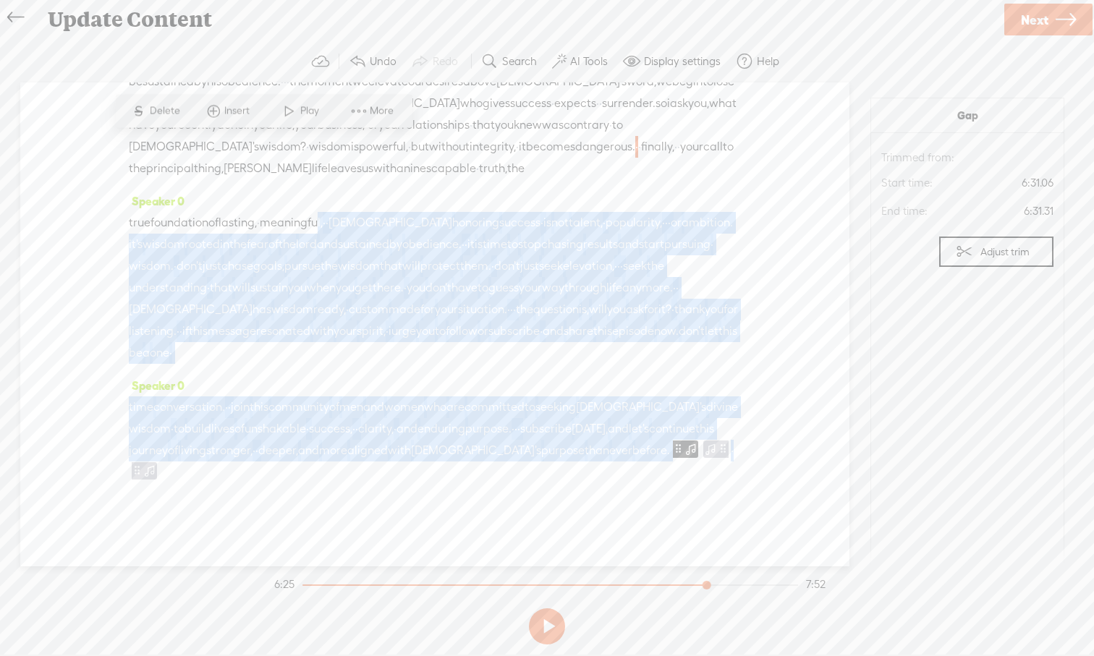
drag, startPoint x: 339, startPoint y: 434, endPoint x: 356, endPoint y: 581, distance: 147.9
click at [356, 582] on div "Trebble audio editor works best with Google Chrome or Firefox. Please switch yo…" at bounding box center [546, 346] width 1065 height 610
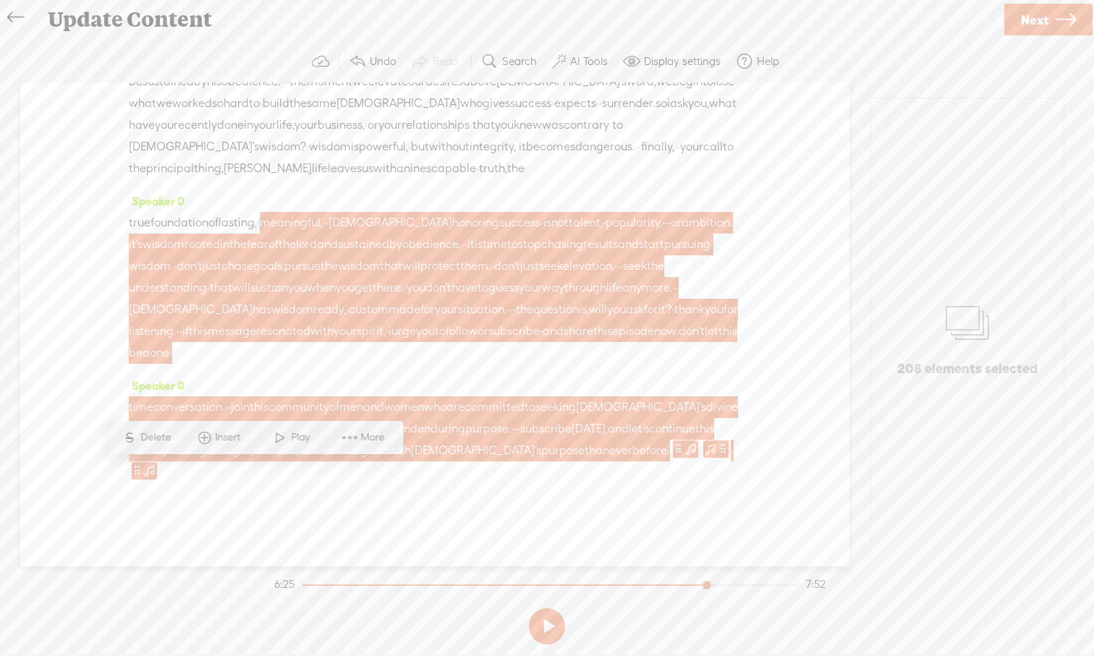
click at [370, 210] on div "Speaker 0 true foundation of lasting, · meaningful, · · god honoring success · …" at bounding box center [435, 282] width 612 height 184
click at [268, 248] on span "fear" at bounding box center [258, 245] width 22 height 22
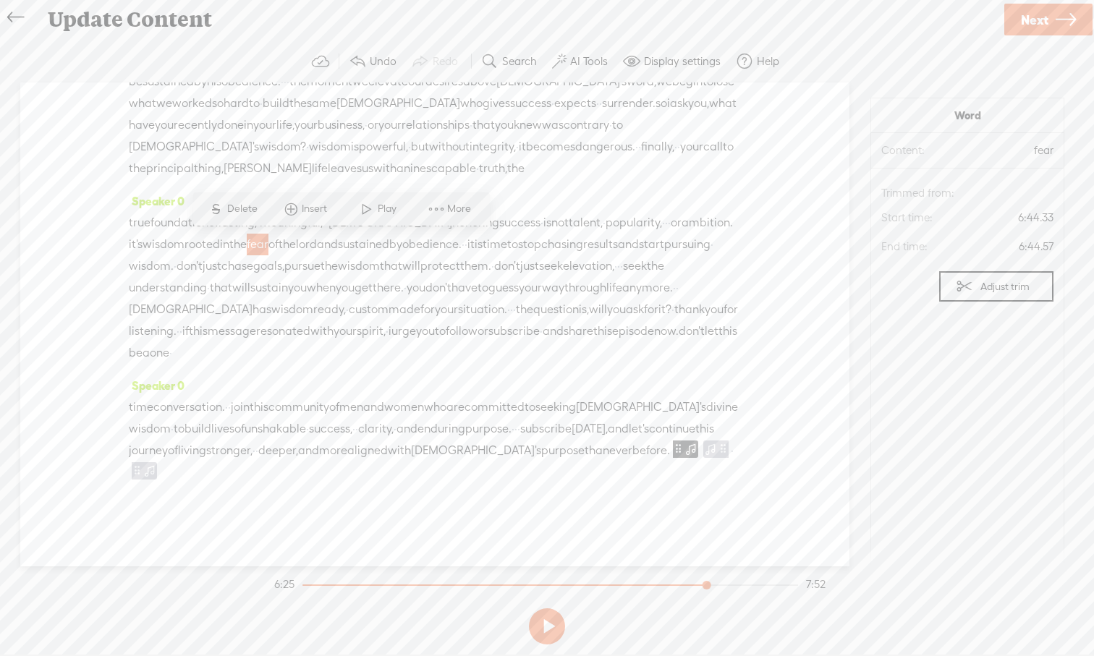
click at [348, 161] on div "all the right things, but if your heart drifts from god, · your wisdom becomes …" at bounding box center [435, 103] width 612 height 152
click at [635, 145] on span "·" at bounding box center [636, 147] width 3 height 22
drag, startPoint x: 264, startPoint y: 145, endPoint x: 275, endPoint y: 146, distance: 10.9
click at [275, 146] on div "all the right things, but if your heart drifts from god, · your wisdom becomes …" at bounding box center [435, 103] width 612 height 152
click at [524, 160] on span at bounding box center [538, 169] width 29 height 22
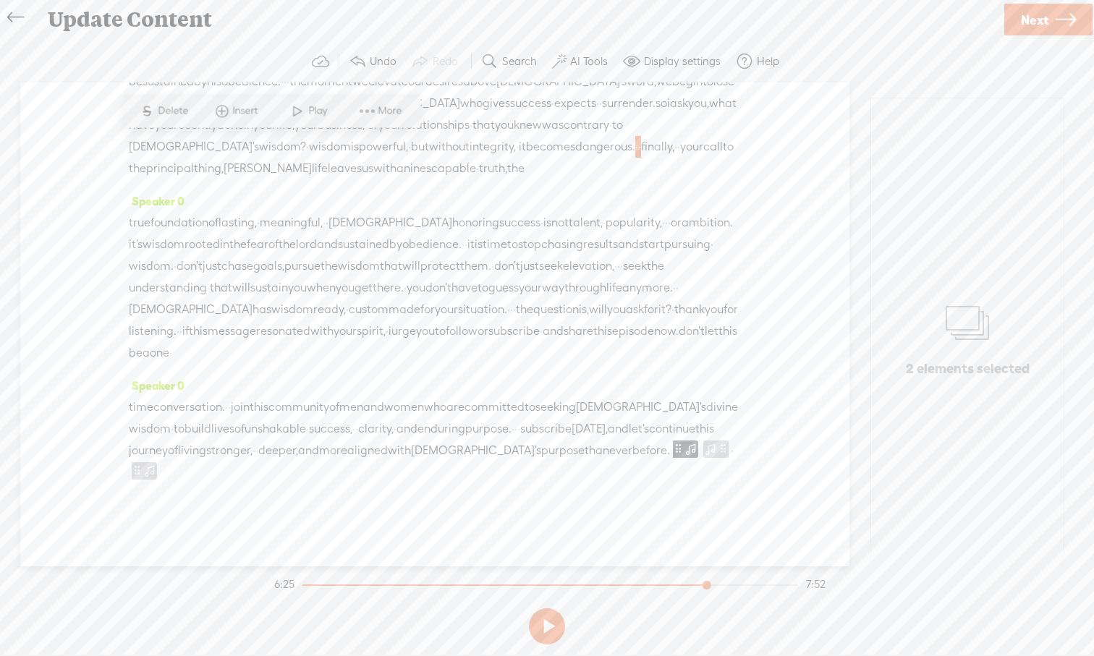
click at [641, 138] on span "finally," at bounding box center [657, 147] width 33 height 22
click at [638, 144] on span "·" at bounding box center [639, 147] width 3 height 22
click at [635, 144] on span "·" at bounding box center [636, 147] width 3 height 22
click at [231, 114] on span "Insert" at bounding box center [238, 111] width 29 height 14
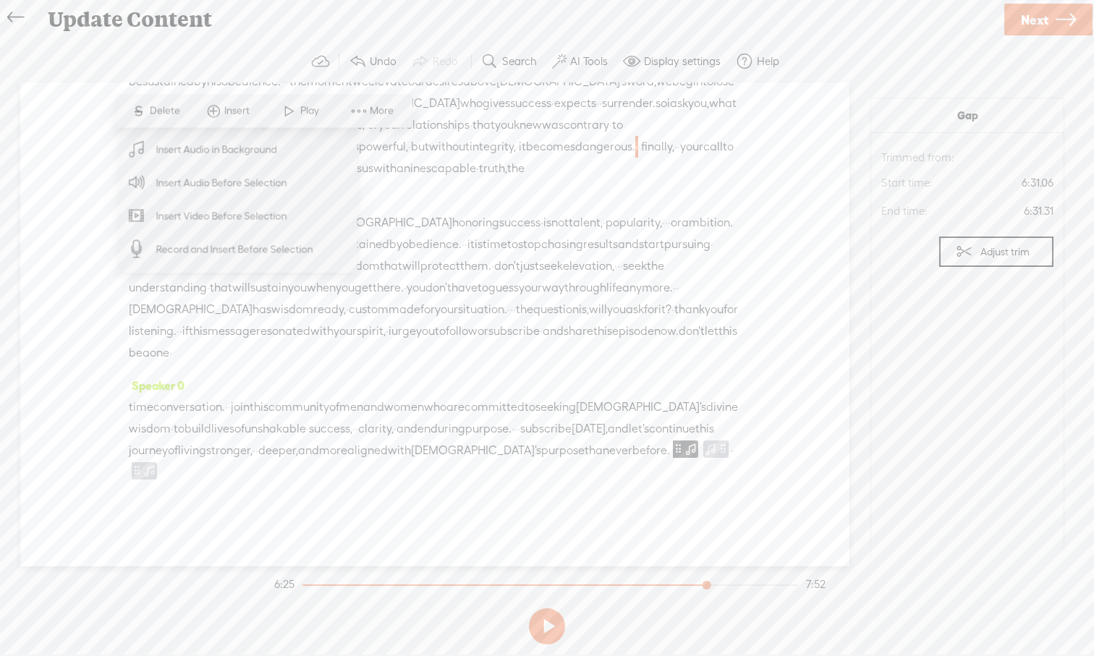
click at [235, 155] on span "Insert Audio in Background" at bounding box center [217, 149] width 178 height 33
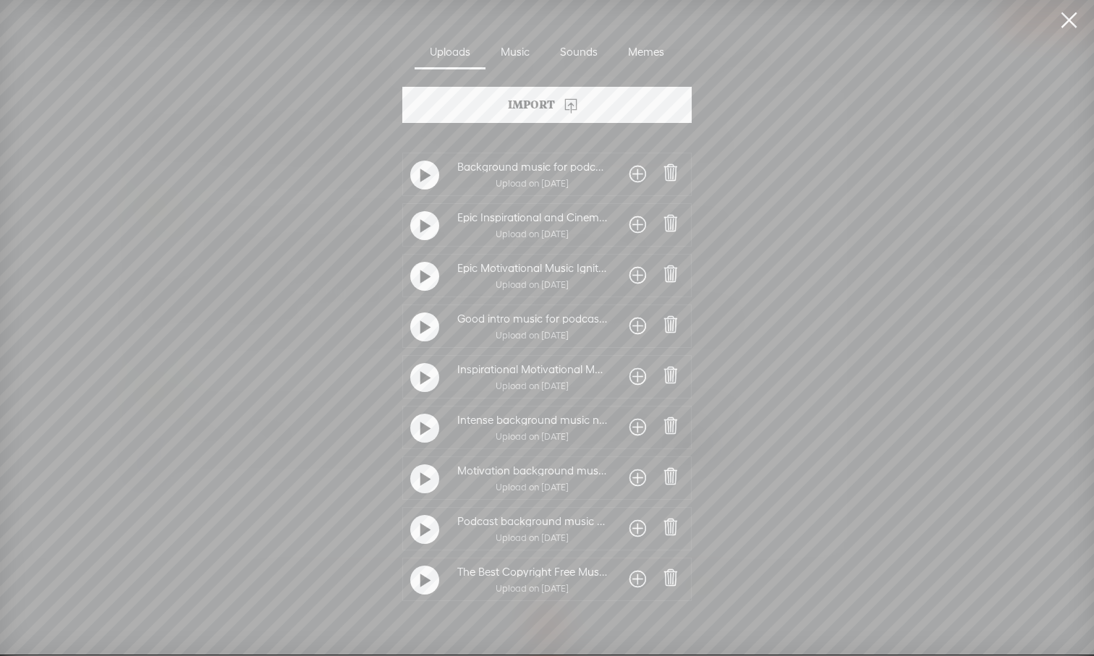
click at [428, 428] on div at bounding box center [424, 428] width 29 height 29
click at [629, 428] on span at bounding box center [637, 427] width 17 height 23
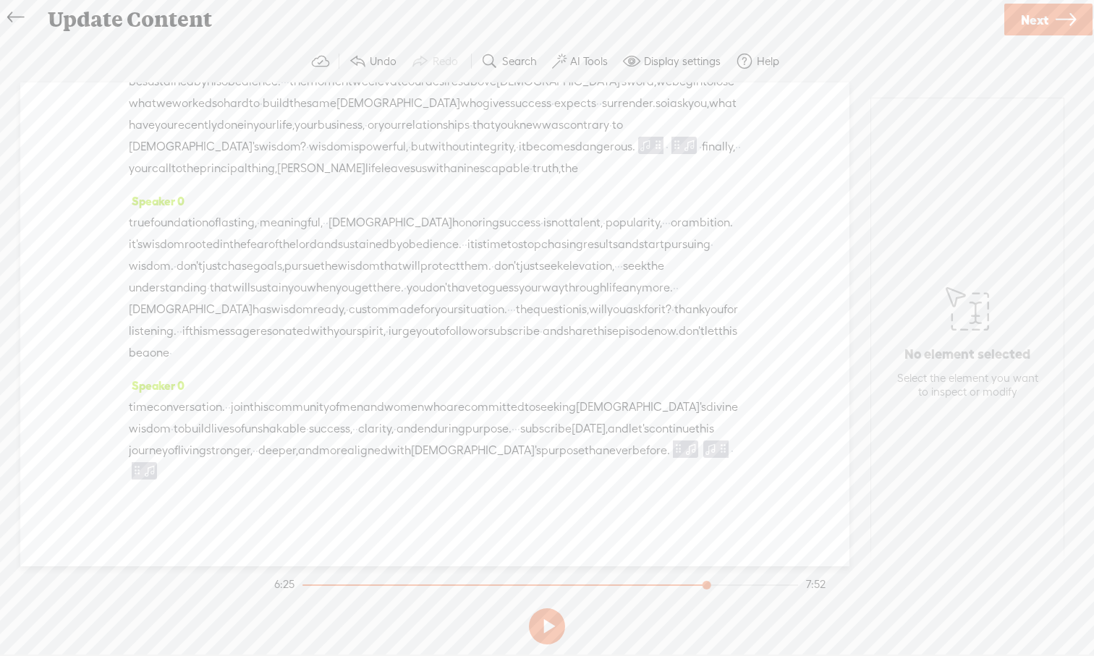
click at [575, 148] on span "dangerous." at bounding box center [605, 147] width 60 height 22
click at [665, 150] on span "·" at bounding box center [666, 147] width 3 height 22
click at [671, 148] on span at bounding box center [676, 144] width 11 height 17
drag, startPoint x: 955, startPoint y: 510, endPoint x: 1028, endPoint y: 510, distance: 72.3
click at [1029, 511] on div at bounding box center [1024, 511] width 33 height 33
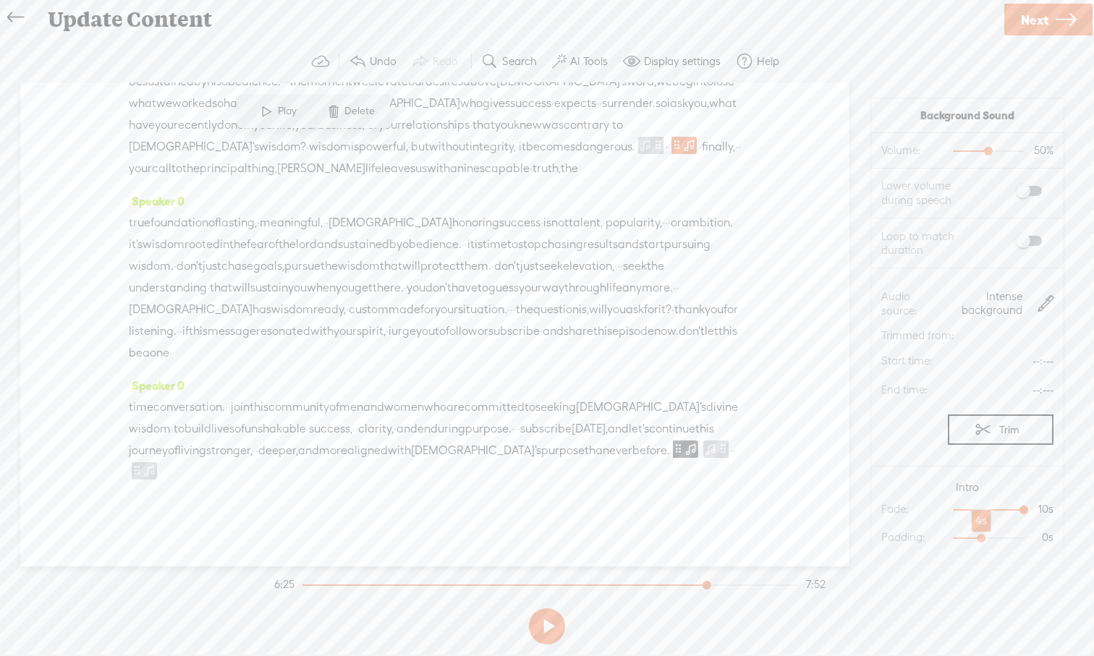
drag, startPoint x: 953, startPoint y: 540, endPoint x: 980, endPoint y: 539, distance: 26.8
click at [980, 539] on div at bounding box center [982, 539] width 33 height 33
click at [401, 132] on span "relationships" at bounding box center [435, 125] width 68 height 22
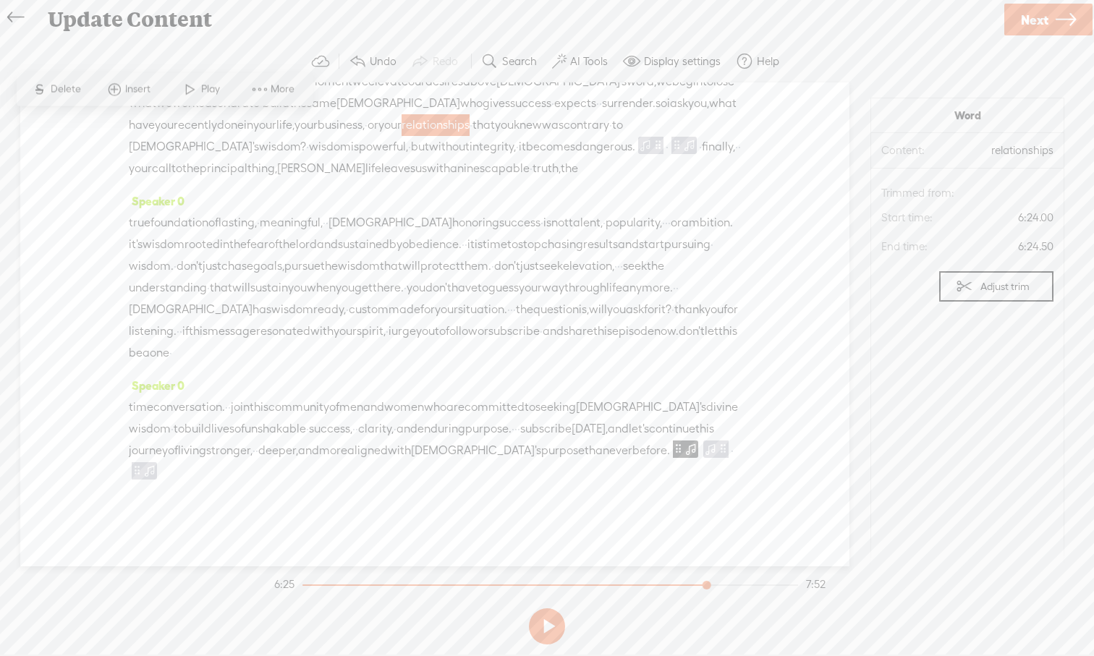
click at [187, 92] on span at bounding box center [190, 90] width 22 height 26
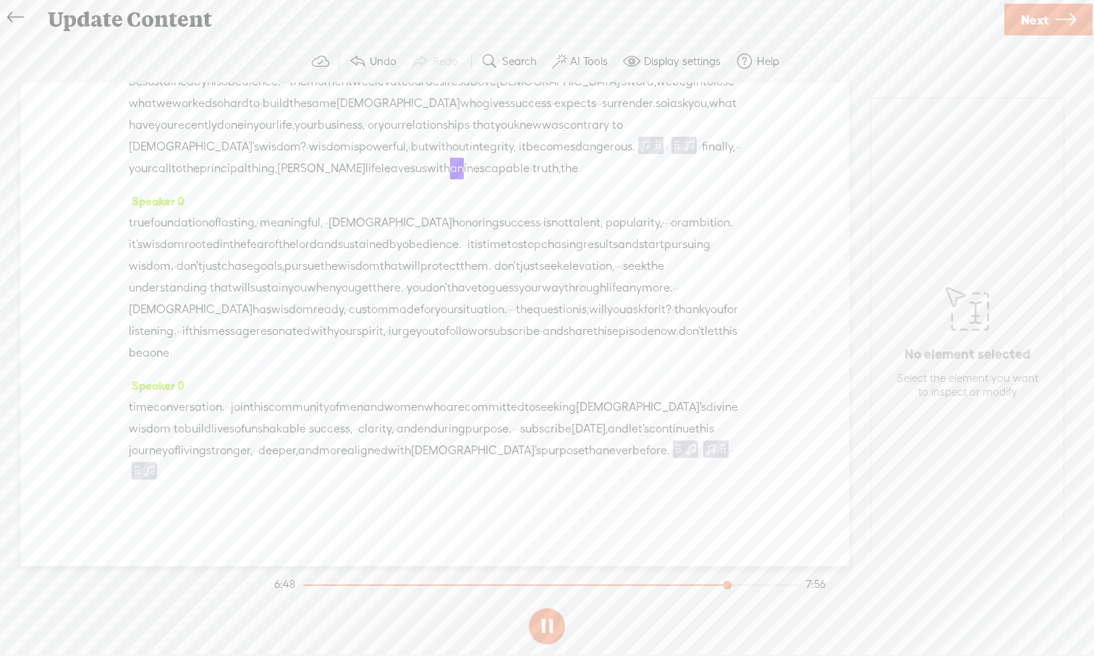
click at [401, 130] on span "relationships" at bounding box center [435, 125] width 68 height 22
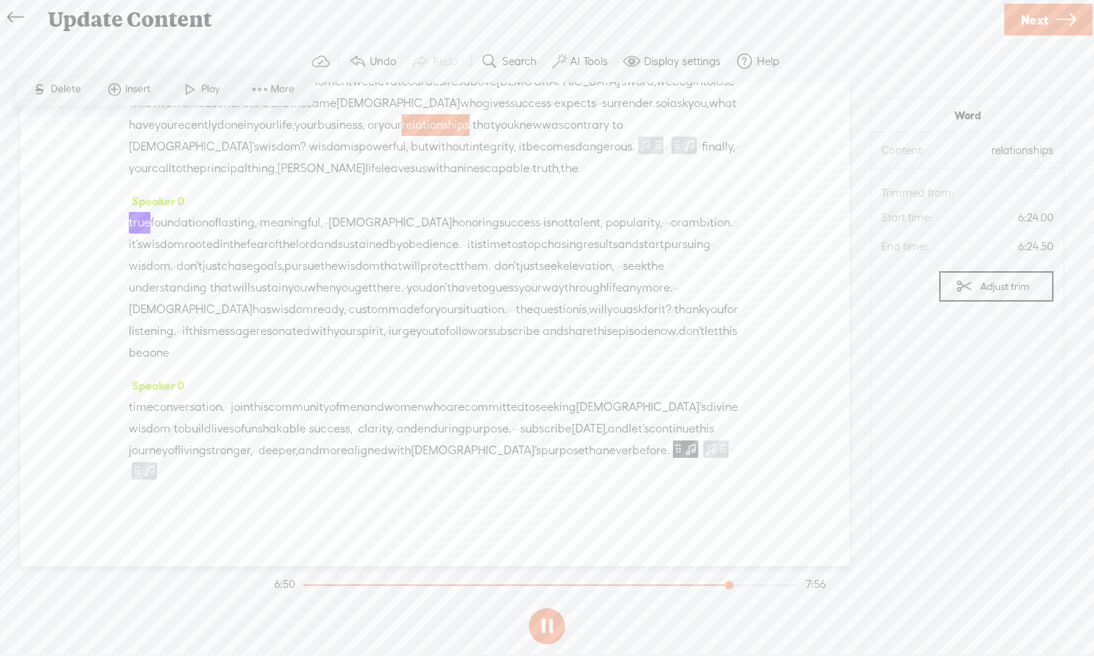
click at [188, 98] on span at bounding box center [190, 90] width 22 height 26
click at [526, 145] on span "becomes" at bounding box center [550, 147] width 49 height 22
click at [195, 116] on span at bounding box center [193, 111] width 22 height 26
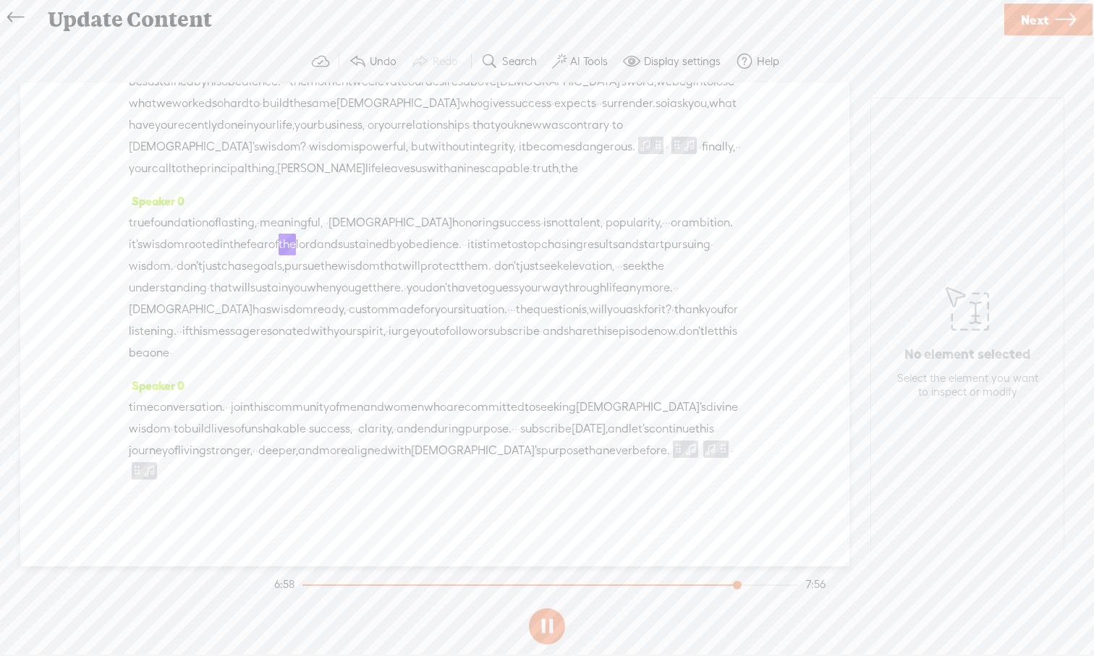
click at [472, 122] on span "that" at bounding box center [483, 125] width 22 height 22
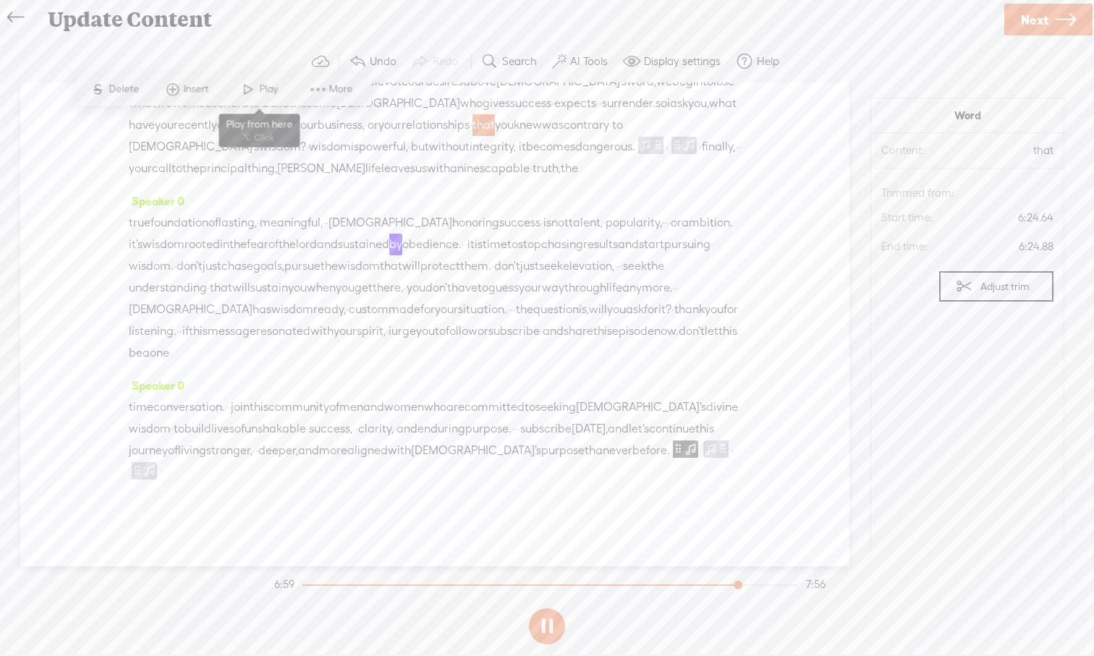
click at [243, 97] on span at bounding box center [248, 90] width 22 height 26
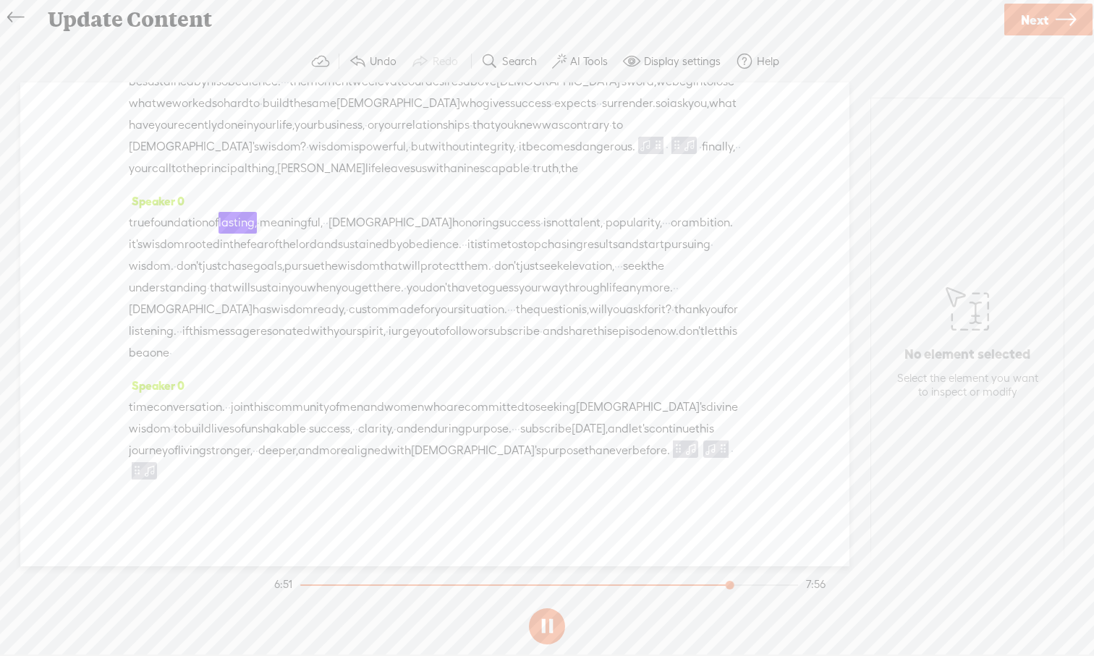
click at [551, 623] on button at bounding box center [547, 626] width 36 height 36
click at [472, 132] on span "that" at bounding box center [483, 125] width 22 height 22
click at [245, 91] on span at bounding box center [248, 90] width 22 height 26
click at [401, 127] on span "relationships" at bounding box center [435, 125] width 68 height 22
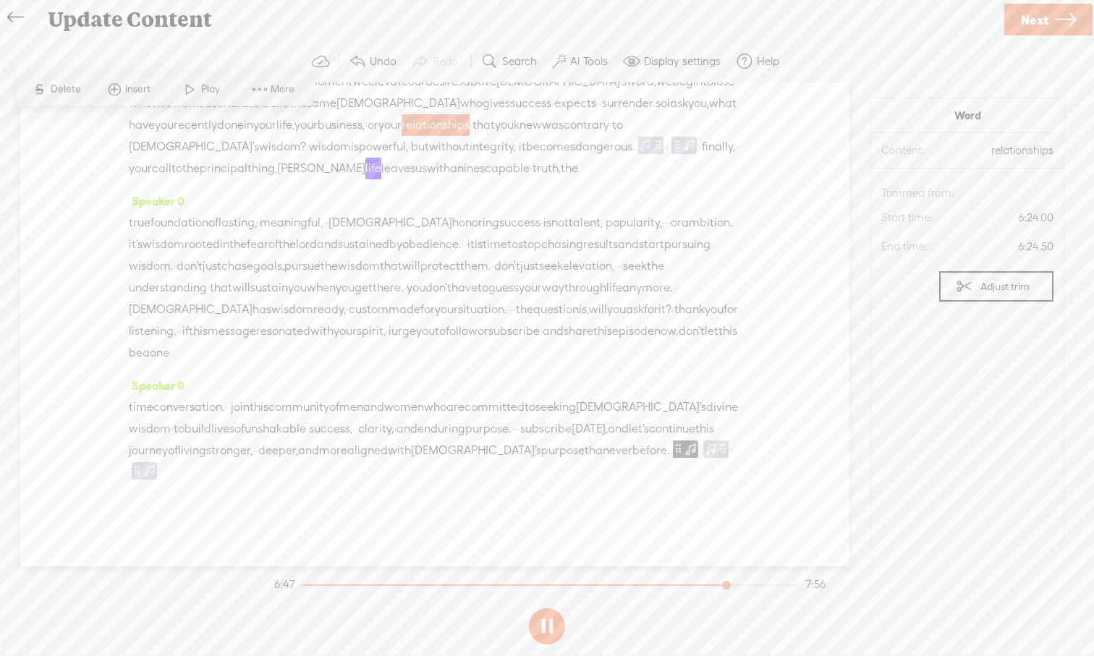
click at [194, 96] on span at bounding box center [190, 90] width 22 height 26
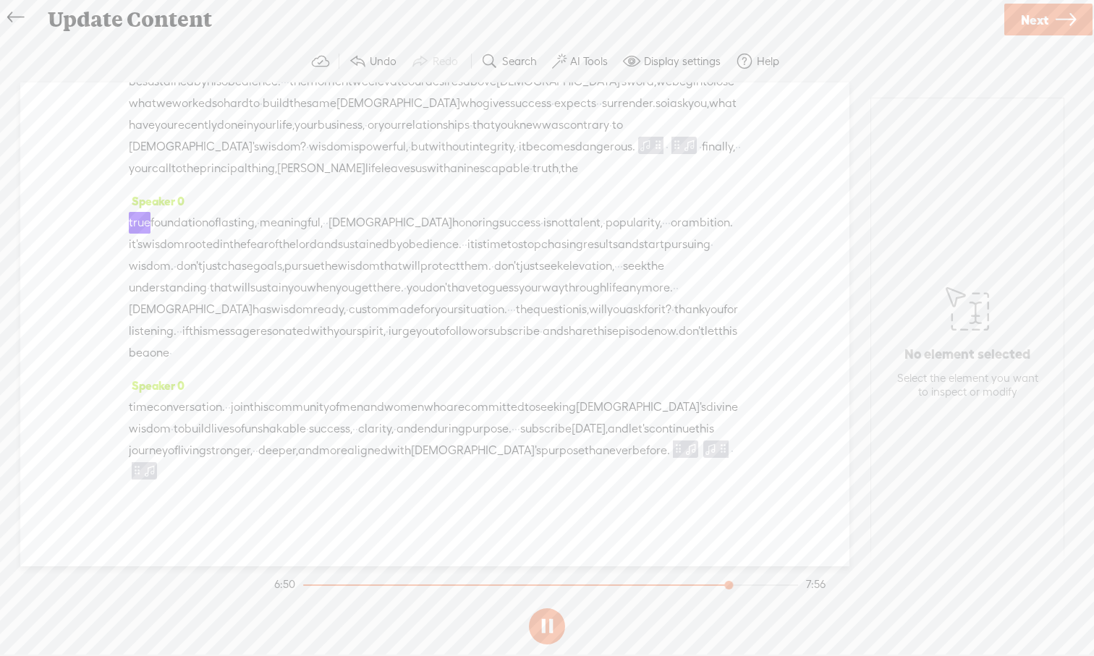
click at [575, 143] on span "dangerous." at bounding box center [605, 147] width 60 height 22
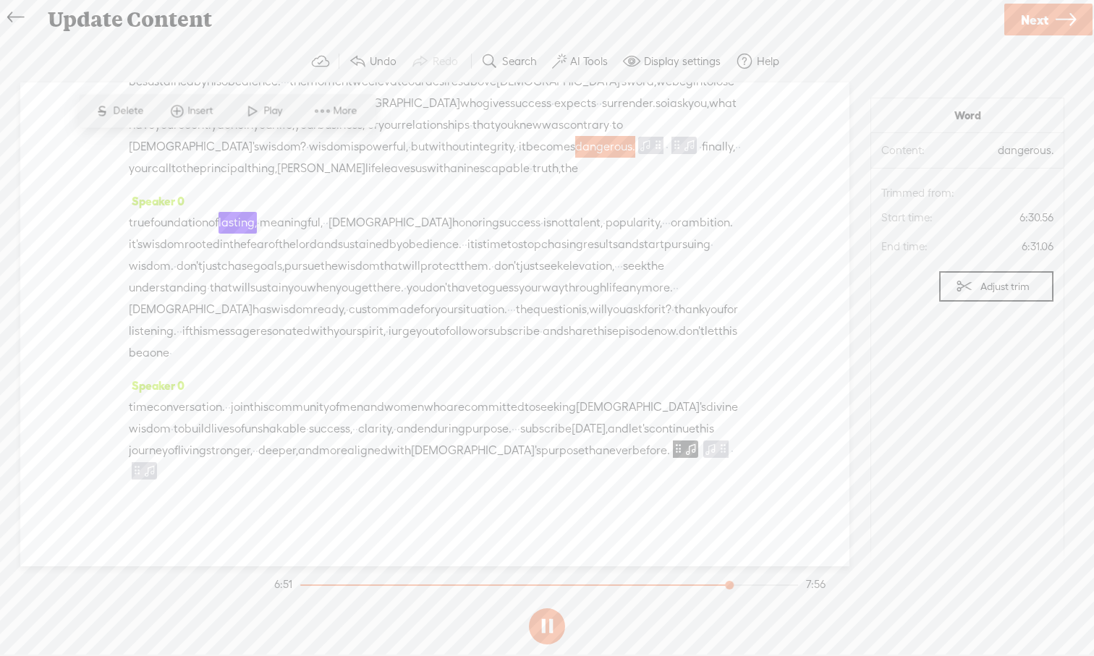
click at [250, 114] on span at bounding box center [253, 111] width 22 height 26
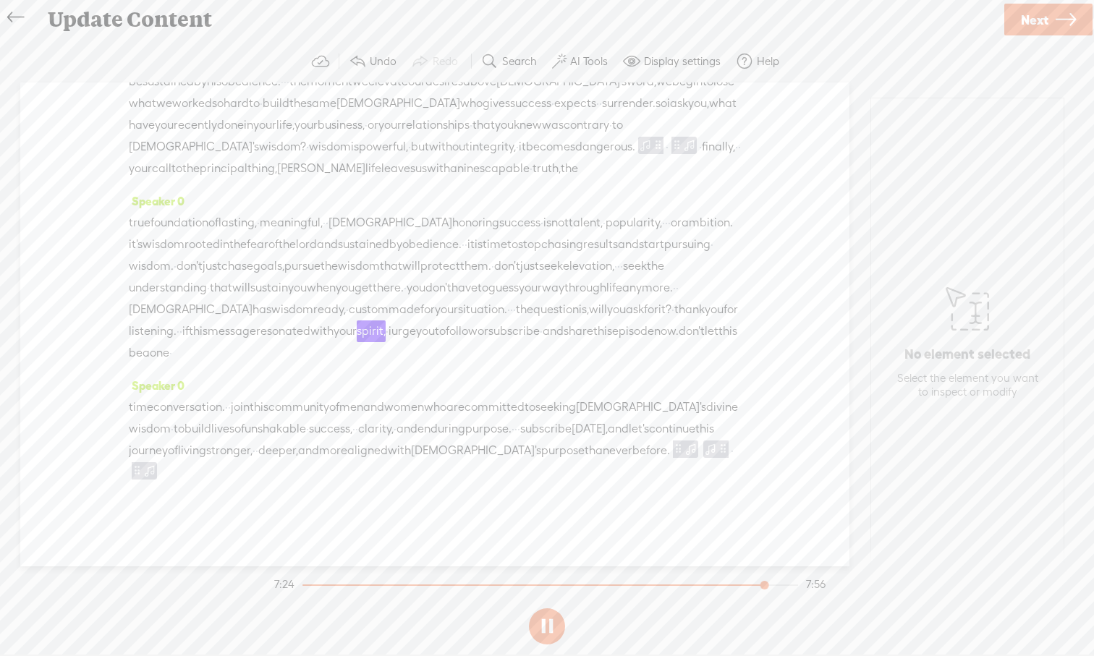
click at [472, 132] on span "that" at bounding box center [483, 125] width 22 height 22
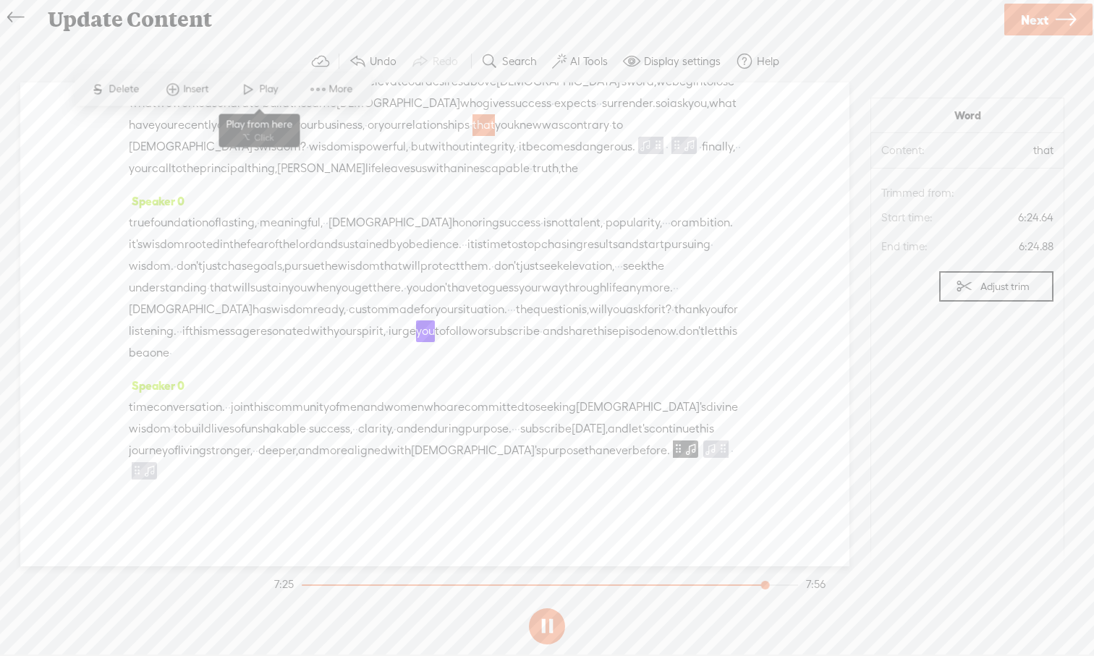
click at [250, 96] on span at bounding box center [248, 90] width 22 height 26
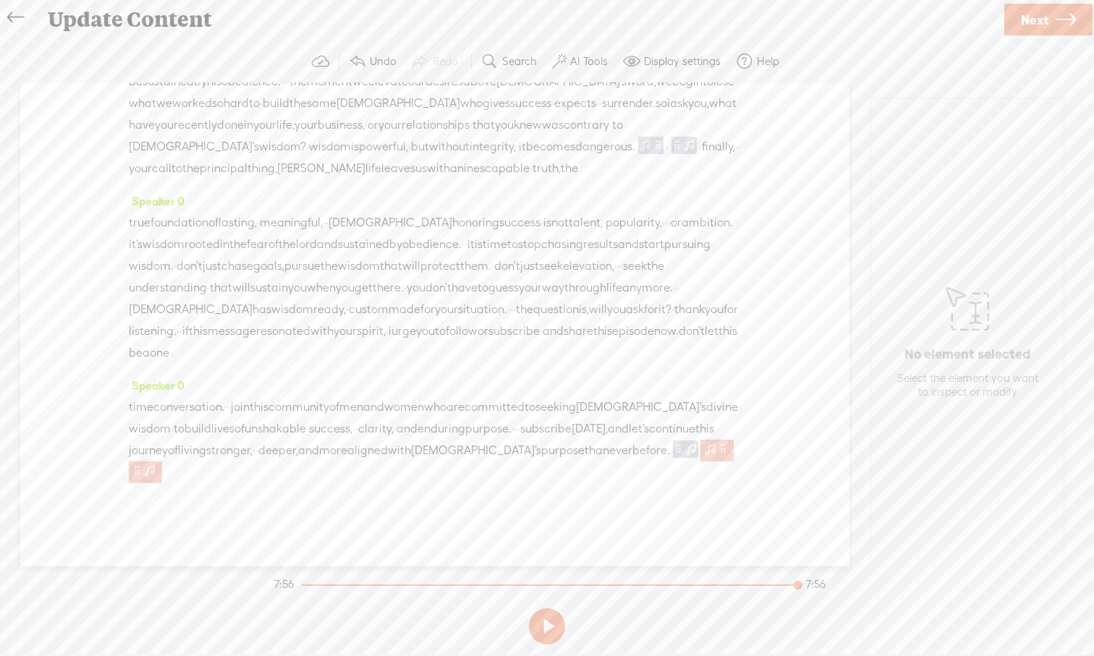
click at [157, 474] on span at bounding box center [149, 469] width 14 height 17
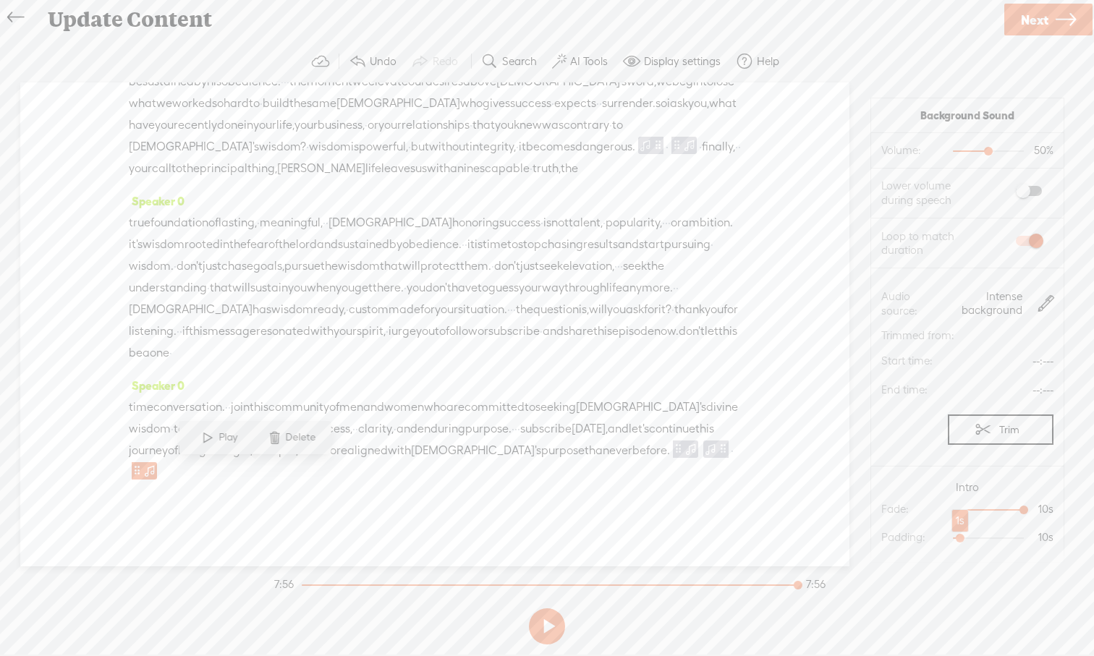
drag, startPoint x: 1022, startPoint y: 537, endPoint x: 960, endPoint y: 546, distance: 62.8
click at [960, 546] on div at bounding box center [961, 539] width 33 height 33
click at [629, 440] on span "let's" at bounding box center [639, 429] width 20 height 22
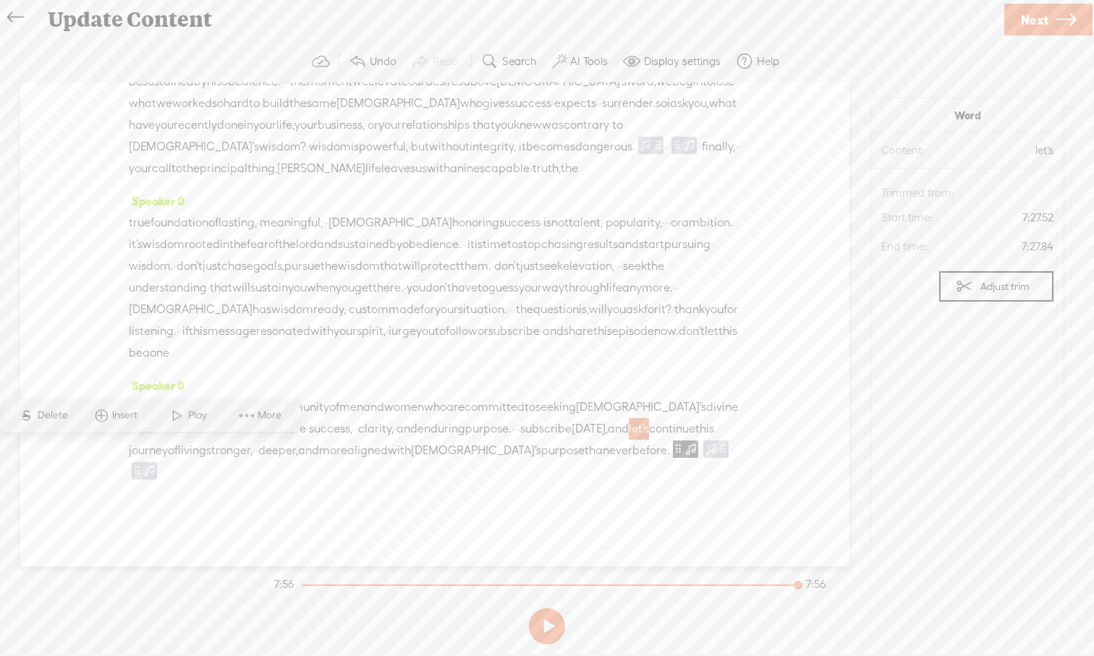
click at [169, 421] on span at bounding box center [177, 416] width 22 height 26
click at [718, 458] on span at bounding box center [723, 448] width 11 height 17
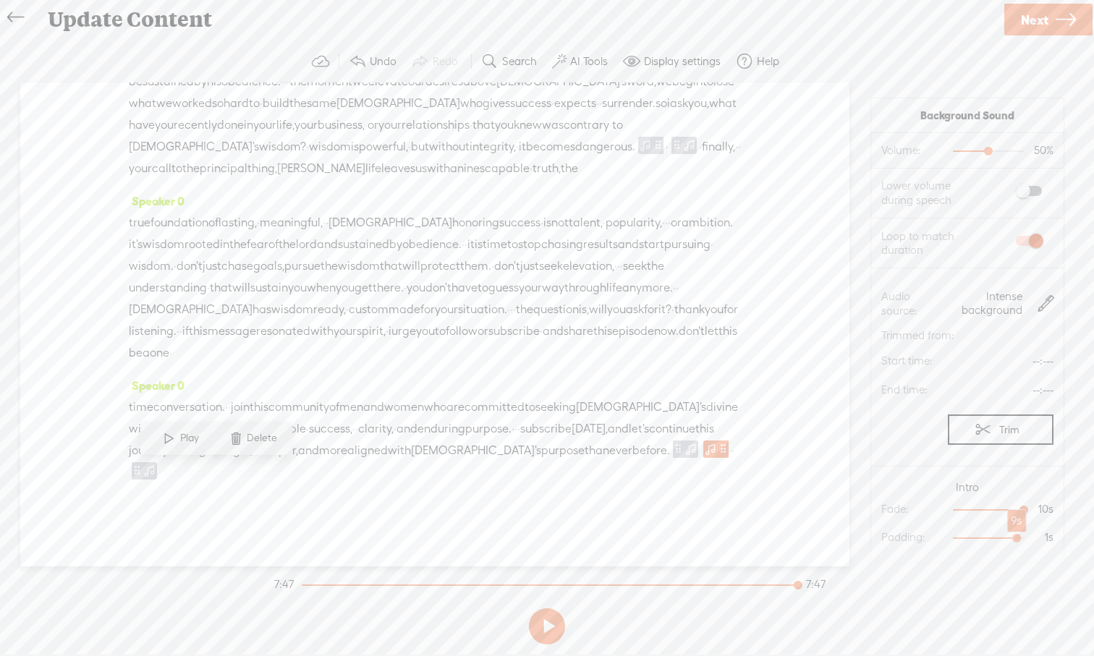
drag, startPoint x: 960, startPoint y: 539, endPoint x: 1015, endPoint y: 542, distance: 55.0
click at [1015, 542] on div at bounding box center [1017, 539] width 33 height 33
drag, startPoint x: 1026, startPoint y: 509, endPoint x: 1016, endPoint y: 509, distance: 10.1
click at [1016, 509] on div at bounding box center [1017, 511] width 33 height 33
drag, startPoint x: 1018, startPoint y: 540, endPoint x: 990, endPoint y: 537, distance: 27.6
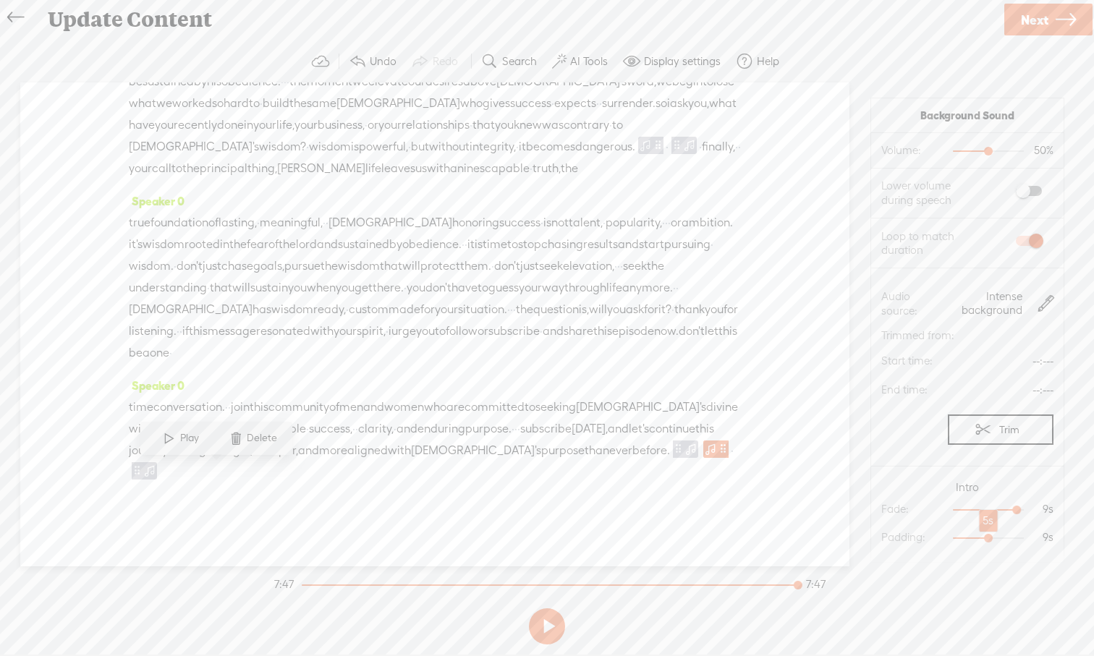
click at [990, 537] on div at bounding box center [989, 539] width 33 height 33
click at [1024, 511] on div at bounding box center [1024, 511] width 33 height 33
click at [138, 408] on span "time" at bounding box center [141, 407] width 25 height 22
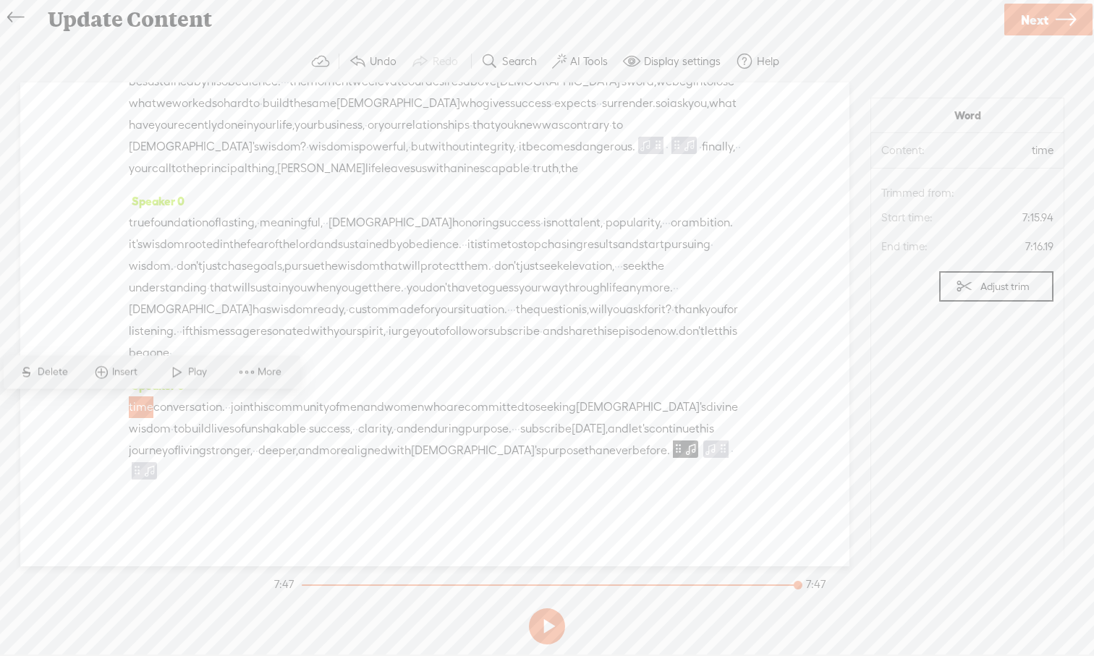
click at [168, 372] on span at bounding box center [177, 372] width 22 height 26
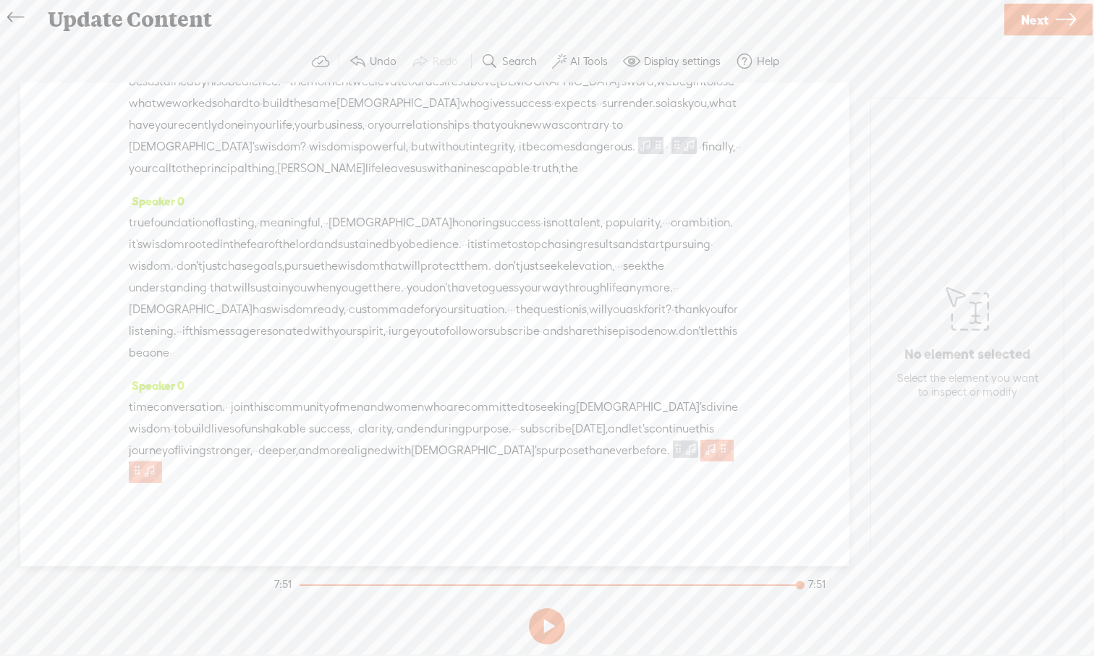
click at [142, 469] on span at bounding box center [137, 469] width 11 height 17
click at [488, 375] on div "Speaker 0 time conversation. · · join this community of men and women who are c…" at bounding box center [435, 434] width 612 height 119
click at [1040, 29] on span "Next" at bounding box center [1034, 19] width 27 height 37
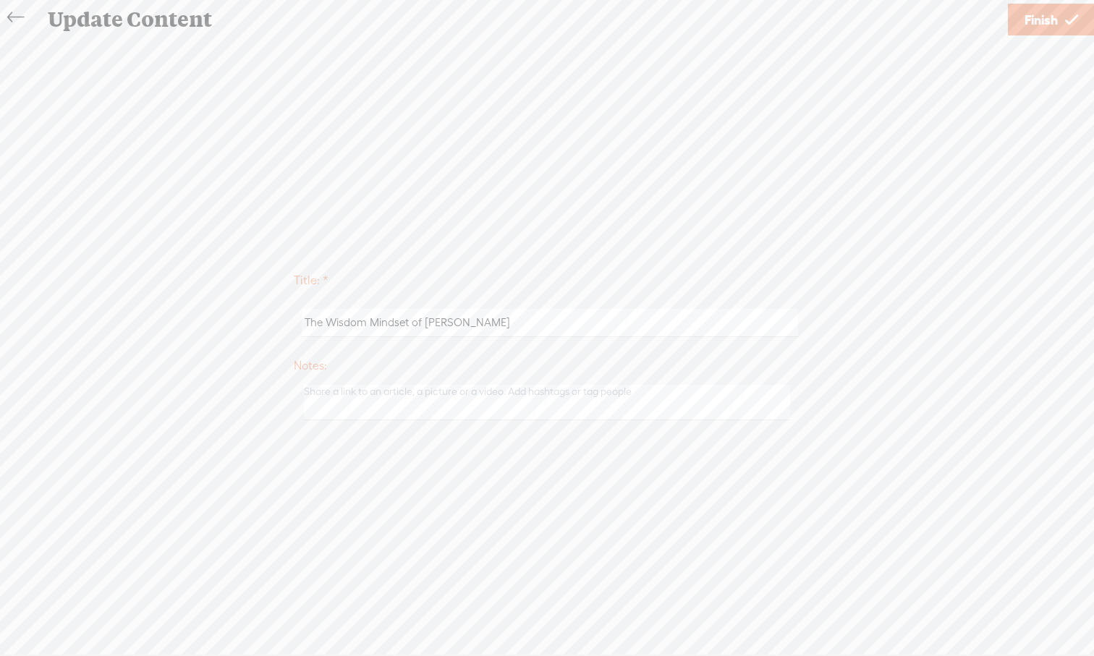
click at [1040, 29] on span "Finish" at bounding box center [1040, 19] width 33 height 37
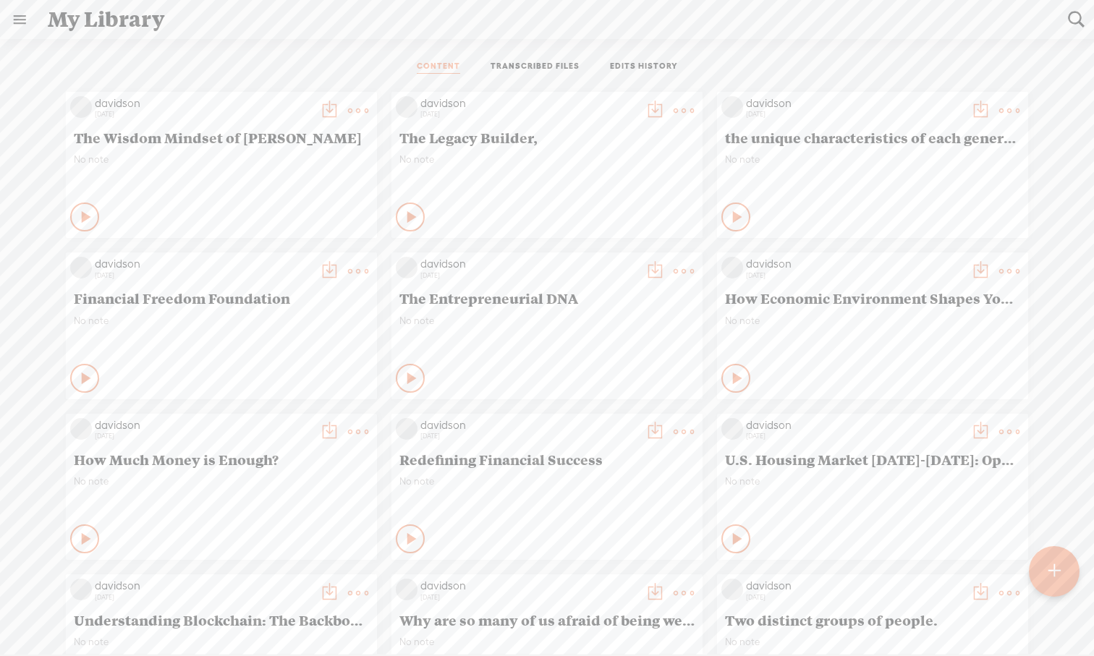
click at [352, 108] on t at bounding box center [358, 111] width 20 height 20
click at [306, 266] on link "Download as..." at bounding box center [289, 258] width 145 height 33
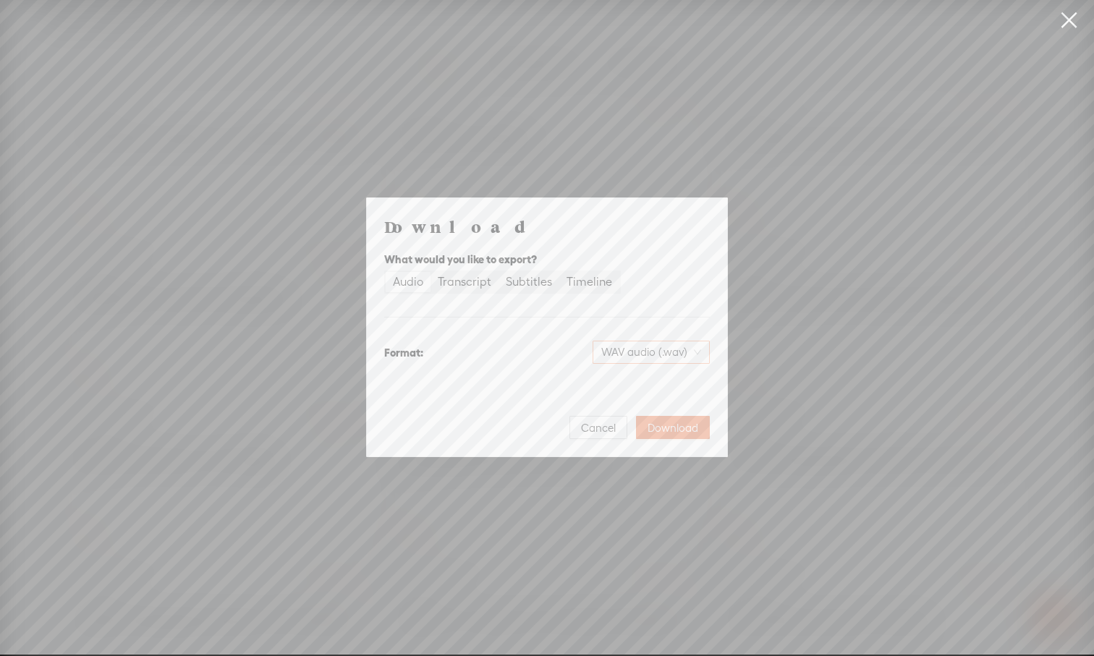
click at [701, 356] on div "WAV audio (.wav)" at bounding box center [650, 352] width 117 height 23
click at [672, 390] on div "MP3 audio (.mp3) Best for sharing, small file size" at bounding box center [639, 390] width 118 height 35
click at [689, 425] on span "Download" at bounding box center [672, 428] width 51 height 14
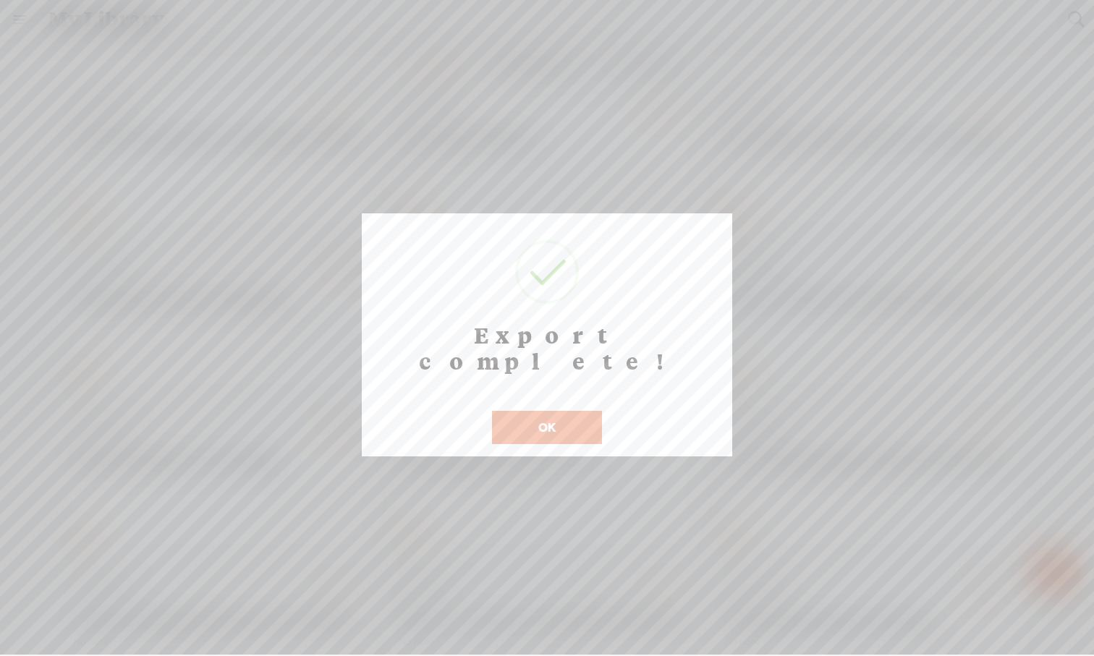
click at [592, 411] on button "OK" at bounding box center [547, 427] width 110 height 33
